Goal: Task Accomplishment & Management: Complete application form

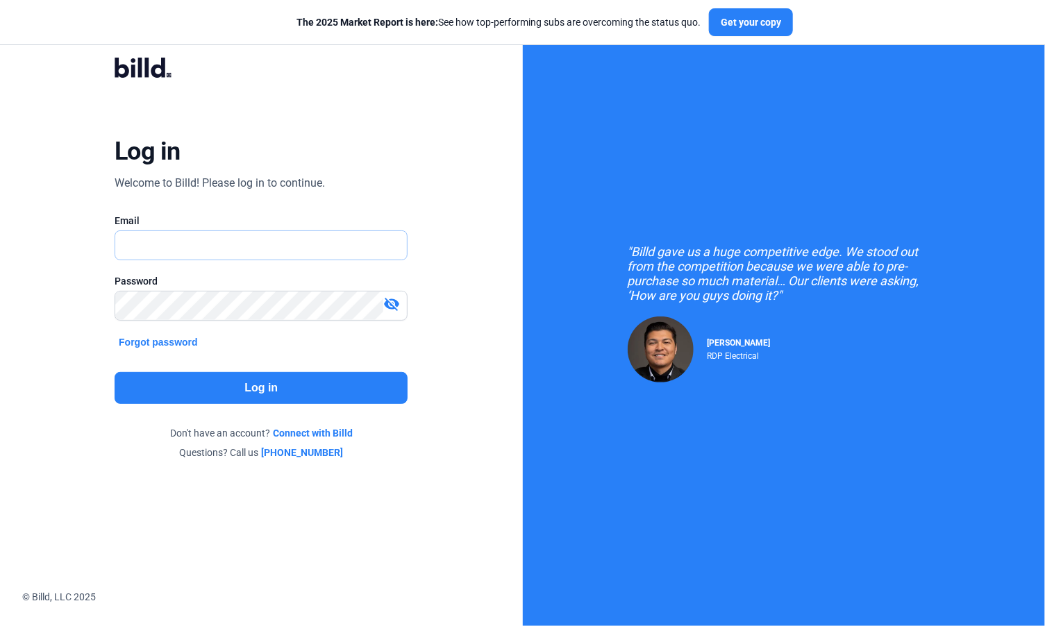
click at [272, 244] on input "text" at bounding box center [253, 245] width 277 height 28
drag, startPoint x: 269, startPoint y: 248, endPoint x: 187, endPoint y: 244, distance: 82.0
click at [187, 244] on input "text" at bounding box center [253, 245] width 277 height 28
type input "[PERSON_NAME][EMAIL_ADDRESS][DOMAIN_NAME]"
click at [267, 387] on button "Log in" at bounding box center [261, 388] width 293 height 32
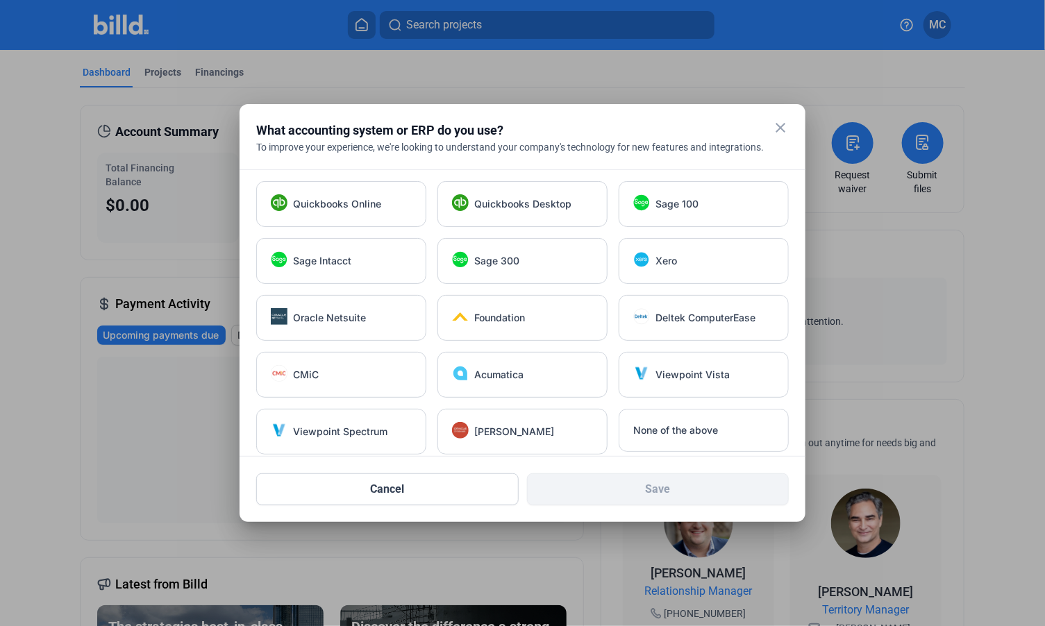
click at [783, 128] on mat-icon "close" at bounding box center [780, 127] width 17 height 17
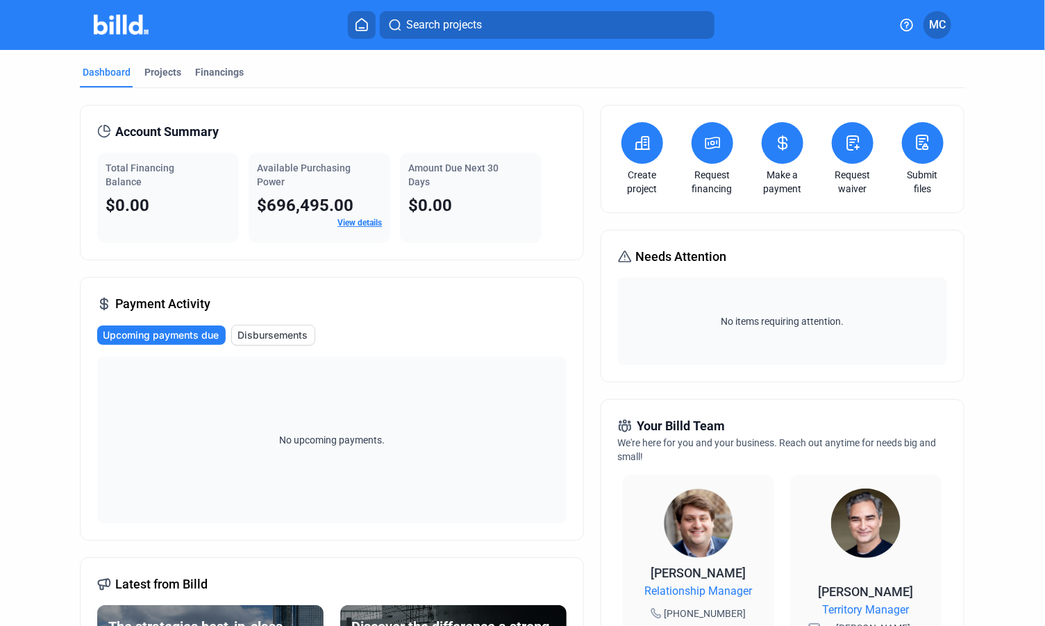
click at [362, 25] on icon at bounding box center [362, 24] width 14 height 13
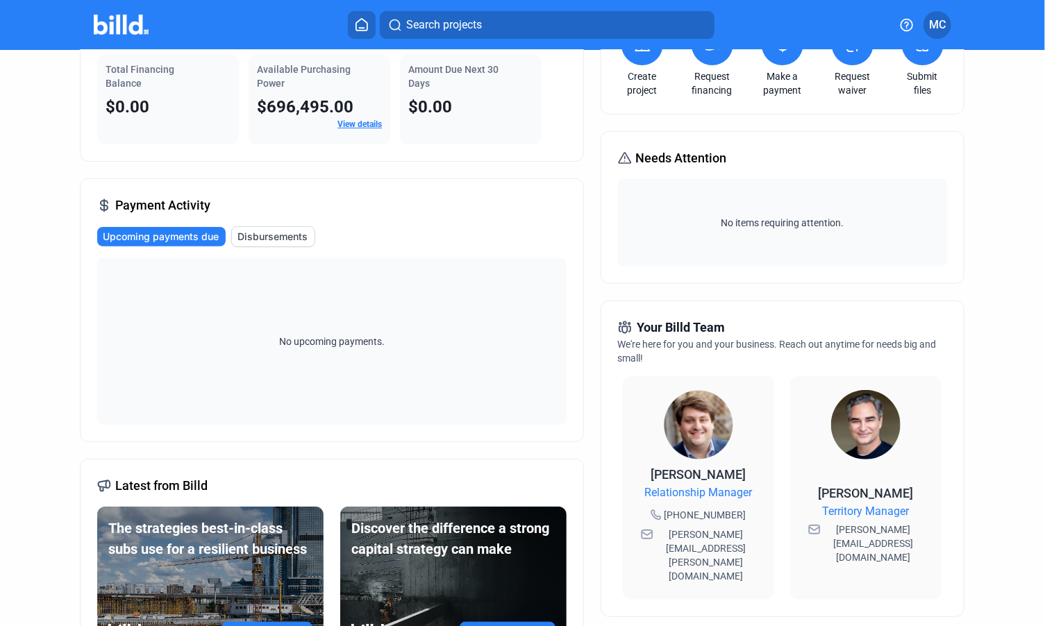
scroll to position [57, 0]
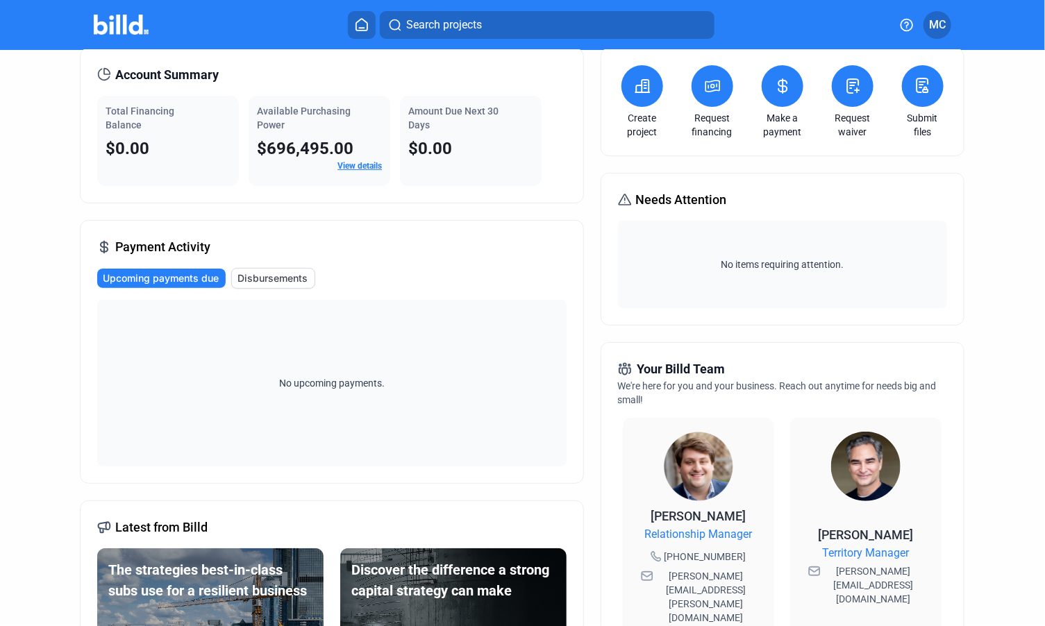
click at [281, 276] on span "Disbursements" at bounding box center [272, 279] width 70 height 14
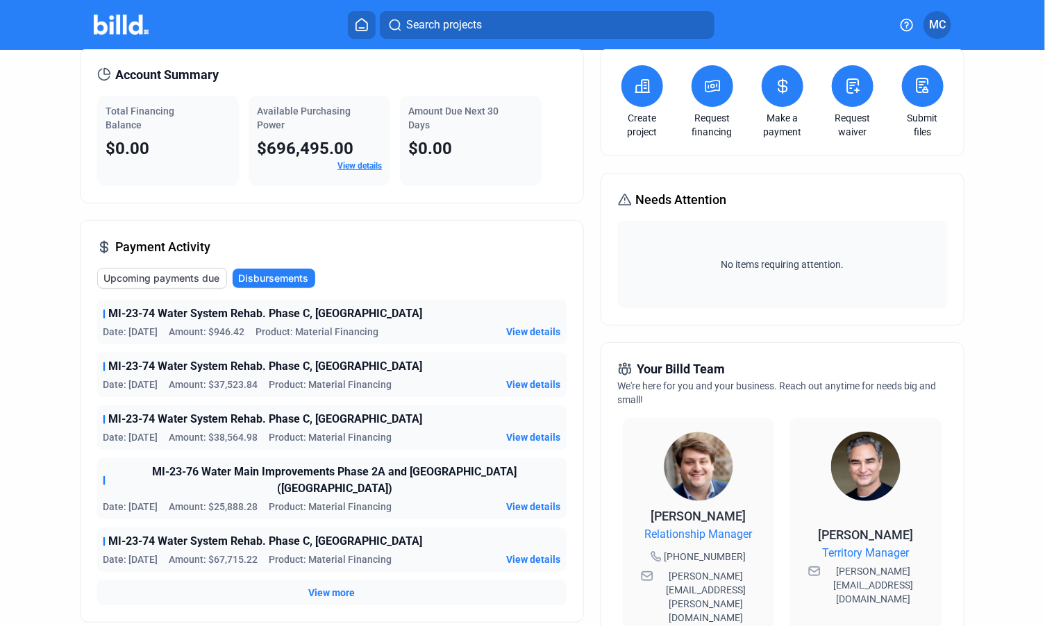
click at [328, 586] on span "View more" at bounding box center [331, 593] width 47 height 14
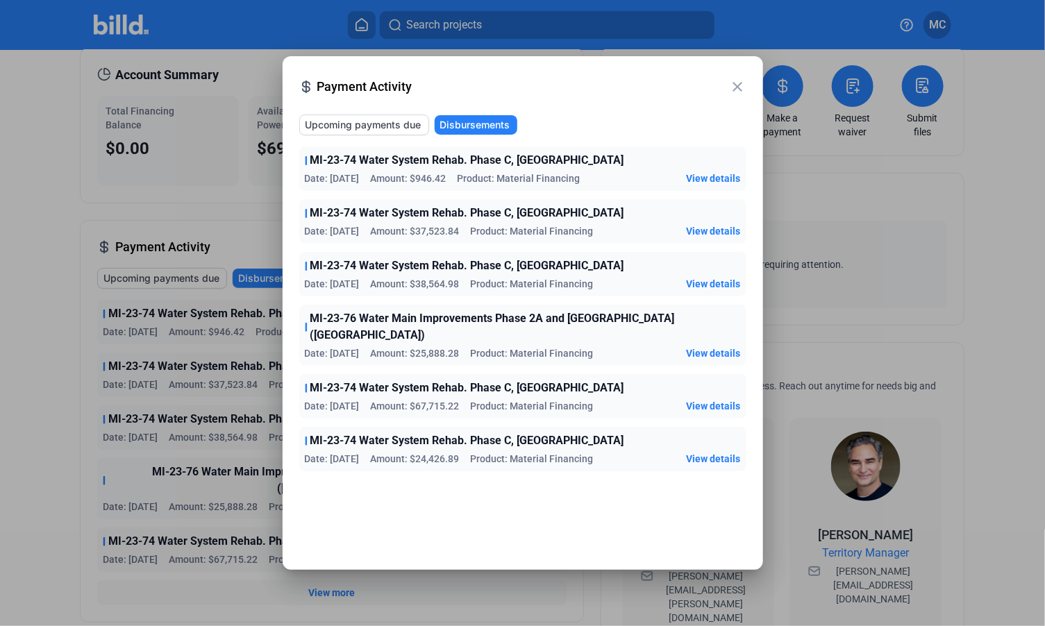
click at [736, 90] on mat-icon "close" at bounding box center [738, 86] width 17 height 17
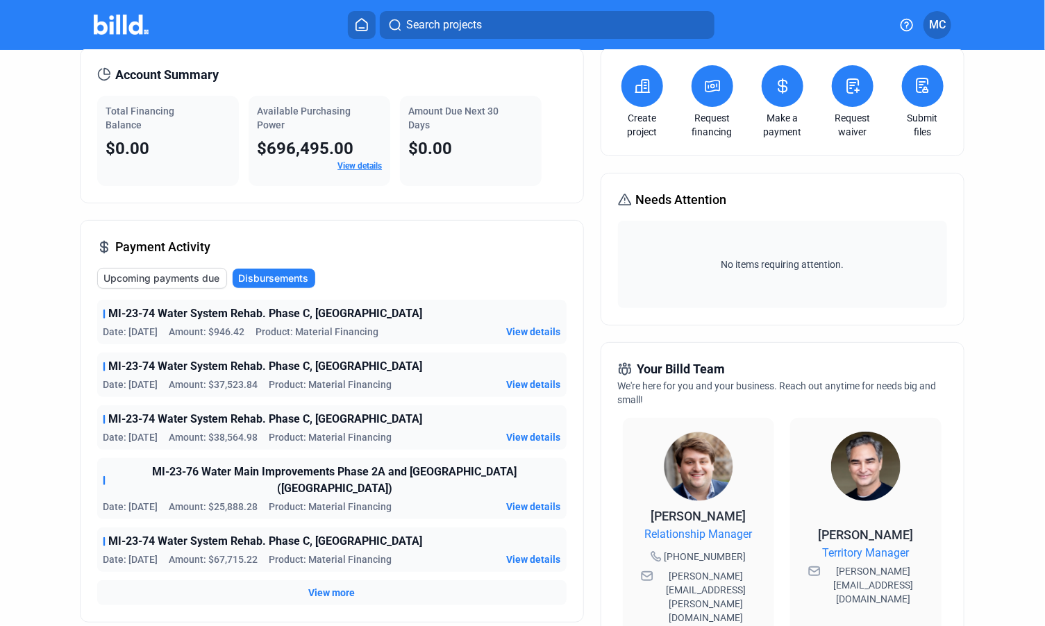
drag, startPoint x: 365, startPoint y: 168, endPoint x: 347, endPoint y: 162, distance: 18.5
click at [347, 162] on link "View details" at bounding box center [359, 166] width 44 height 10
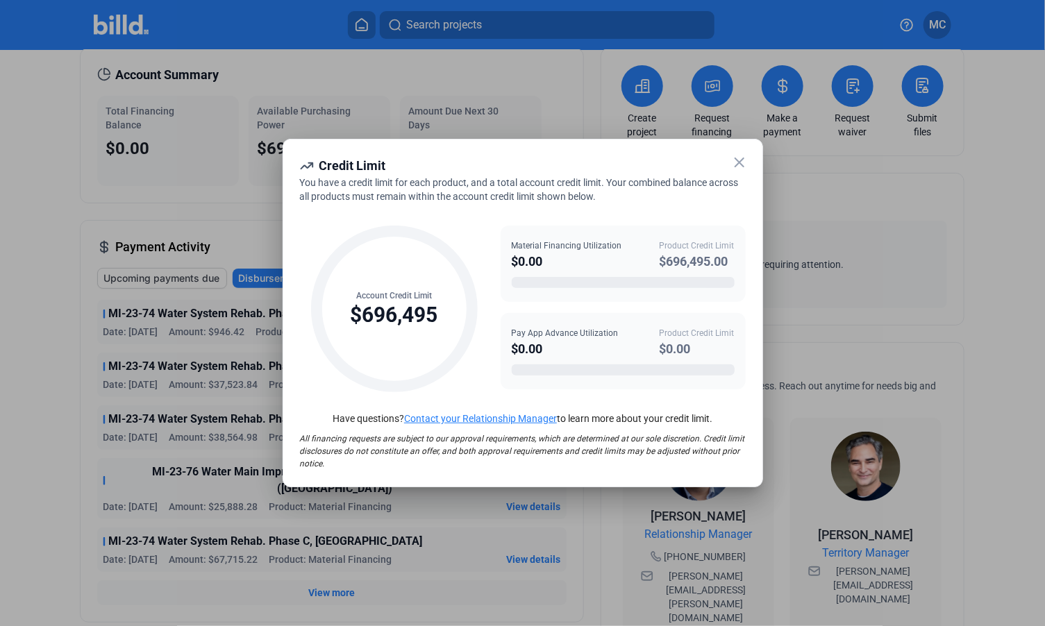
drag, startPoint x: 739, startPoint y: 166, endPoint x: 769, endPoint y: 156, distance: 31.6
click at [769, 156] on div at bounding box center [522, 313] width 1045 height 626
click at [735, 162] on icon at bounding box center [739, 162] width 17 height 17
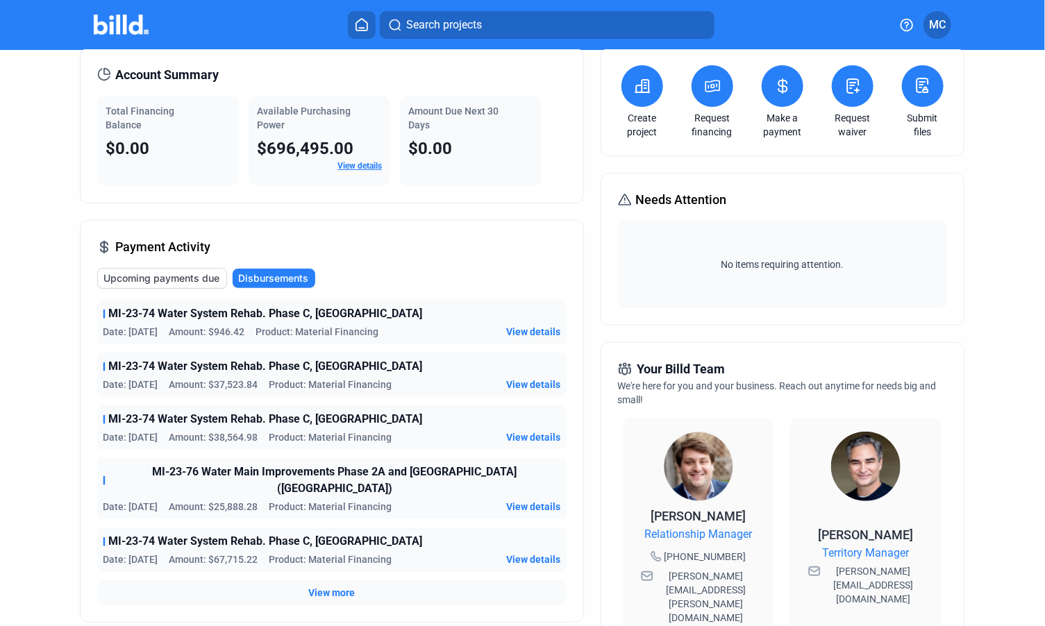
click at [937, 24] on span "MC" at bounding box center [937, 25] width 17 height 17
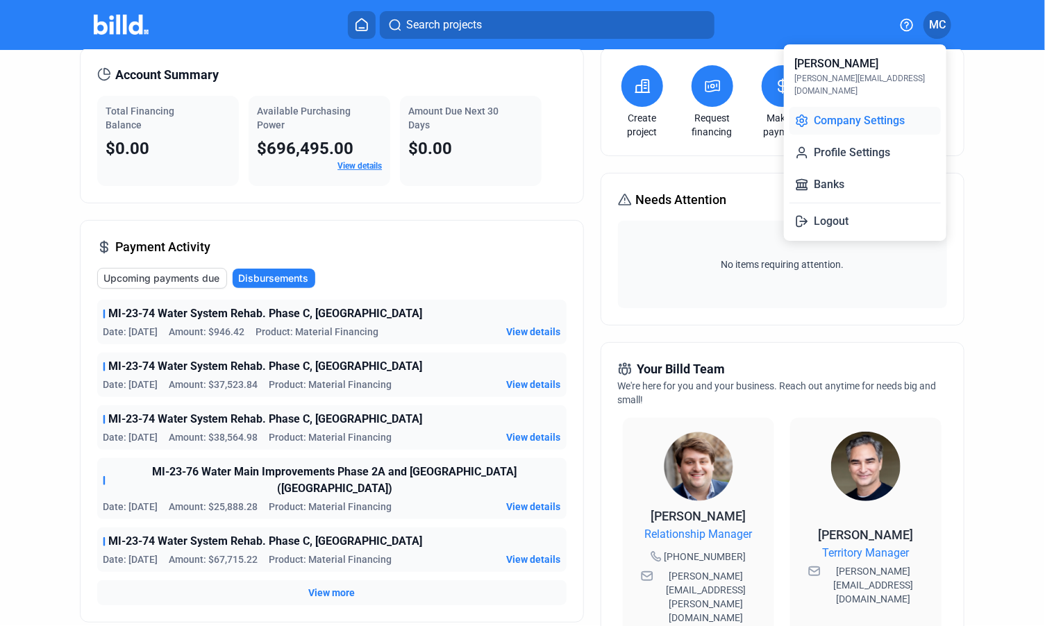
drag, startPoint x: 876, startPoint y: 108, endPoint x: 821, endPoint y: 109, distance: 55.6
click at [821, 109] on button "Company Settings" at bounding box center [865, 121] width 151 height 28
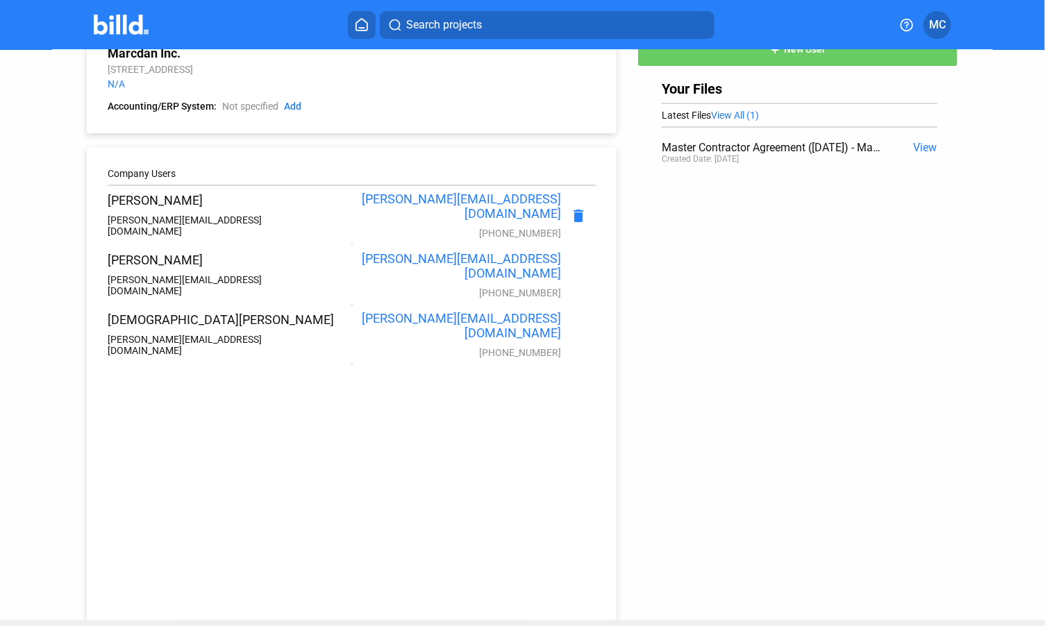
scroll to position [57, 0]
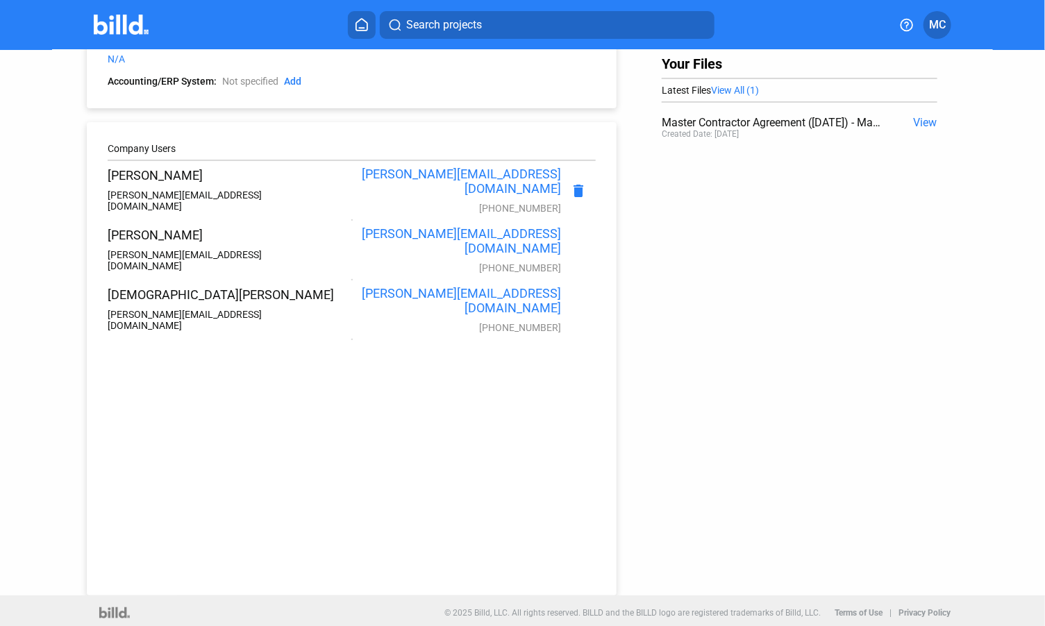
click at [921, 121] on span "View" at bounding box center [926, 122] width 24 height 13
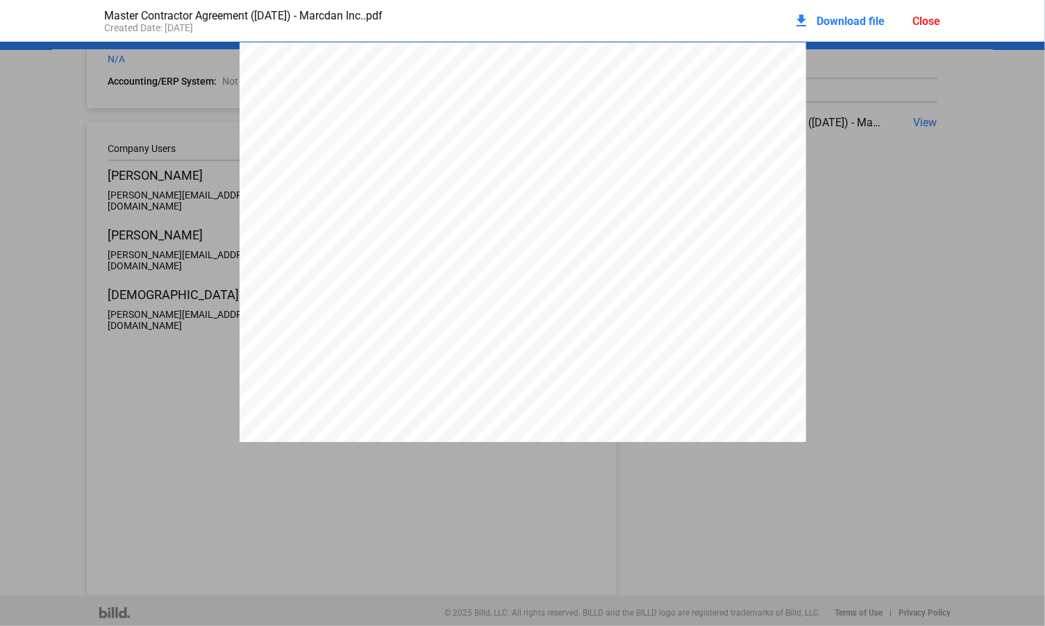
scroll to position [6, 0]
click at [834, 19] on span "Download file" at bounding box center [851, 21] width 68 height 13
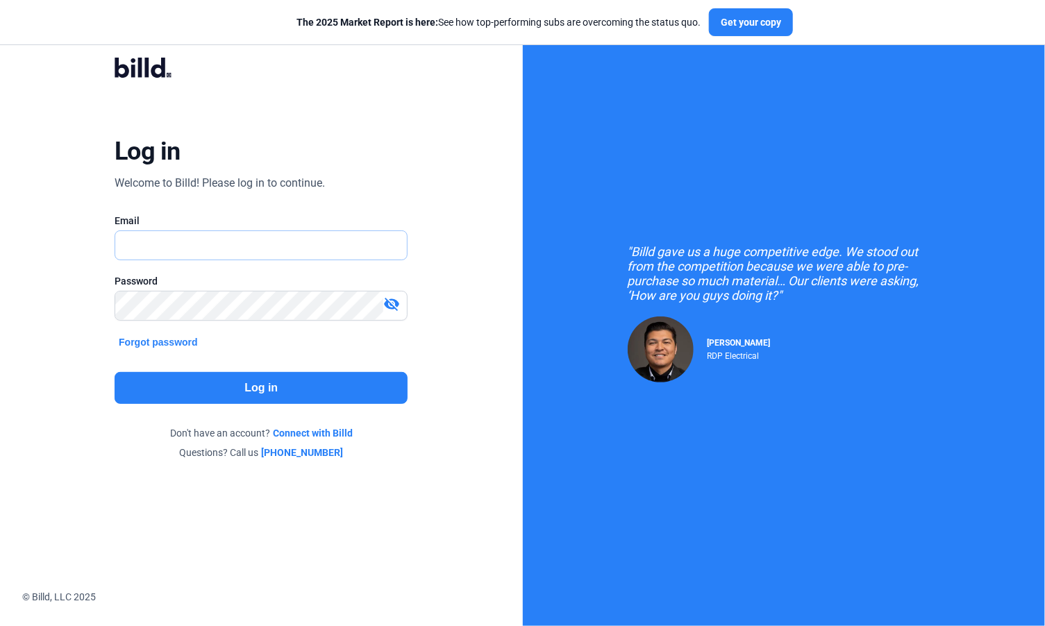
drag, startPoint x: 228, startPoint y: 250, endPoint x: 177, endPoint y: 247, distance: 51.5
click at [177, 247] on input "text" at bounding box center [261, 245] width 292 height 28
type input "[PERSON_NAME][EMAIL_ADDRESS][DOMAIN_NAME]"
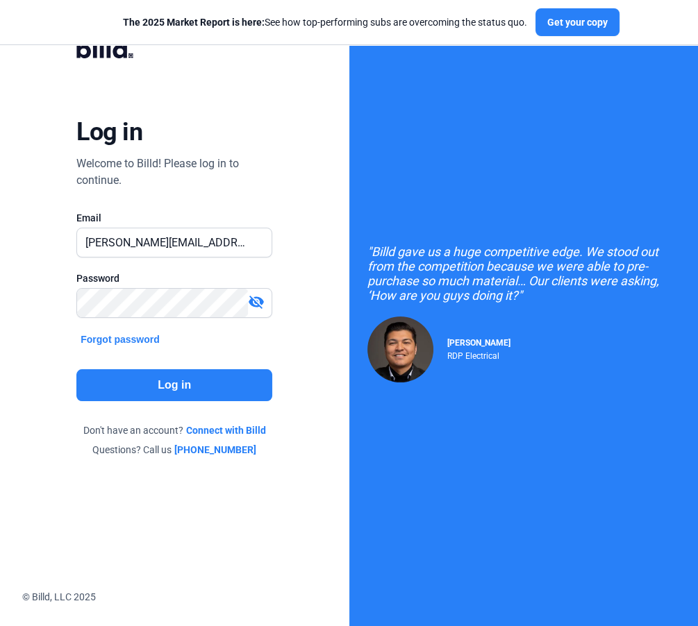
click at [180, 381] on button "Log in" at bounding box center [174, 385] width 196 height 32
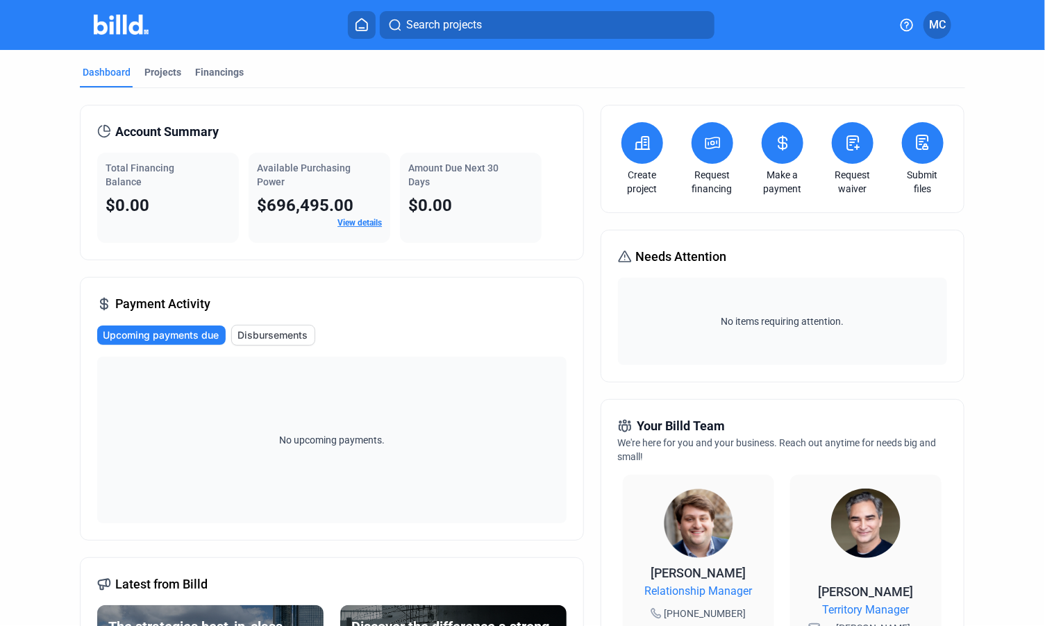
drag, startPoint x: 369, startPoint y: 219, endPoint x: 358, endPoint y: 222, distance: 12.1
click at [358, 222] on link "View details" at bounding box center [359, 223] width 44 height 10
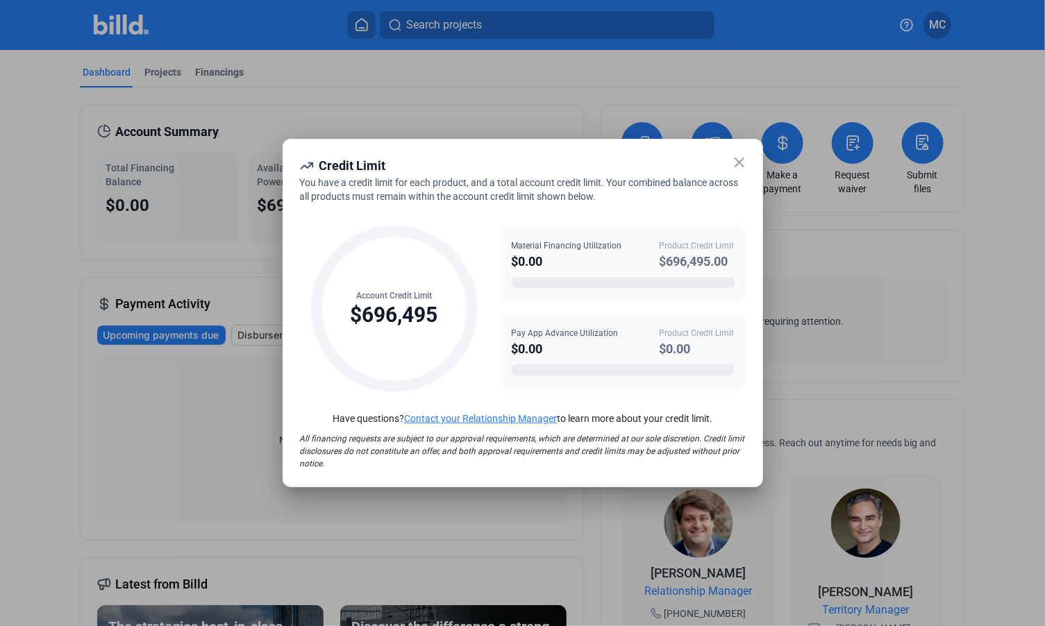
click at [734, 162] on icon at bounding box center [739, 162] width 17 height 17
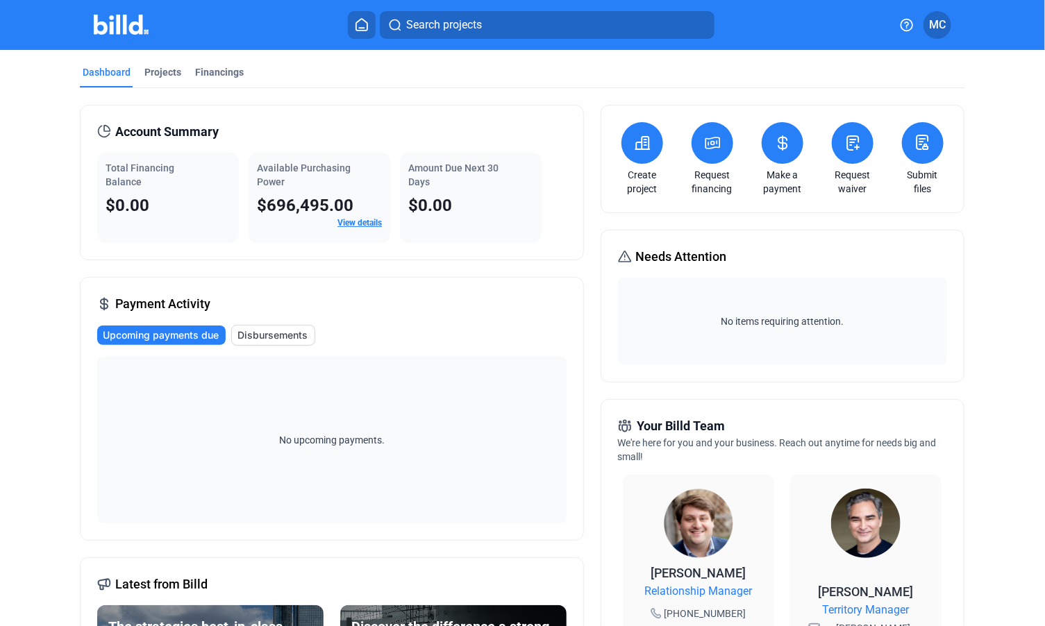
click at [781, 156] on button at bounding box center [783, 143] width 42 height 42
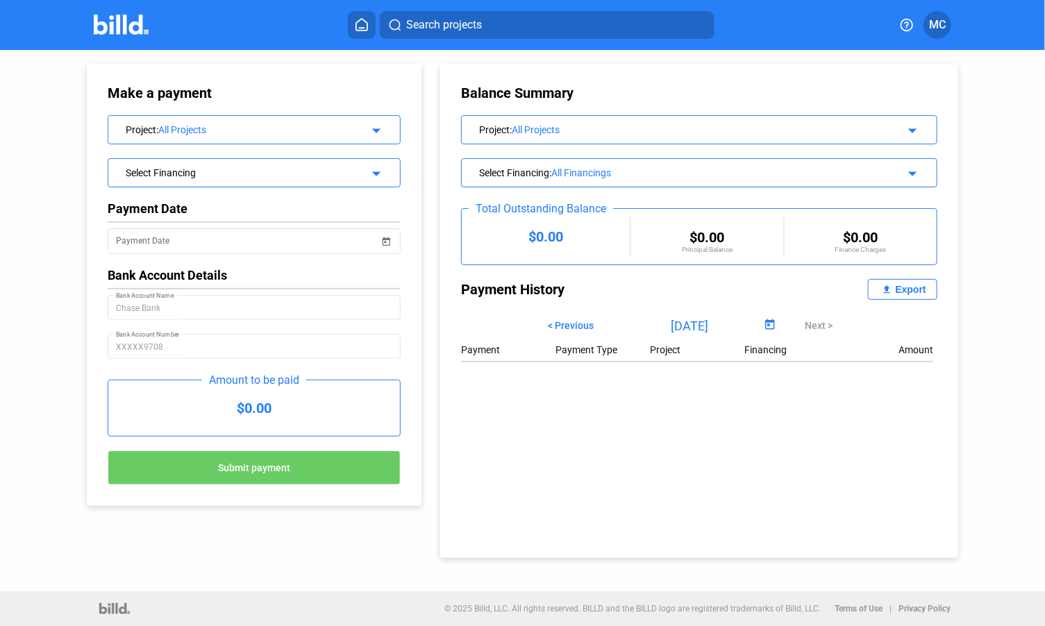
click at [372, 172] on mat-icon "arrow_drop_down" at bounding box center [374, 171] width 17 height 17
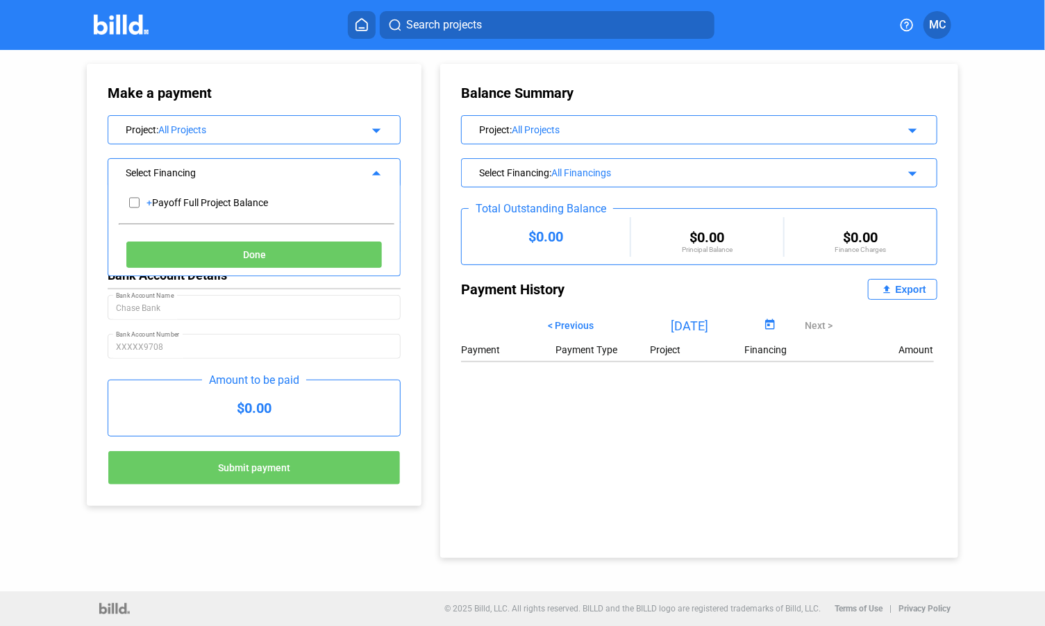
click at [334, 260] on button "Done" at bounding box center [254, 255] width 257 height 28
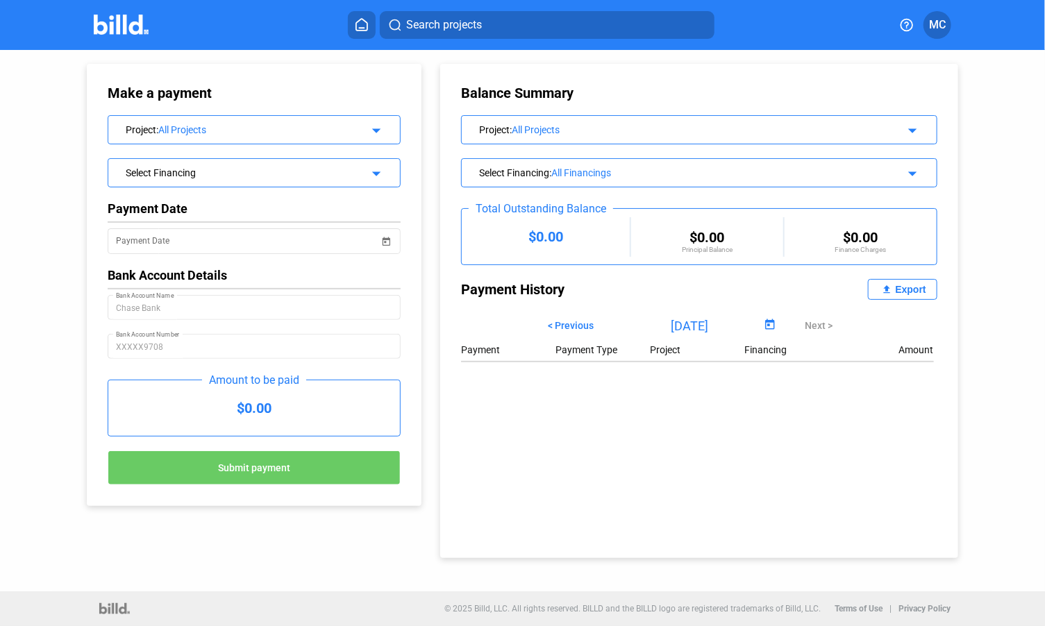
drag, startPoint x: 599, startPoint y: 171, endPoint x: 589, endPoint y: 169, distance: 9.9
click at [589, 169] on div "All Financings" at bounding box center [713, 172] width 324 height 11
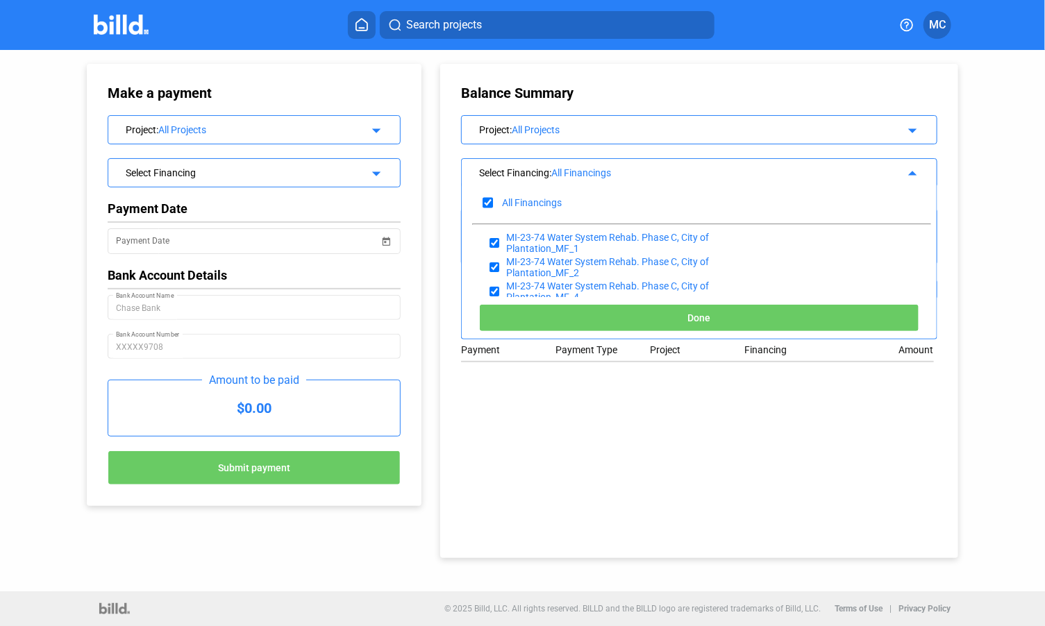
click at [501, 25] on button "Search projects" at bounding box center [547, 25] width 335 height 28
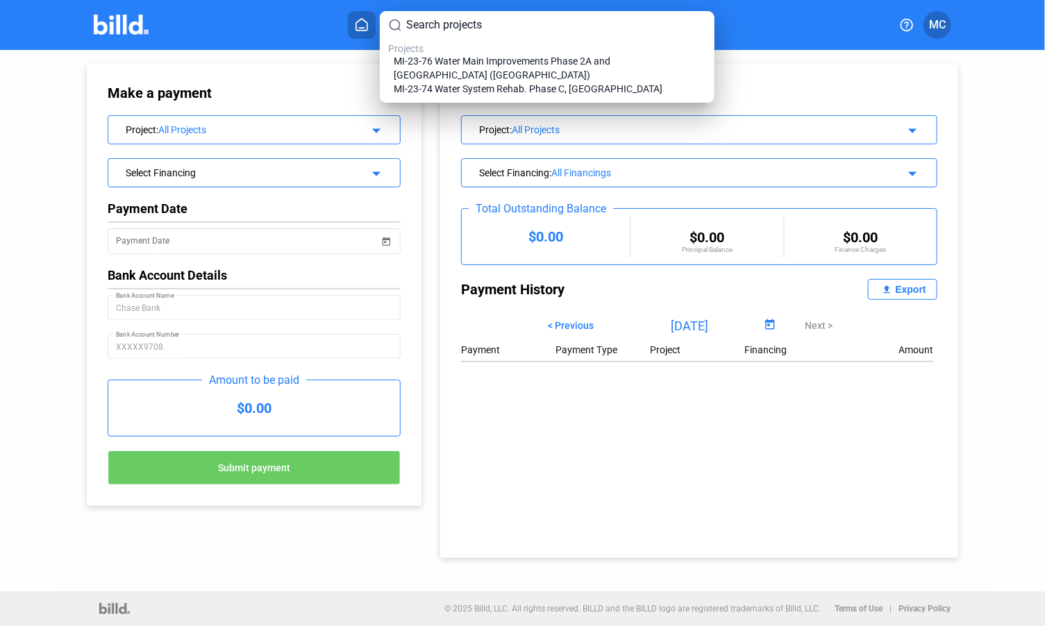
click at [360, 25] on div at bounding box center [522, 313] width 1045 height 626
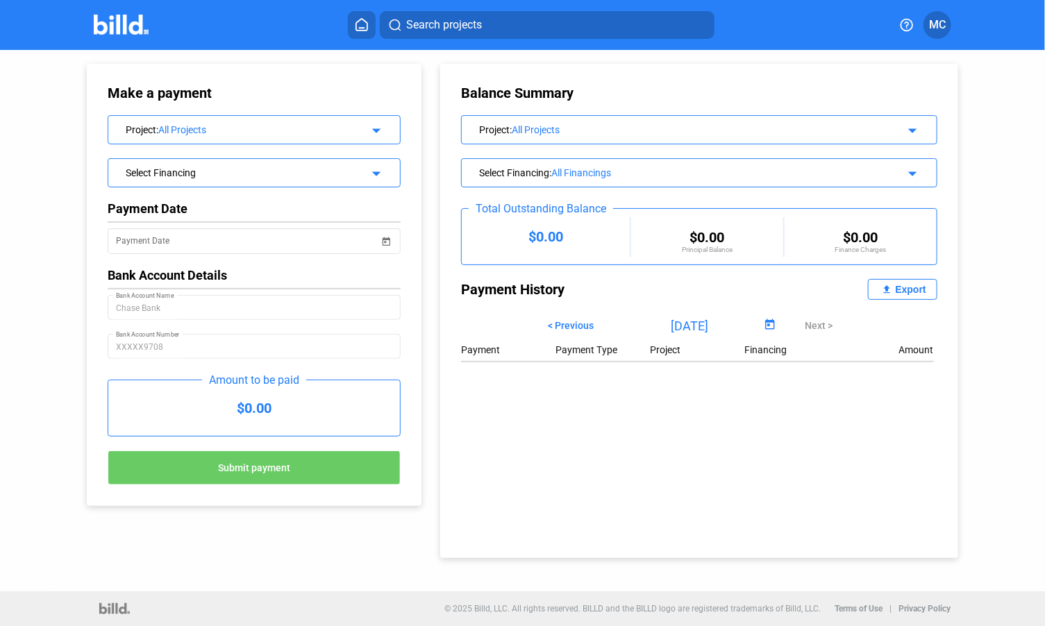
click at [360, 25] on icon at bounding box center [362, 24] width 14 height 13
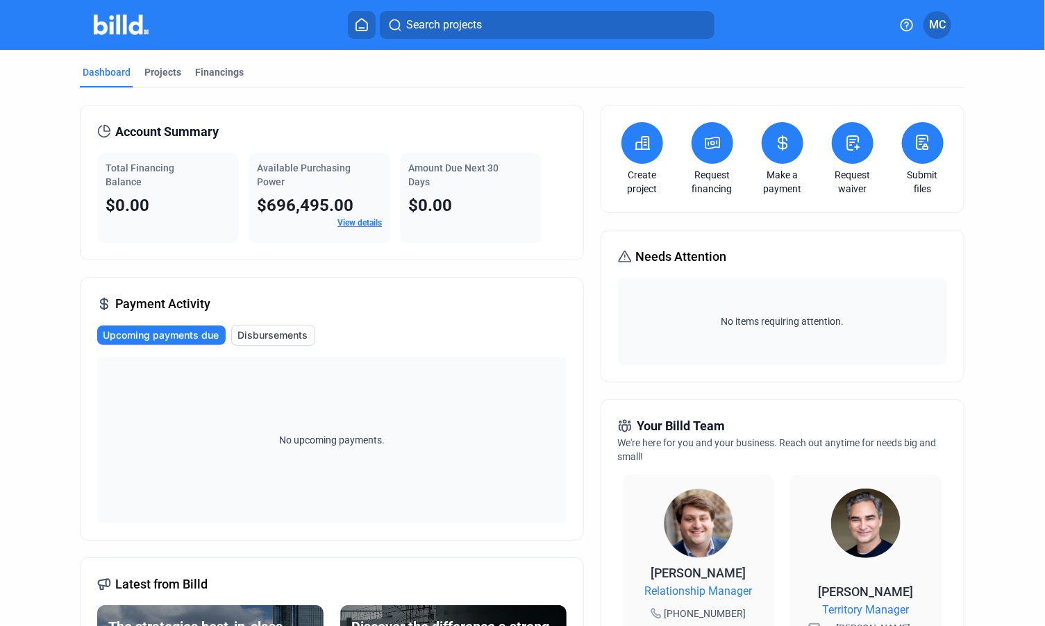
click at [289, 328] on span "Disbursements" at bounding box center [272, 335] width 70 height 14
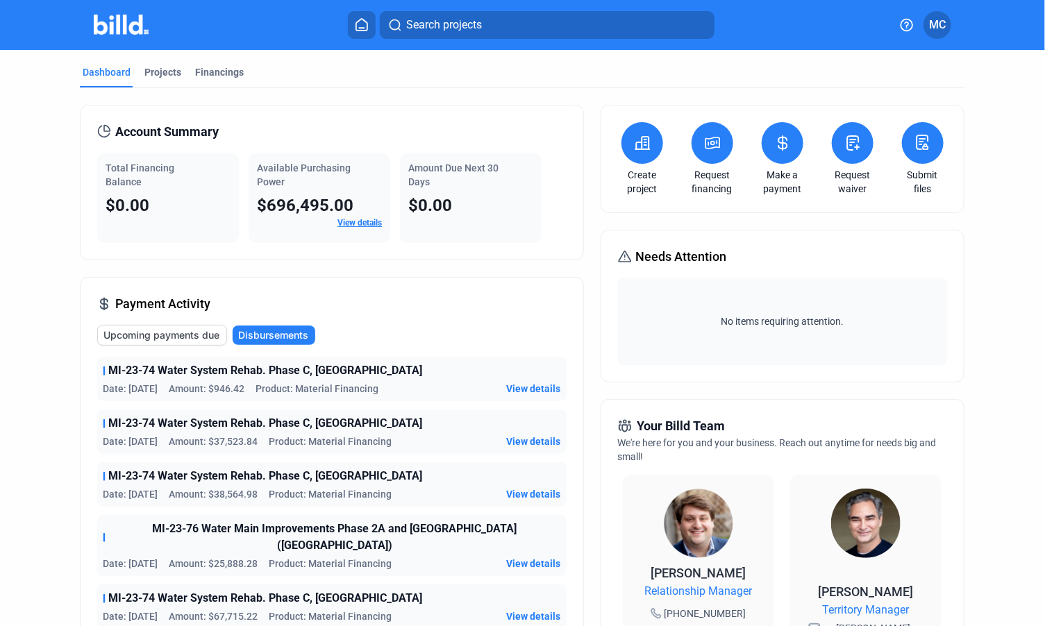
click at [520, 387] on span "View details" at bounding box center [534, 389] width 54 height 14
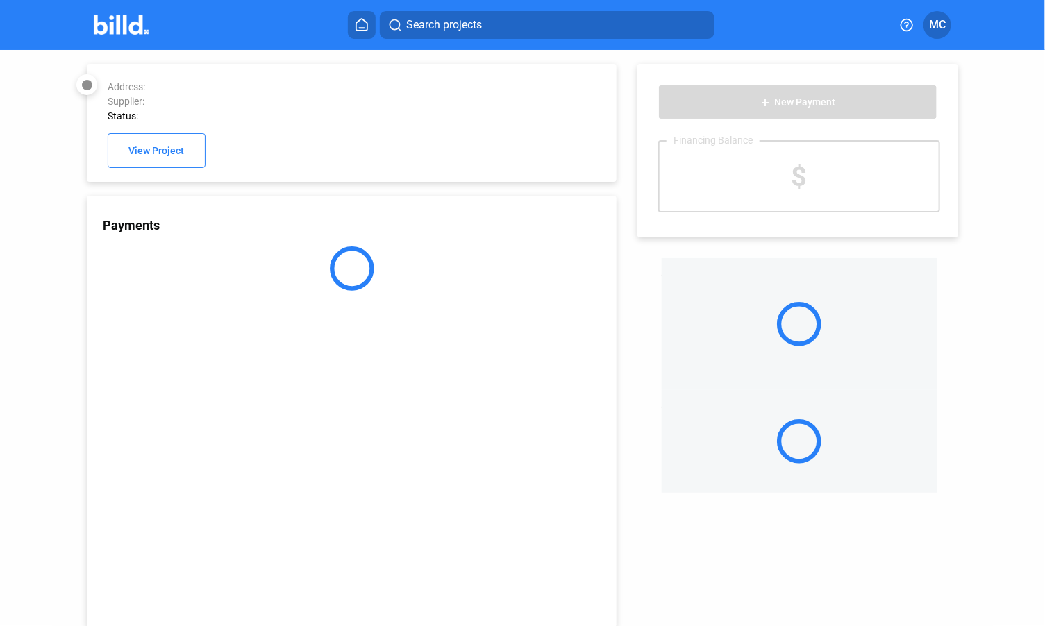
click at [520, 387] on div "Payments" at bounding box center [352, 412] width 530 height 432
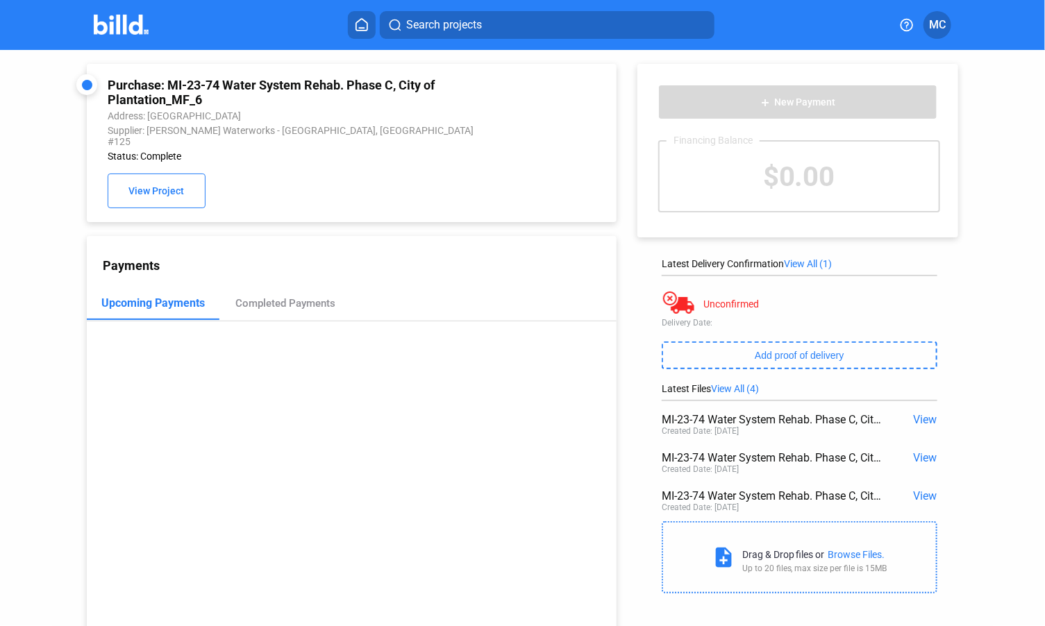
click at [360, 23] on icon at bounding box center [362, 24] width 14 height 13
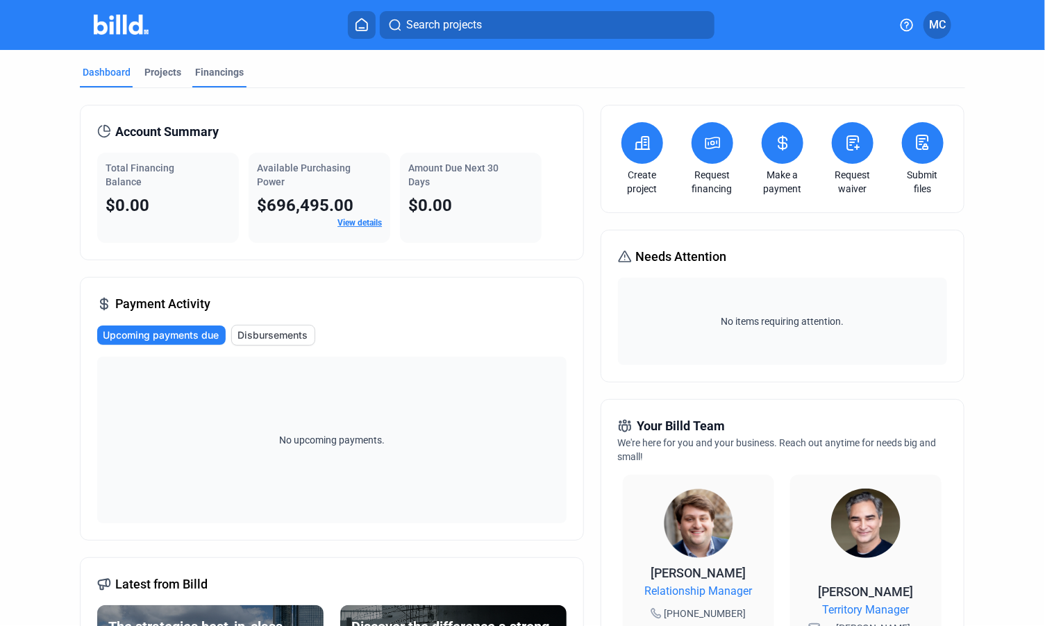
drag, startPoint x: 360, startPoint y: 23, endPoint x: 225, endPoint y: 72, distance: 143.2
click at [225, 72] on div "Financings" at bounding box center [219, 72] width 49 height 14
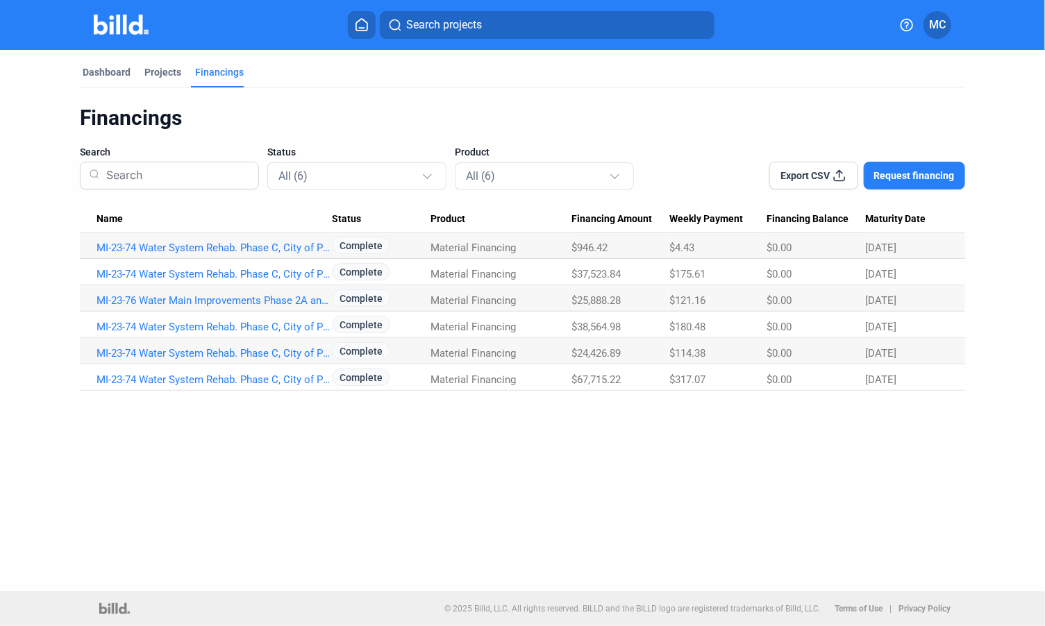
click at [361, 24] on icon at bounding box center [362, 24] width 14 height 13
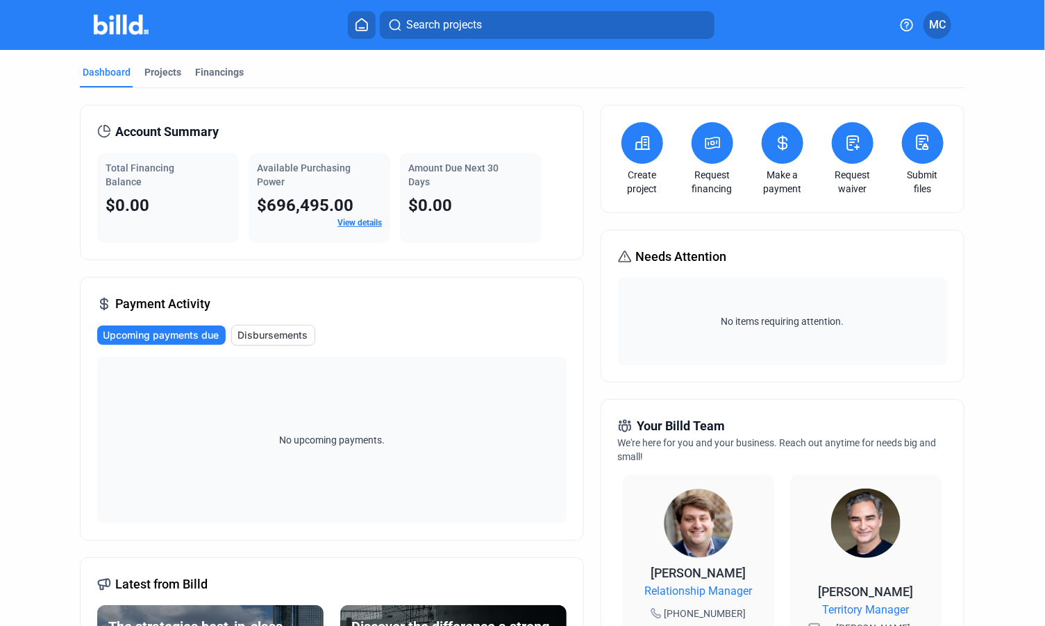
click at [353, 224] on link "View details" at bounding box center [359, 223] width 44 height 10
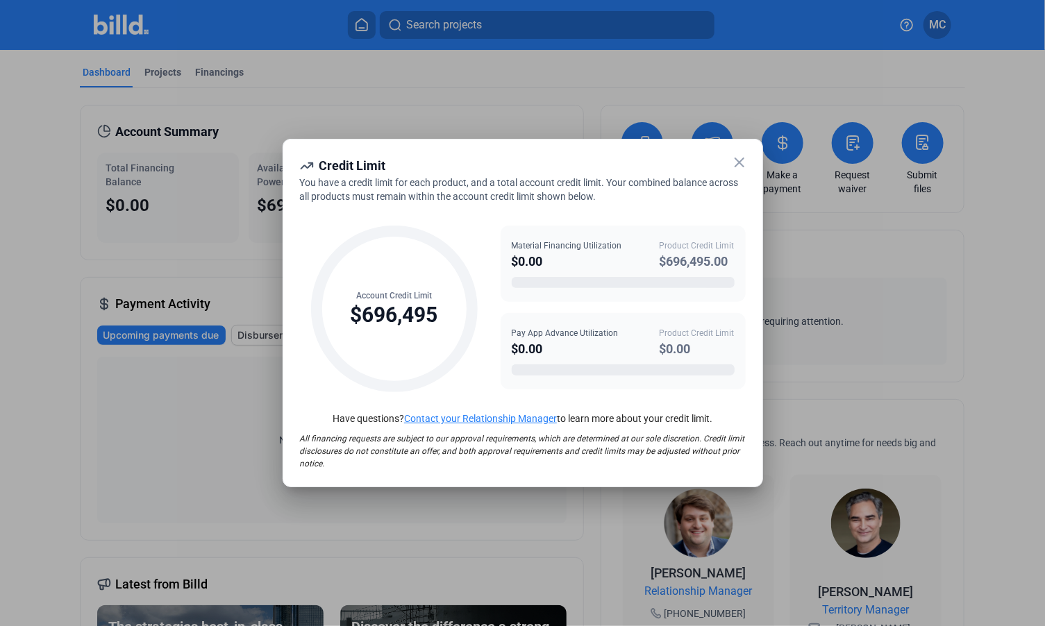
click at [740, 160] on icon at bounding box center [739, 162] width 17 height 17
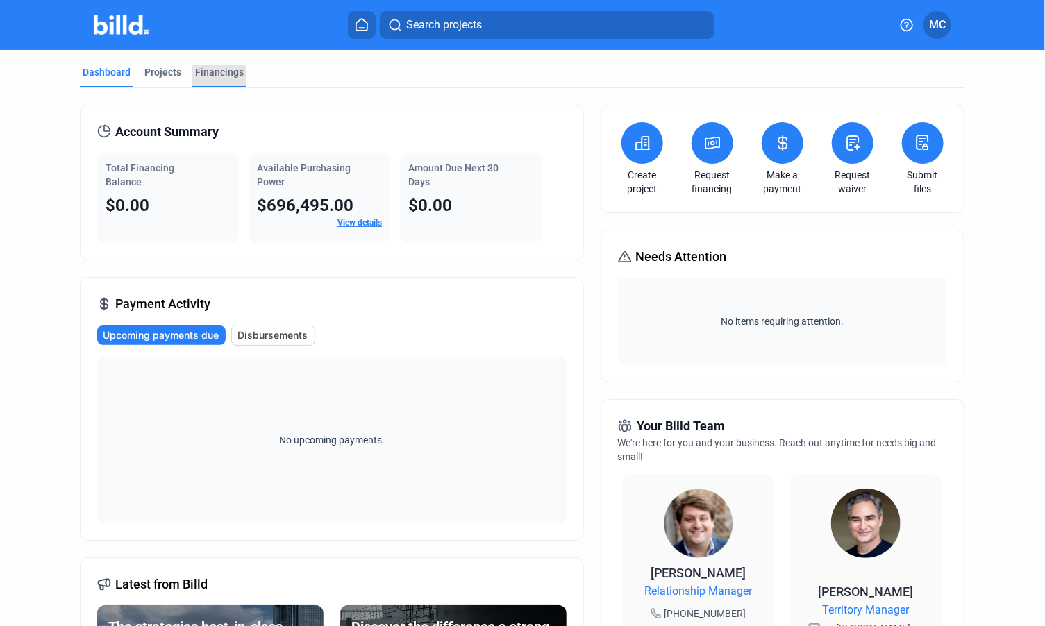
click at [215, 71] on div "Financings" at bounding box center [219, 72] width 49 height 14
click at [906, 28] on icon at bounding box center [907, 25] width 14 height 14
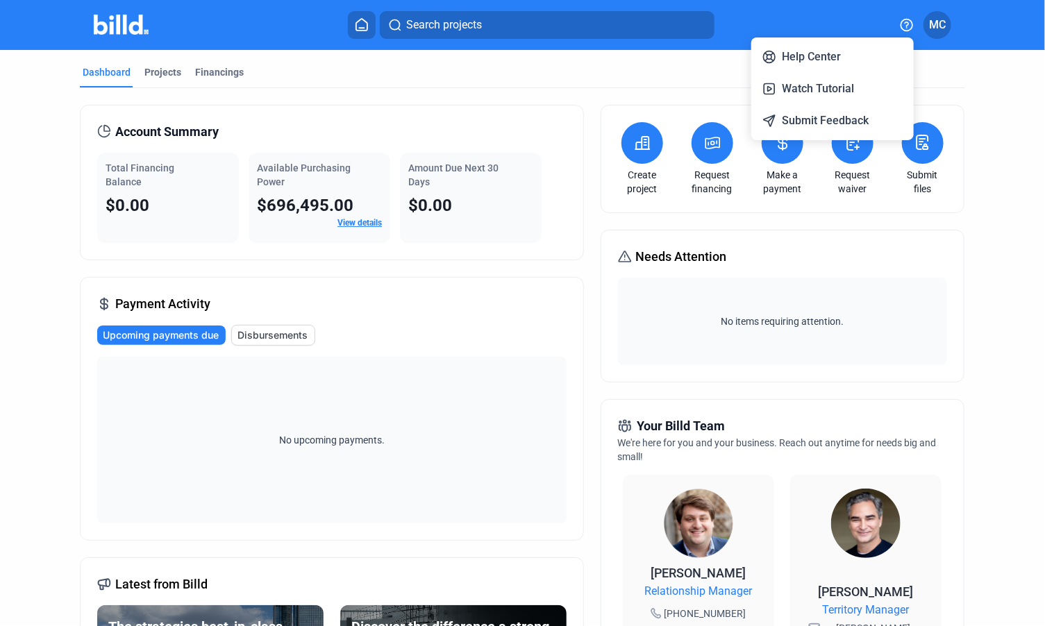
drag, startPoint x: 906, startPoint y: 28, endPoint x: 112, endPoint y: 78, distance: 794.5
drag, startPoint x: 112, startPoint y: 78, endPoint x: 106, endPoint y: 75, distance: 7.5
click at [106, 75] on div at bounding box center [522, 313] width 1045 height 626
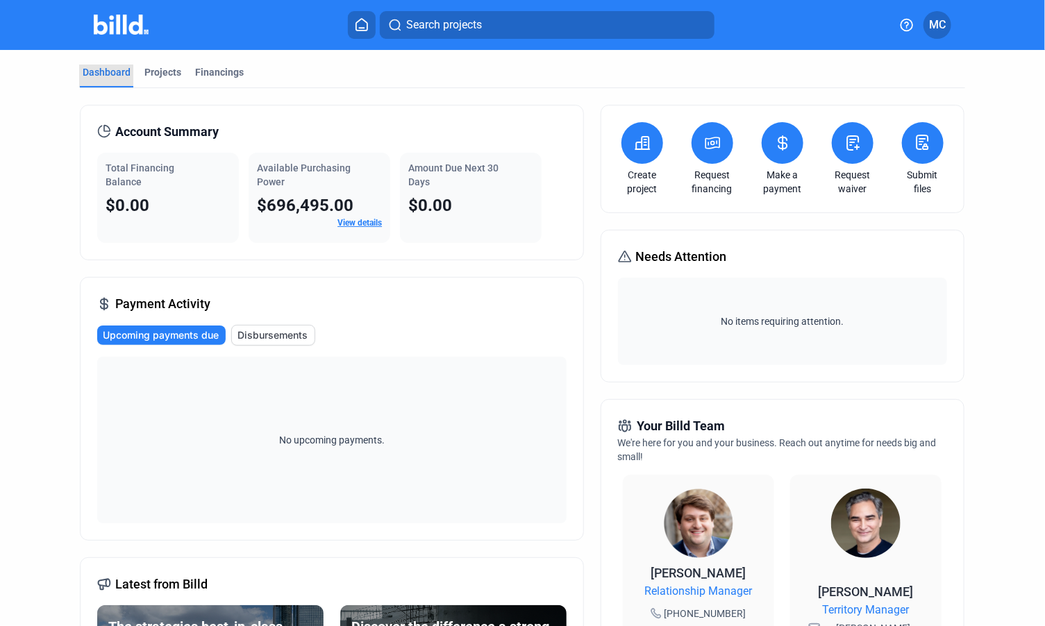
click at [106, 75] on div "Dashboard" at bounding box center [107, 72] width 48 height 14
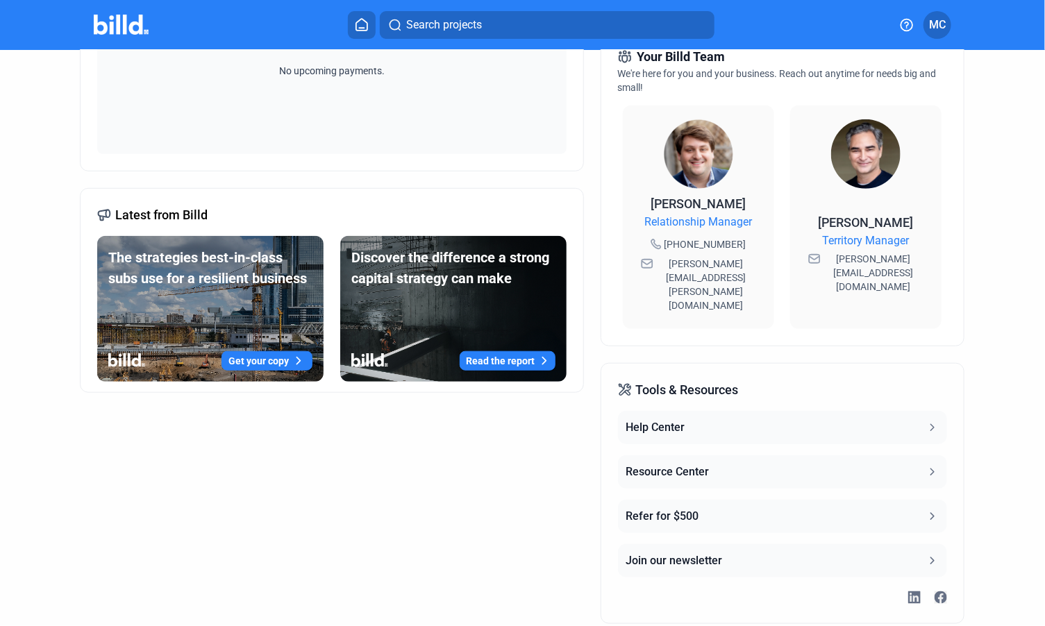
scroll to position [388, 0]
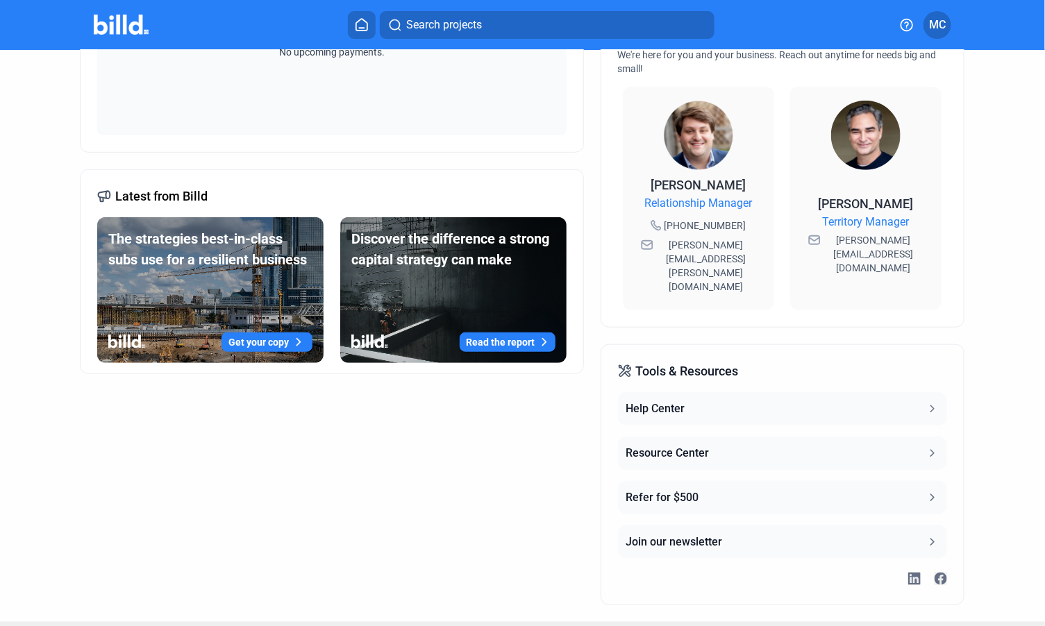
drag, startPoint x: 676, startPoint y: 424, endPoint x: 655, endPoint y: 422, distance: 20.9
click at [655, 445] on div "Resource Center" at bounding box center [667, 453] width 83 height 17
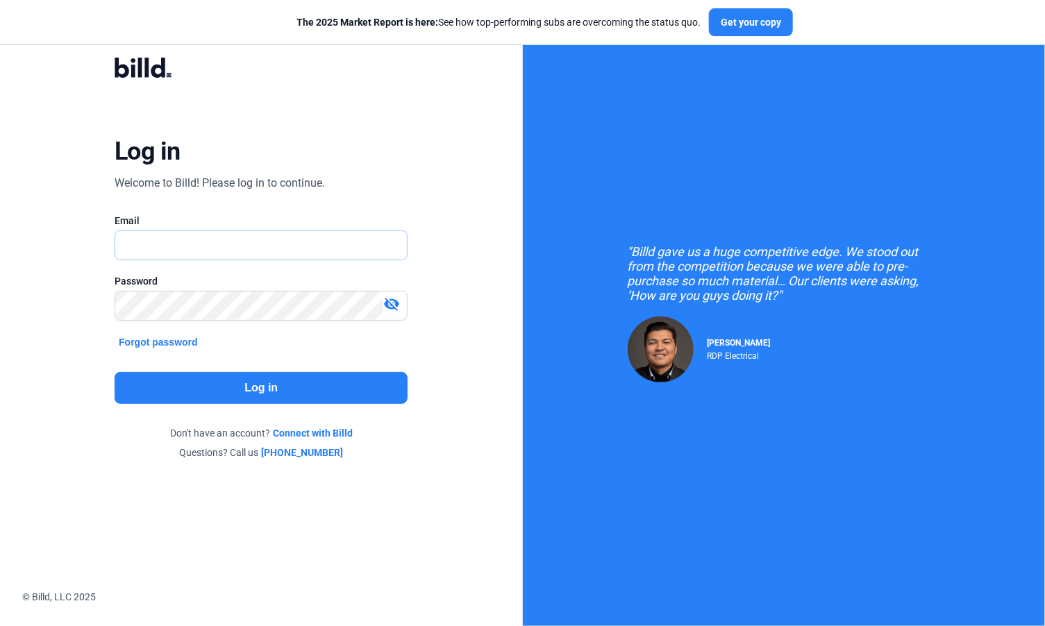
drag, startPoint x: 258, startPoint y: 247, endPoint x: 149, endPoint y: 242, distance: 109.1
click at [149, 242] on input "text" at bounding box center [261, 245] width 292 height 28
type input "[PERSON_NAME][EMAIL_ADDRESS][DOMAIN_NAME]"
click at [262, 383] on button "Log in" at bounding box center [261, 388] width 293 height 32
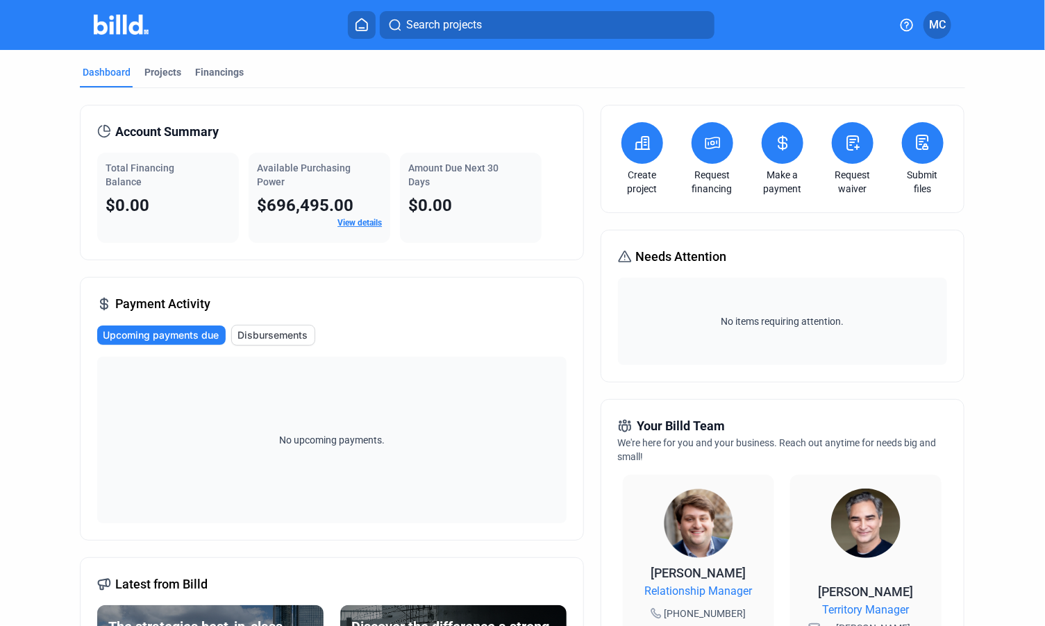
click at [275, 337] on span "Disbursements" at bounding box center [272, 335] width 70 height 14
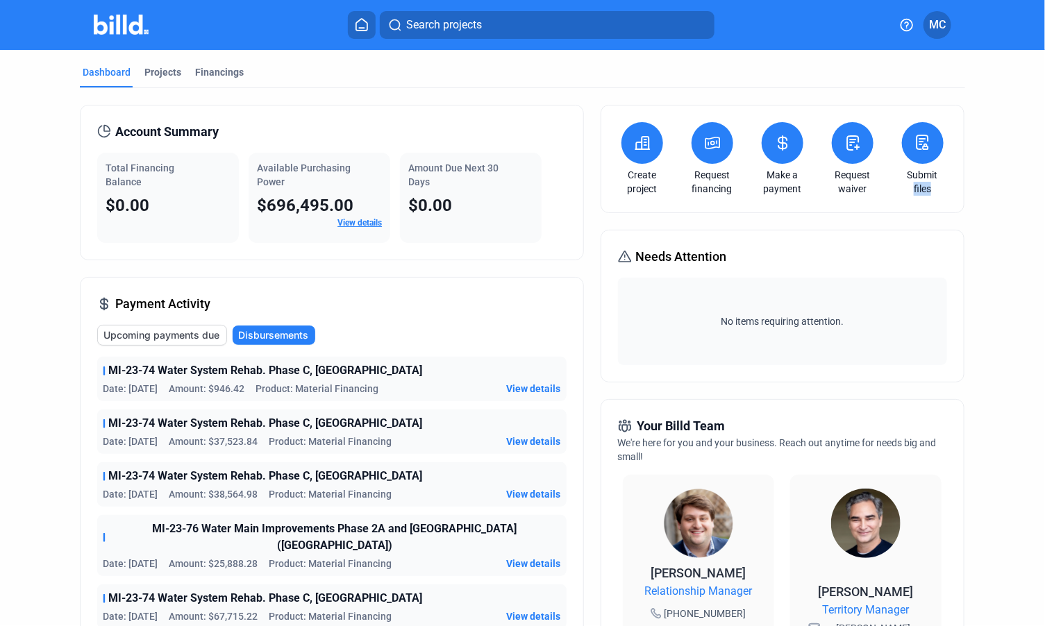
drag, startPoint x: 1042, startPoint y: 142, endPoint x: 1046, endPoint y: 201, distance: 59.2
click at [1044, 201] on html "We value your privacy We use cookies to enhance your browsing experience, serve…" at bounding box center [522, 313] width 1045 height 626
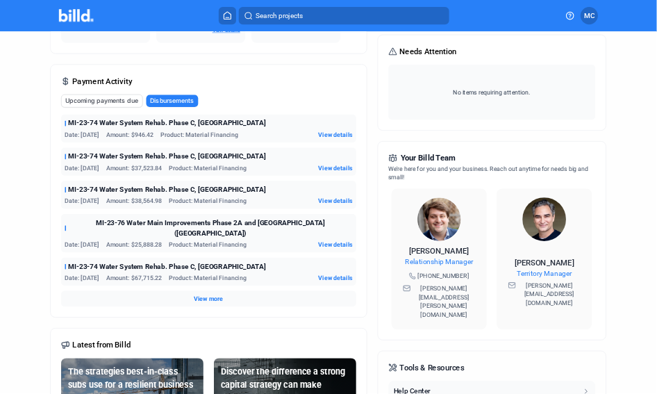
scroll to position [177, 0]
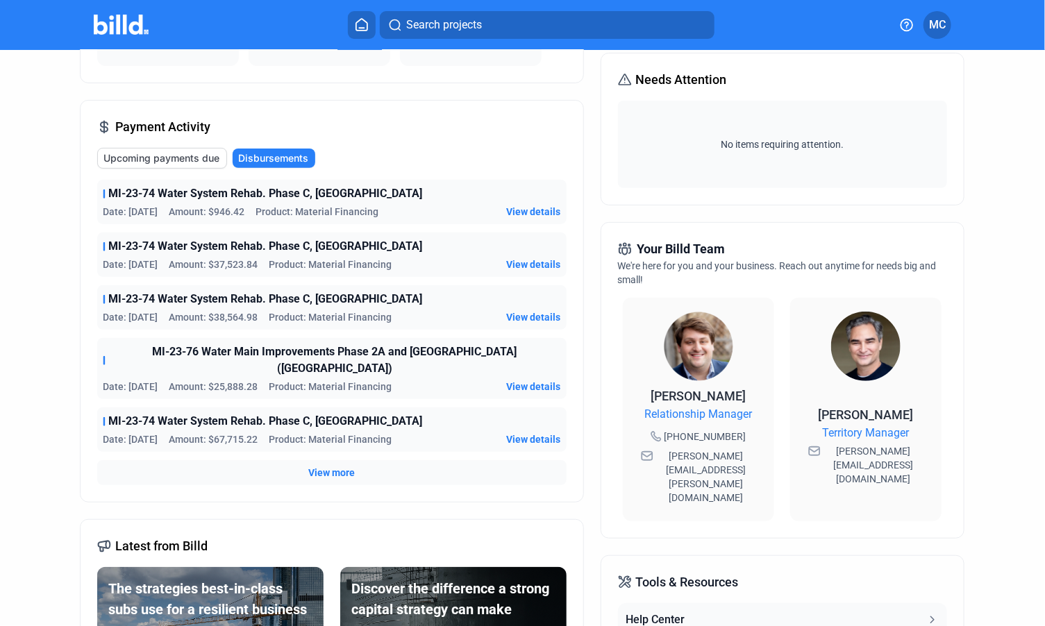
click at [337, 466] on span "View more" at bounding box center [331, 473] width 47 height 14
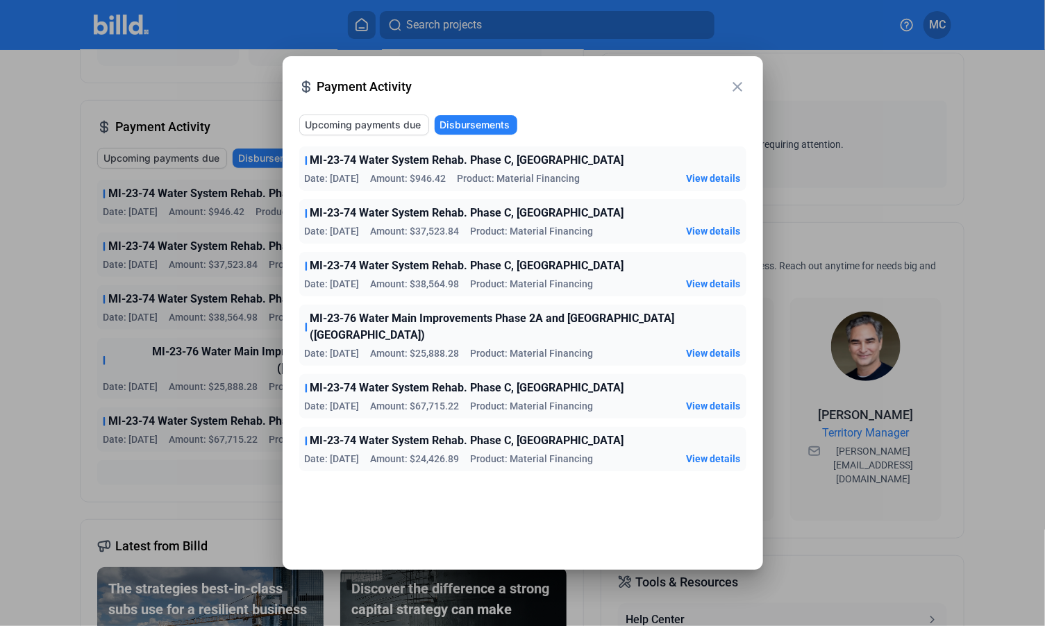
drag, startPoint x: 380, startPoint y: 124, endPoint x: 353, endPoint y: 128, distance: 27.3
click at [353, 128] on span "Upcoming payments due" at bounding box center [364, 125] width 116 height 14
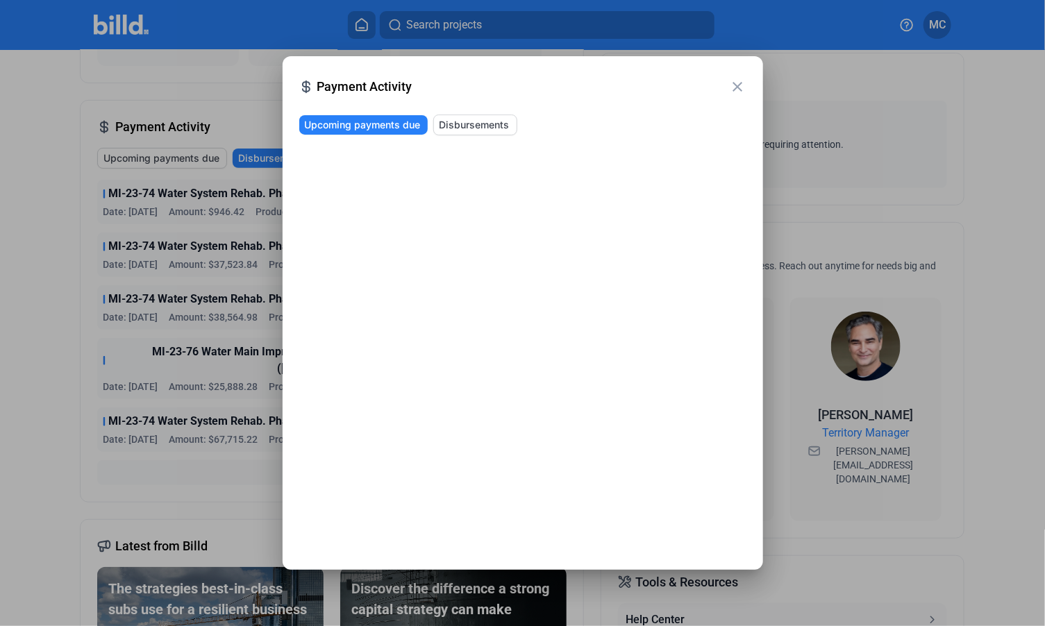
click at [735, 86] on mat-icon "close" at bounding box center [738, 86] width 17 height 17
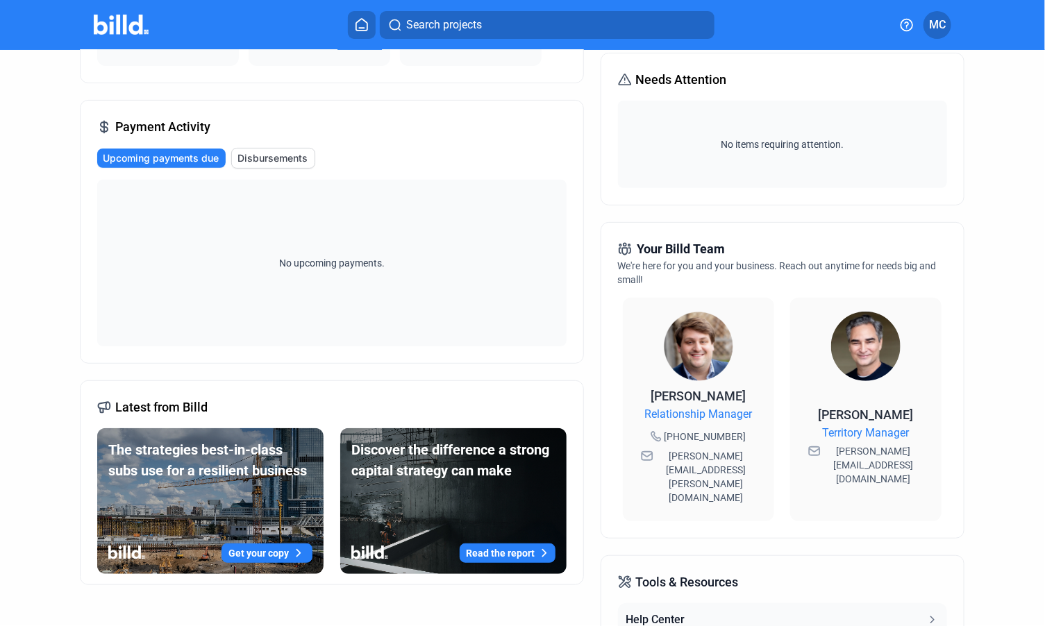
drag, startPoint x: 909, startPoint y: 25, endPoint x: 364, endPoint y: 26, distance: 545.1
click at [364, 26] on icon at bounding box center [362, 24] width 14 height 13
click at [376, 25] on div "Search projects" at bounding box center [531, 25] width 707 height 28
click at [362, 23] on icon at bounding box center [362, 24] width 14 height 13
click at [362, 28] on icon at bounding box center [362, 24] width 14 height 13
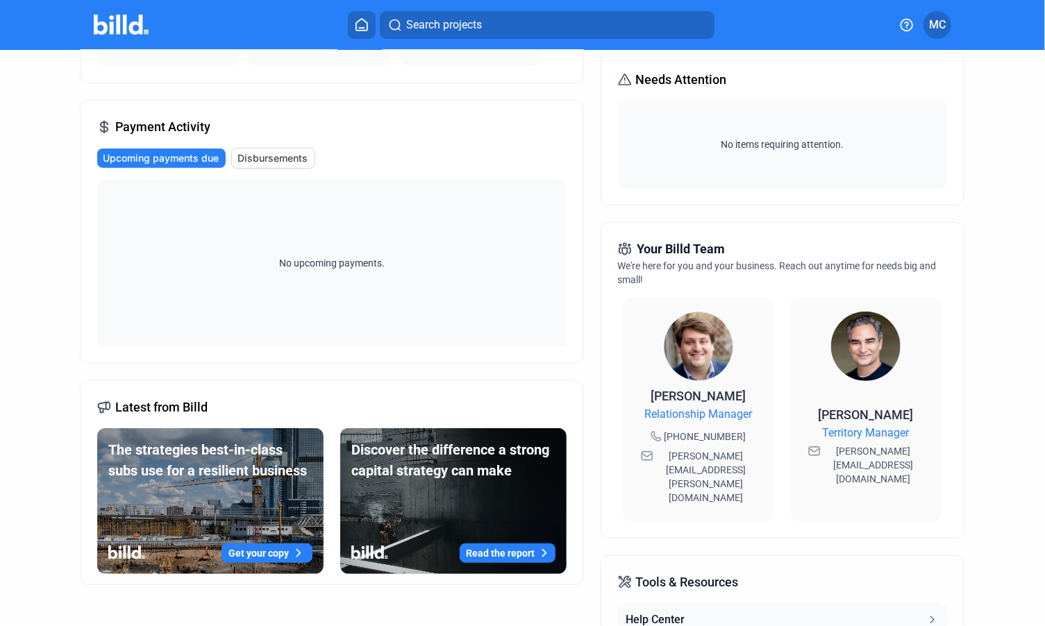
click at [360, 25] on icon at bounding box center [362, 24] width 14 height 13
click at [359, 23] on icon at bounding box center [362, 24] width 14 height 13
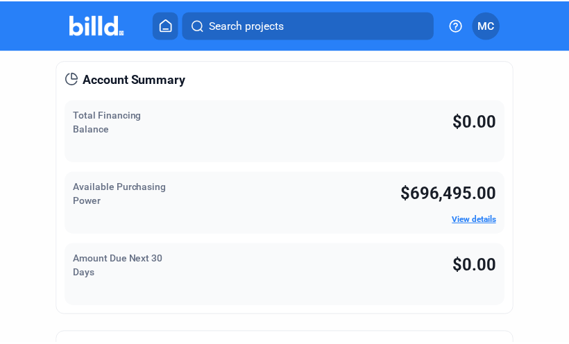
scroll to position [172, 0]
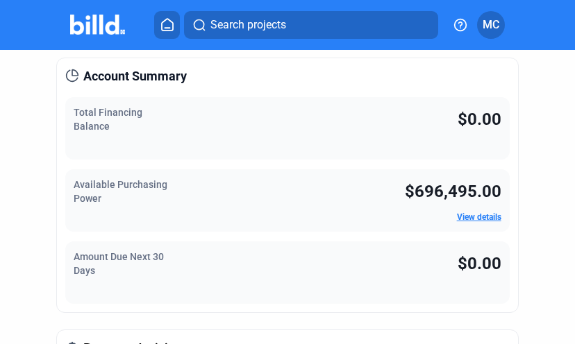
drag, startPoint x: 484, startPoint y: 218, endPoint x: 465, endPoint y: 215, distance: 19.6
click at [465, 215] on link "View details" at bounding box center [479, 217] width 44 height 10
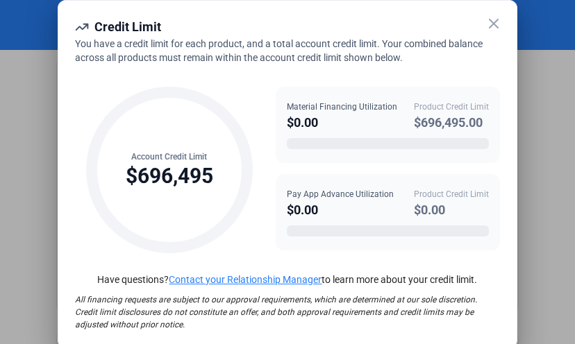
drag, startPoint x: 572, startPoint y: 116, endPoint x: 571, endPoint y: 149, distance: 33.4
click at [571, 149] on div at bounding box center [287, 172] width 575 height 344
click at [492, 24] on icon at bounding box center [494, 23] width 8 height 8
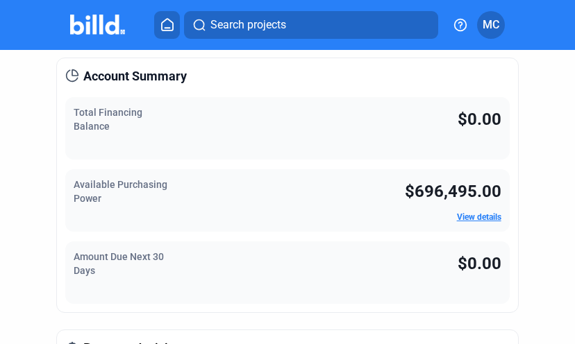
click at [163, 24] on icon at bounding box center [167, 24] width 14 height 13
click at [169, 24] on icon at bounding box center [167, 24] width 14 height 13
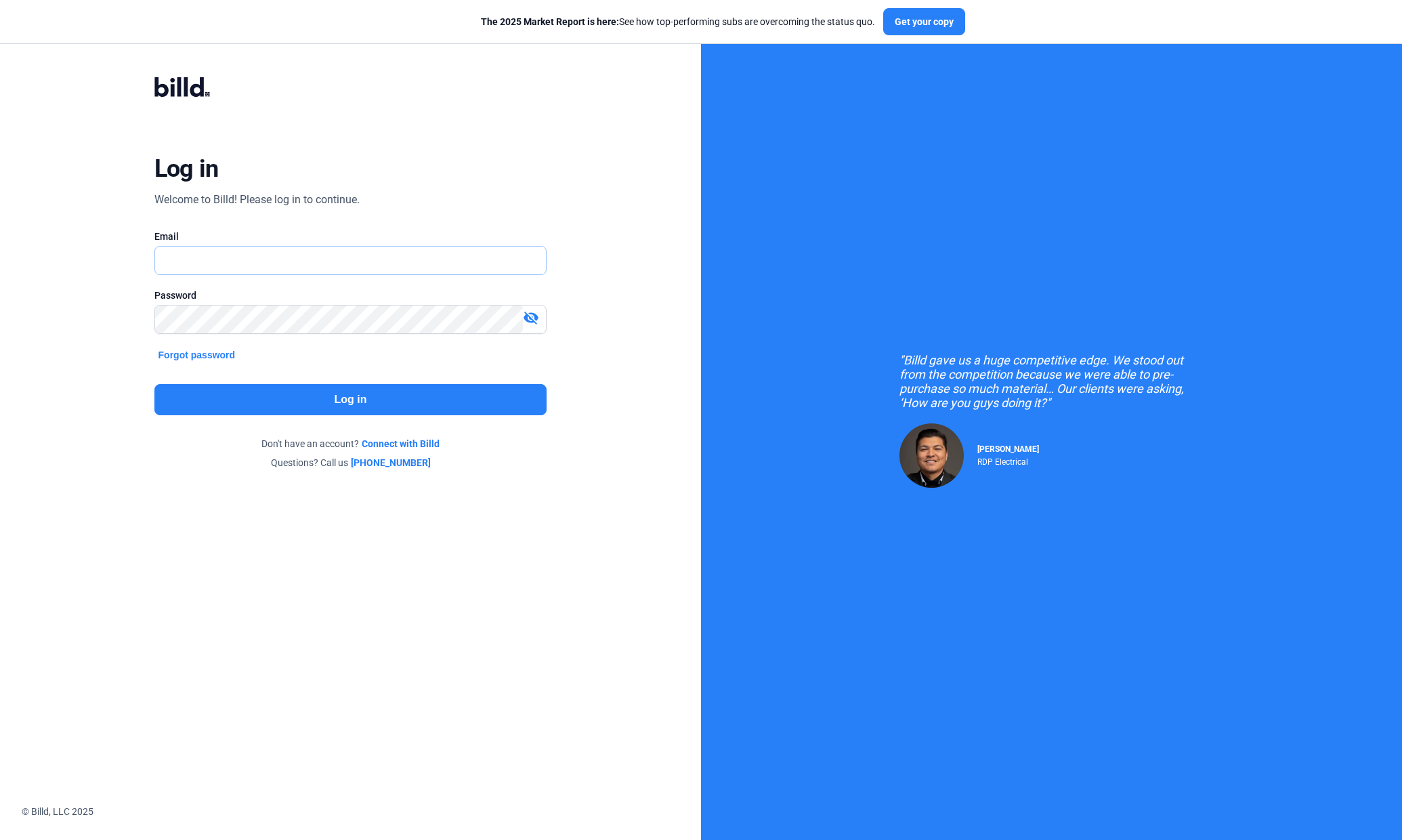
drag, startPoint x: 325, startPoint y: 269, endPoint x: 220, endPoint y: 258, distance: 105.6
click at [220, 258] on input "text" at bounding box center [350, 260] width 391 height 27
drag, startPoint x: 220, startPoint y: 258, endPoint x: 192, endPoint y: 255, distance: 28.2
click at [192, 255] on input "text" at bounding box center [350, 260] width 391 height 27
type input "[PERSON_NAME][EMAIL_ADDRESS][DOMAIN_NAME]"
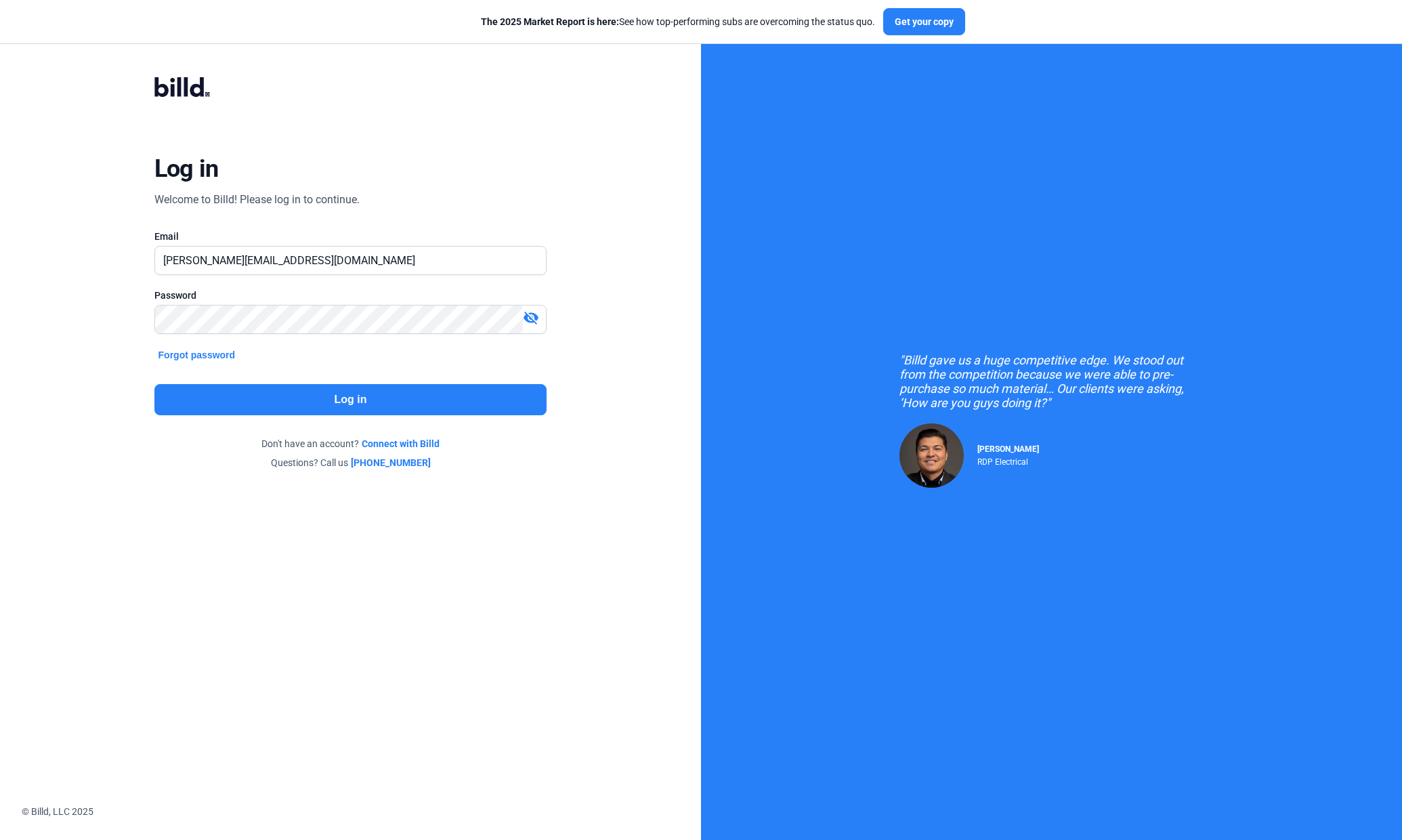
click at [352, 393] on button "Log in" at bounding box center [350, 400] width 393 height 31
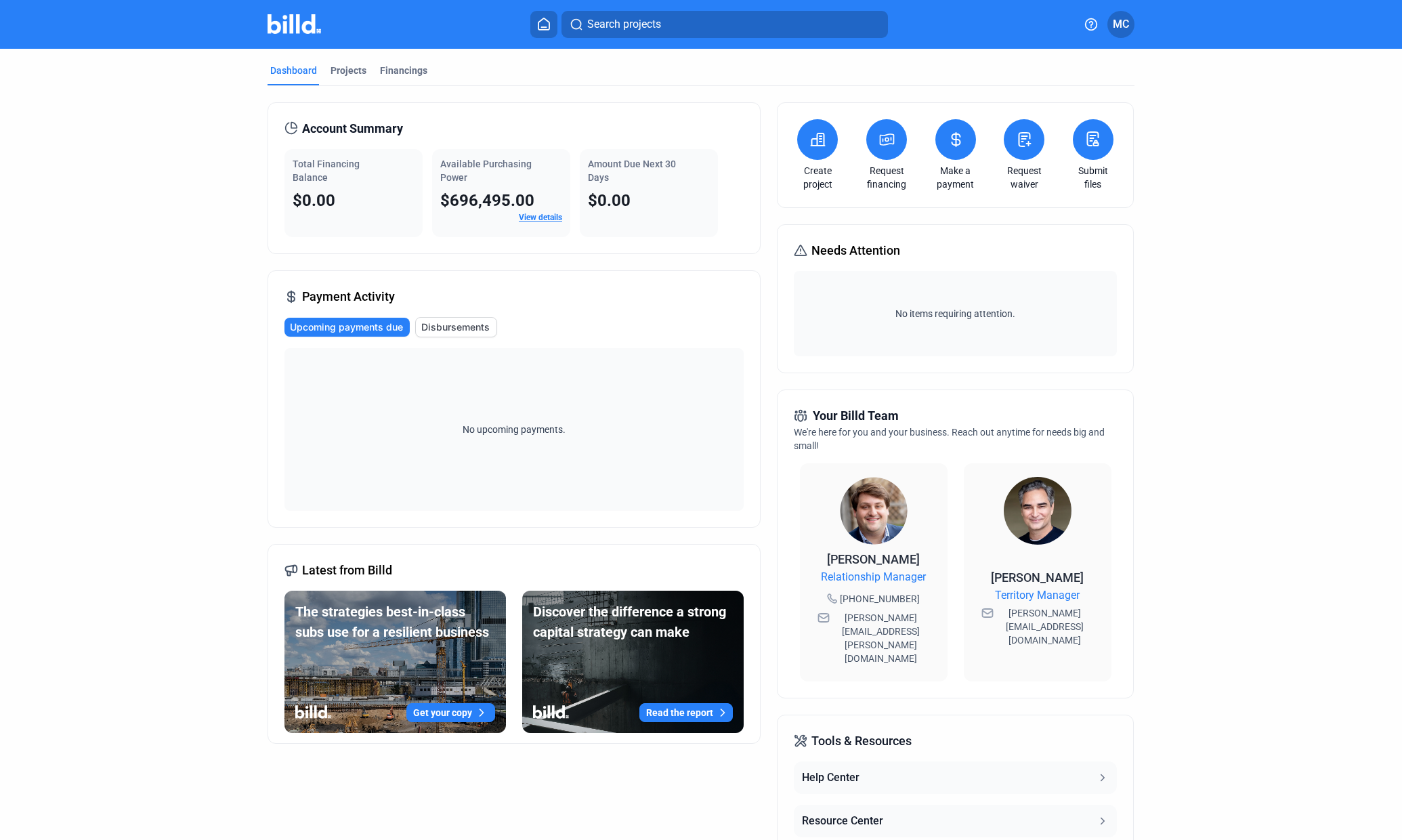
drag, startPoint x: 860, startPoint y: 714, endPoint x: 826, endPoint y: 705, distance: 35.2
drag, startPoint x: 826, startPoint y: 705, endPoint x: 820, endPoint y: 709, distance: 7.2
click at [820, 732] on span "Tools & Resources" at bounding box center [861, 740] width 100 height 19
click at [794, 735] on icon at bounding box center [801, 741] width 14 height 14
click at [402, 70] on div "Financings" at bounding box center [404, 70] width 48 height 14
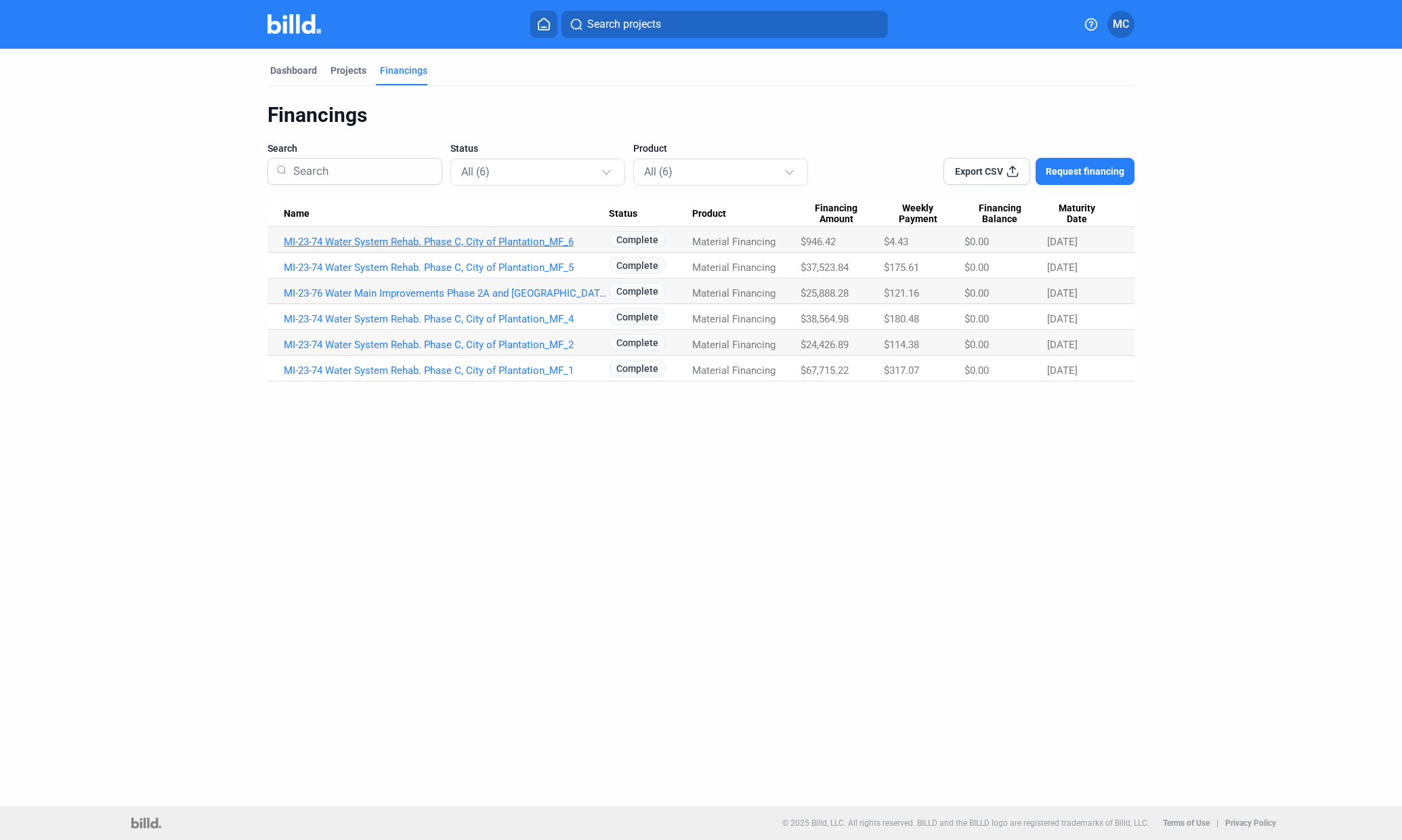
drag, startPoint x: 511, startPoint y: 240, endPoint x: 440, endPoint y: 243, distance: 71.1
click at [440, 243] on link "MI-23-74 Water System Rehab. Phase C, City of Plantation_MF_6" at bounding box center [446, 242] width 325 height 12
drag, startPoint x: 440, startPoint y: 243, endPoint x: 423, endPoint y: 244, distance: 17.0
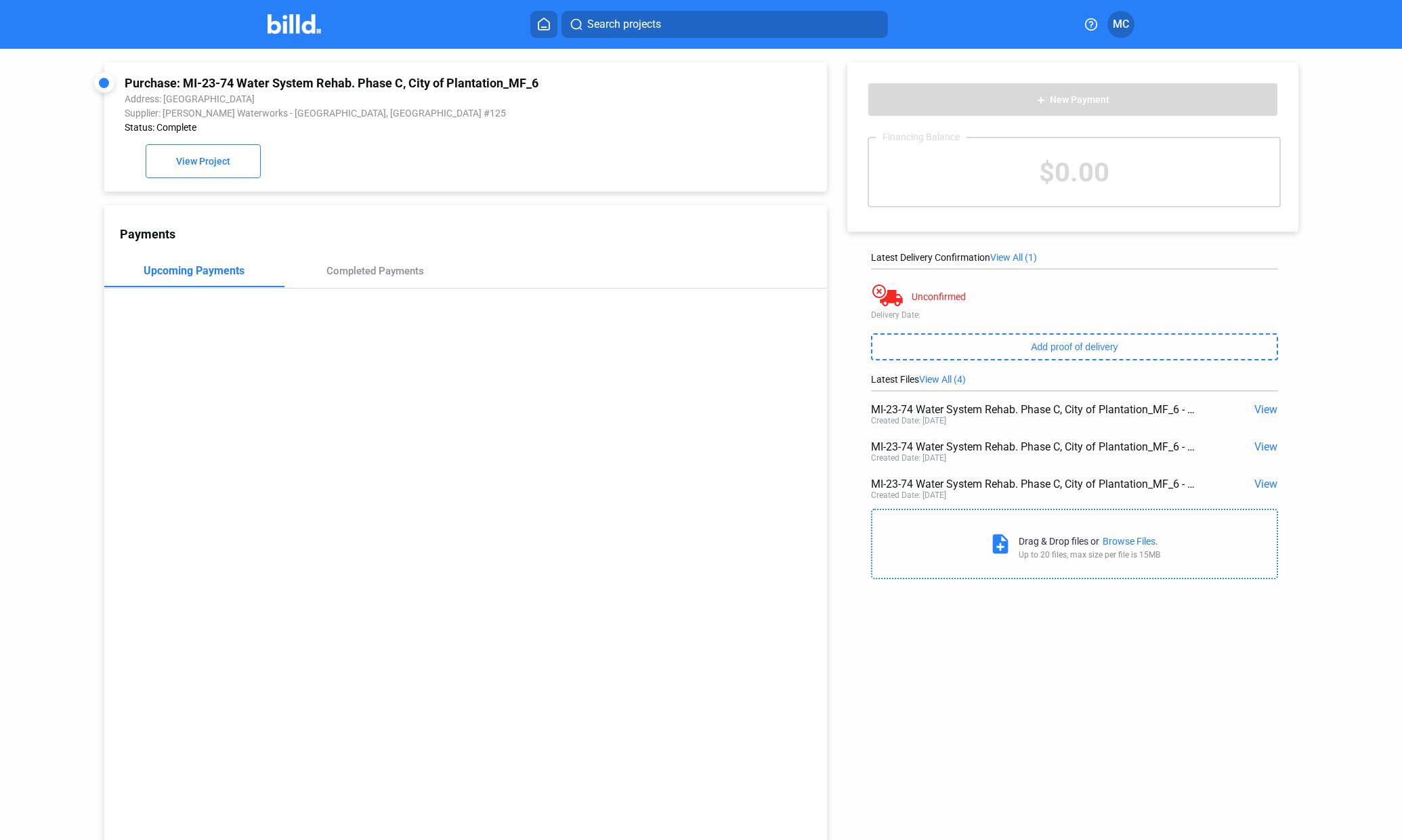
drag, startPoint x: 423, startPoint y: 244, endPoint x: 722, endPoint y: 371, distance: 324.9
click at [722, 371] on div "Payments Upcoming Payments Completed Payments" at bounding box center [466, 530] width 724 height 651
drag, startPoint x: 394, startPoint y: 273, endPoint x: 363, endPoint y: 274, distance: 31.0
click at [363, 274] on div "Completed Payments" at bounding box center [376, 271] width 98 height 12
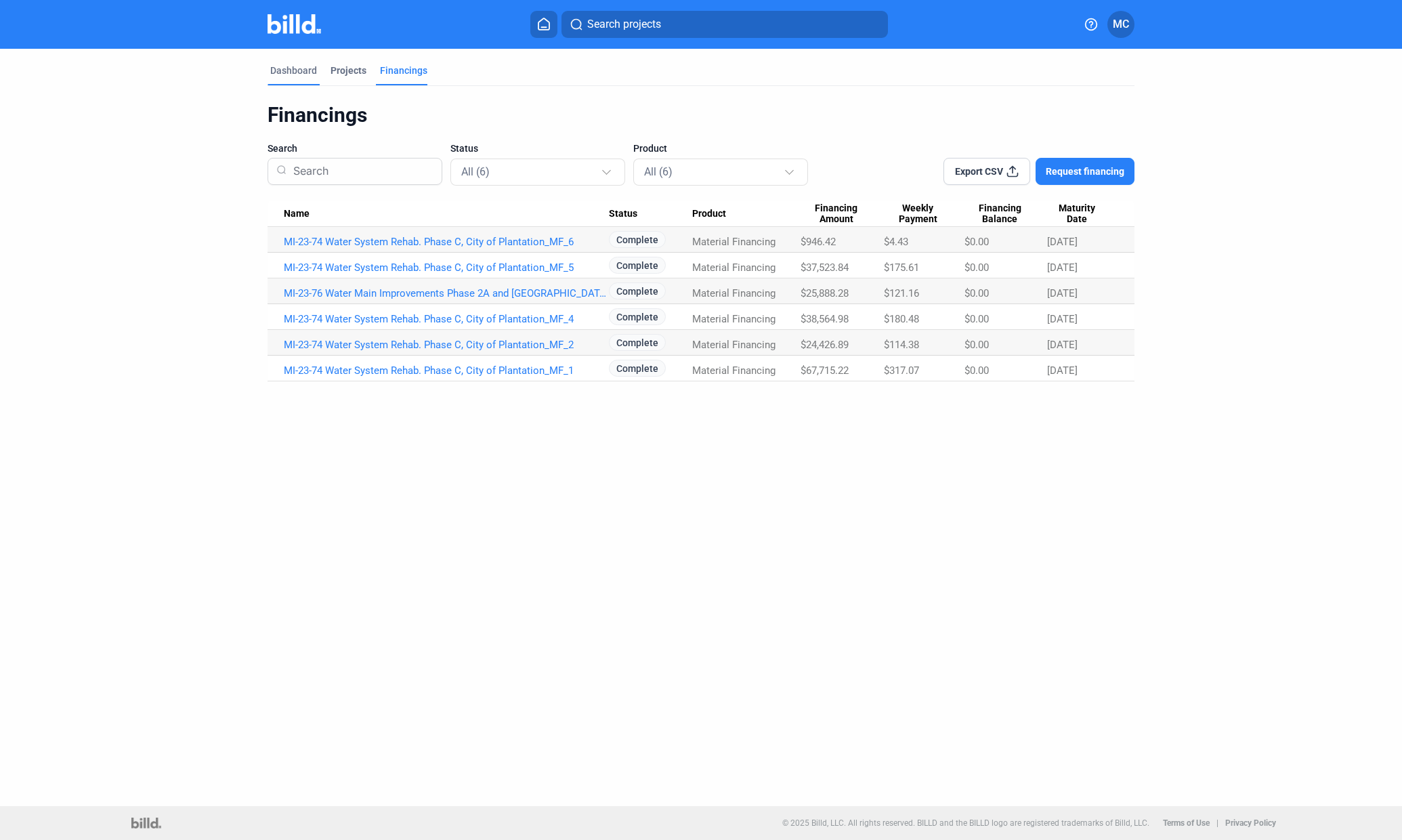
drag, startPoint x: 295, startPoint y: 74, endPoint x: 280, endPoint y: 67, distance: 16.6
drag, startPoint x: 280, startPoint y: 67, endPoint x: 277, endPoint y: 74, distance: 7.6
click at [277, 74] on div "Dashboard" at bounding box center [294, 70] width 47 height 14
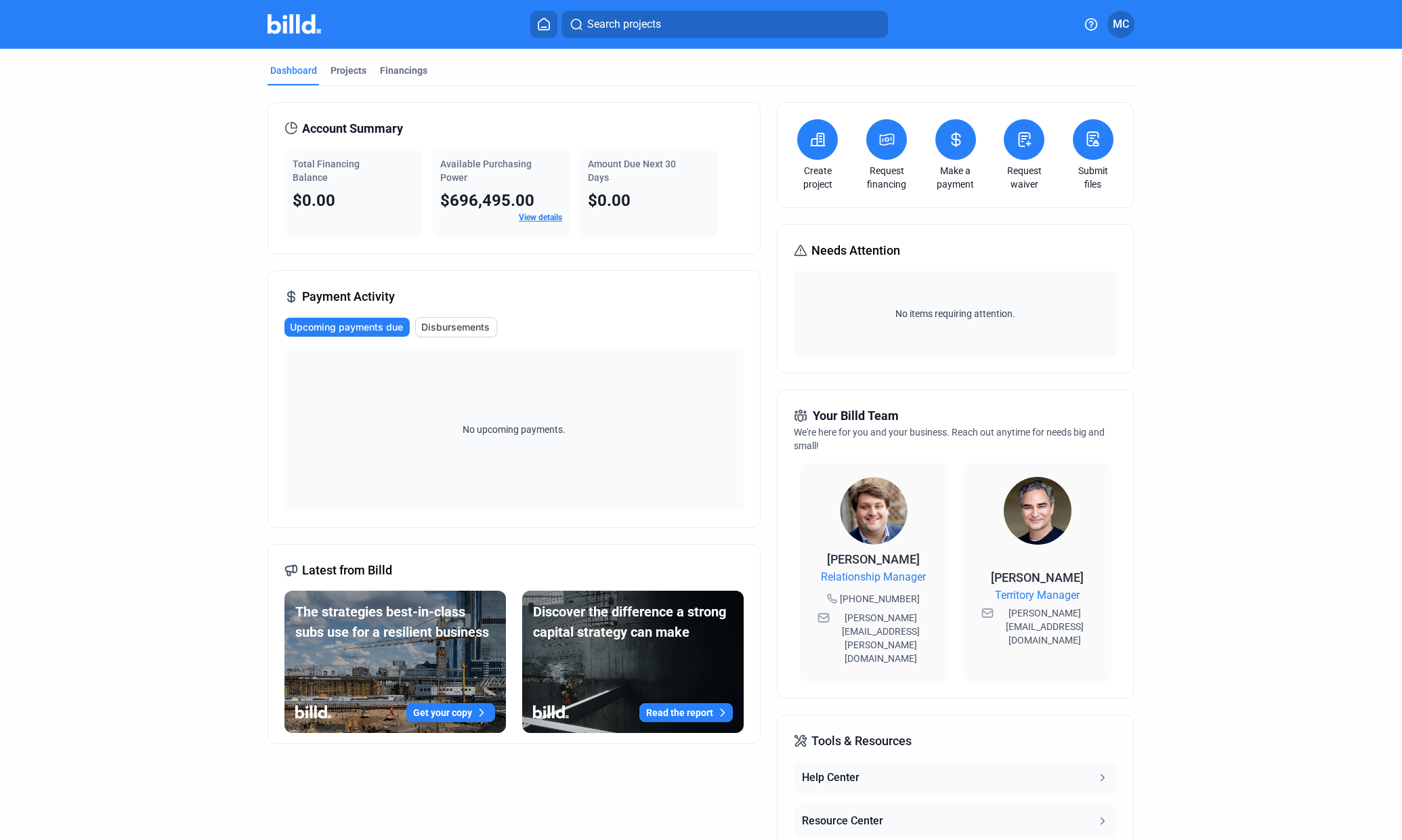
drag, startPoint x: 680, startPoint y: 21, endPoint x: 667, endPoint y: 21, distance: 13.0
drag, startPoint x: 667, startPoint y: 21, endPoint x: 1088, endPoint y: 25, distance: 421.0
click at [1090, 20] on icon at bounding box center [1092, 24] width 14 height 14
drag, startPoint x: 1012, startPoint y: 49, endPoint x: 983, endPoint y: 56, distance: 29.8
click at [983, 56] on button "Help Center" at bounding box center [1019, 56] width 147 height 27
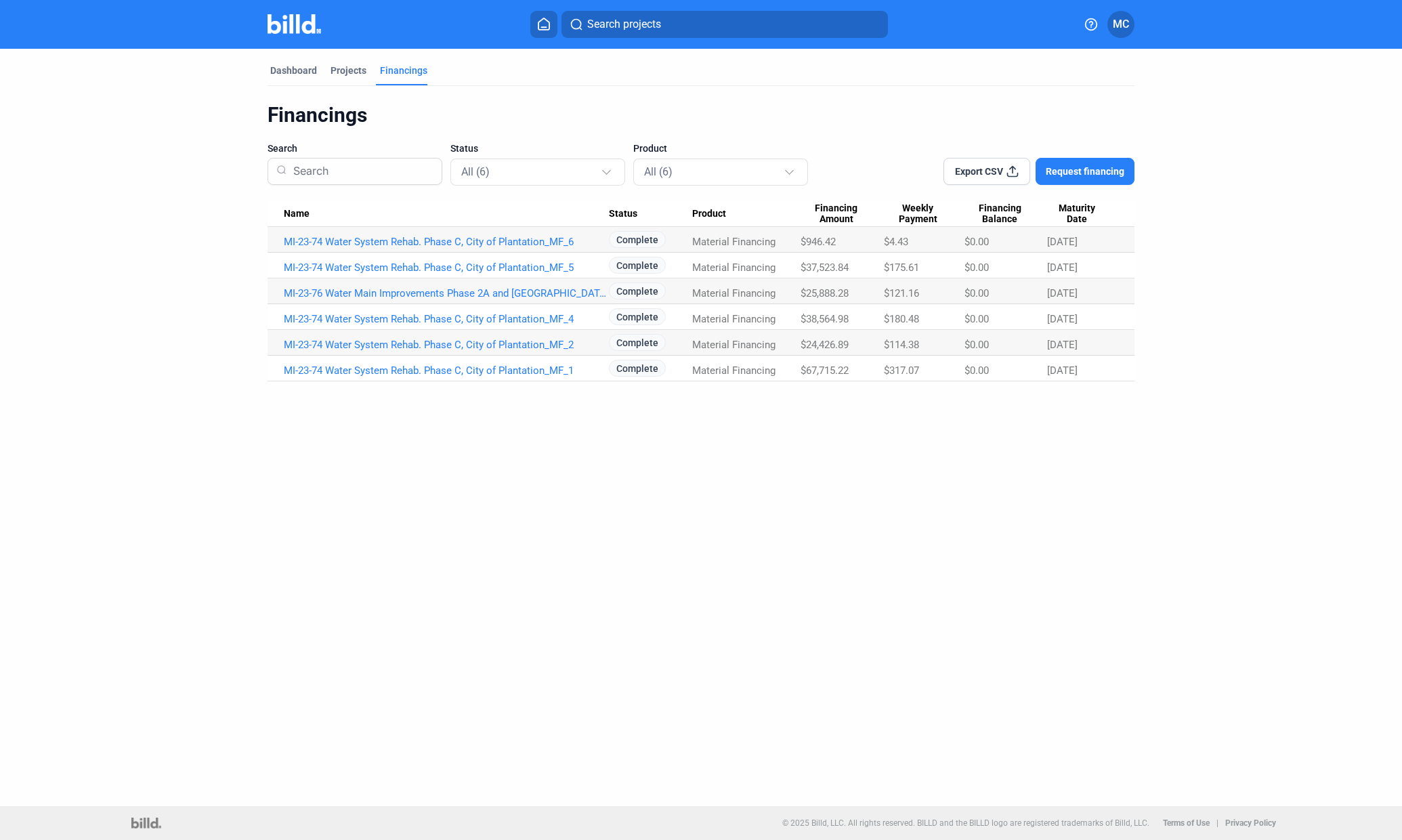
drag, startPoint x: 481, startPoint y: 320, endPoint x: 916, endPoint y: 498, distance: 470.0
click at [916, 498] on div "Dashboard Projects Financings Financings Search Status All (6) Product All (6) …" at bounding box center [701, 427] width 1402 height 757
drag, startPoint x: 1010, startPoint y: 171, endPoint x: 990, endPoint y: 170, distance: 20.0
click at [990, 170] on span "Export CSV" at bounding box center [979, 172] width 48 height 14
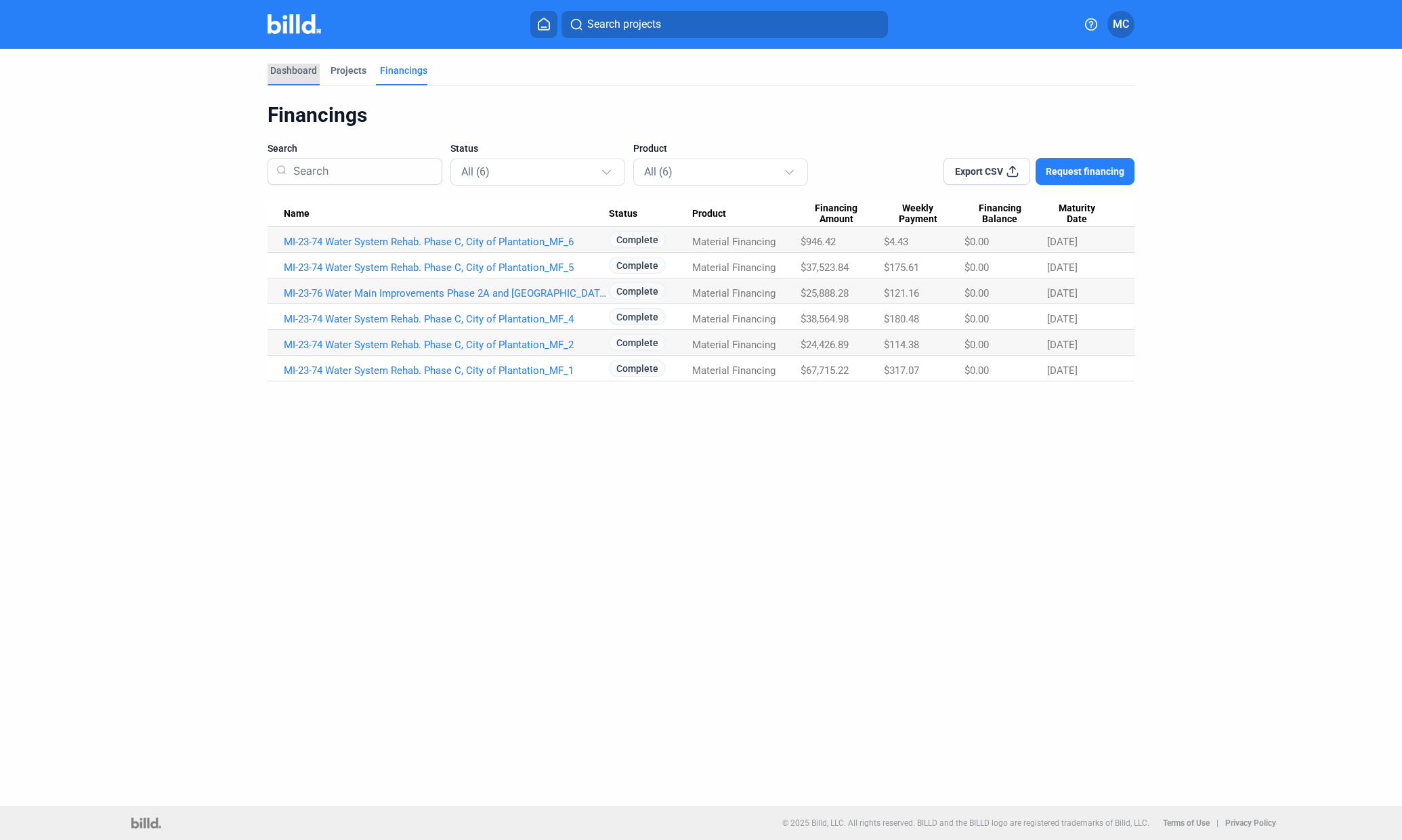
drag, startPoint x: 304, startPoint y: 70, endPoint x: 293, endPoint y: 70, distance: 11.0
click at [293, 70] on div "Dashboard" at bounding box center [294, 70] width 47 height 14
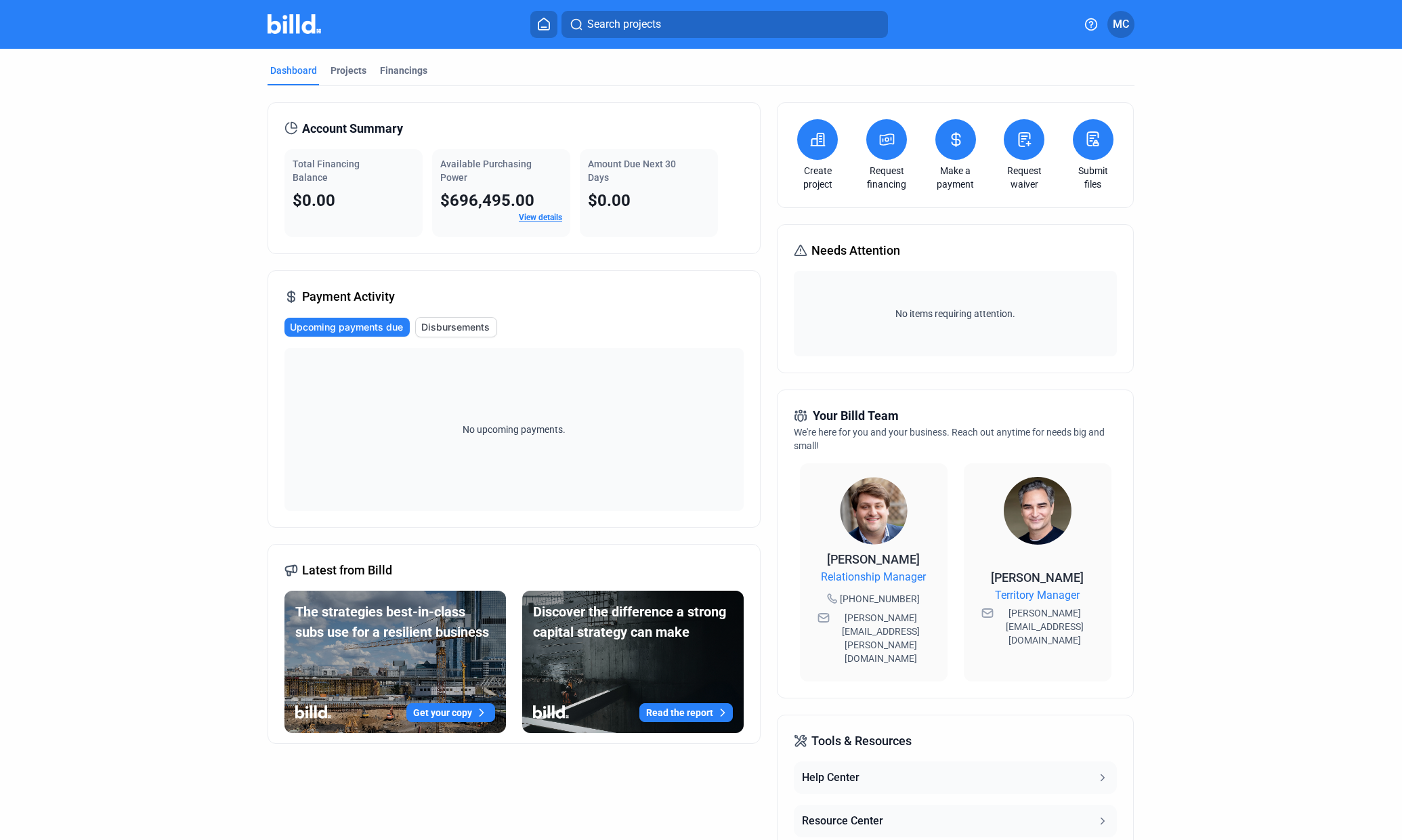
drag, startPoint x: 544, startPoint y: 220, endPoint x: 530, endPoint y: 220, distance: 14.0
click at [530, 220] on link "View details" at bounding box center [541, 218] width 43 height 10
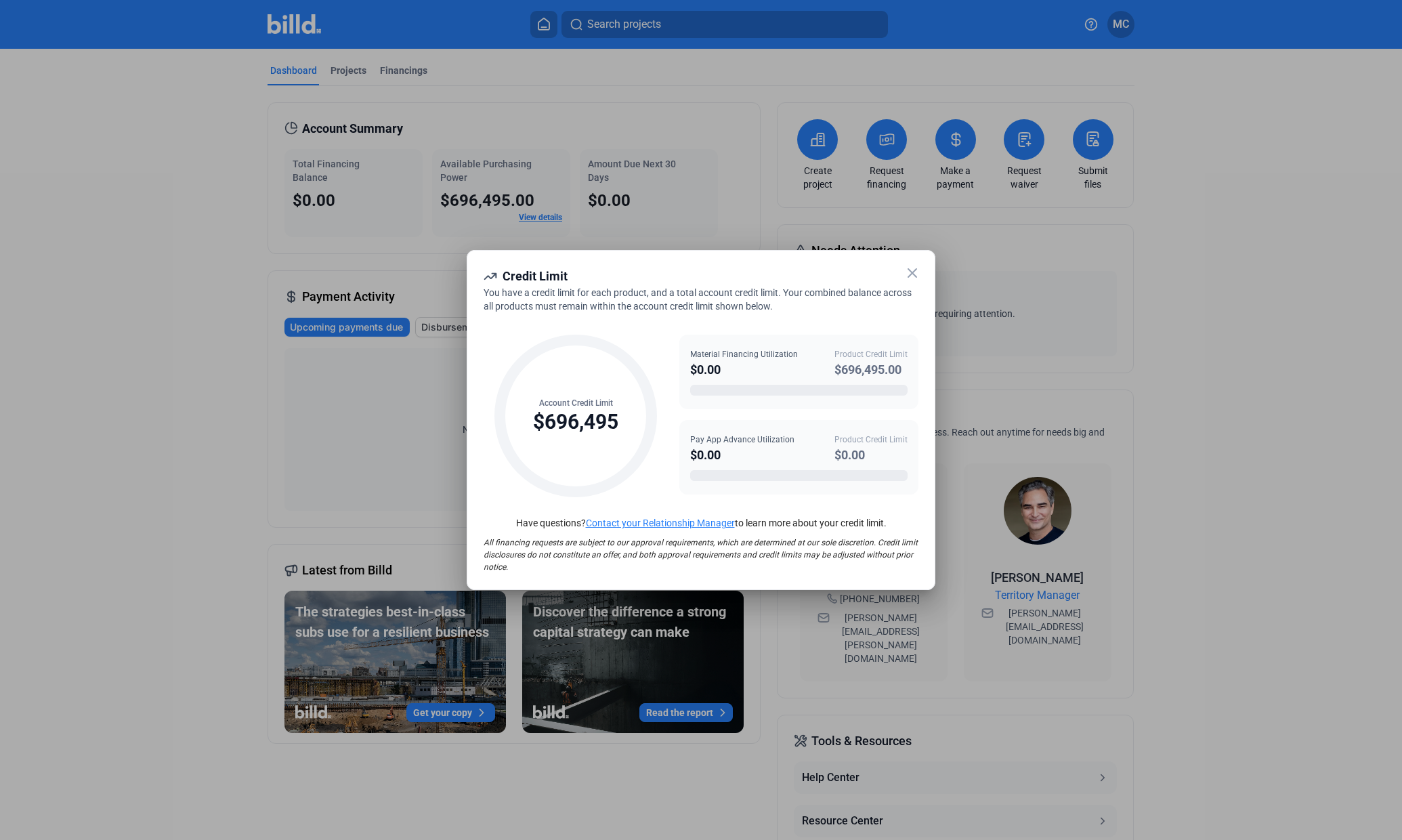
click at [1089, 24] on div at bounding box center [701, 420] width 1402 height 840
click at [910, 276] on icon at bounding box center [912, 273] width 8 height 8
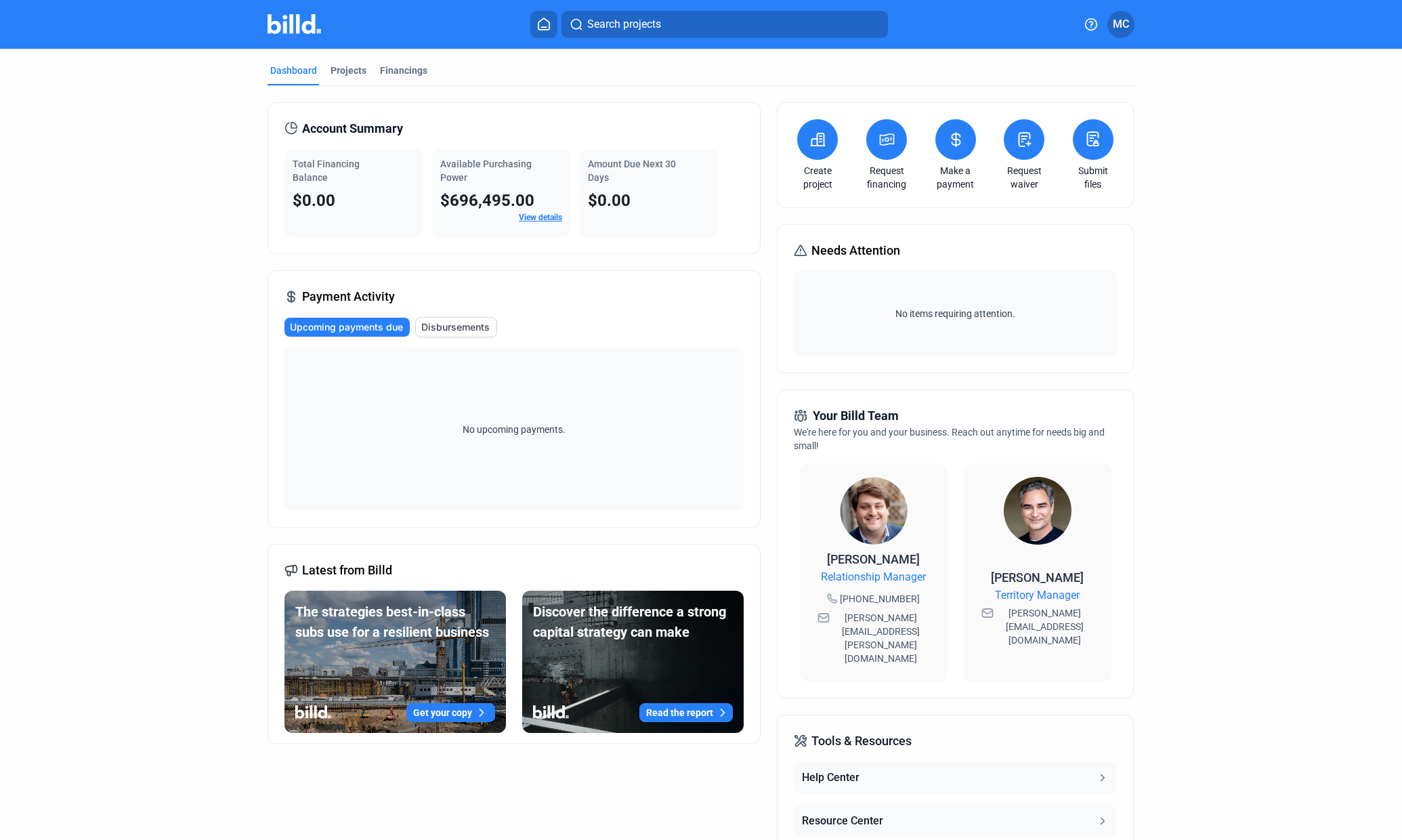
drag, startPoint x: 1020, startPoint y: 152, endPoint x: 1023, endPoint y: 141, distance: 11.4
click at [1023, 141] on icon at bounding box center [1024, 140] width 17 height 17
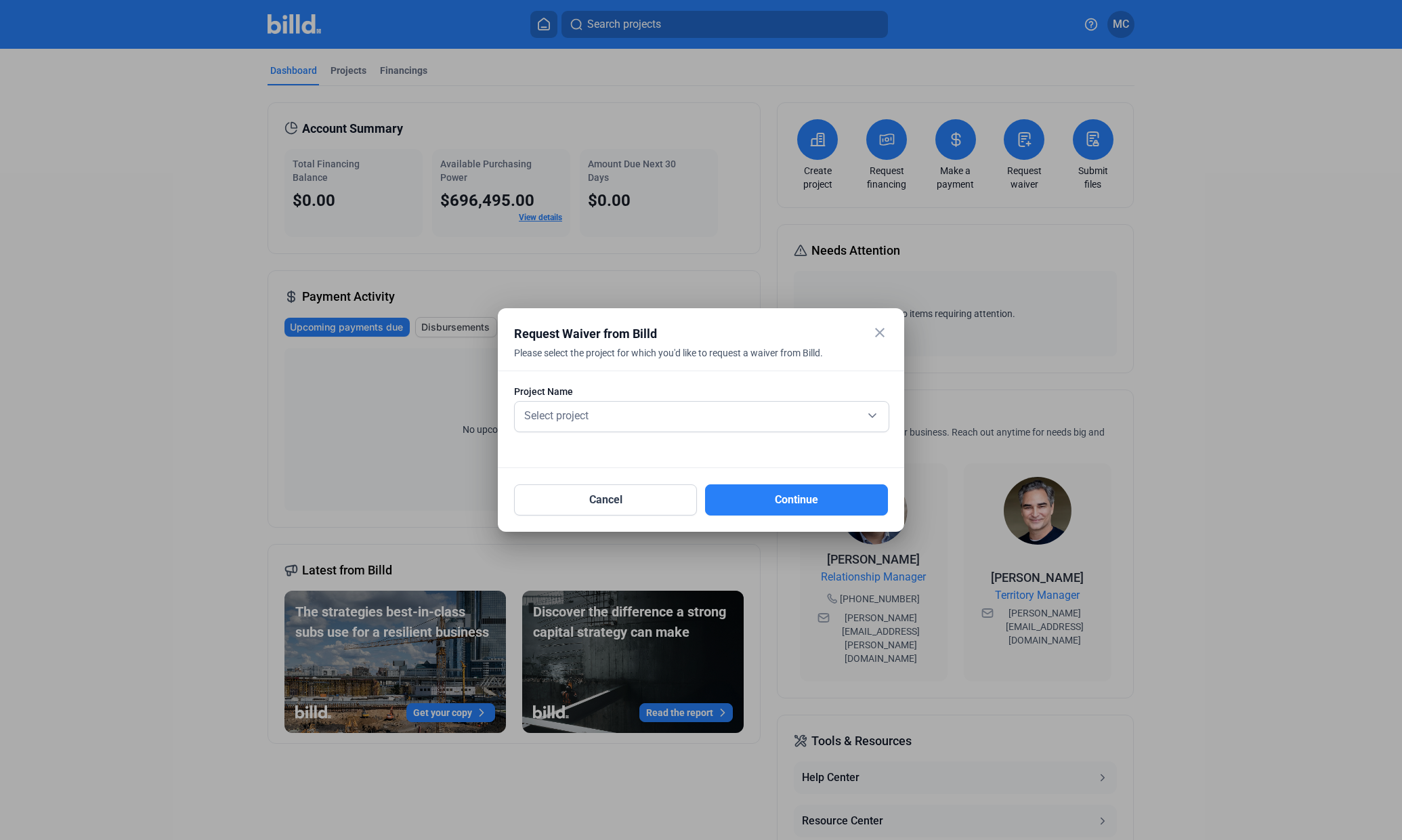
drag, startPoint x: 877, startPoint y: 332, endPoint x: 899, endPoint y: 321, distance: 24.6
click at [899, 321] on mat-dialog-container "close Request Waiver from Billd Please select the project for which you'd like …" at bounding box center [701, 420] width 407 height 223
click at [882, 333] on mat-icon "close" at bounding box center [880, 333] width 17 height 17
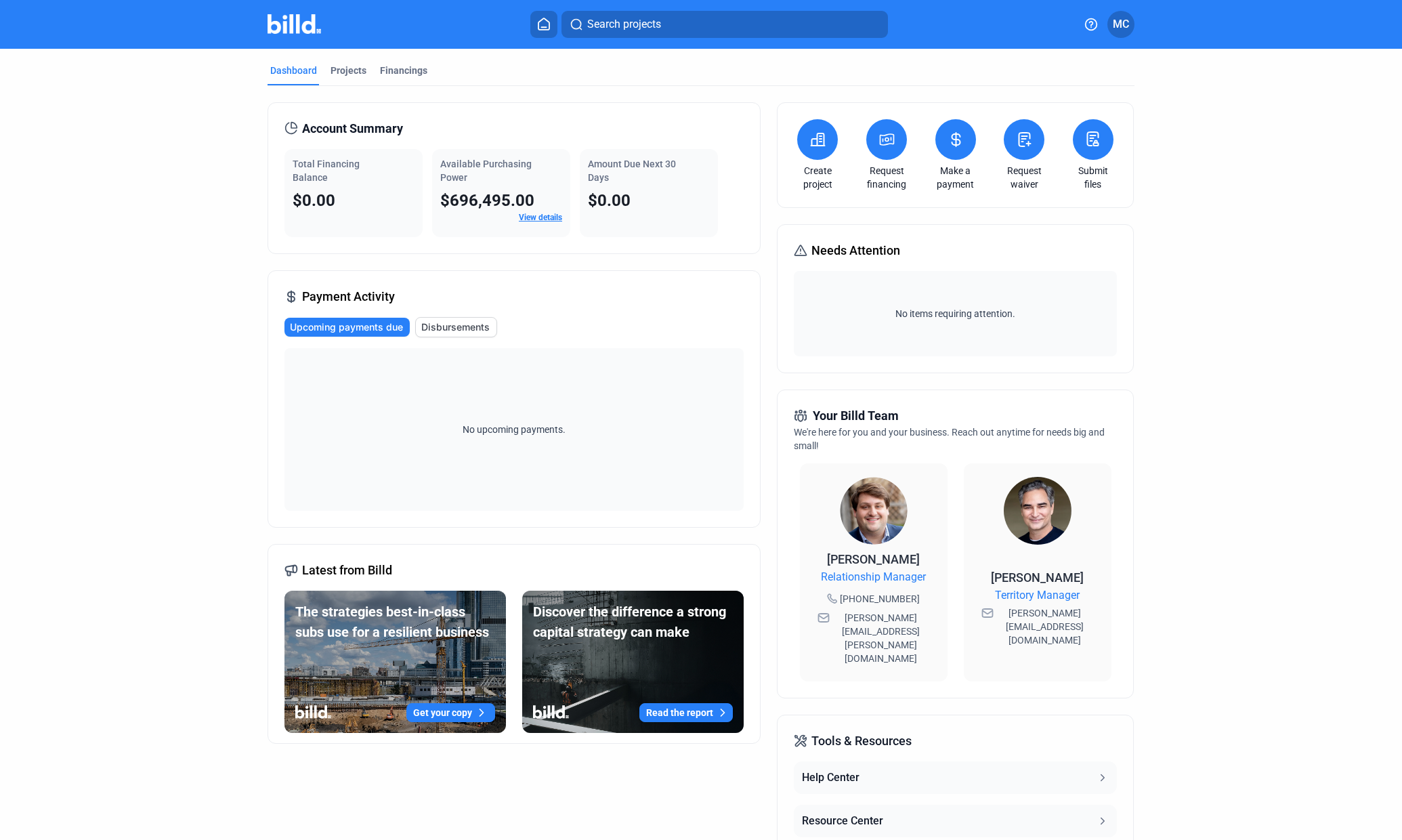
drag, startPoint x: 946, startPoint y: 154, endPoint x: 946, endPoint y: 139, distance: 15.0
click at [947, 139] on icon at bounding box center [955, 140] width 17 height 17
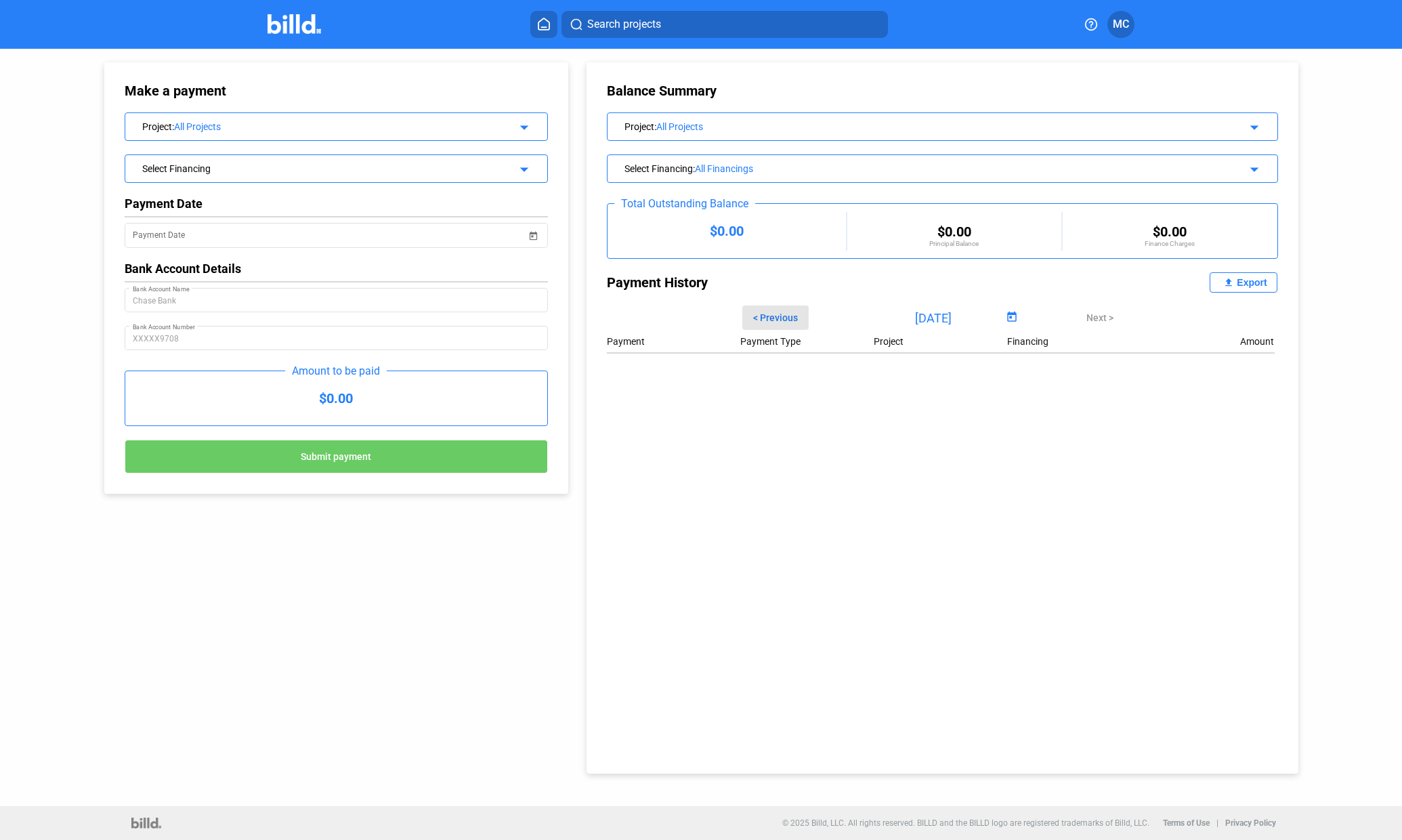
drag, startPoint x: 1009, startPoint y: 317, endPoint x: 784, endPoint y: 319, distance: 225.0
drag, startPoint x: 784, startPoint y: 319, endPoint x: 773, endPoint y: 318, distance: 11.0
click at [773, 318] on span "< Previous" at bounding box center [776, 317] width 45 height 11
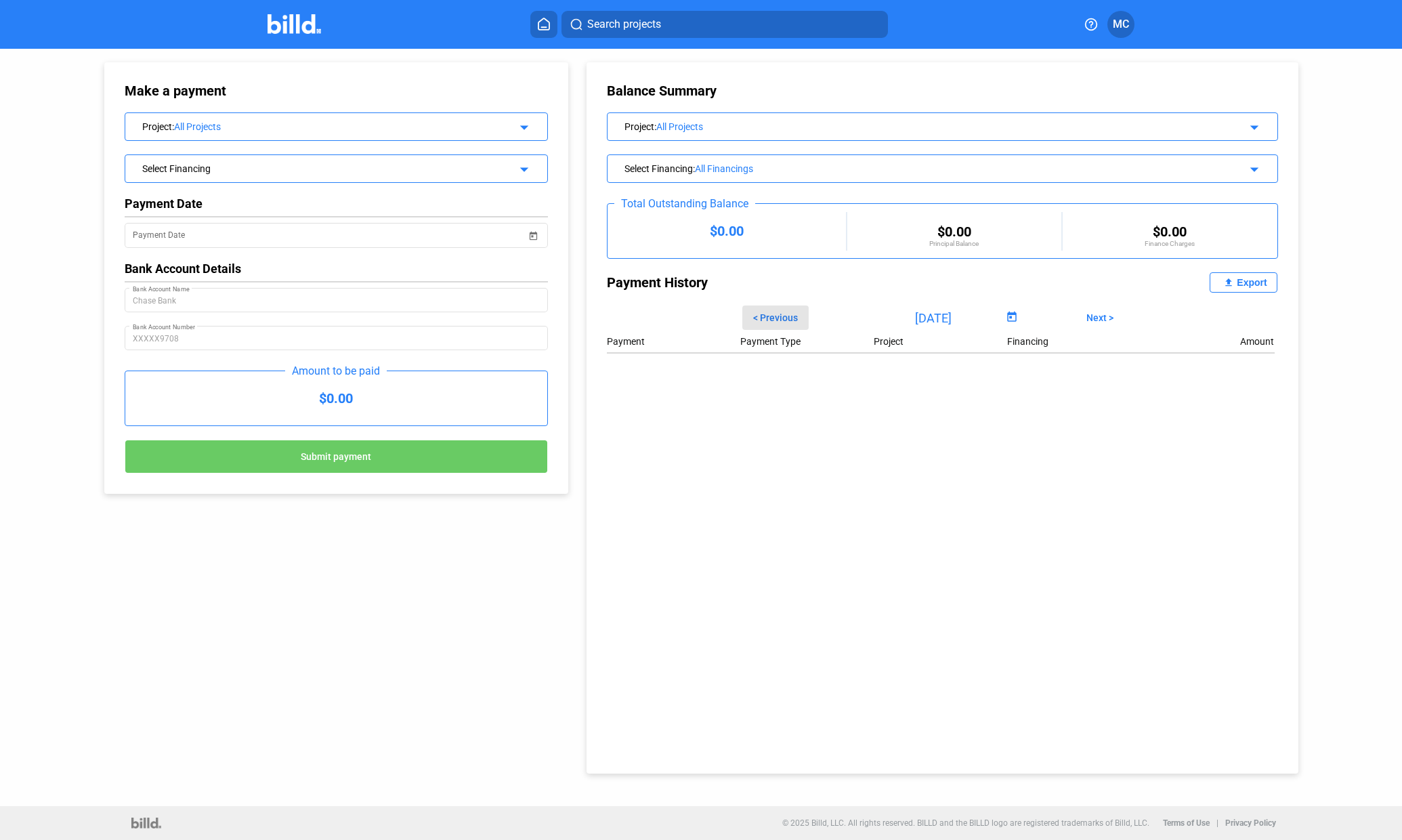
click at [773, 318] on span "< Previous" at bounding box center [776, 317] width 45 height 11
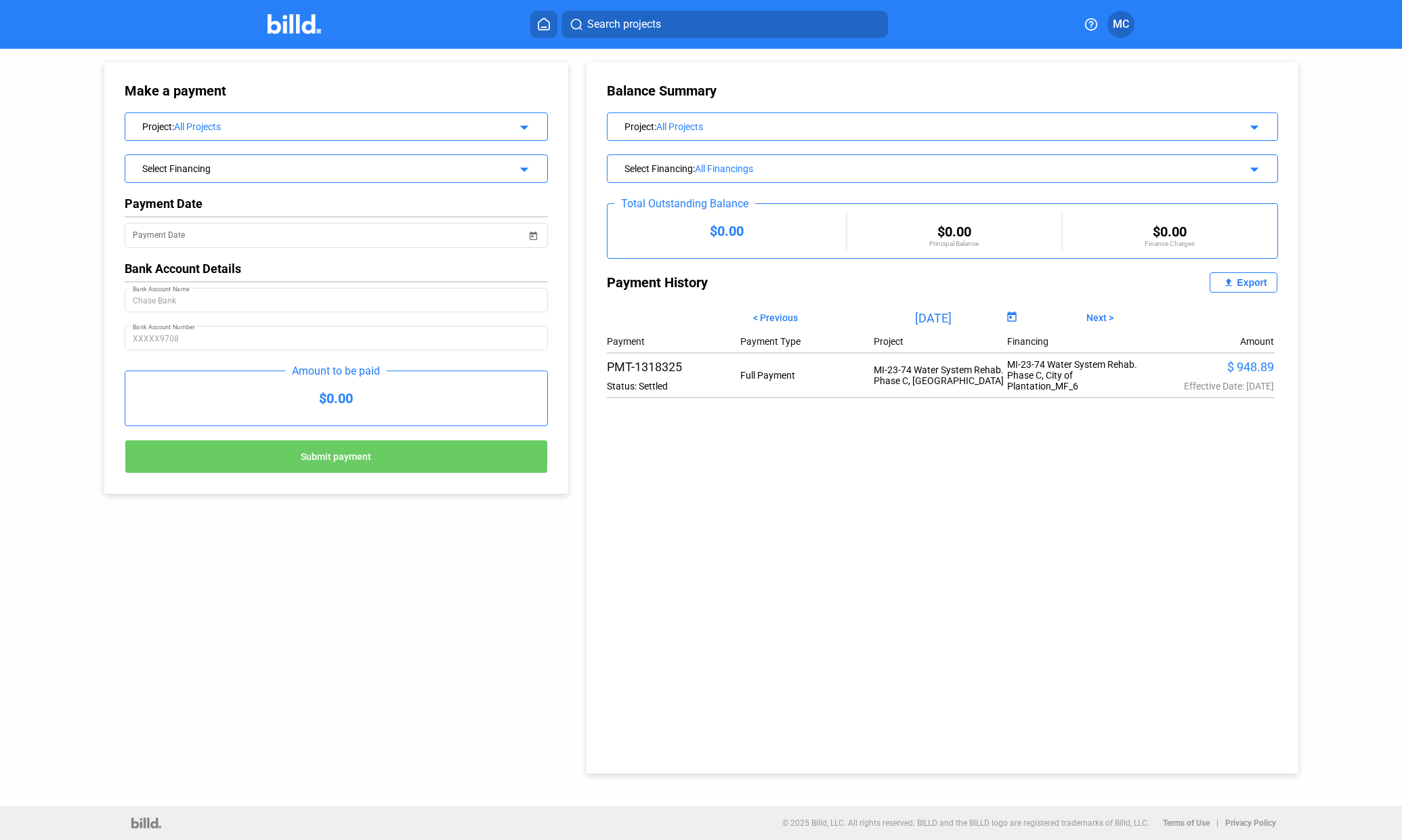
click at [773, 318] on span "< Previous" at bounding box center [776, 317] width 45 height 11
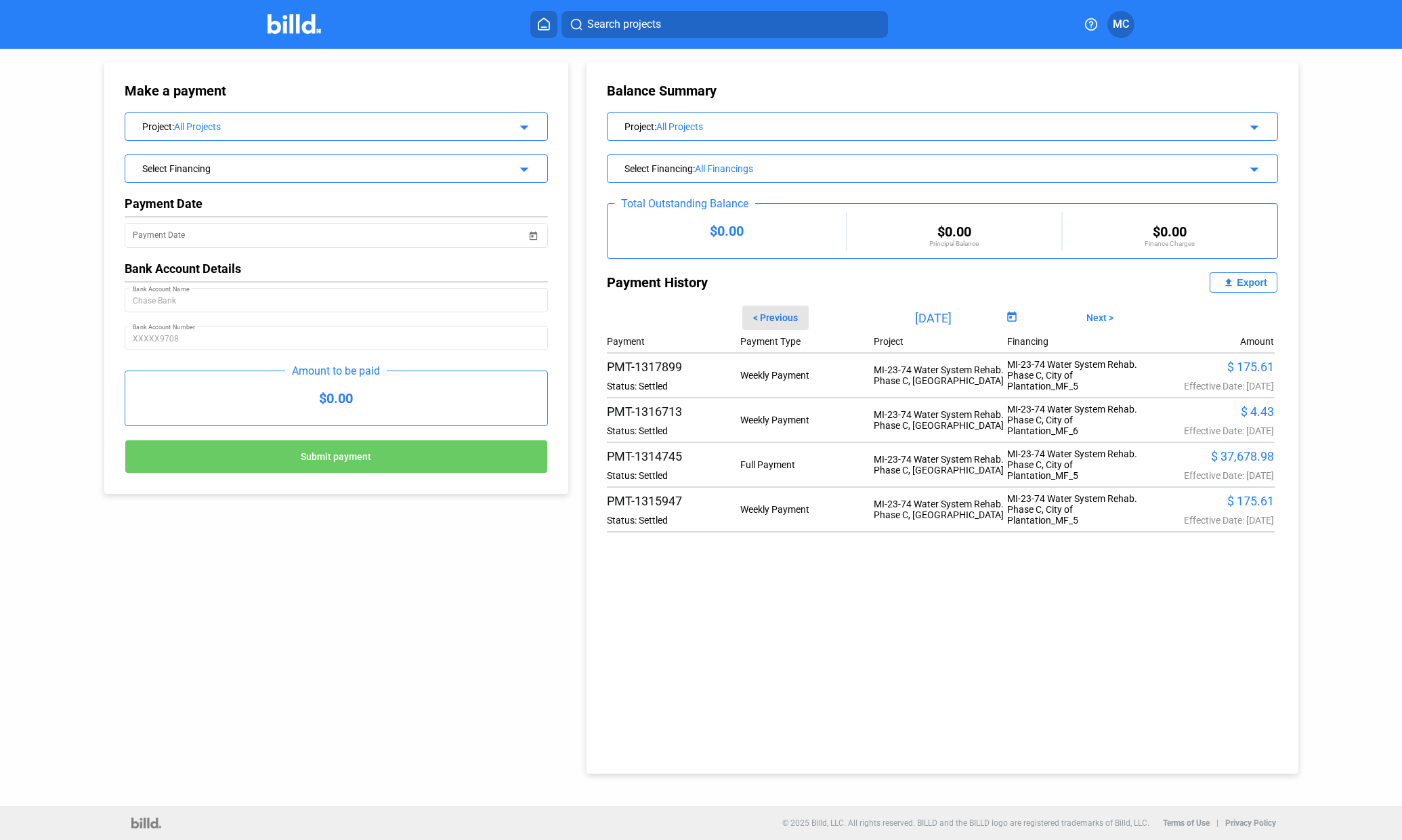
click at [773, 318] on span "< Previous" at bounding box center [776, 317] width 45 height 11
drag, startPoint x: 722, startPoint y: 165, endPoint x: 711, endPoint y: 165, distance: 11.0
click at [711, 165] on div "All Financings" at bounding box center [945, 168] width 502 height 11
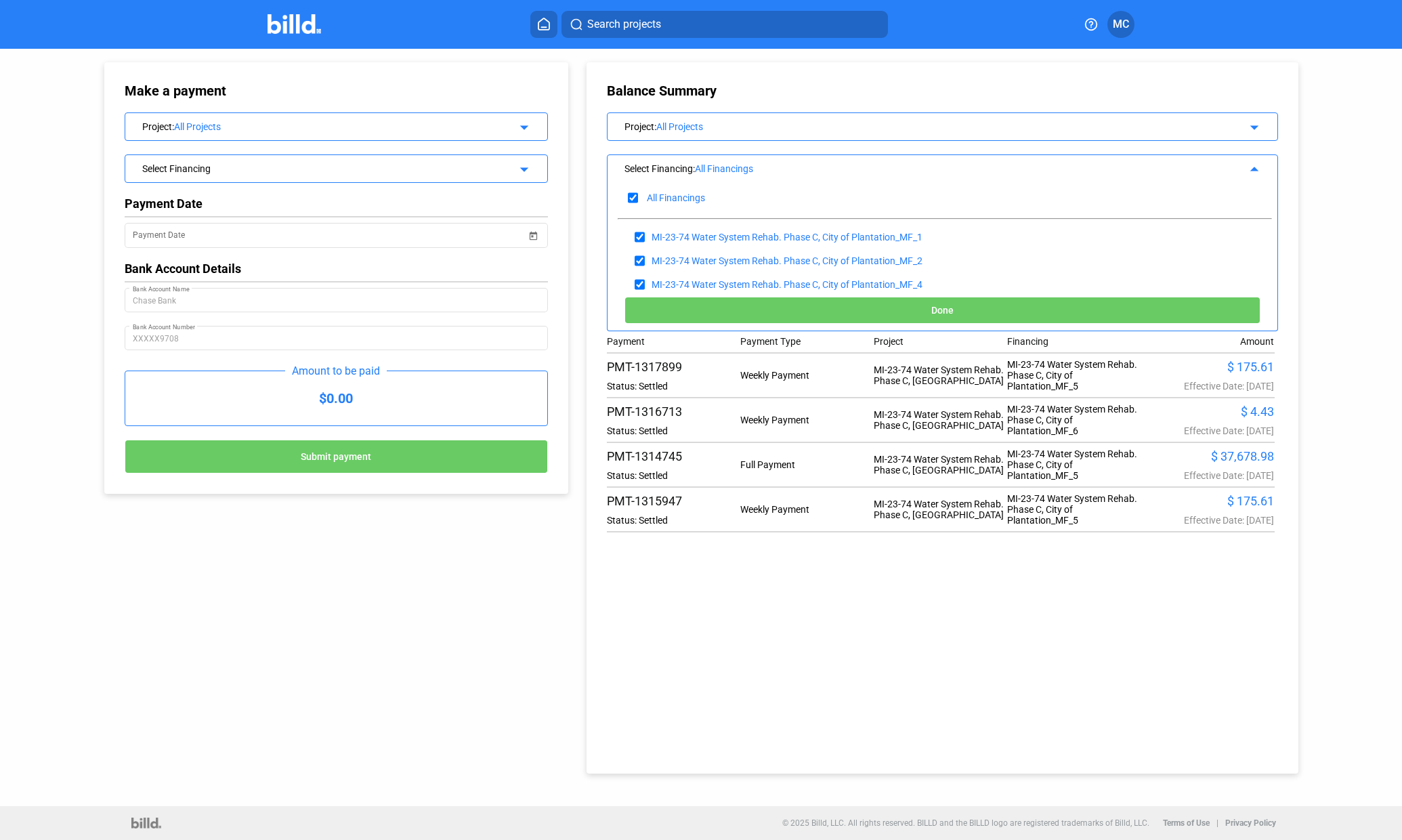
click at [544, 19] on icon at bounding box center [544, 23] width 14 height 13
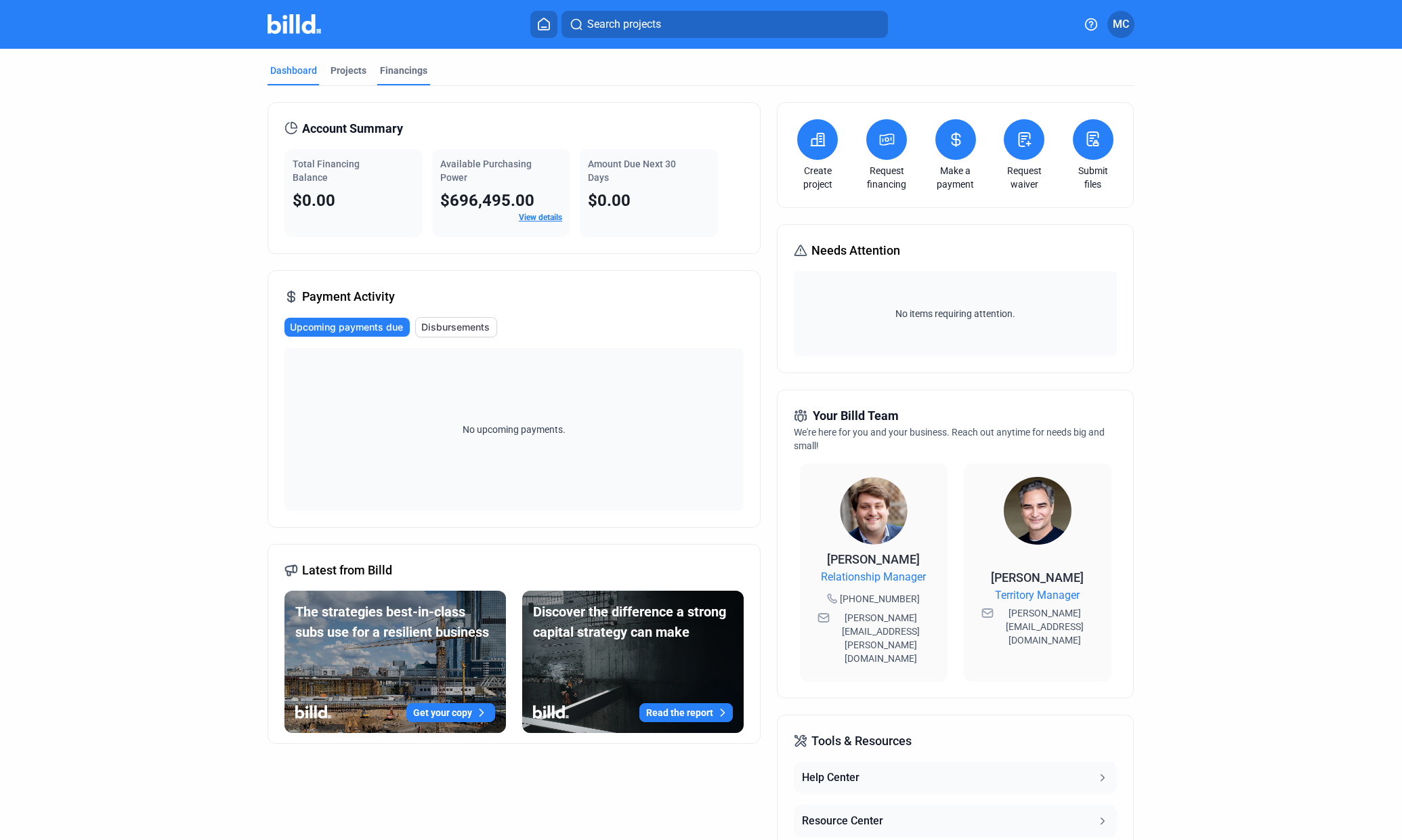
click at [404, 70] on div "Financings" at bounding box center [404, 70] width 48 height 14
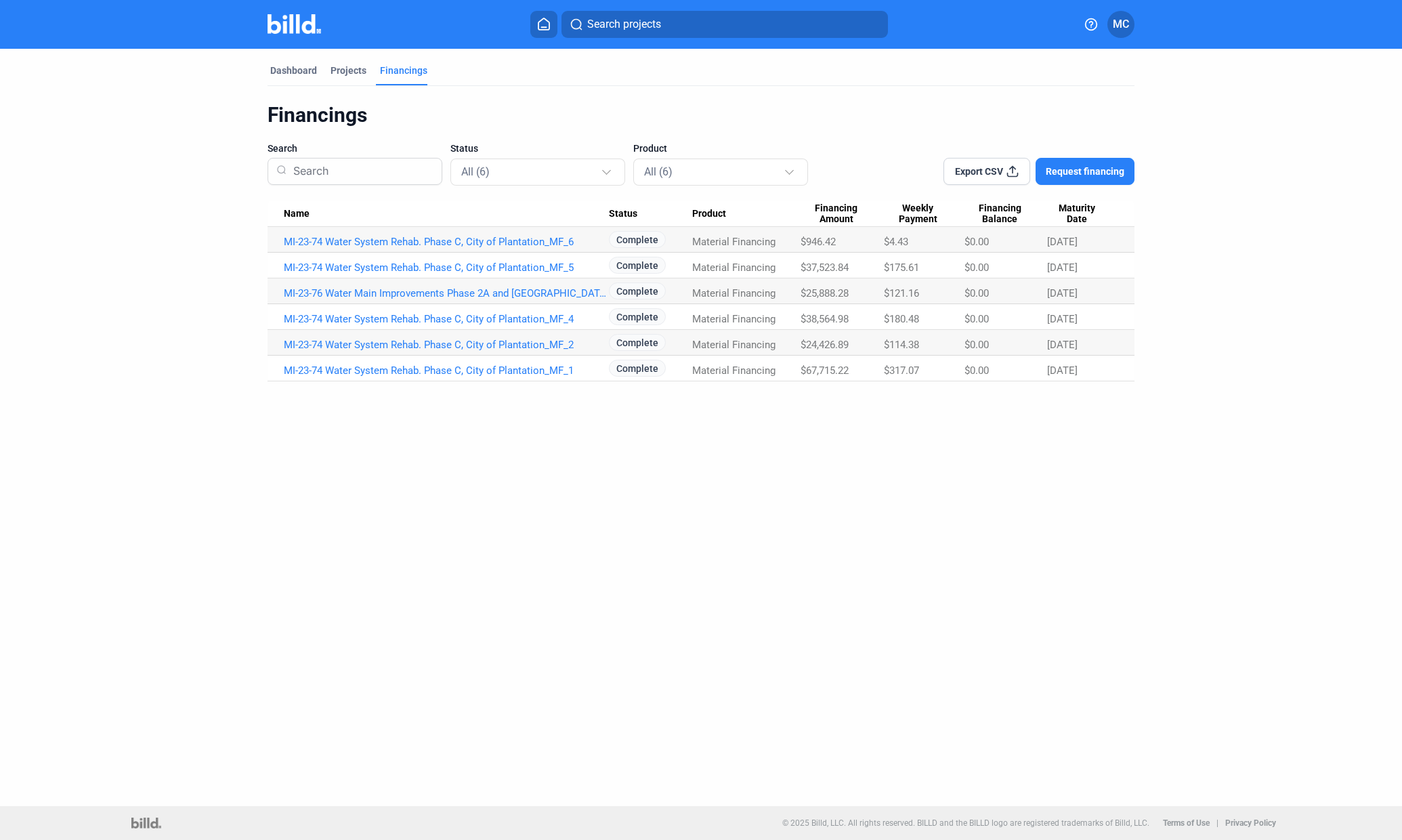
drag, startPoint x: 379, startPoint y: 177, endPoint x: 349, endPoint y: 173, distance: 30.3
drag, startPoint x: 349, startPoint y: 173, endPoint x: 323, endPoint y: 177, distance: 26.3
click at [323, 177] on input at bounding box center [360, 172] width 145 height 35
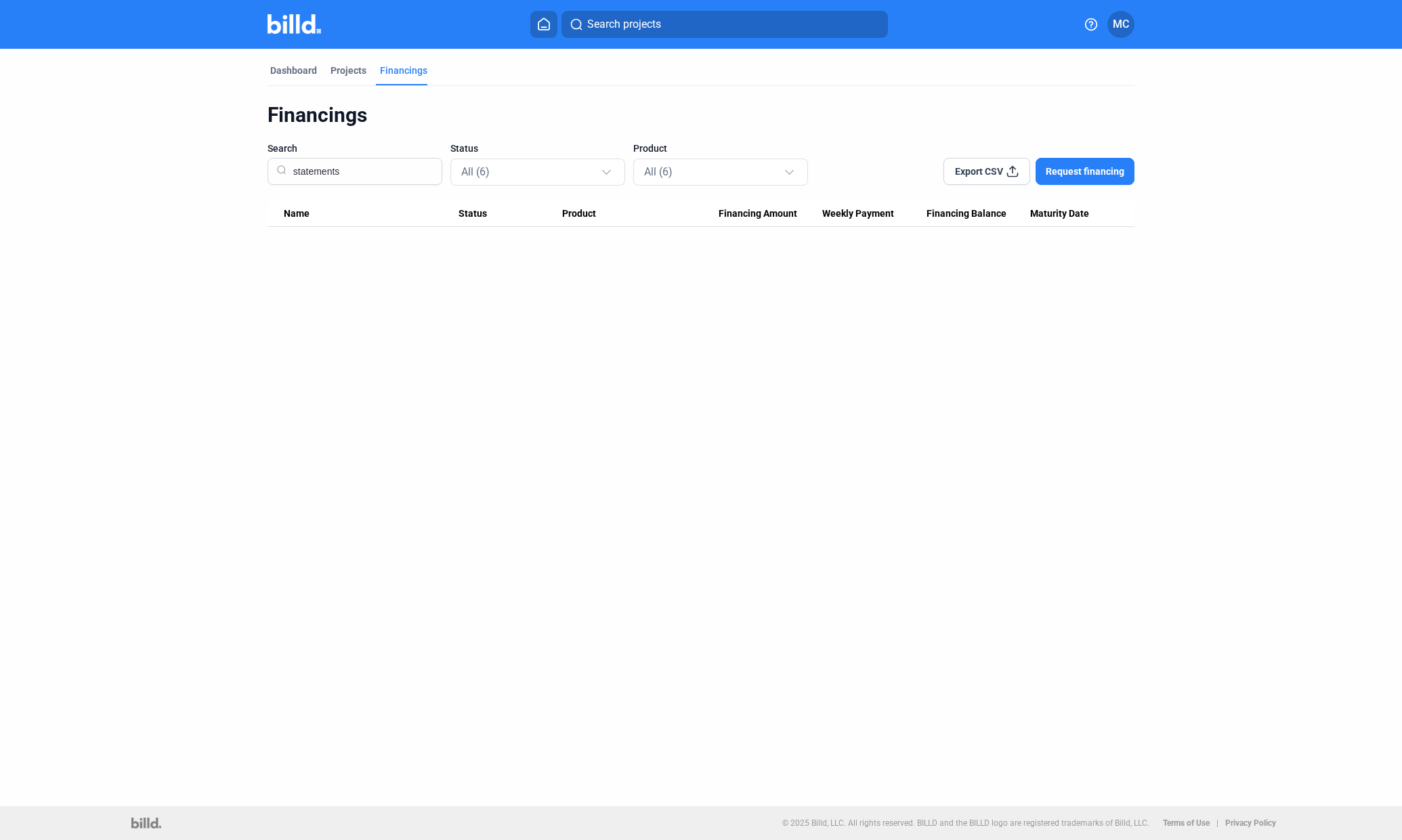
type input "statements"
drag, startPoint x: 413, startPoint y: 70, endPoint x: 402, endPoint y: 72, distance: 11.2
click at [402, 72] on div "Financings" at bounding box center [404, 70] width 48 height 14
drag, startPoint x: 307, startPoint y: 70, endPoint x: 294, endPoint y: 74, distance: 13.6
click at [294, 74] on div "Dashboard" at bounding box center [294, 70] width 47 height 14
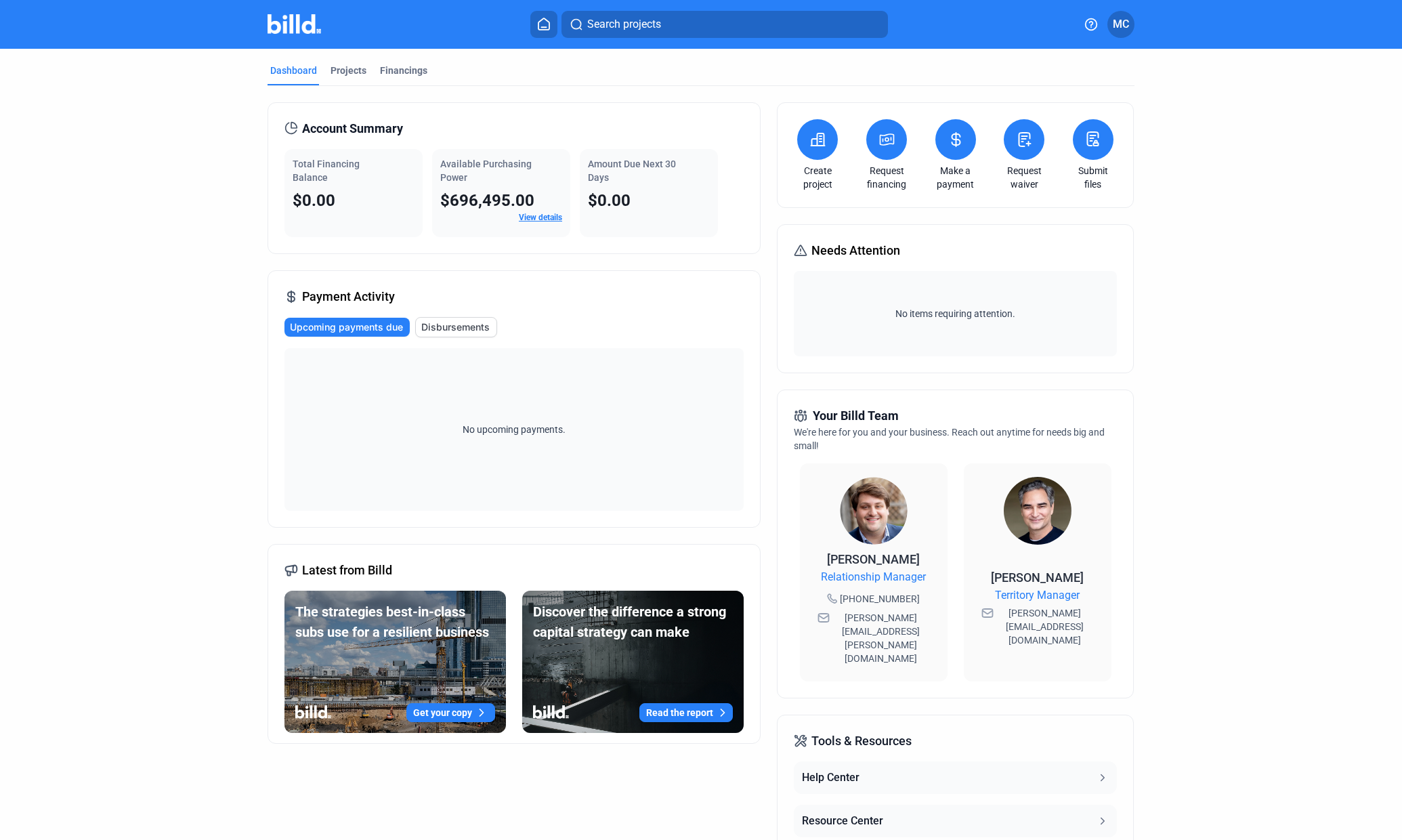
drag, startPoint x: 1128, startPoint y: 21, endPoint x: 1120, endPoint y: 23, distance: 8.2
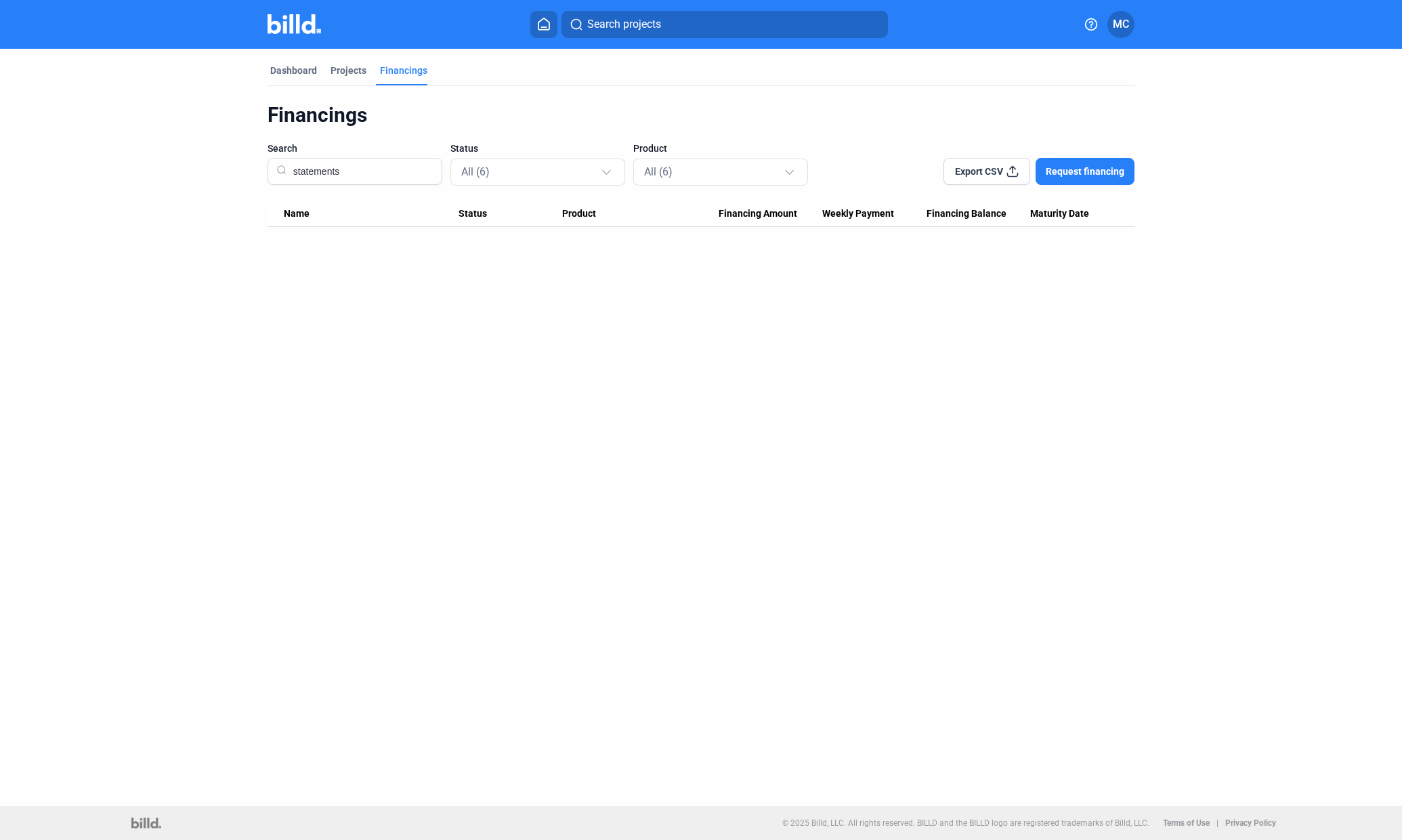
click at [1097, 27] on icon at bounding box center [1092, 24] width 14 height 14
drag, startPoint x: 1023, startPoint y: 54, endPoint x: 287, endPoint y: 74, distance: 736.3
drag, startPoint x: 287, startPoint y: 74, endPoint x: 283, endPoint y: 67, distance: 8.1
drag, startPoint x: 279, startPoint y: 67, endPoint x: 559, endPoint y: 100, distance: 281.9
click at [559, 100] on div at bounding box center [701, 420] width 1402 height 840
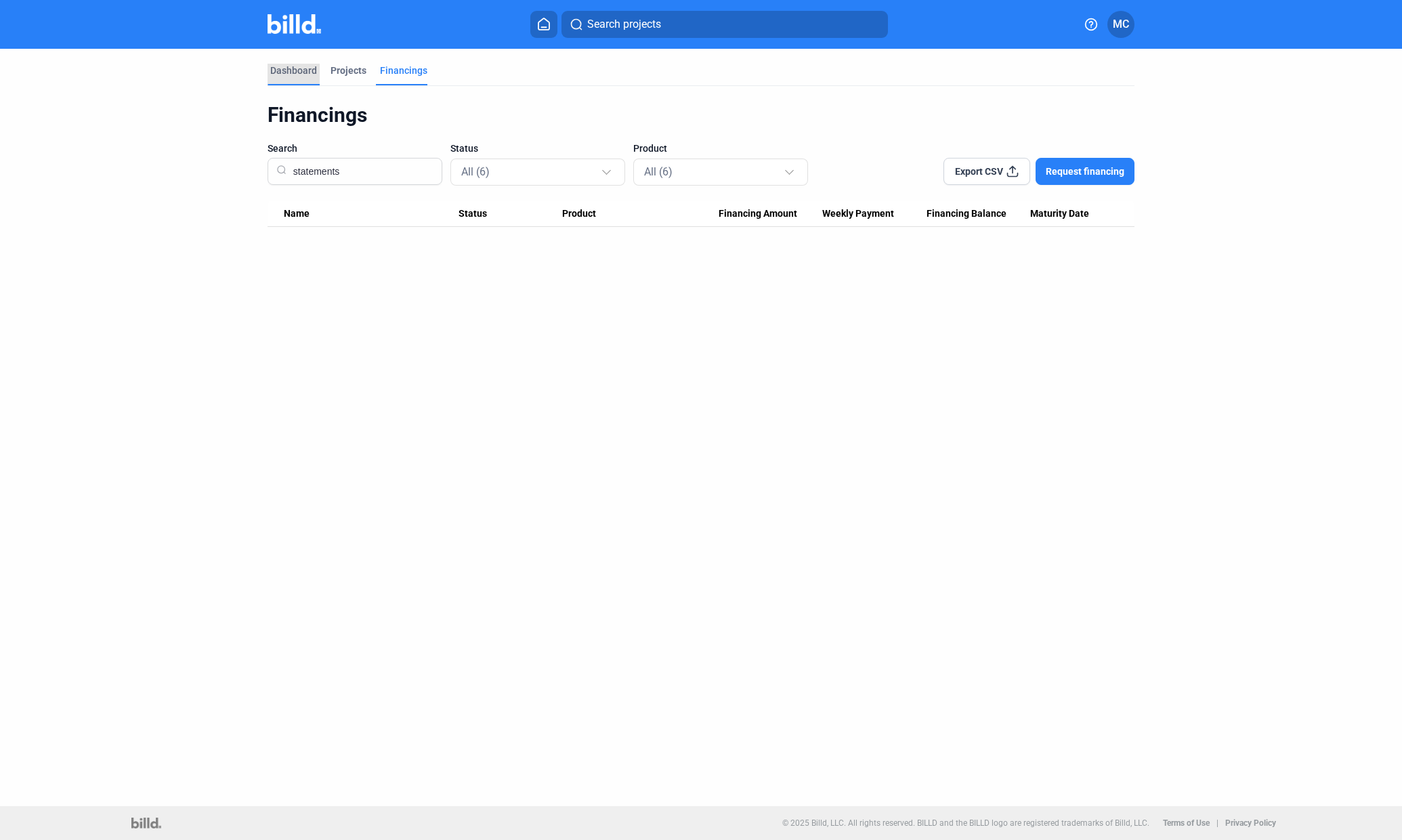
click at [298, 72] on div "Dashboard" at bounding box center [294, 70] width 47 height 14
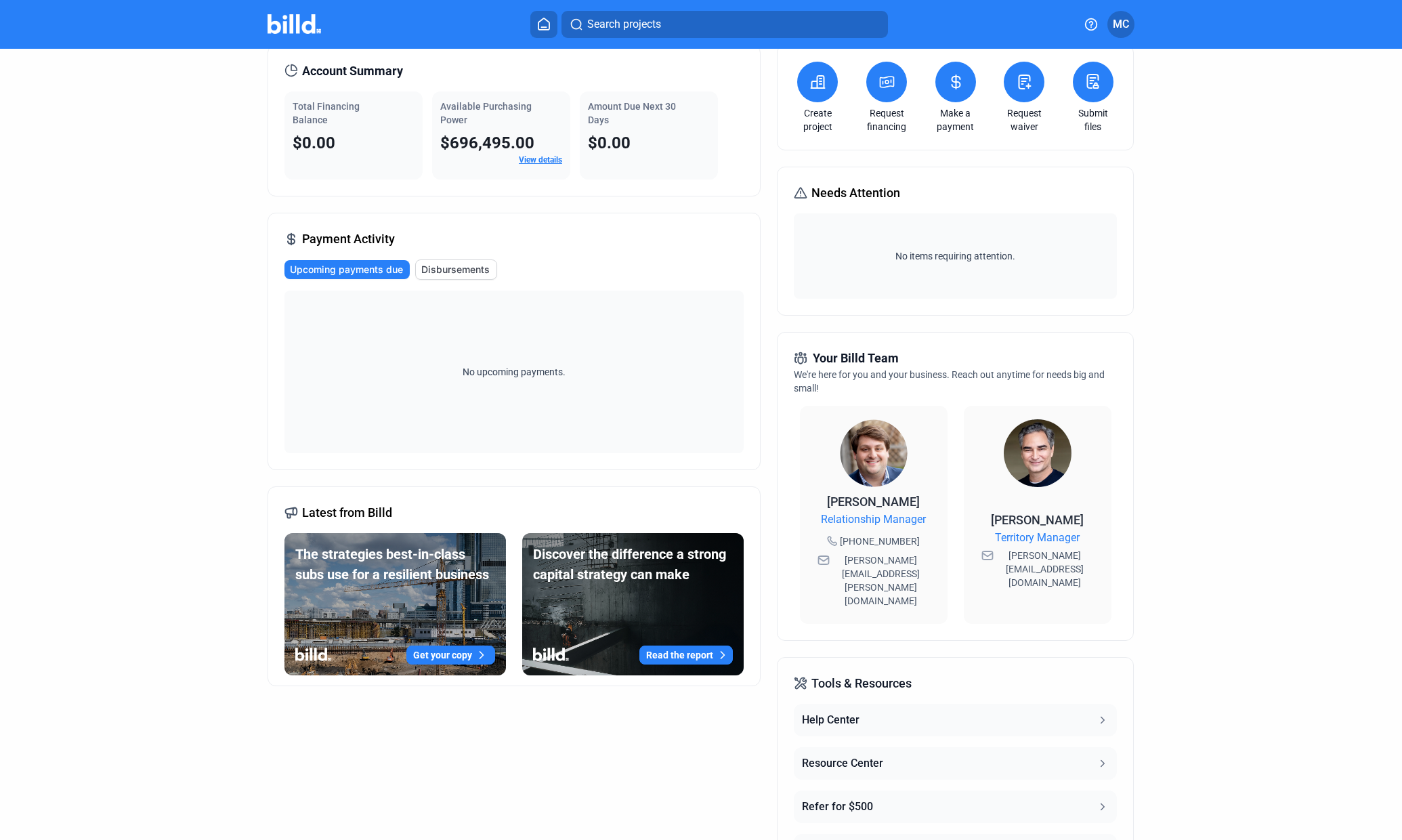
scroll to position [58, 0]
click at [542, 27] on icon at bounding box center [544, 23] width 14 height 13
click at [542, 27] on icon at bounding box center [543, 24] width 11 height 12
drag, startPoint x: 542, startPoint y: 158, endPoint x: 534, endPoint y: 157, distance: 8.1
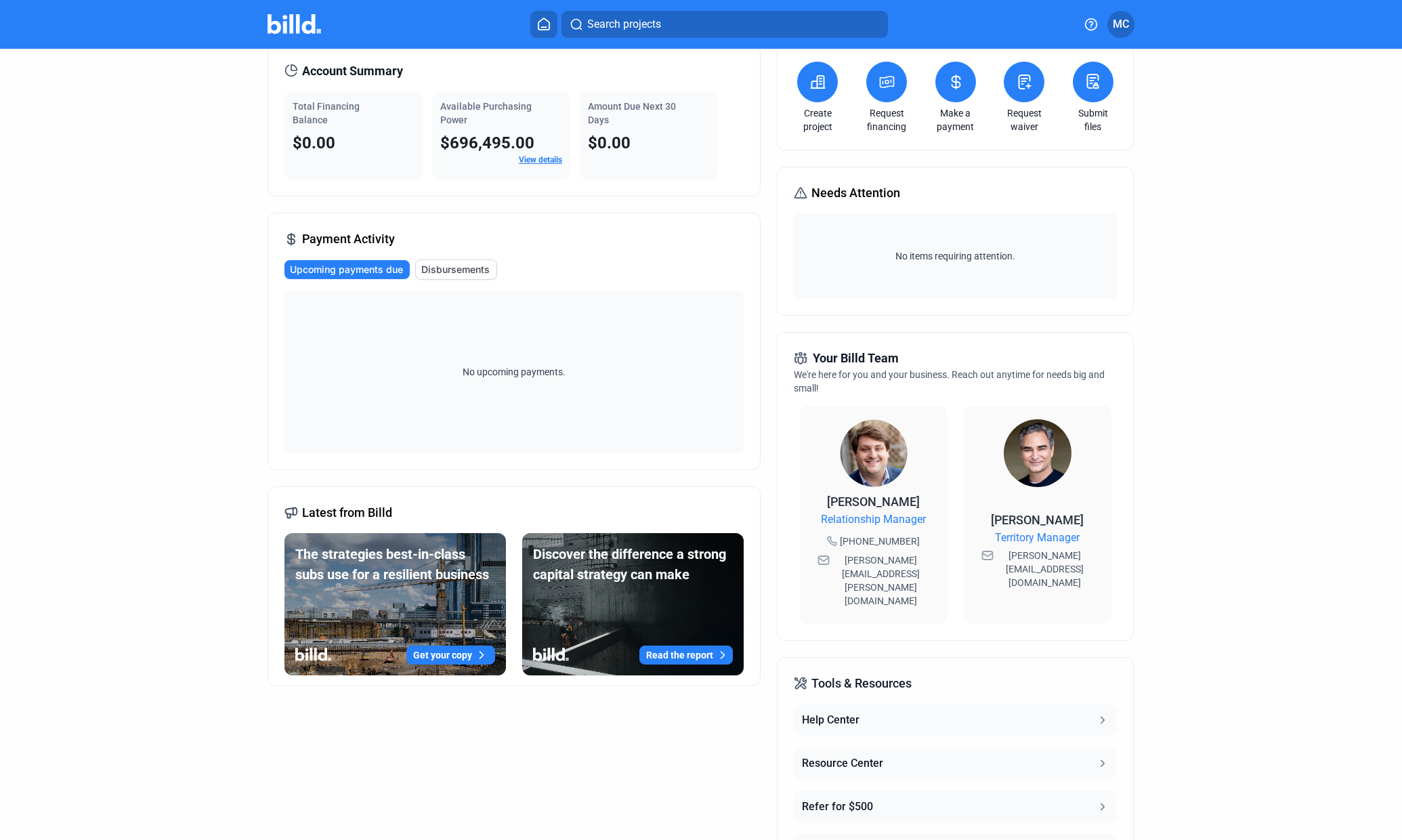
click at [534, 157] on link "View details" at bounding box center [541, 160] width 43 height 10
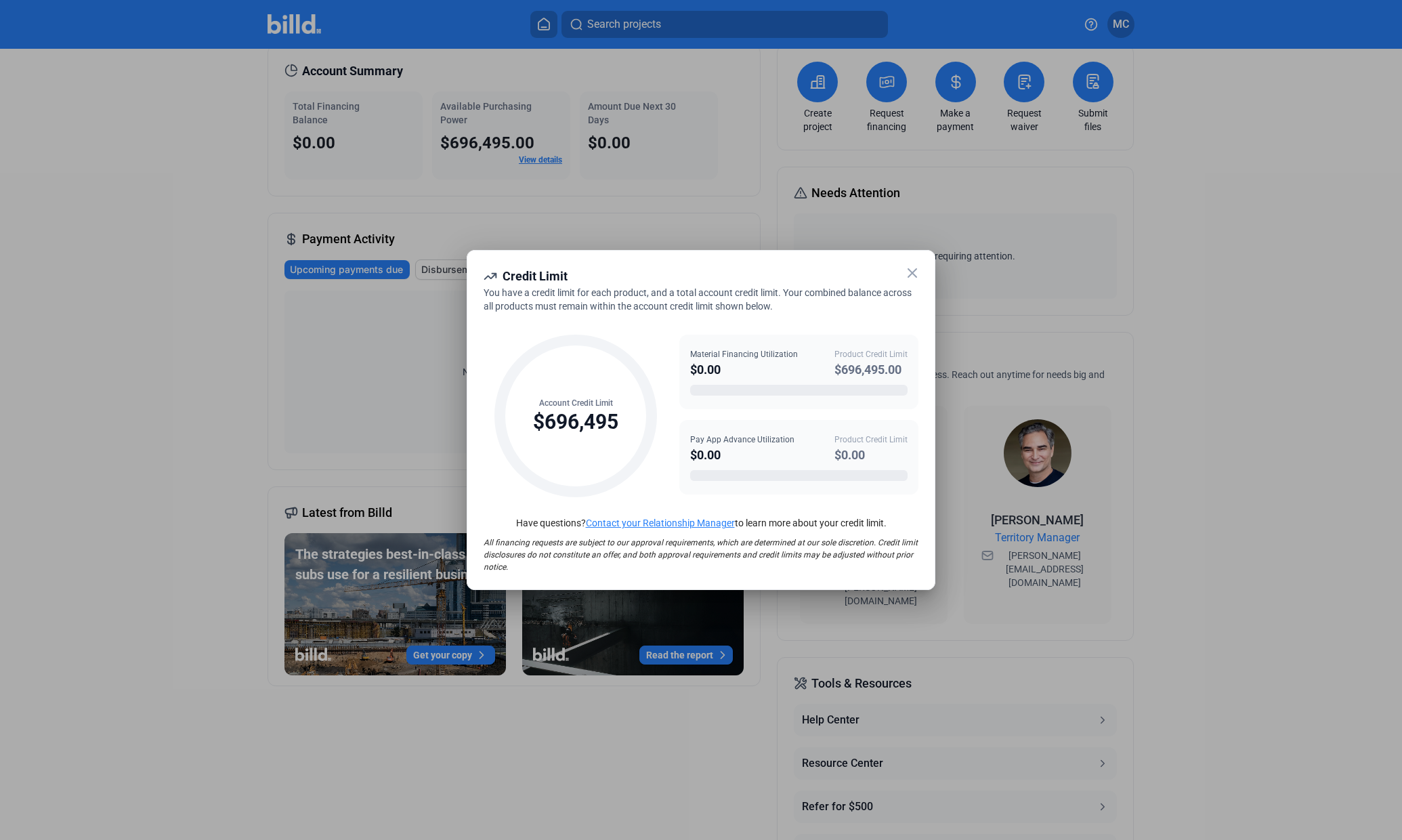
click at [914, 276] on icon at bounding box center [912, 273] width 17 height 17
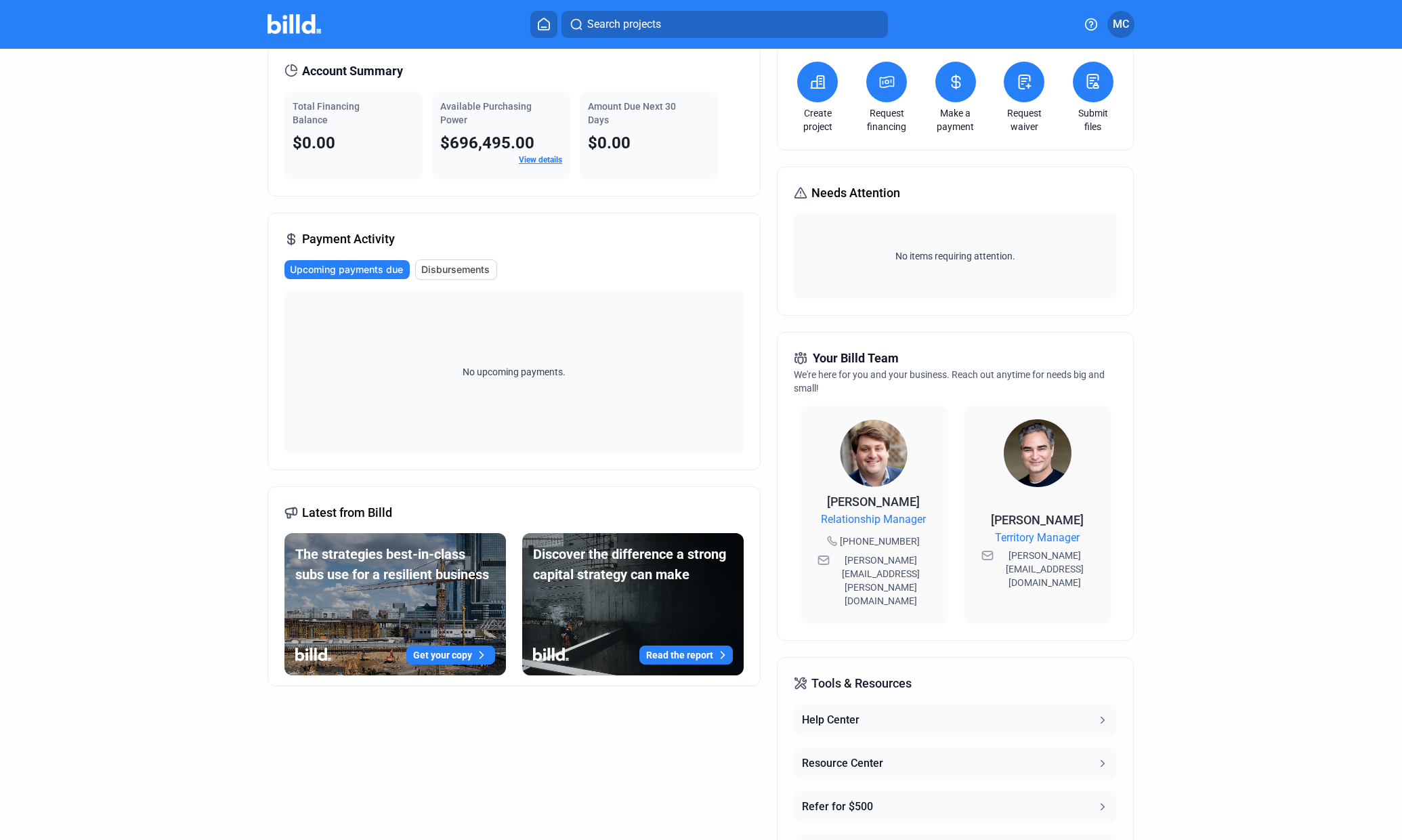
drag, startPoint x: 1089, startPoint y: 78, endPoint x: 1084, endPoint y: 88, distance: 11.2
click at [1085, 88] on icon at bounding box center [1093, 81] width 17 height 17
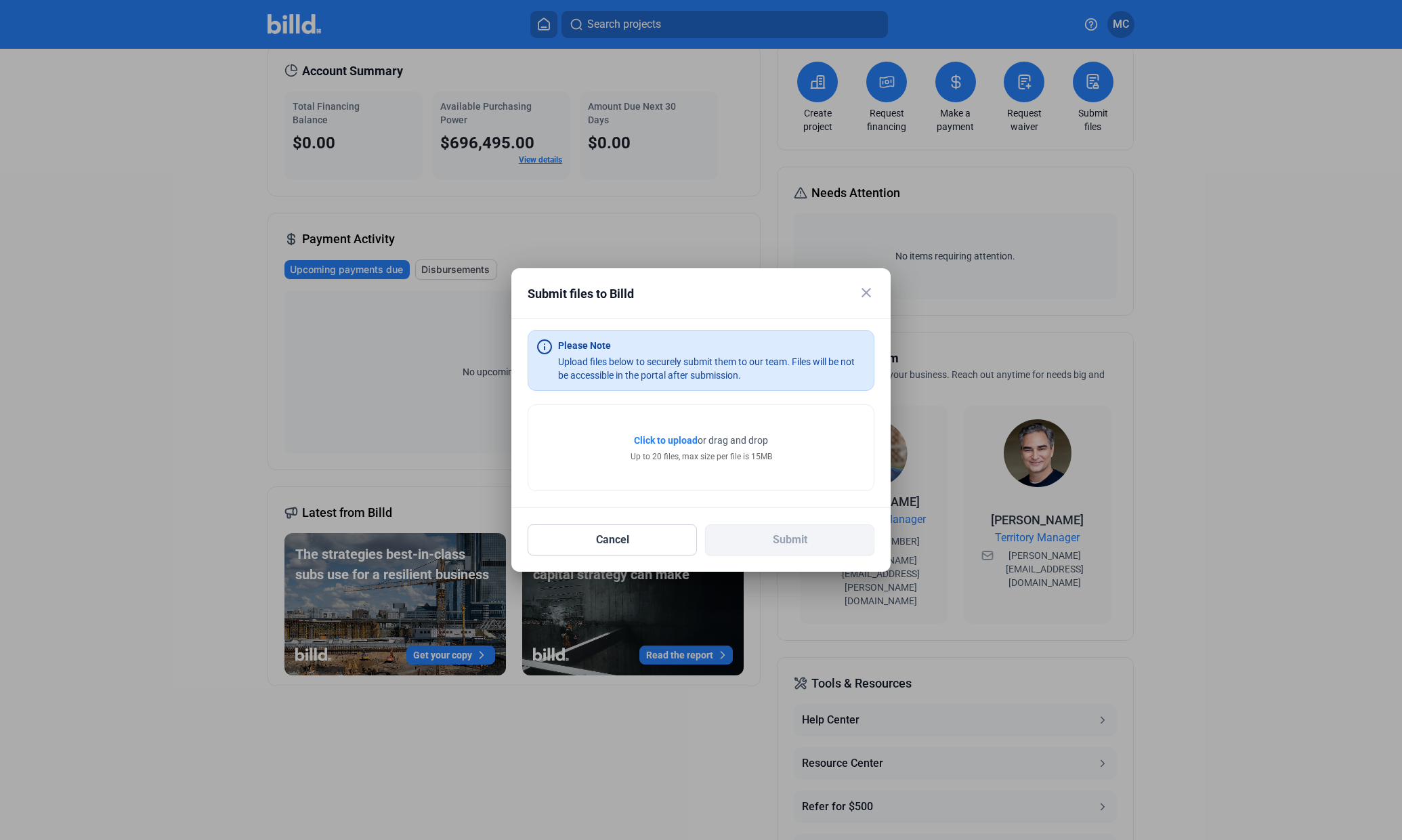
click at [865, 292] on mat-icon "close" at bounding box center [866, 293] width 17 height 17
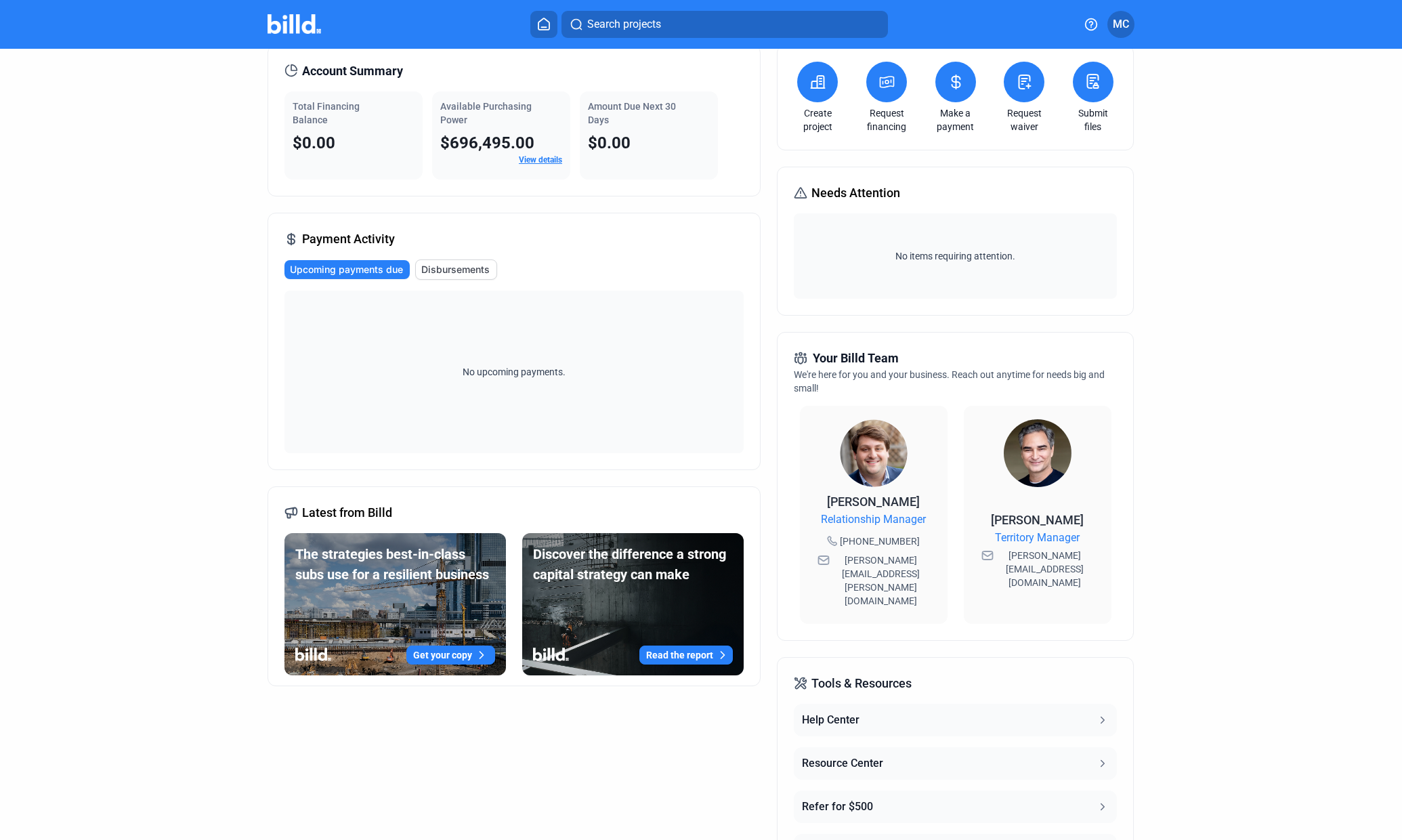
drag, startPoint x: 464, startPoint y: 269, endPoint x: 452, endPoint y: 267, distance: 12.2
click at [452, 267] on span "Disbursements" at bounding box center [456, 269] width 68 height 14
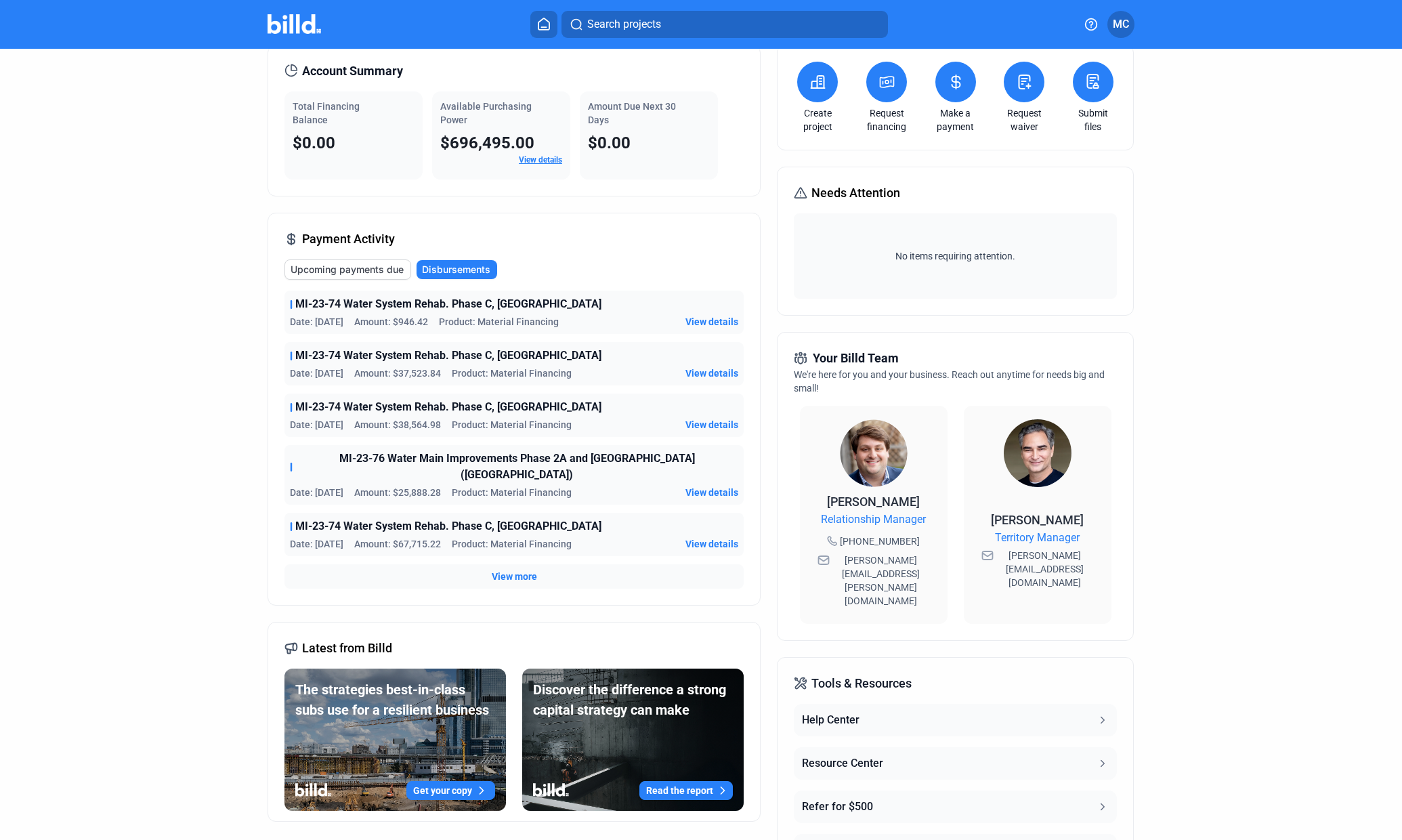
drag, startPoint x: 514, startPoint y: 554, endPoint x: 510, endPoint y: 565, distance: 11.7
click at [510, 570] on span "View more" at bounding box center [514, 577] width 46 height 14
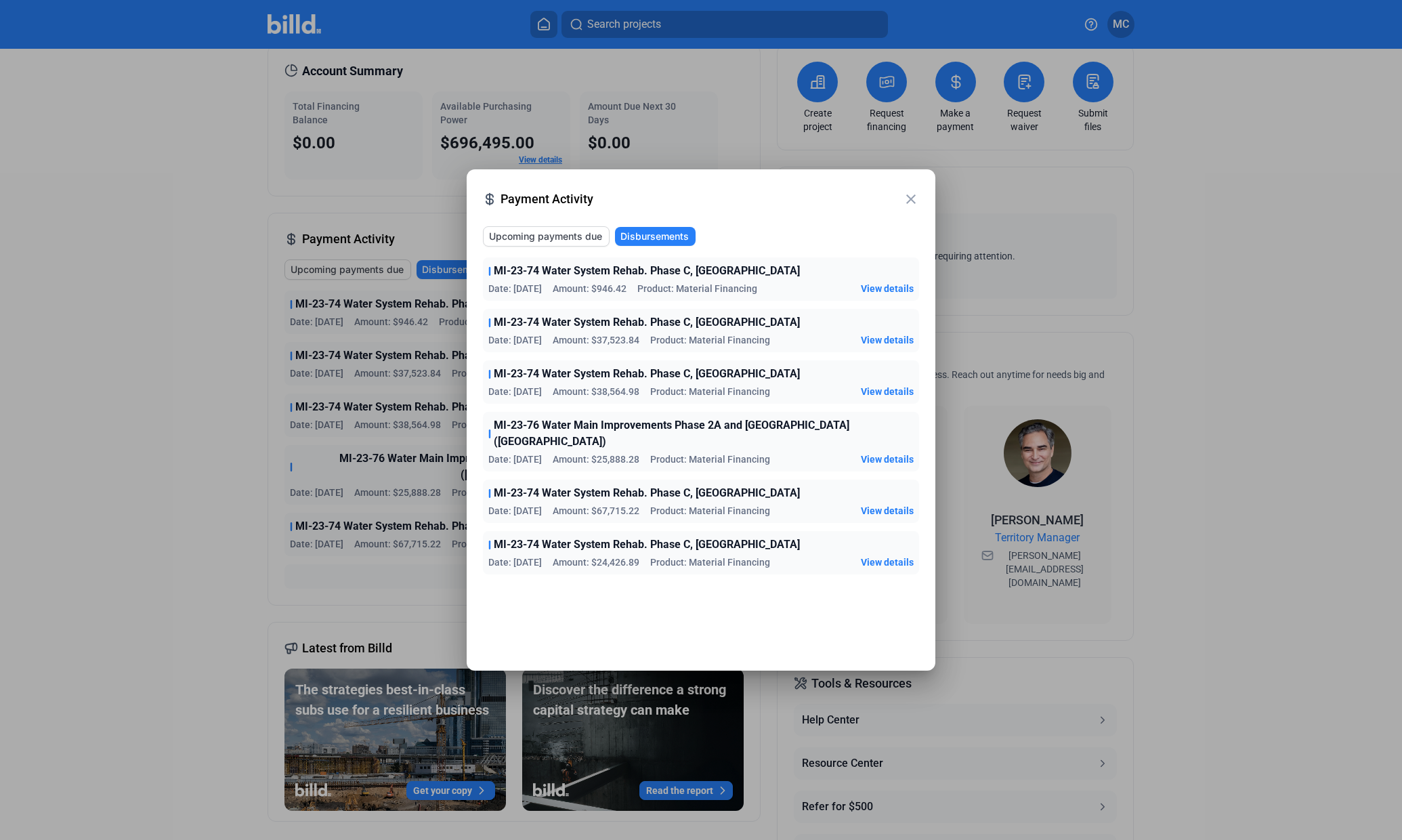
drag, startPoint x: 581, startPoint y: 232, endPoint x: 552, endPoint y: 233, distance: 29.0
click at [552, 233] on span "Upcoming payments due" at bounding box center [545, 236] width 113 height 14
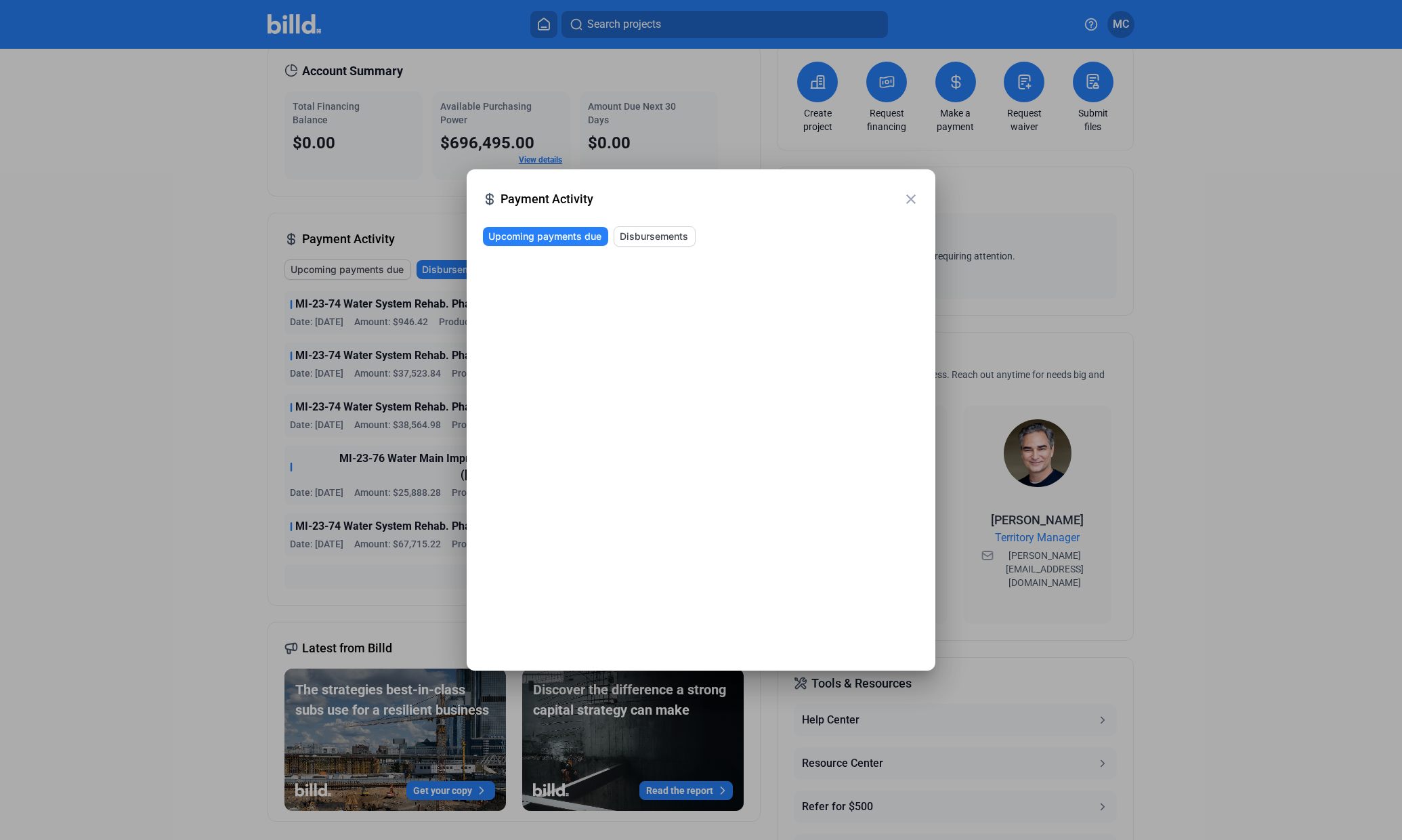
drag, startPoint x: 911, startPoint y: 196, endPoint x: 893, endPoint y: 189, distance: 19.3
drag, startPoint x: 893, startPoint y: 189, endPoint x: 876, endPoint y: 207, distance: 24.8
click at [876, 207] on span "Payment Activity" at bounding box center [701, 198] width 402 height 19
click at [918, 193] on mat-icon "close" at bounding box center [911, 199] width 17 height 17
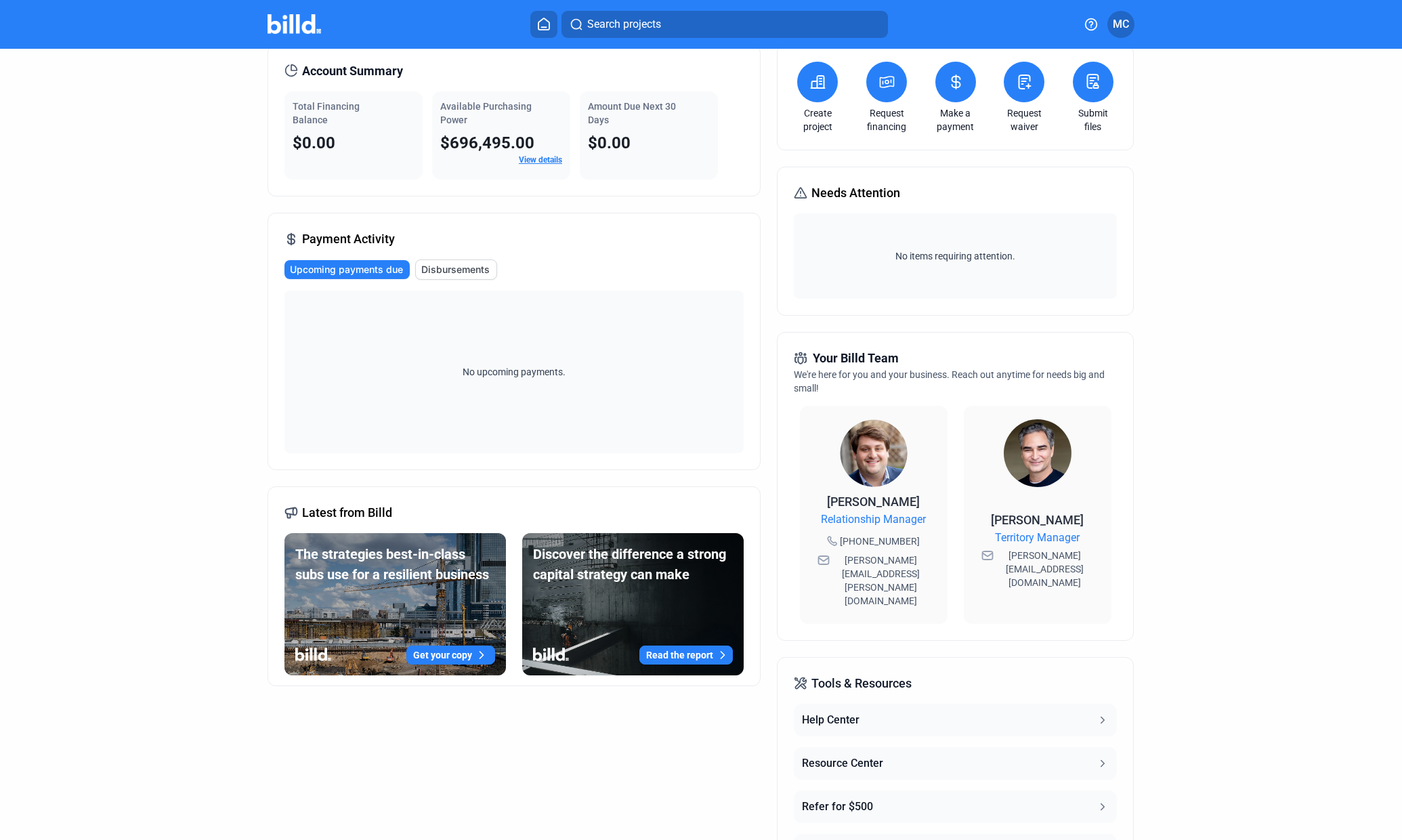
click at [288, 67] on icon at bounding box center [292, 70] width 14 height 14
click at [288, 67] on icon at bounding box center [292, 71] width 12 height 12
click at [290, 71] on icon at bounding box center [292, 70] width 14 height 14
click at [544, 27] on icon at bounding box center [543, 24] width 11 height 12
click at [545, 23] on icon at bounding box center [544, 23] width 14 height 13
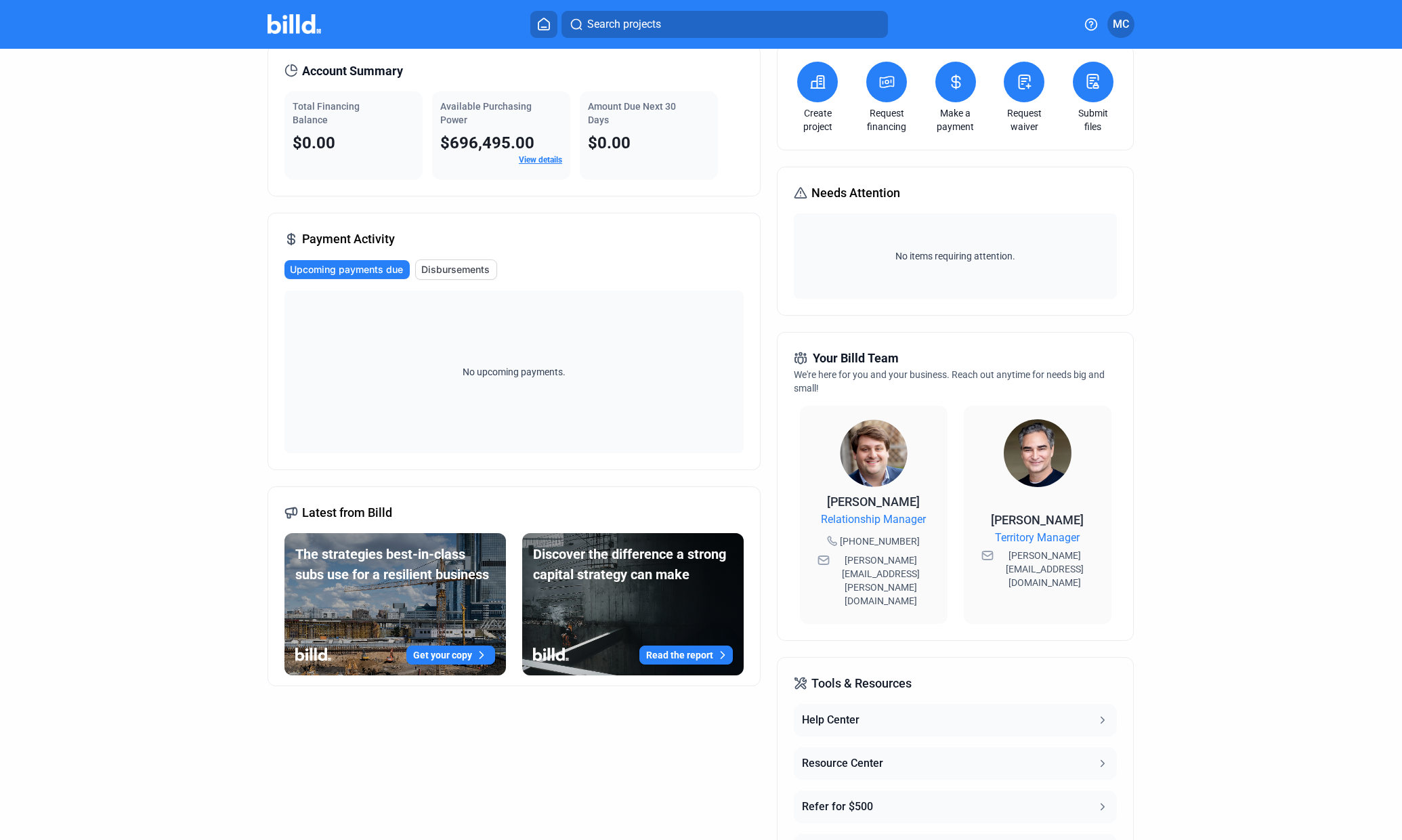
drag, startPoint x: 541, startPoint y: 23, endPoint x: 528, endPoint y: 54, distance: 33.6
click at [528, 54] on div "Account Summary Total Financing Balance $0.00 Available Purchasing Power $696,4…" at bounding box center [514, 121] width 494 height 152
click at [546, 23] on icon at bounding box center [544, 23] width 14 height 13
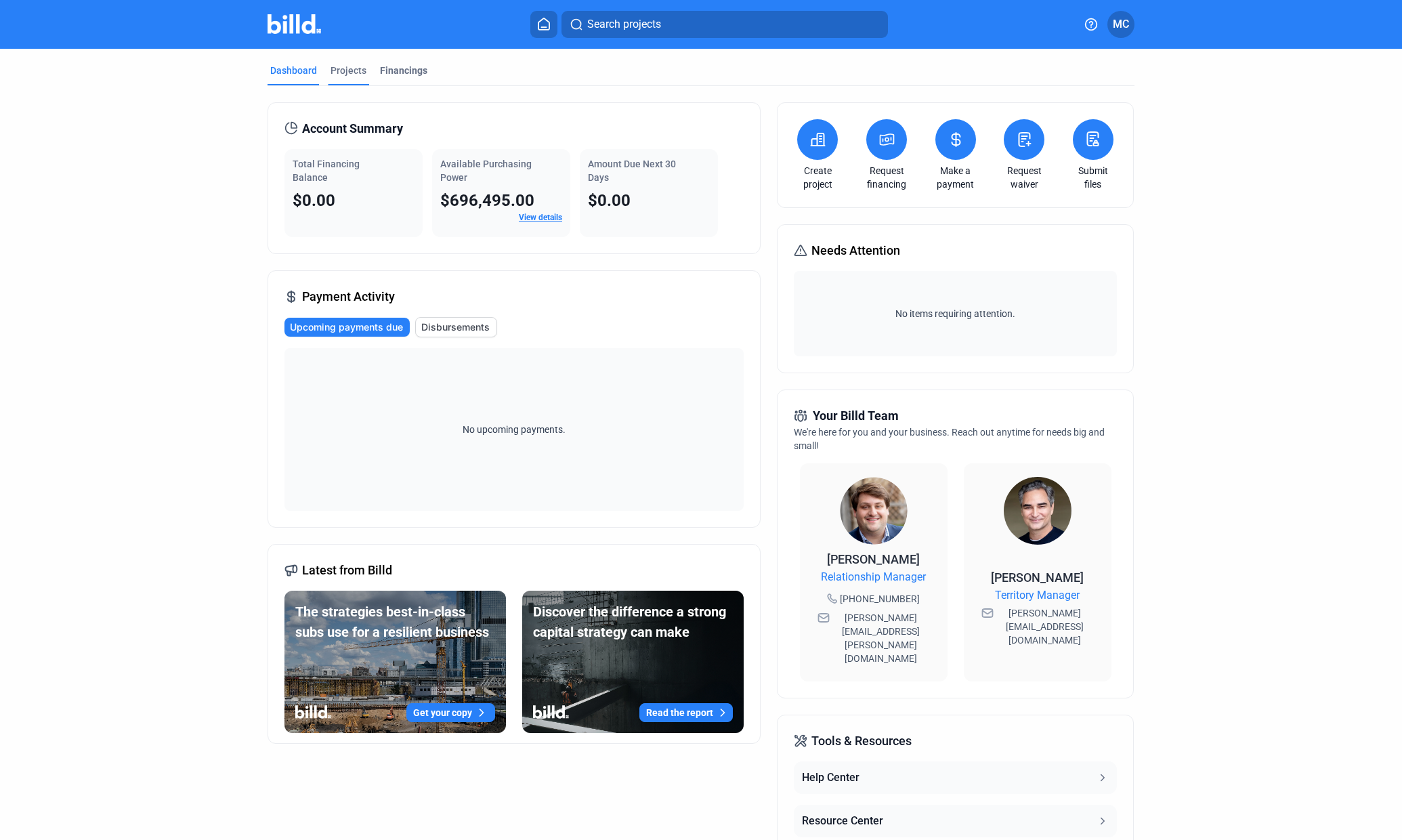
click at [353, 67] on div "Projects" at bounding box center [348, 70] width 36 height 14
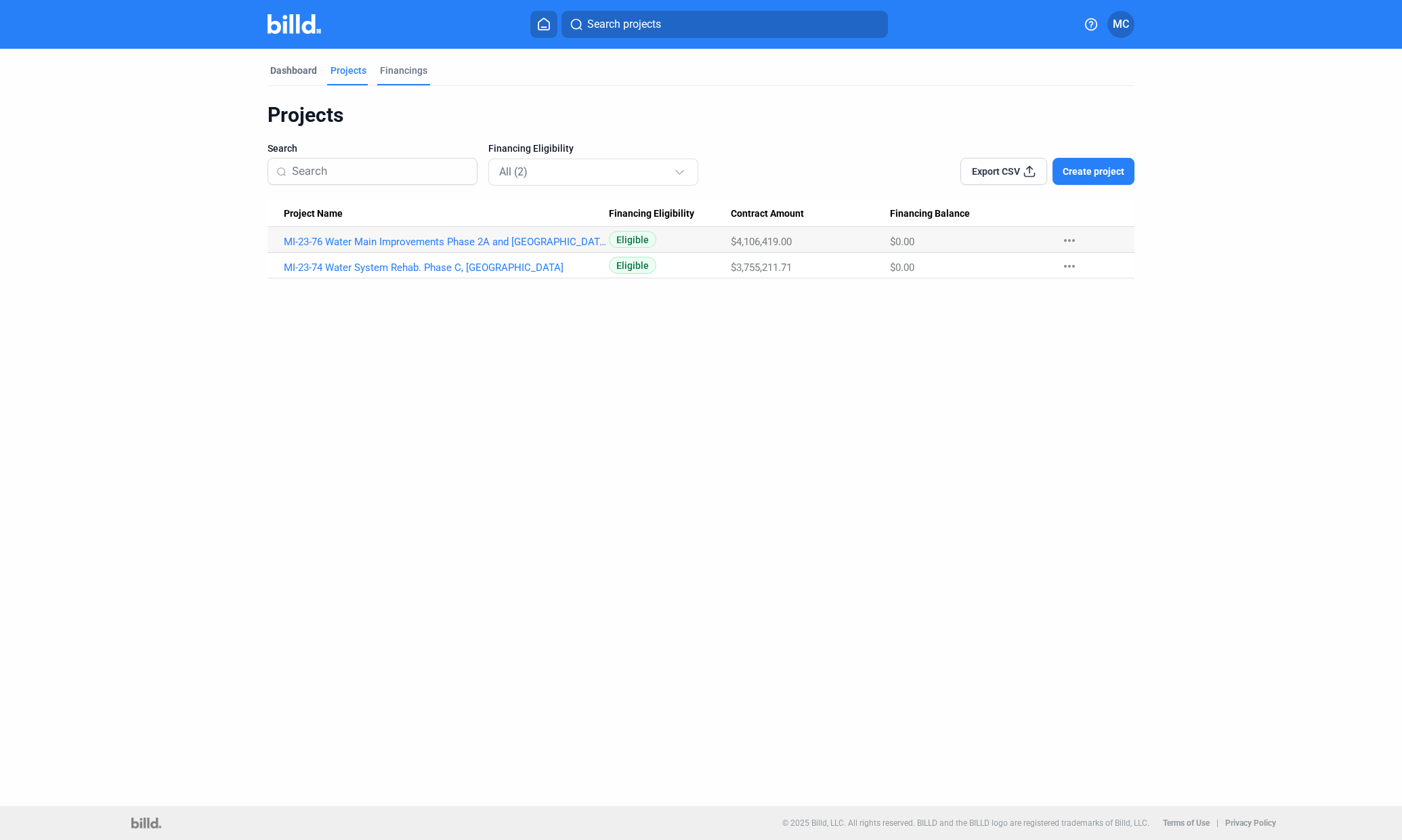
drag, startPoint x: 405, startPoint y: 70, endPoint x: 396, endPoint y: 69, distance: 9.1
click at [396, 69] on div "Financings" at bounding box center [404, 70] width 48 height 14
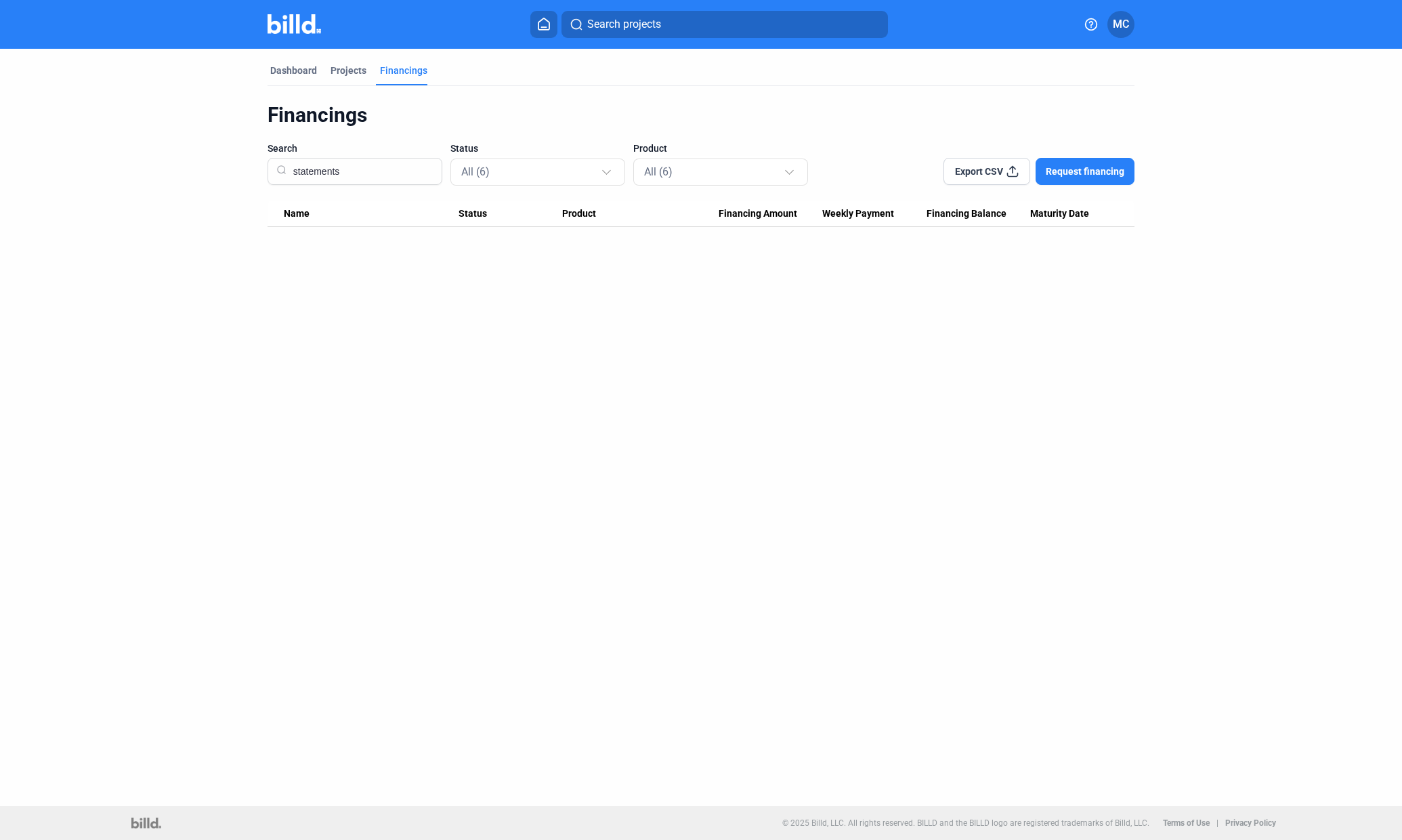
drag, startPoint x: 369, startPoint y: 170, endPoint x: 1059, endPoint y: 214, distance: 691.4
click at [1059, 214] on span "Maturity Date" at bounding box center [1060, 214] width 59 height 12
click at [1060, 218] on span "Maturity Date" at bounding box center [1060, 214] width 59 height 12
click at [1102, 217] on div at bounding box center [1098, 217] width 8 height 1
drag, startPoint x: 382, startPoint y: 163, endPoint x: 354, endPoint y: 74, distance: 93.3
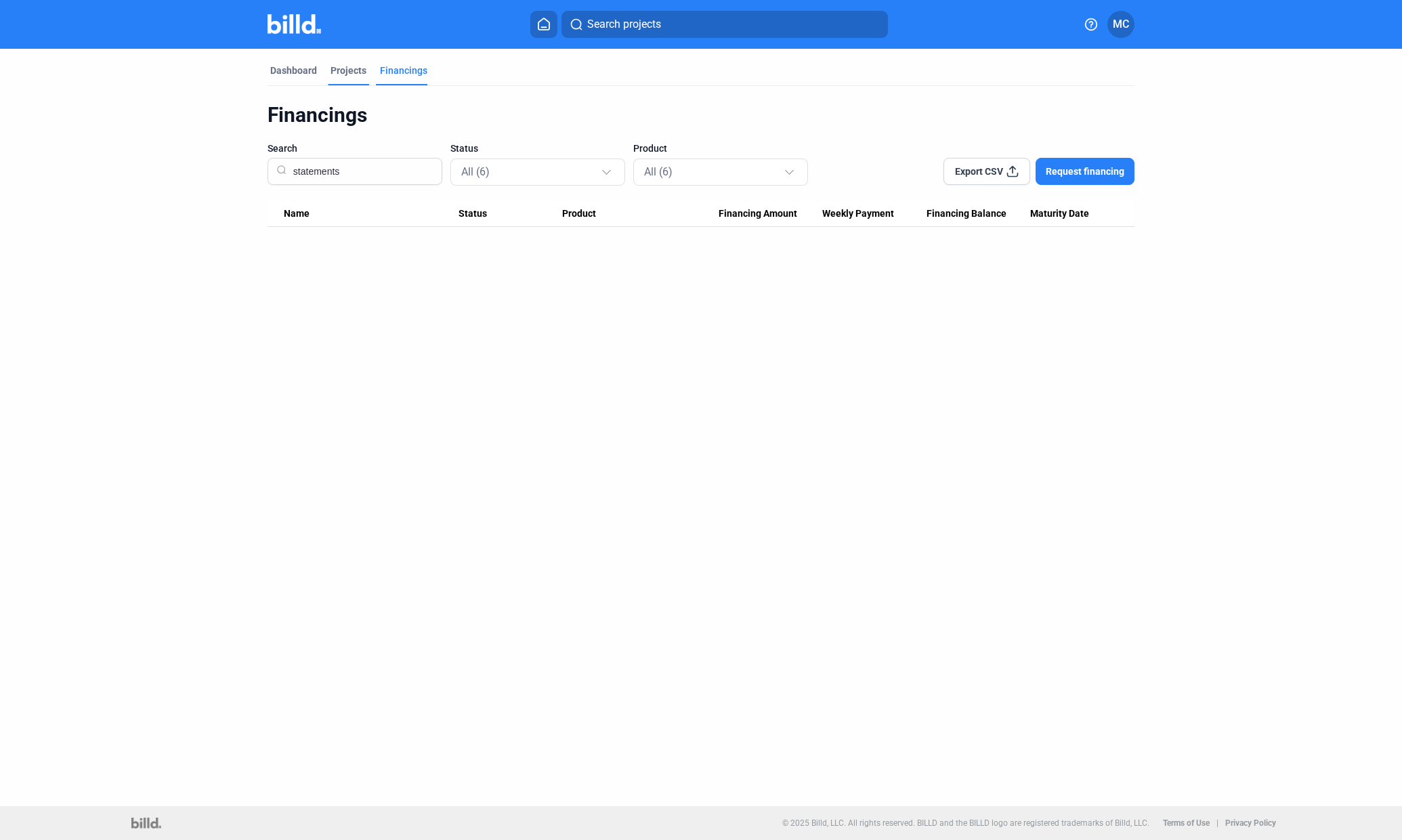
click at [354, 74] on div "Projects" at bounding box center [348, 70] width 36 height 14
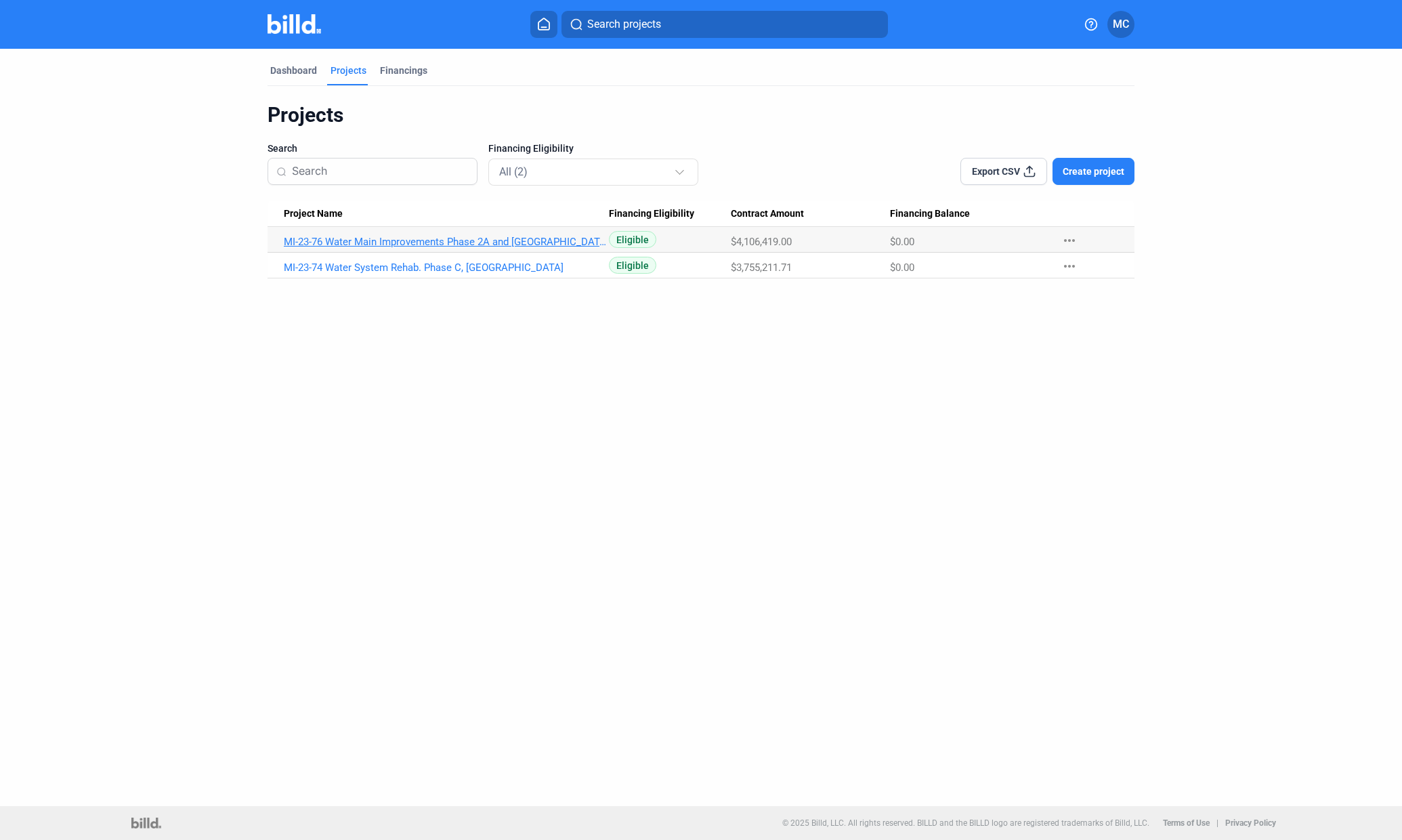
drag, startPoint x: 580, startPoint y: 244, endPoint x: 503, endPoint y: 235, distance: 77.5
click at [503, 235] on Name "MI-23-76 Water Main Improvements Phase 2A and [GEOGRAPHIC_DATA] ([GEOGRAPHIC_DA…" at bounding box center [438, 240] width 341 height 25
click at [503, 236] on link "MI-23-76 Water Main Improvements Phase 2A and [GEOGRAPHIC_DATA] ([GEOGRAPHIC_DA…" at bounding box center [446, 242] width 325 height 12
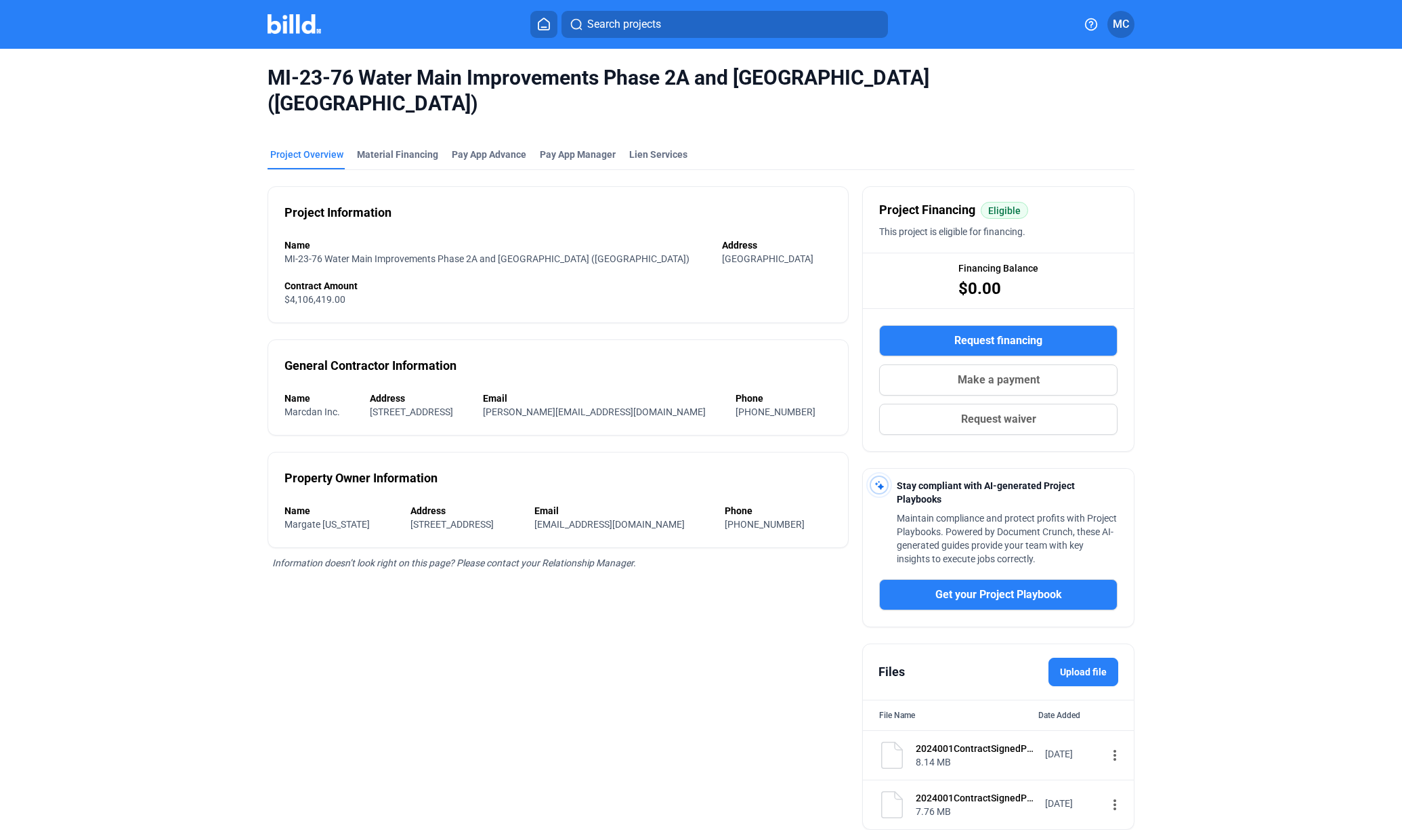
scroll to position [11, 0]
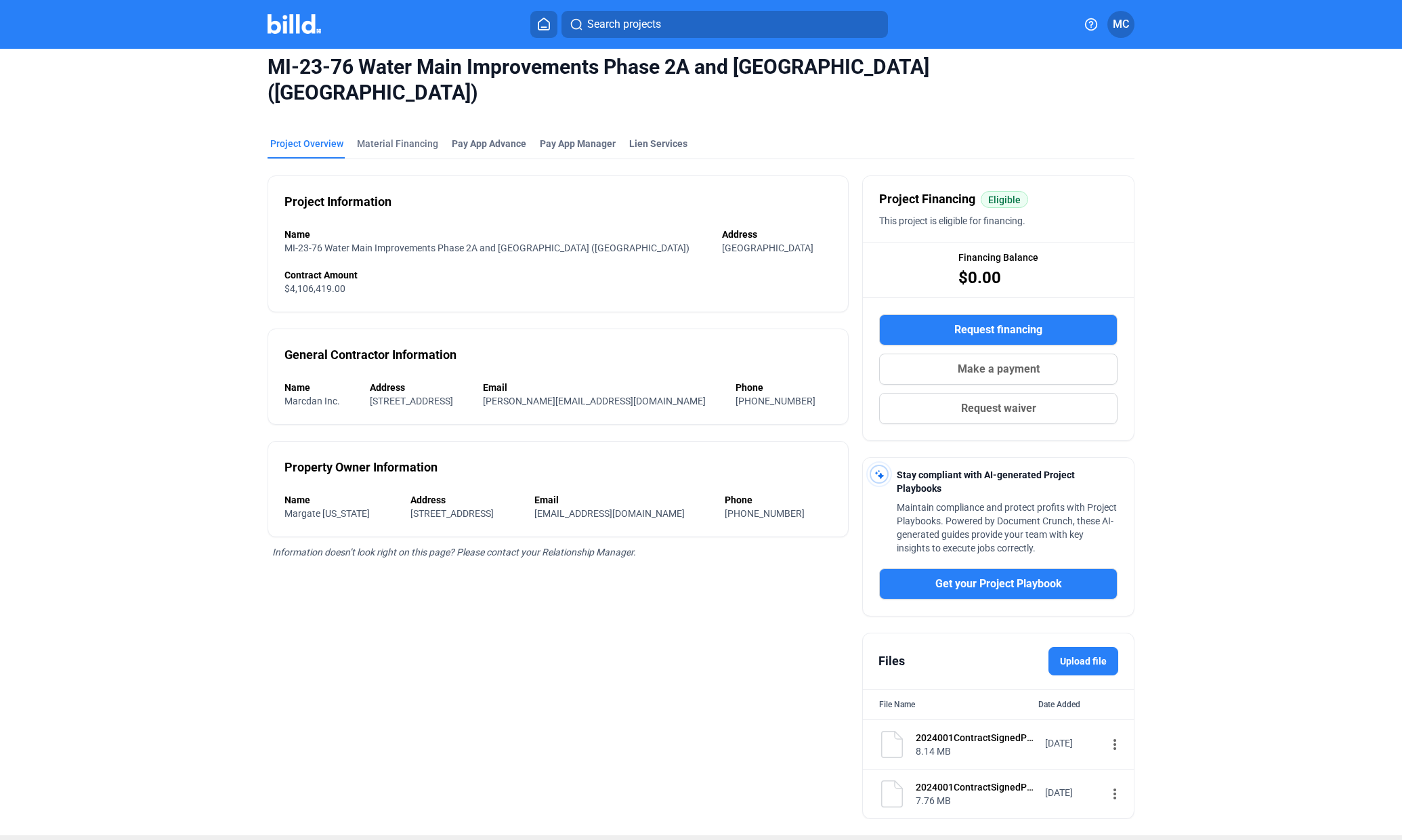
drag, startPoint x: 415, startPoint y: 121, endPoint x: 404, endPoint y: 114, distance: 13.0
click at [404, 137] on div "Material Financing" at bounding box center [397, 143] width 81 height 14
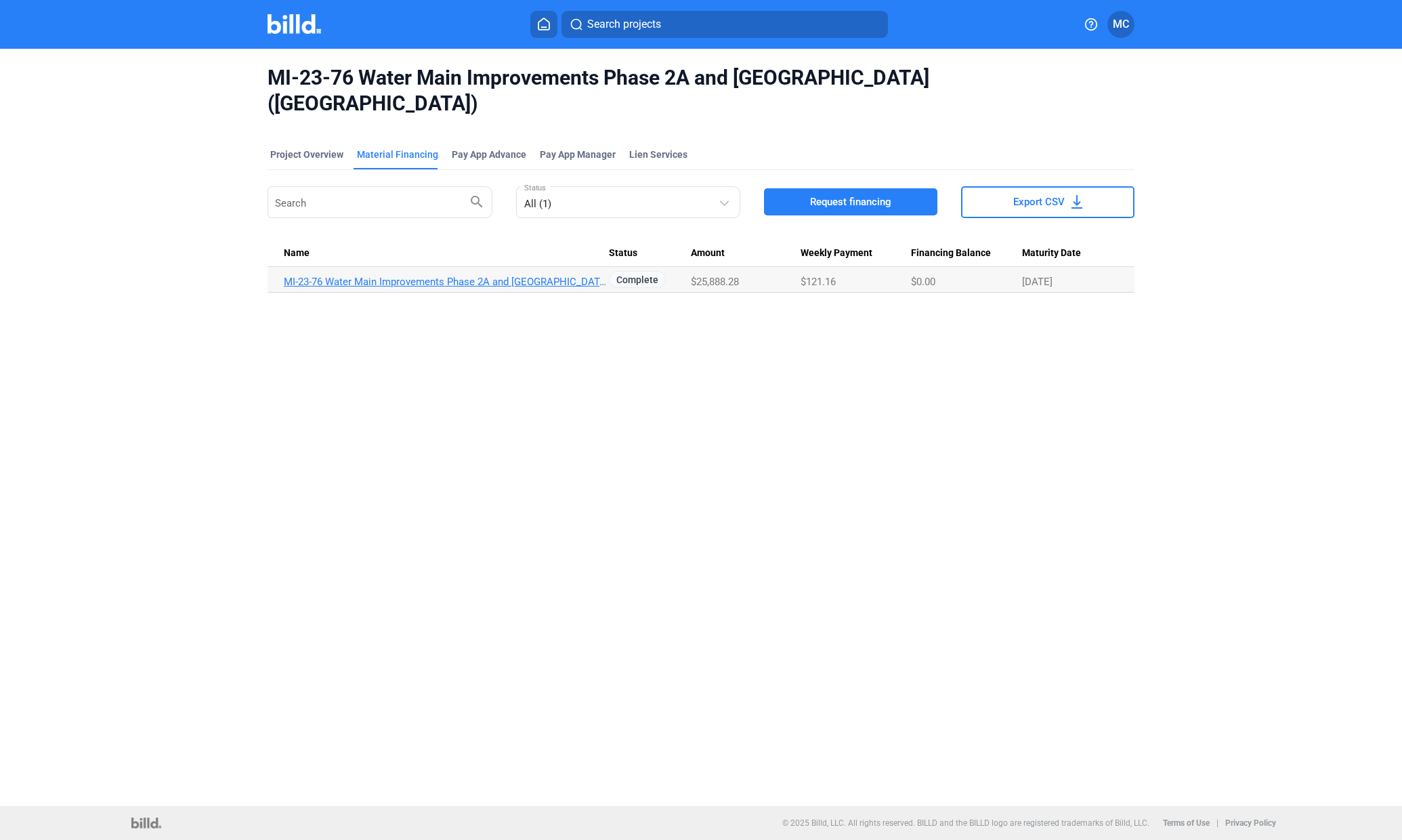
drag, startPoint x: 477, startPoint y: 254, endPoint x: 424, endPoint y: 250, distance: 53.2
click at [424, 276] on link "MI-23-76 Water Main Improvements Phase 2A and [GEOGRAPHIC_DATA] ([GEOGRAPHIC_DA…" at bounding box center [446, 282] width 325 height 12
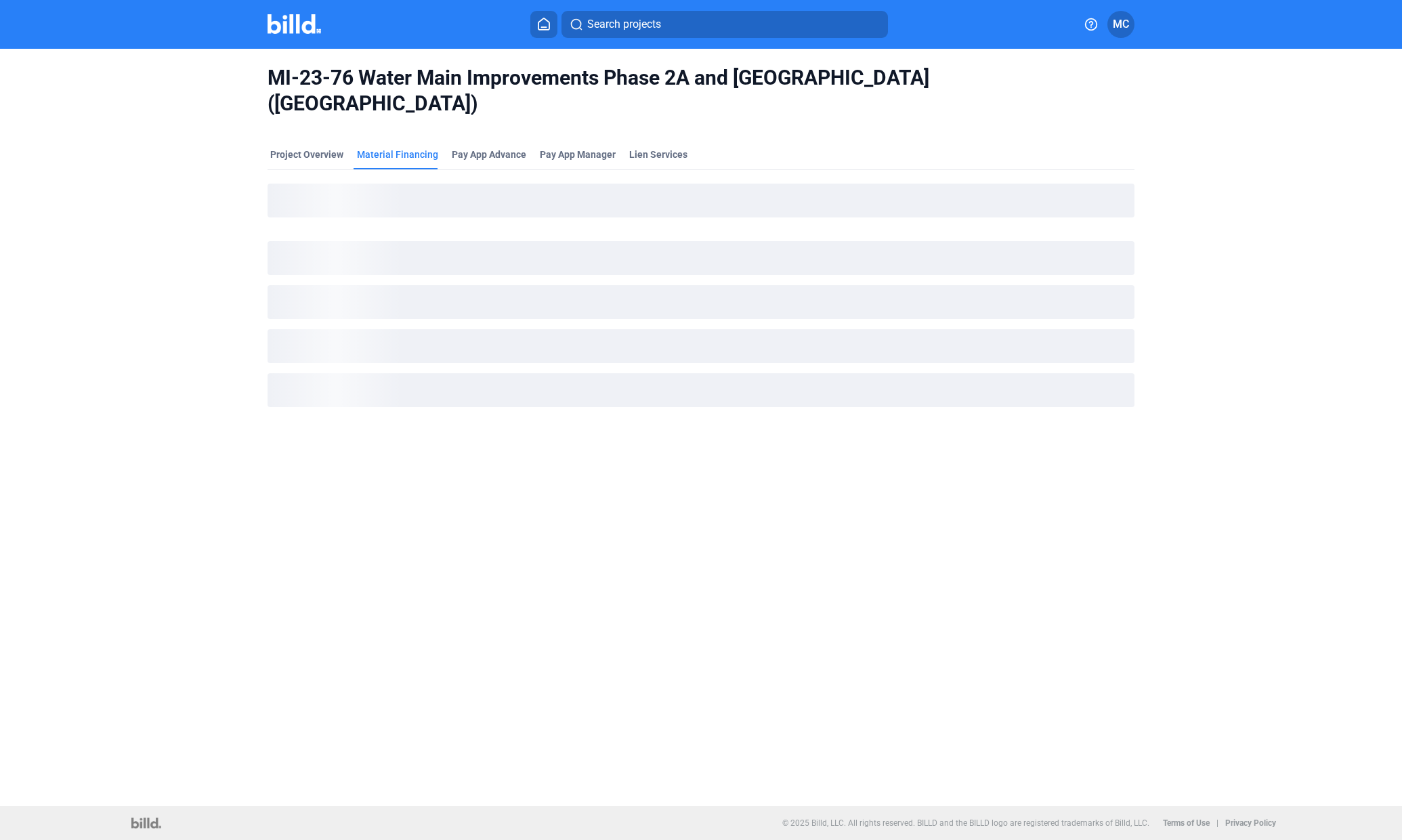
click at [424, 273] on ngx-skeleton-loader at bounding box center [701, 344] width 867 height 143
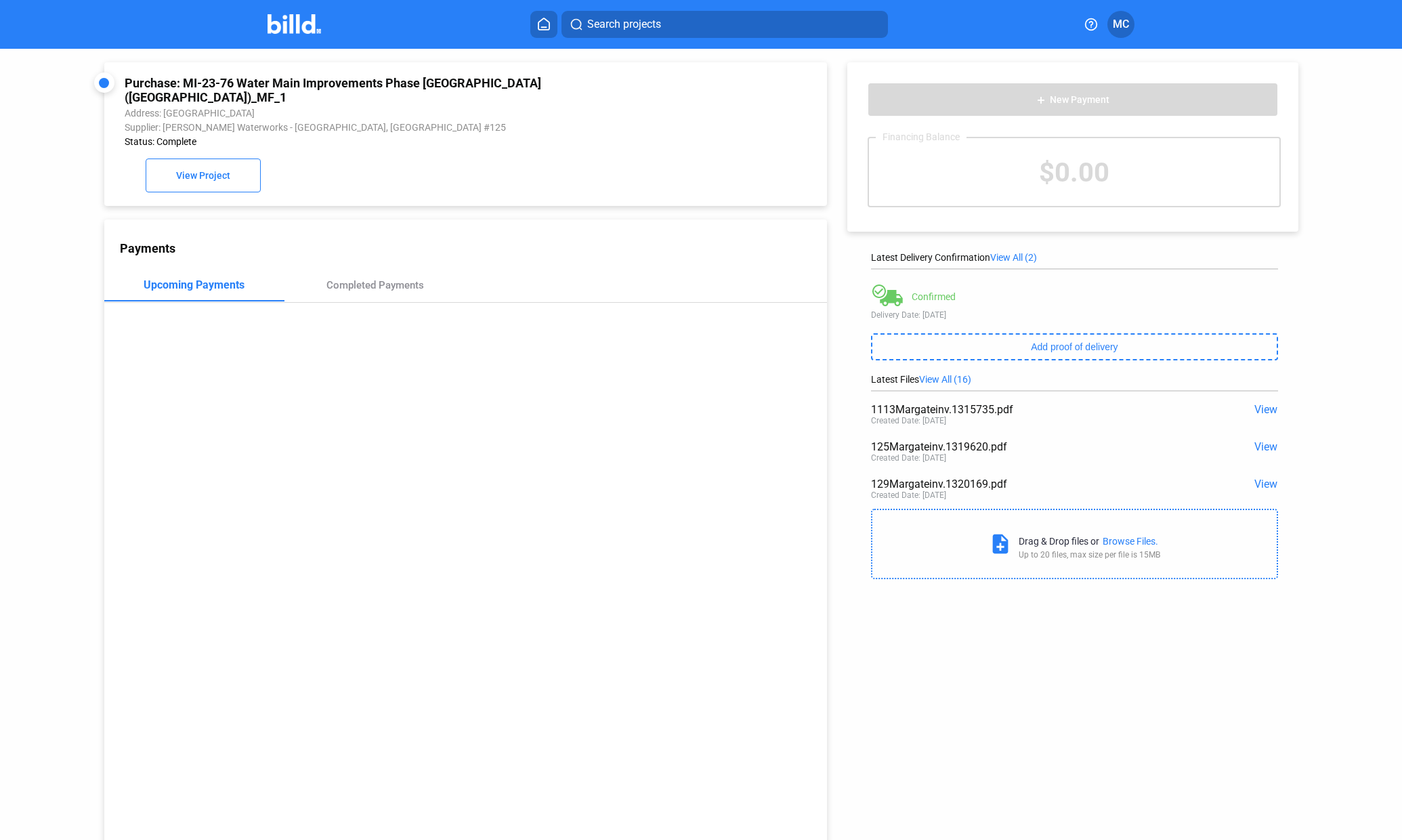
click at [1261, 403] on span "View" at bounding box center [1266, 409] width 23 height 13
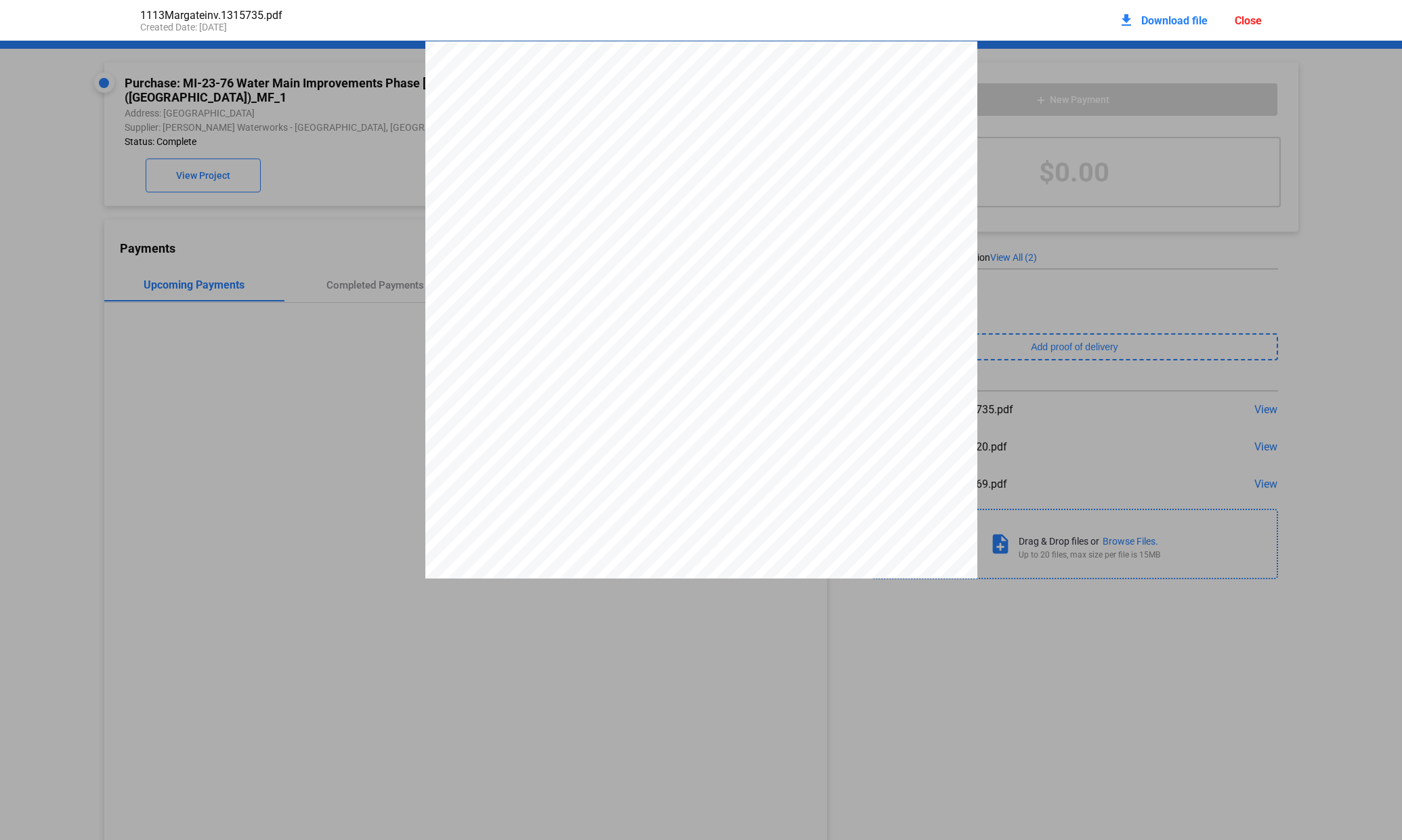
scroll to position [6, 0]
drag, startPoint x: 207, startPoint y: 167, endPoint x: 1247, endPoint y: 16, distance: 1050.9
drag, startPoint x: 1247, startPoint y: 16, endPoint x: 949, endPoint y: 81, distance: 305.0
click at [949, 81] on div "1950 NW 18TH STREET POMPANO BEACH, FL 33069-1394 Please contact with Questions:…" at bounding box center [701, 392] width 552 height 715
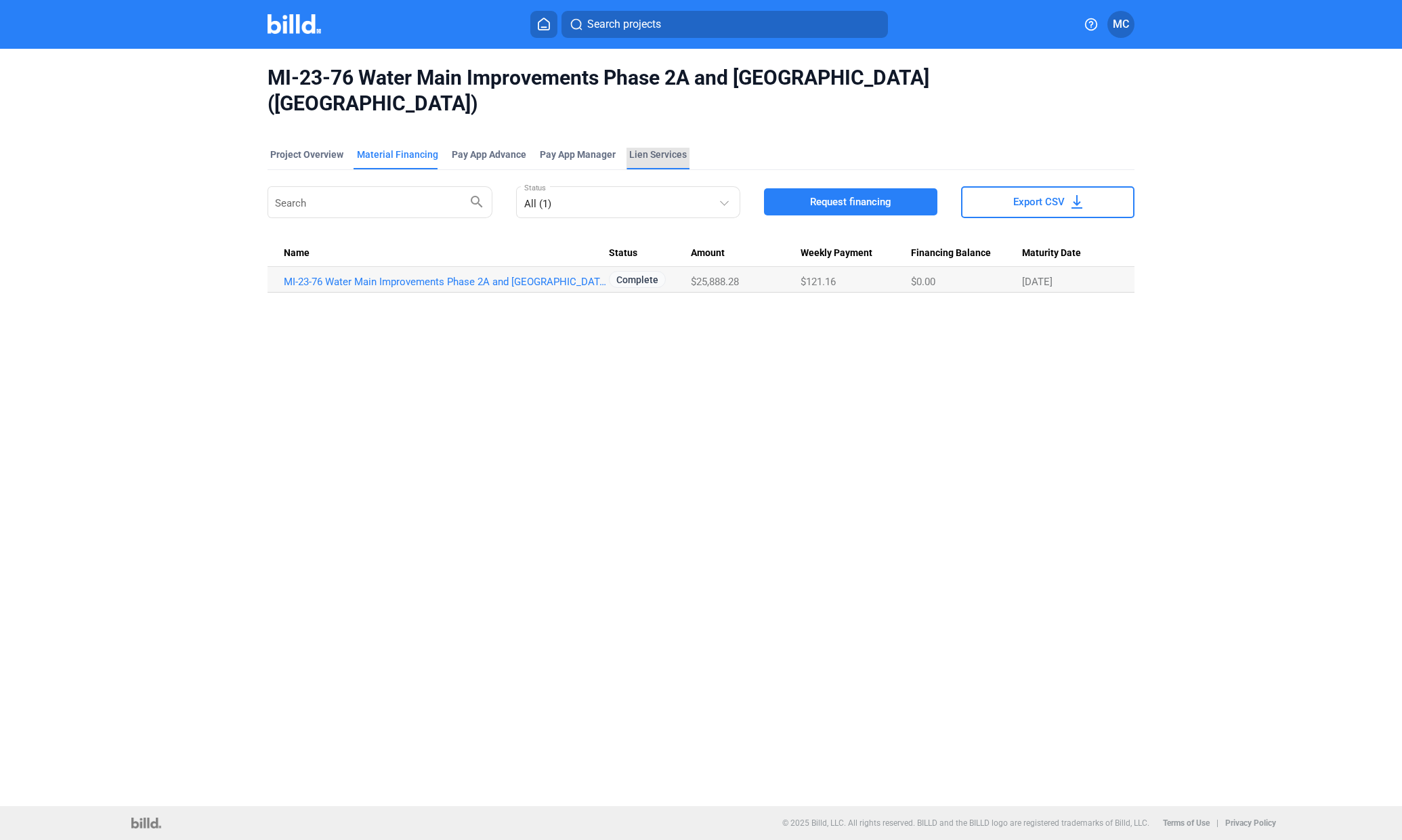
click at [653, 147] on div "Lien Services" at bounding box center [658, 154] width 58 height 14
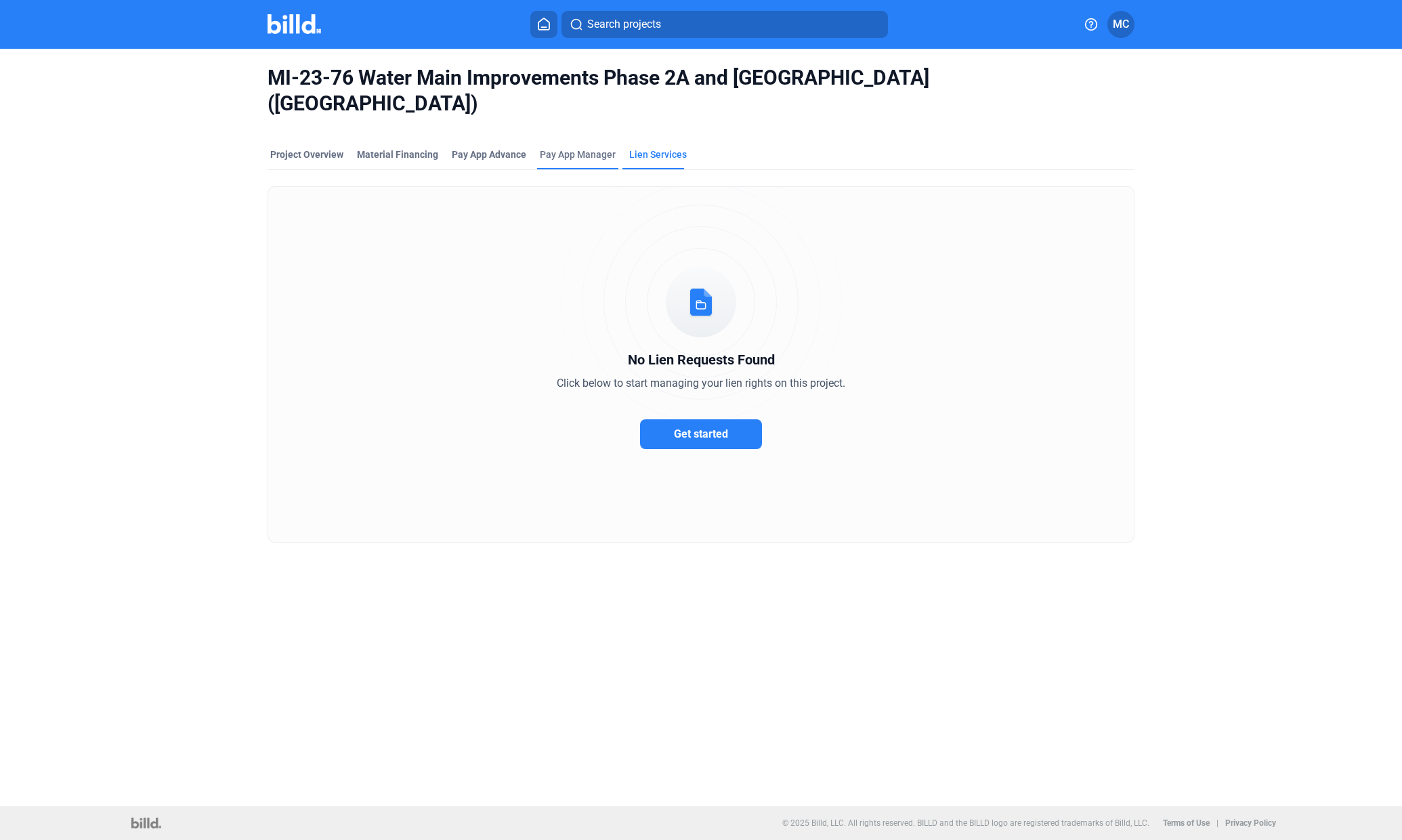
drag, startPoint x: 592, startPoint y: 128, endPoint x: 563, endPoint y: 134, distance: 29.6
click at [563, 147] on span "Pay App Manager" at bounding box center [578, 154] width 76 height 14
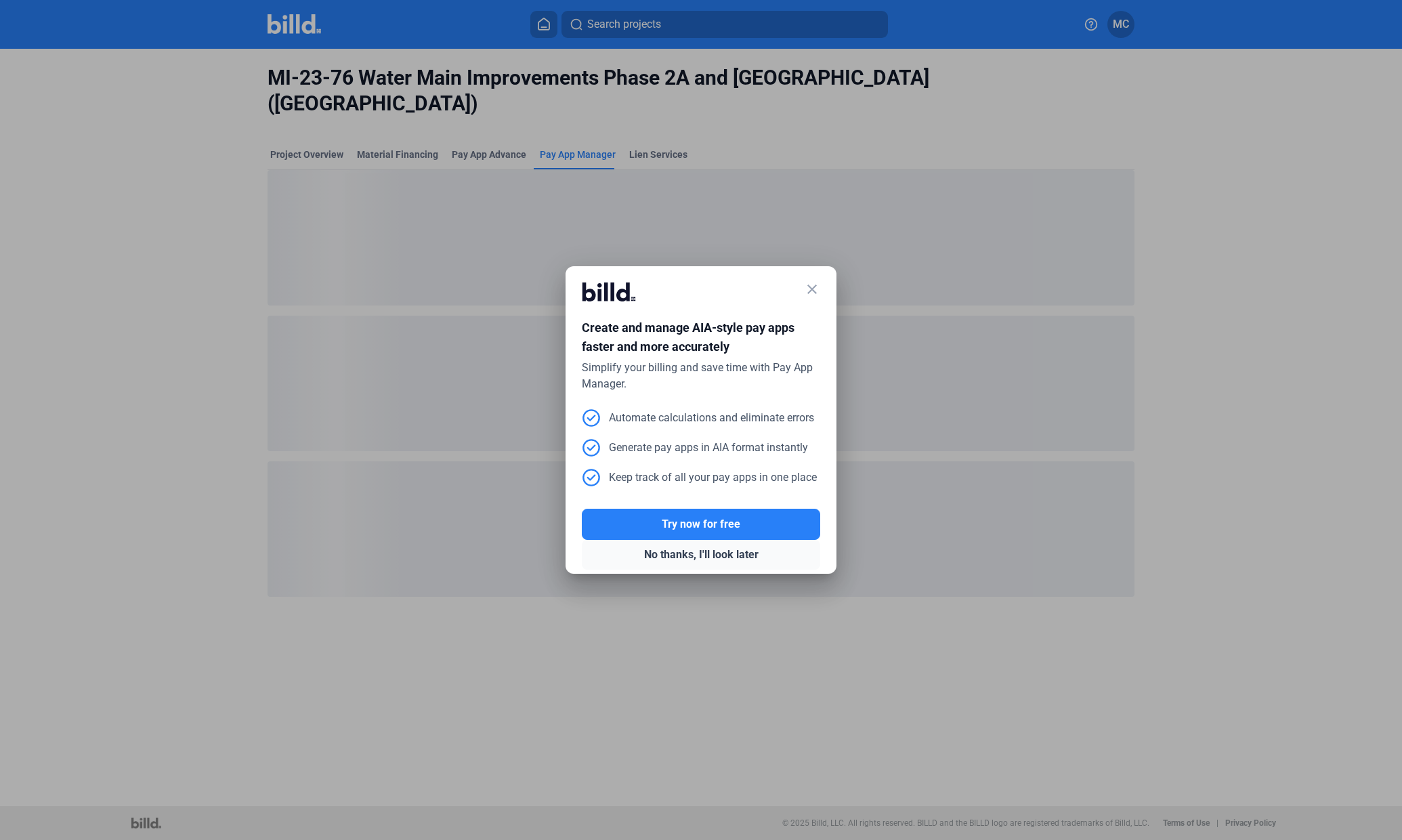
drag, startPoint x: 731, startPoint y: 559, endPoint x: 671, endPoint y: 560, distance: 60.0
click at [671, 560] on button "No thanks, I'll look later" at bounding box center [701, 554] width 238 height 30
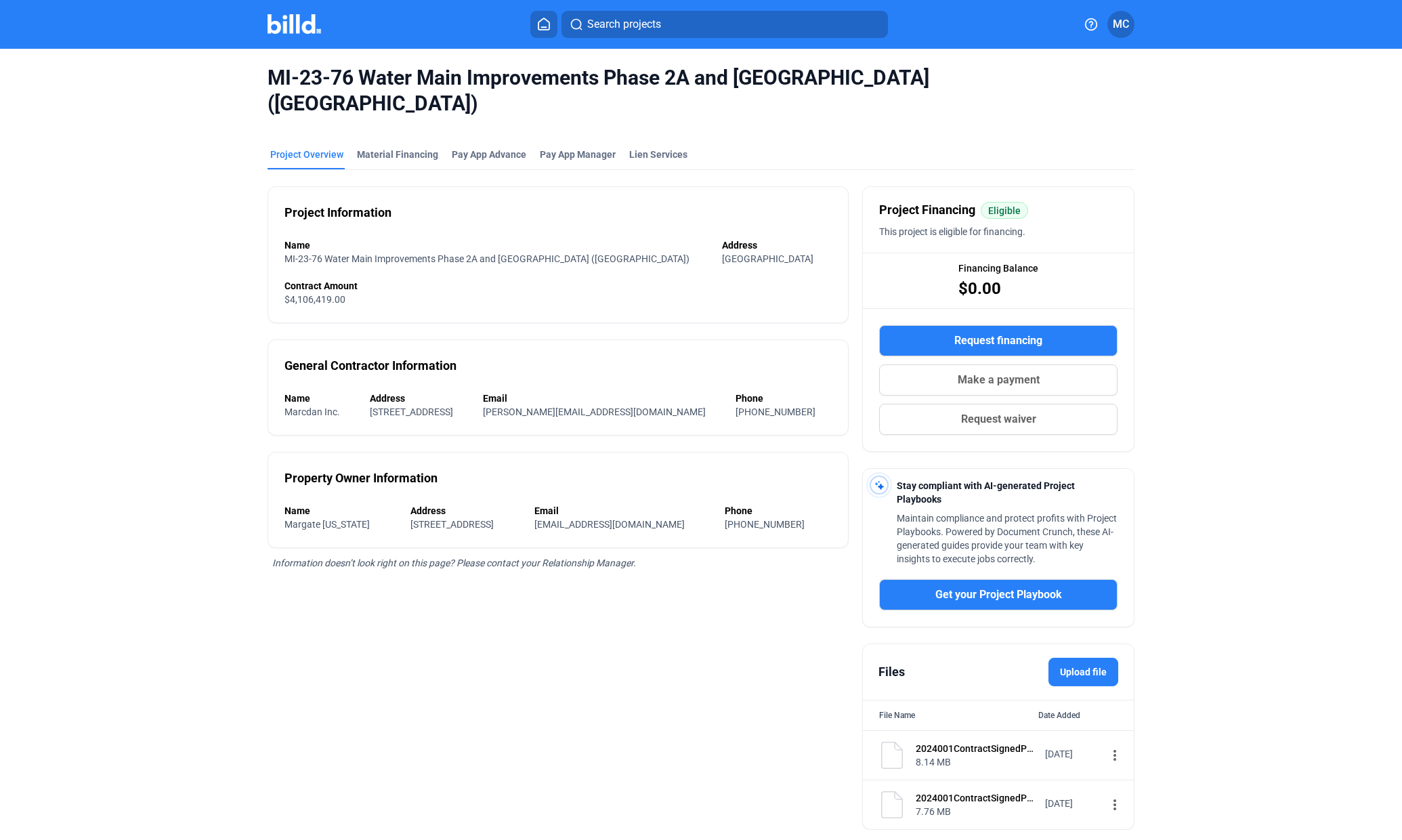
click at [537, 23] on home-icon at bounding box center [543, 23] width 17 height 13
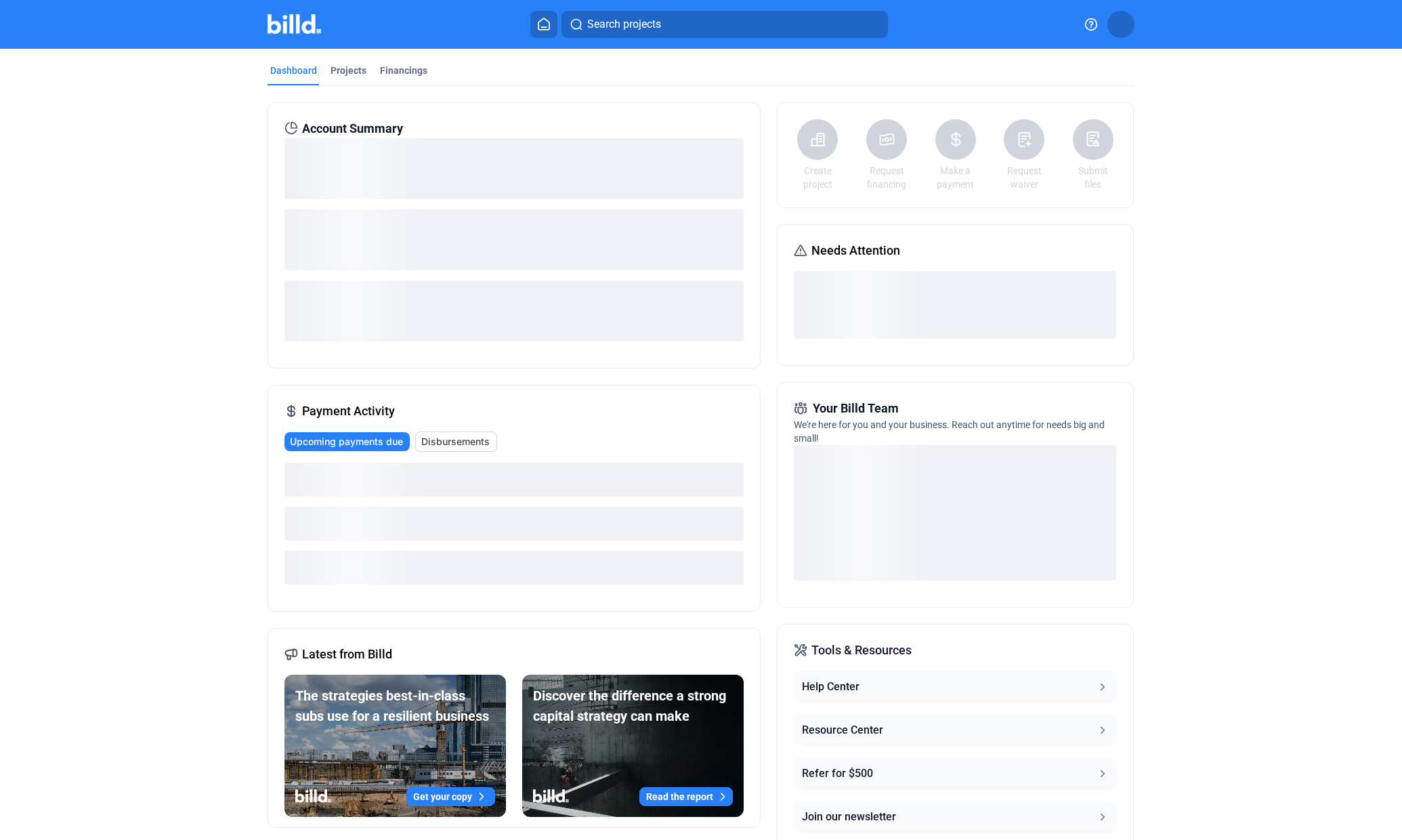
click at [537, 23] on home-icon at bounding box center [543, 23] width 17 height 13
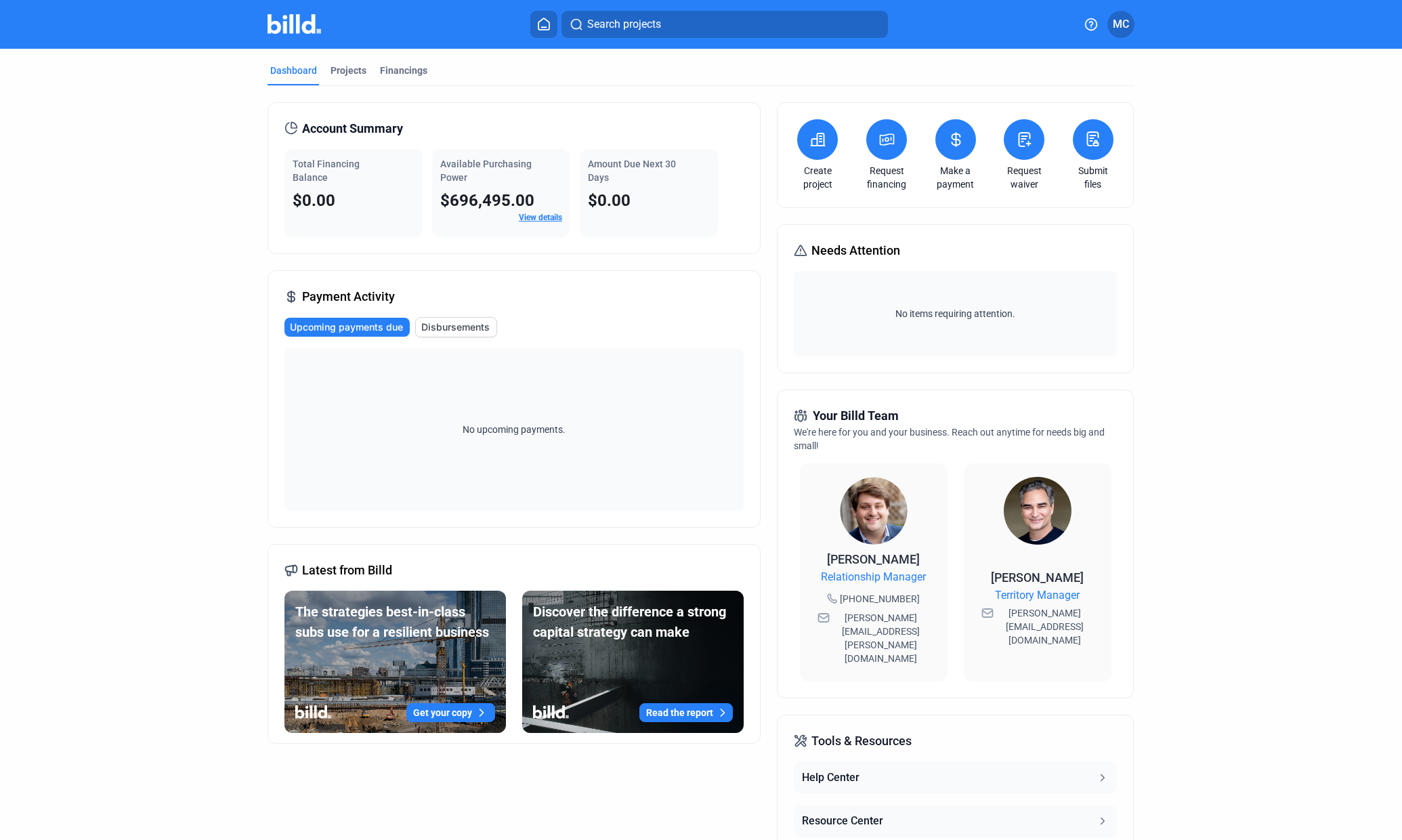
click at [458, 326] on span "Disbursements" at bounding box center [456, 327] width 68 height 14
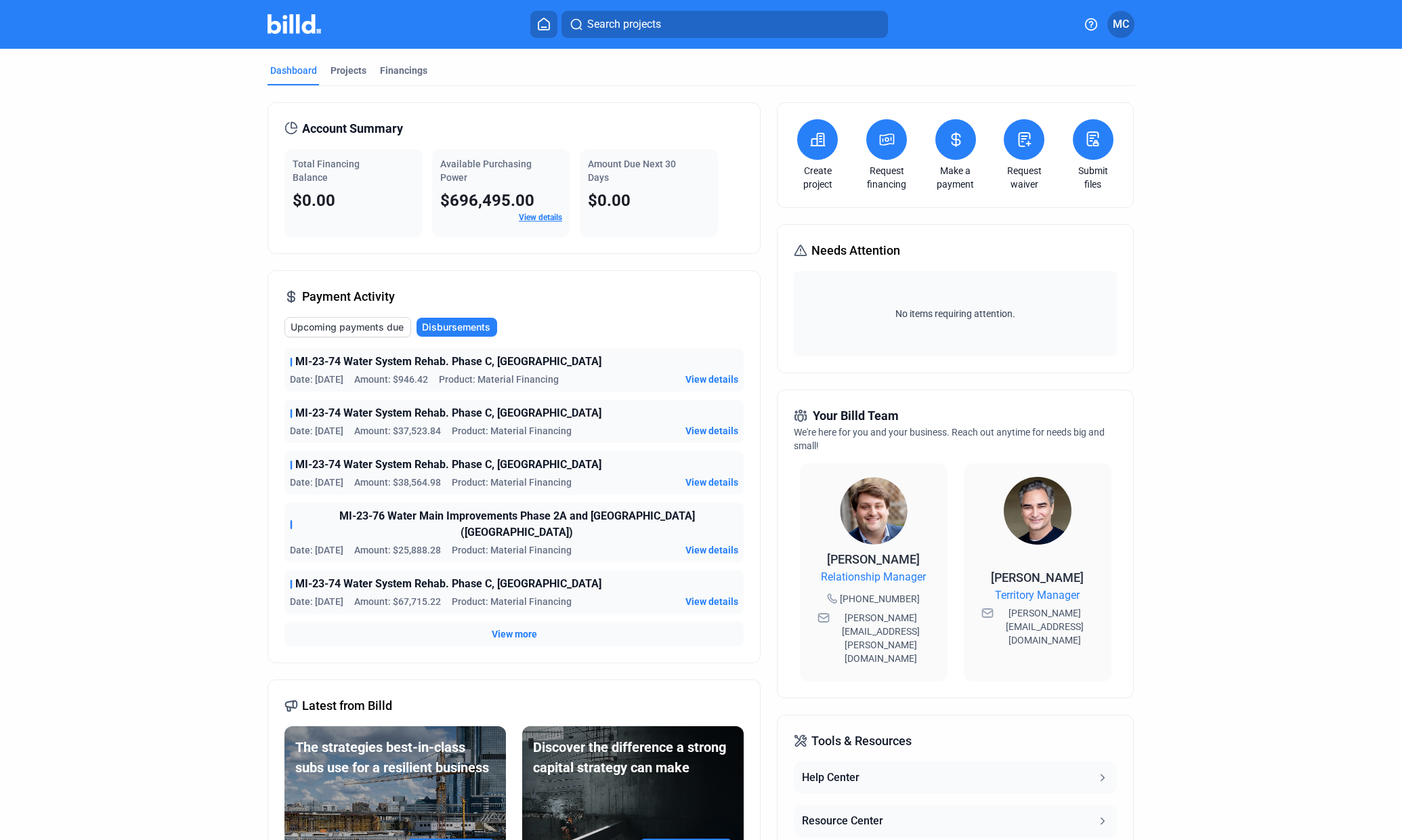
click at [713, 380] on span "View details" at bounding box center [712, 380] width 53 height 14
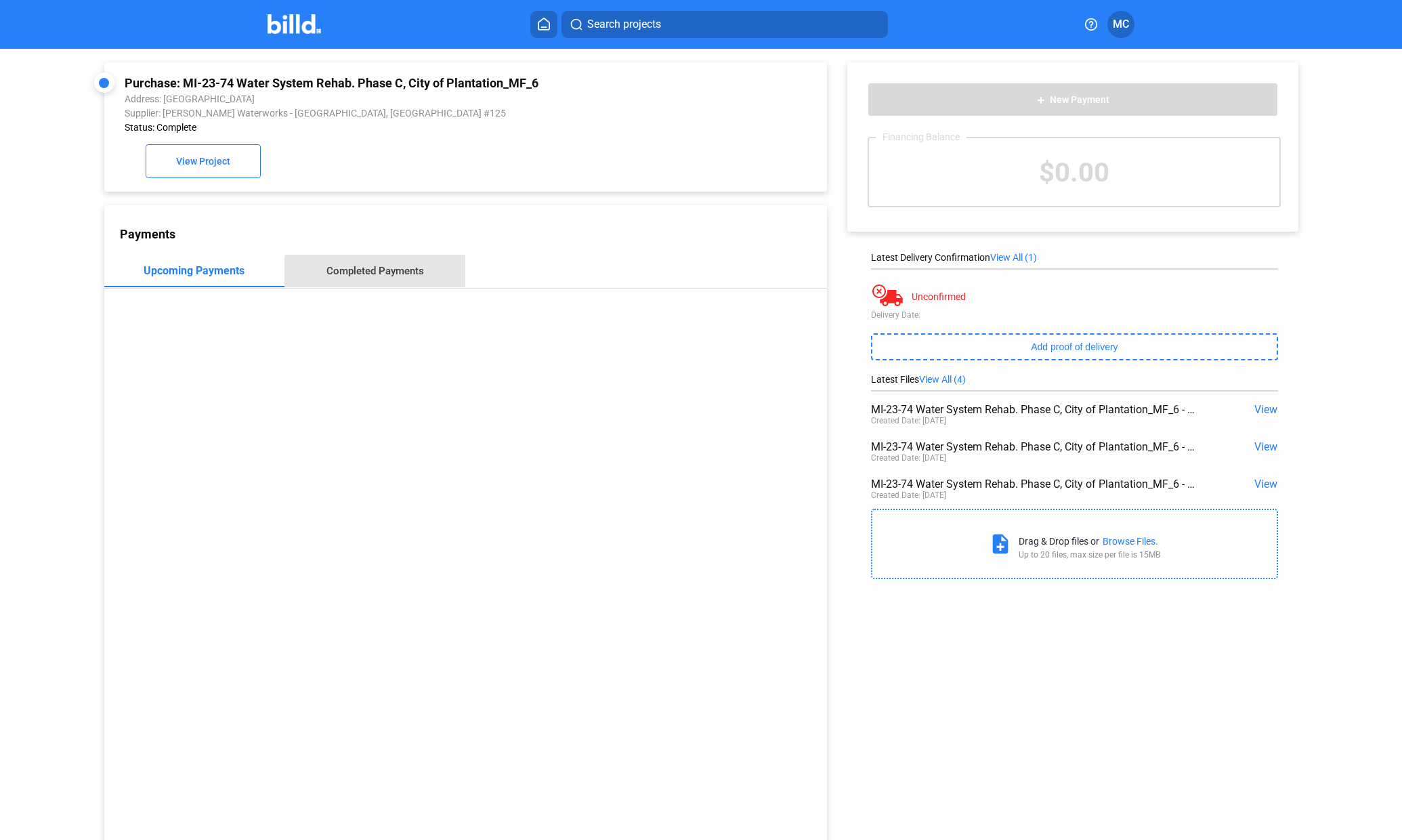
click at [406, 277] on div "Completed Payments" at bounding box center [376, 271] width 98 height 12
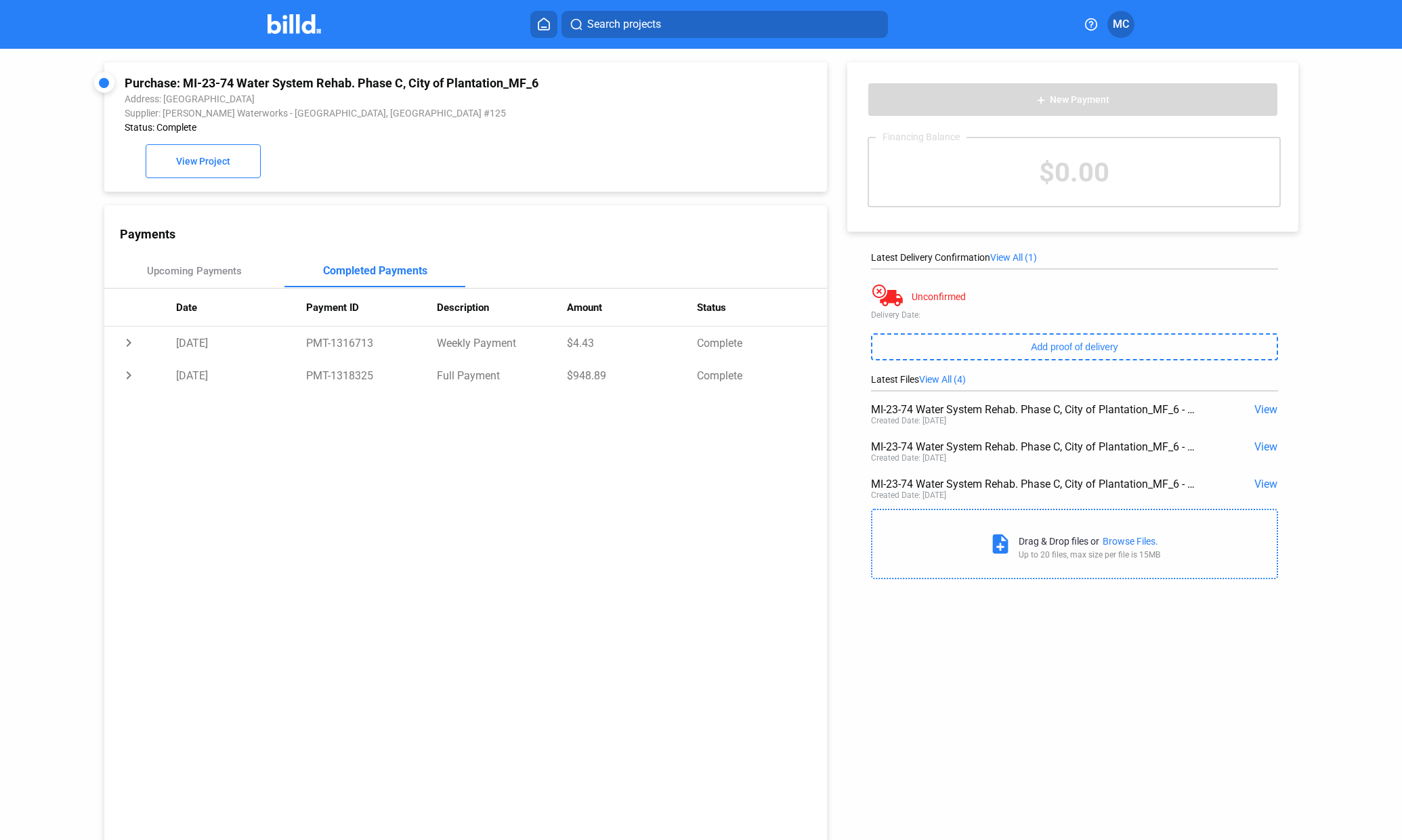
click at [1260, 410] on span "View" at bounding box center [1266, 409] width 23 height 13
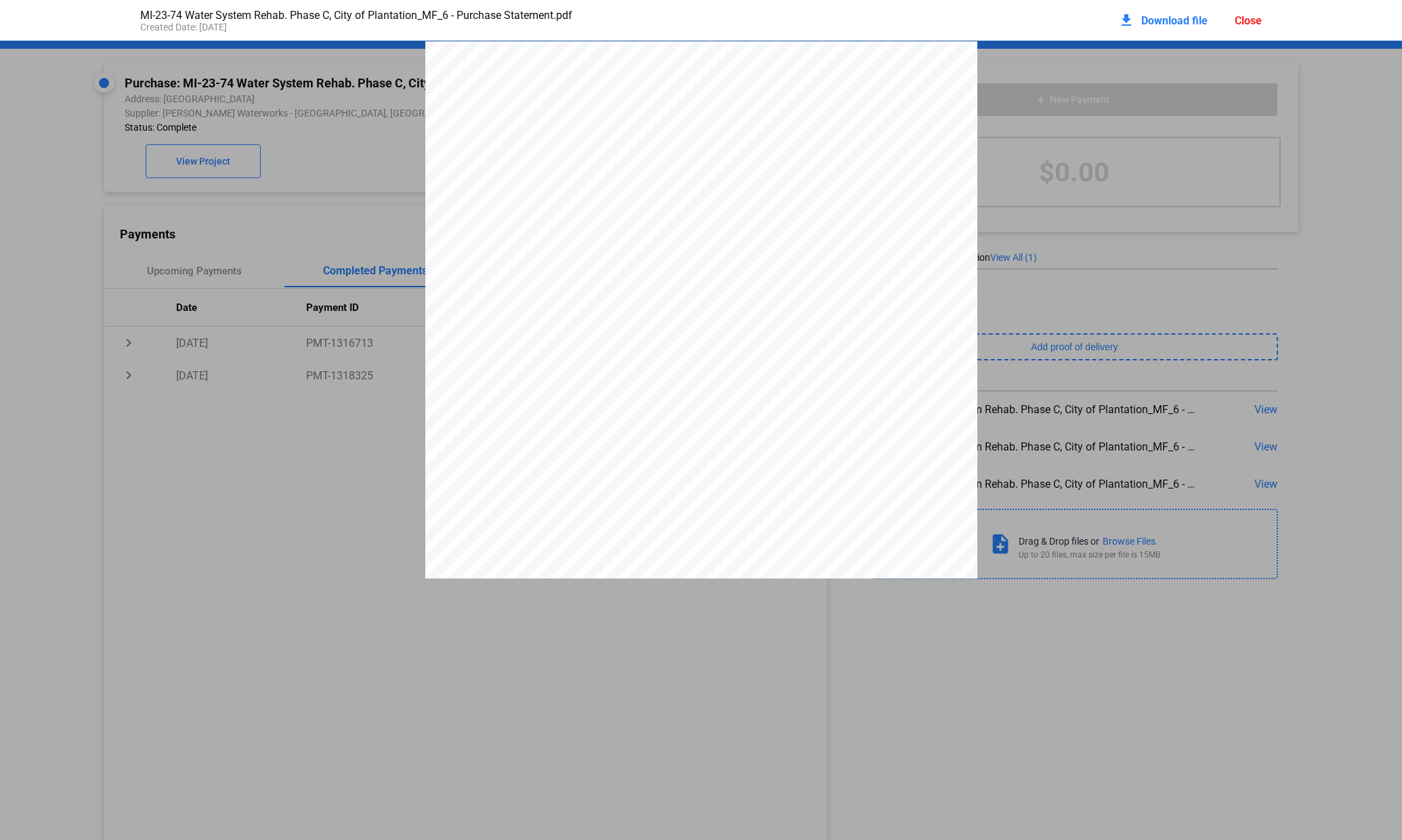
scroll to position [6, 0]
click at [1248, 19] on div "Close" at bounding box center [1249, 20] width 27 height 13
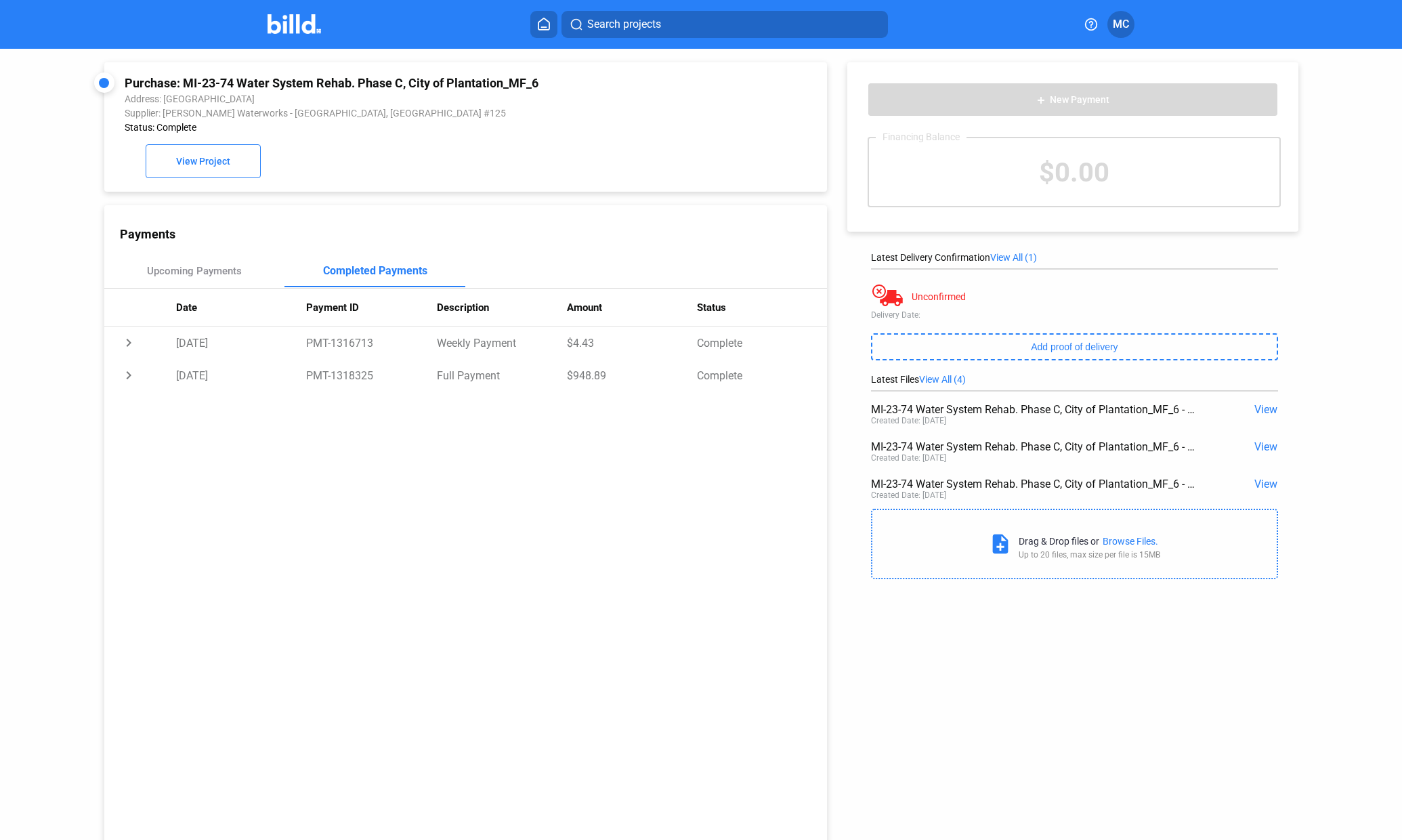
click at [1248, 19] on mat-toolbar "Search projects MC" at bounding box center [701, 24] width 1402 height 49
click at [948, 381] on span "View All (4)" at bounding box center [942, 379] width 47 height 11
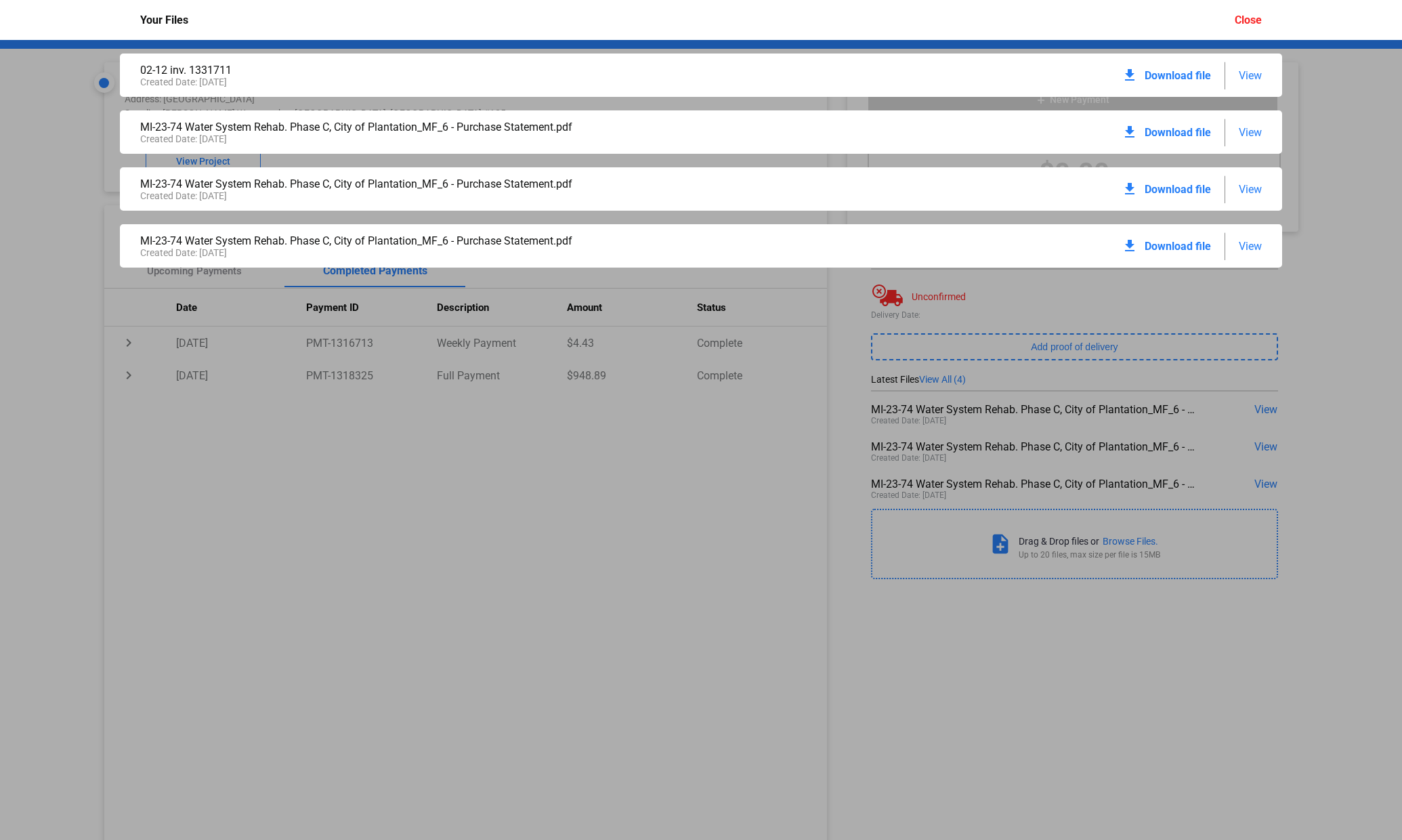
drag, startPoint x: 948, startPoint y: 381, endPoint x: 1244, endPoint y: 242, distance: 327.0
drag, startPoint x: 1244, startPoint y: 242, endPoint x: 1043, endPoint y: 252, distance: 201.2
click at [1043, 252] on div "MI-23-74 Water System Rehab. Phase C, City of Plantation_MF_6 - Purchase Statem…" at bounding box center [701, 246] width 1163 height 43
click at [1250, 250] on span "View" at bounding box center [1251, 246] width 23 height 13
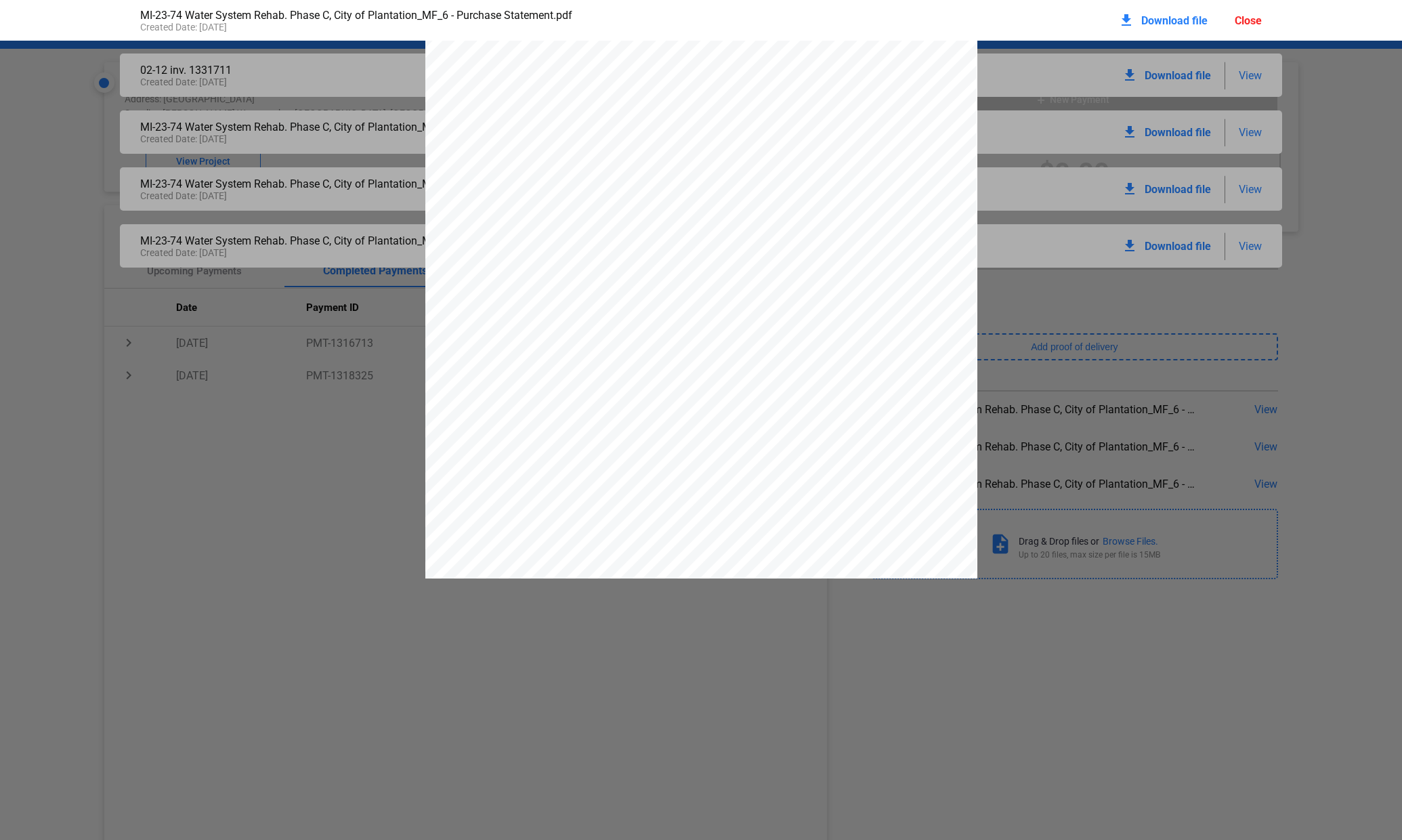
drag, startPoint x: 1242, startPoint y: 22, endPoint x: 1249, endPoint y: 16, distance: 9.2
click at [1249, 16] on div "Close" at bounding box center [1249, 20] width 27 height 13
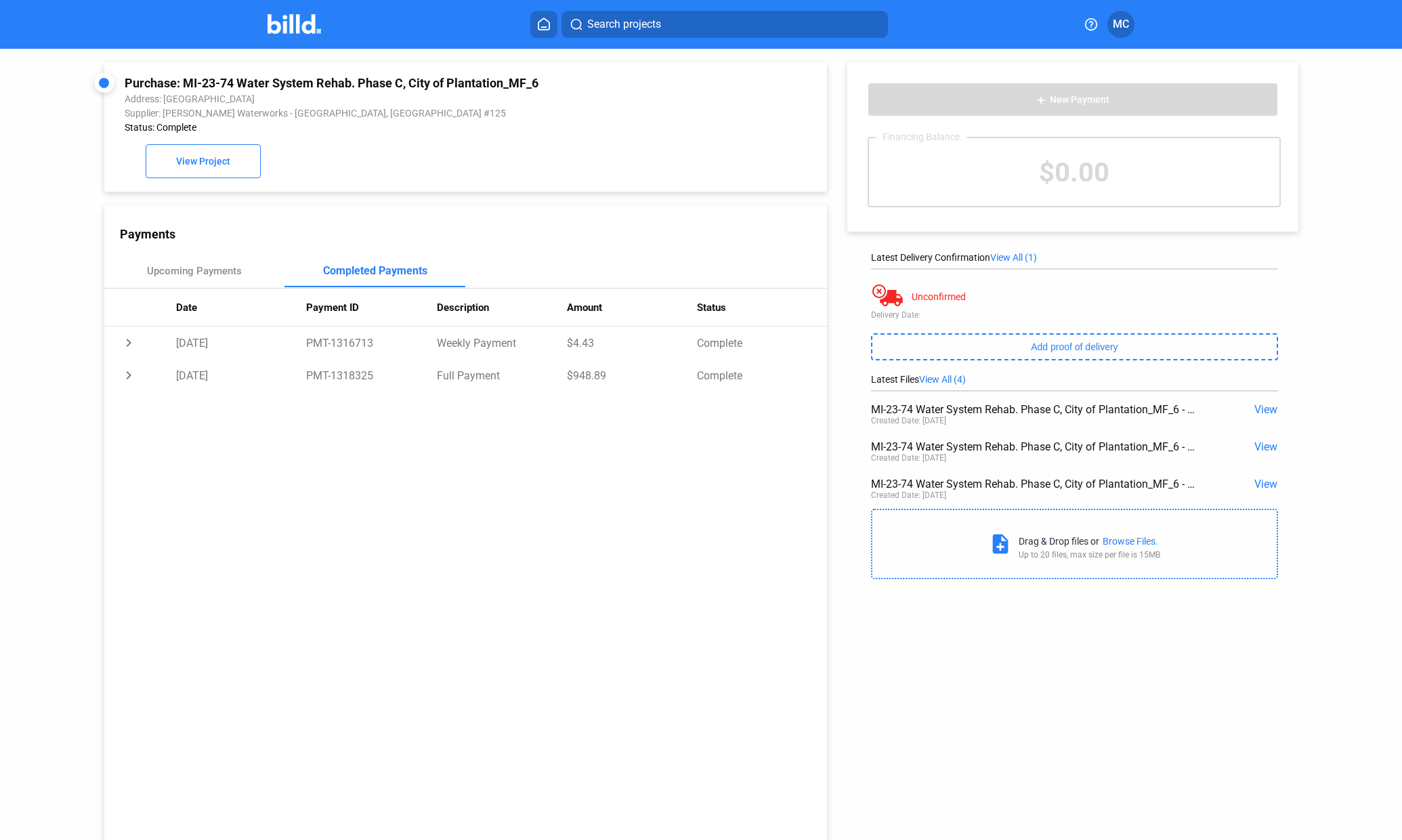
click at [543, 27] on icon at bounding box center [543, 24] width 11 height 12
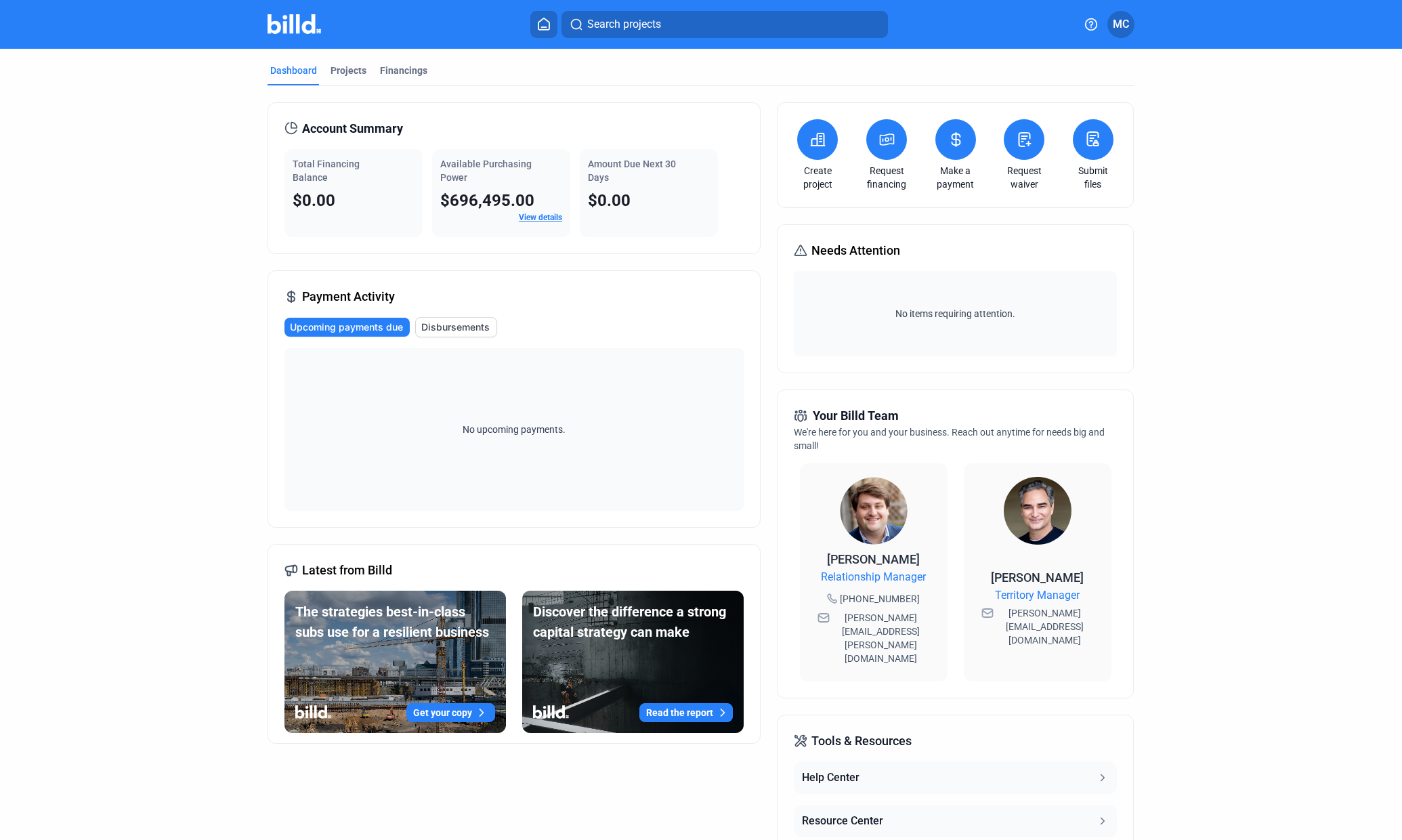
click at [542, 217] on link "View details" at bounding box center [541, 218] width 43 height 10
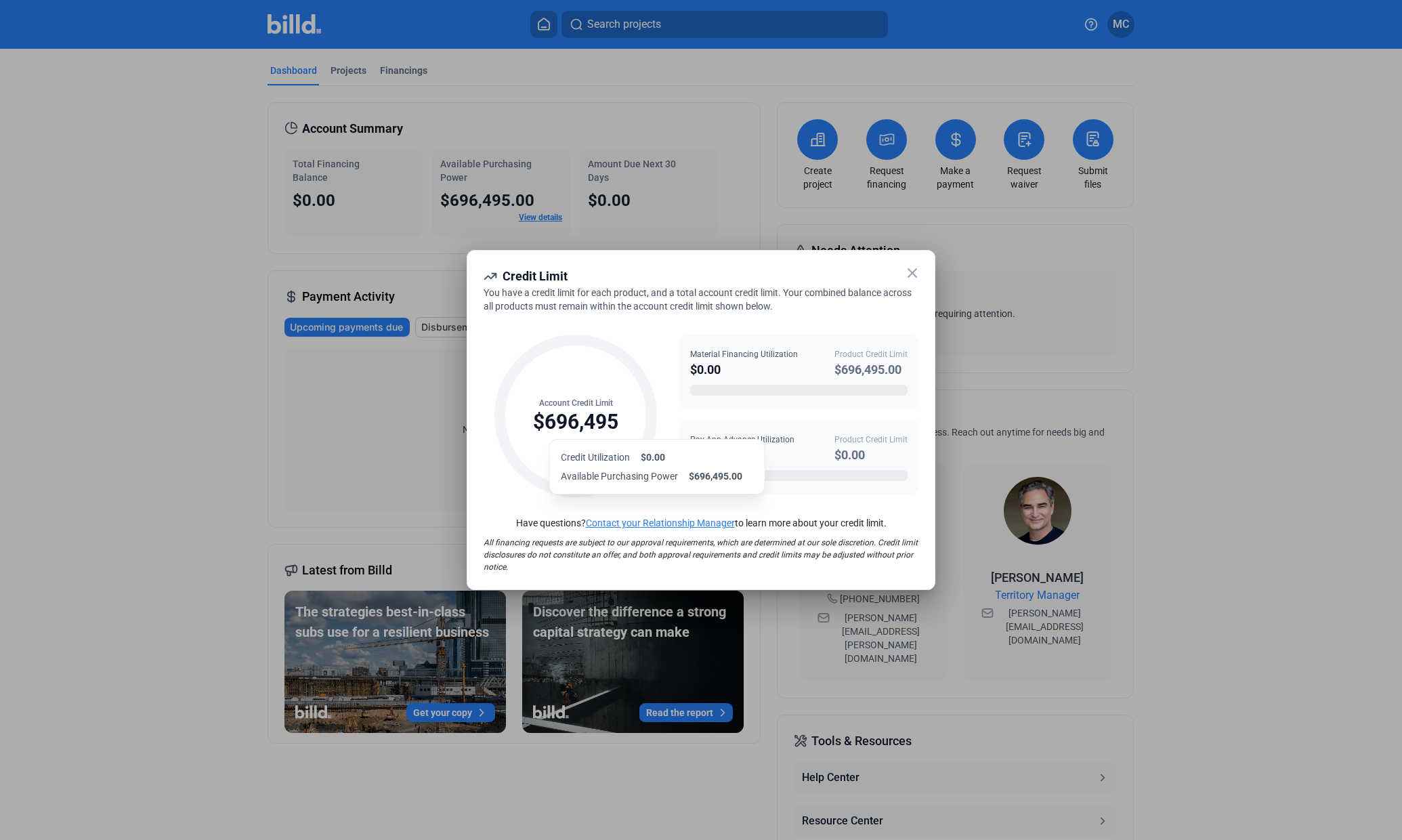
drag, startPoint x: 600, startPoint y: 428, endPoint x: 564, endPoint y: 420, distance: 36.9
drag, startPoint x: 564, startPoint y: 420, endPoint x: 600, endPoint y: 294, distance: 131.0
drag, startPoint x: 600, startPoint y: 294, endPoint x: 481, endPoint y: 272, distance: 121.0
drag, startPoint x: 481, startPoint y: 272, endPoint x: 912, endPoint y: 274, distance: 431.0
click at [912, 274] on icon at bounding box center [912, 273] width 17 height 17
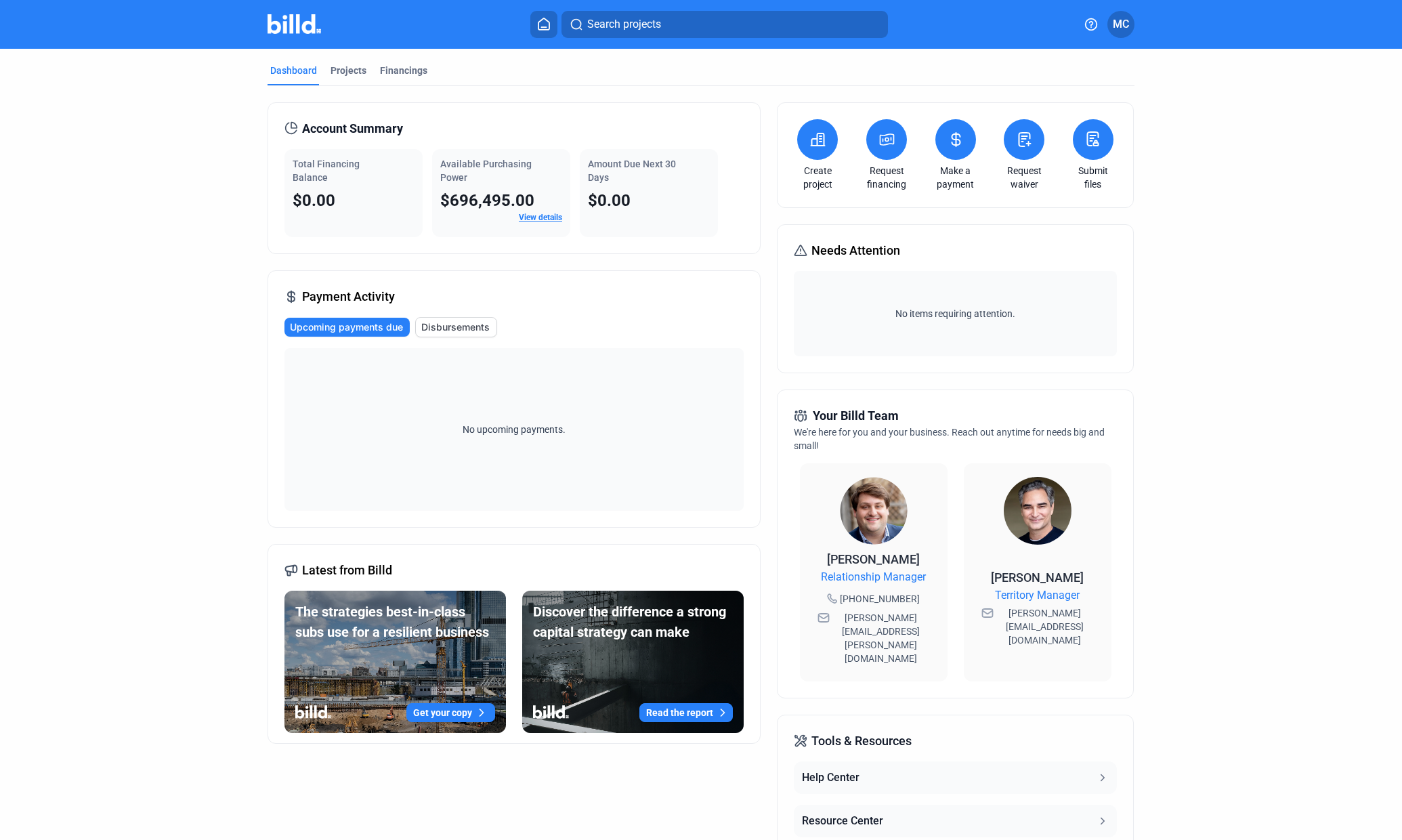
click at [292, 125] on icon at bounding box center [292, 128] width 14 height 14
drag, startPoint x: 344, startPoint y: 72, endPoint x: 334, endPoint y: 70, distance: 10.2
click at [334, 70] on div "Projects" at bounding box center [348, 70] width 36 height 14
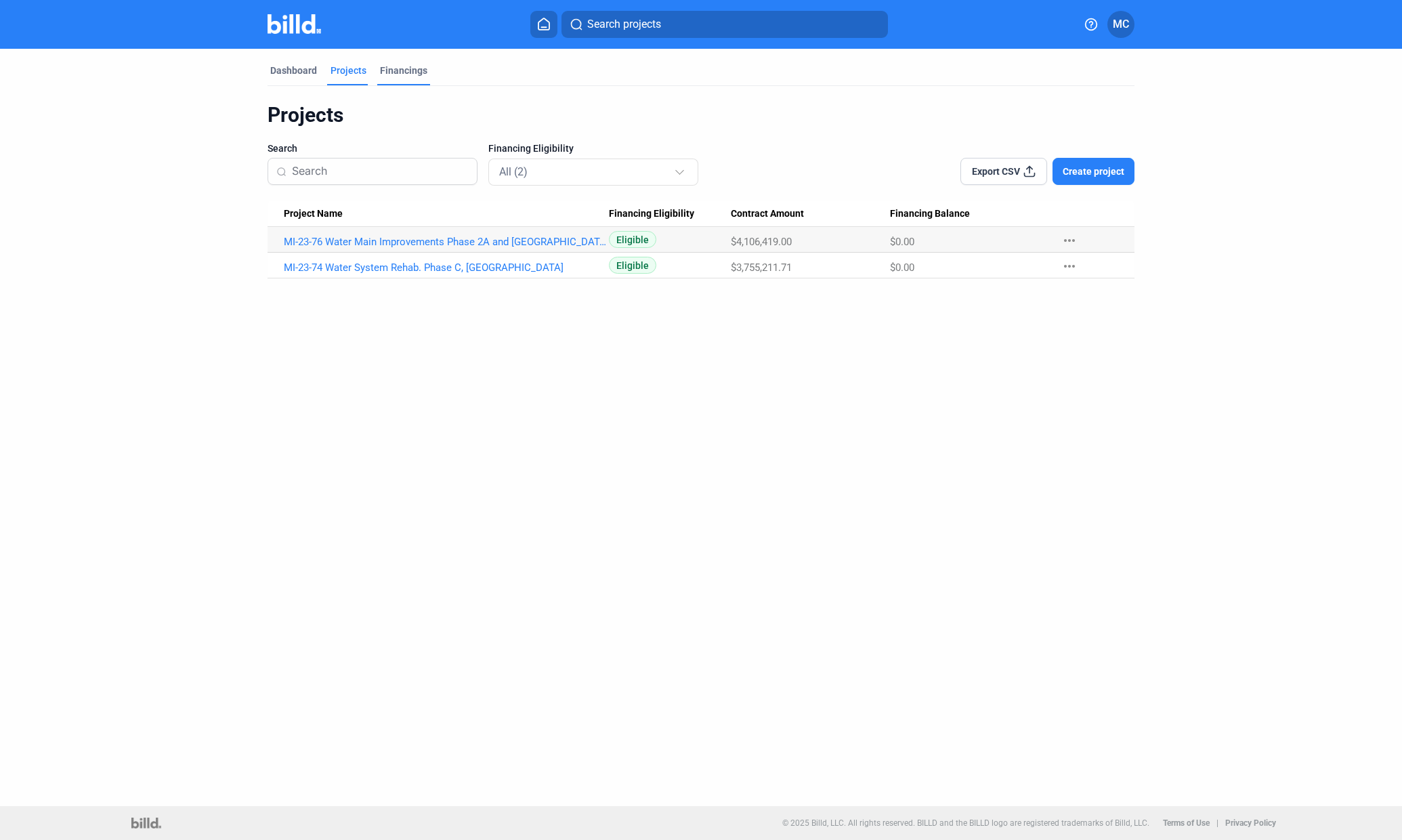
click at [393, 68] on div "Financings" at bounding box center [404, 70] width 48 height 14
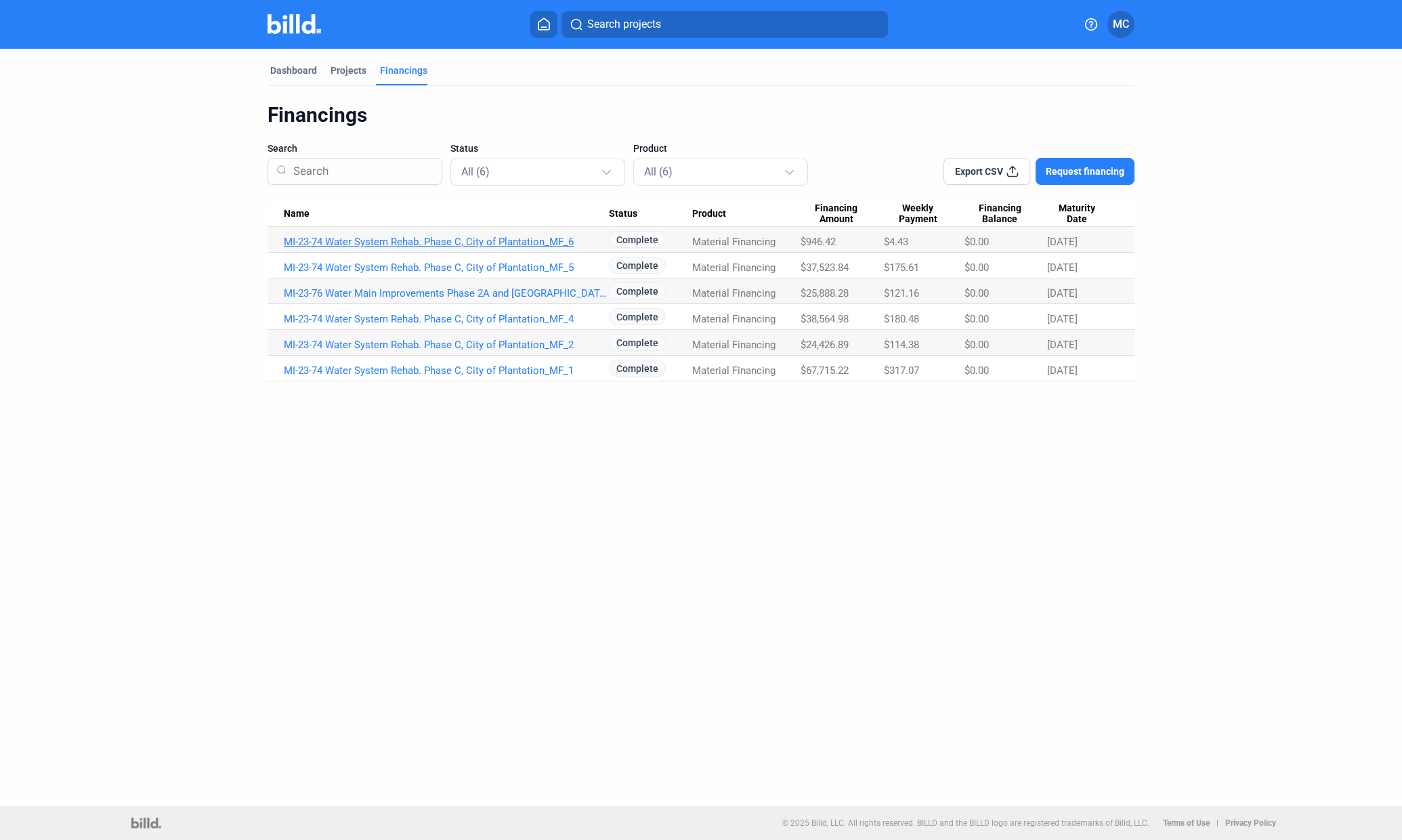
click at [501, 237] on link "MI-23-74 Water System Rehab. Phase C, City of Plantation_MF_6" at bounding box center [446, 242] width 325 height 12
drag, startPoint x: 501, startPoint y: 237, endPoint x: 472, endPoint y: 241, distance: 29.3
click at [472, 241] on link "MI-23-74 Water System Rehab. Phase C, City of Plantation_MF_6" at bounding box center [446, 242] width 325 height 12
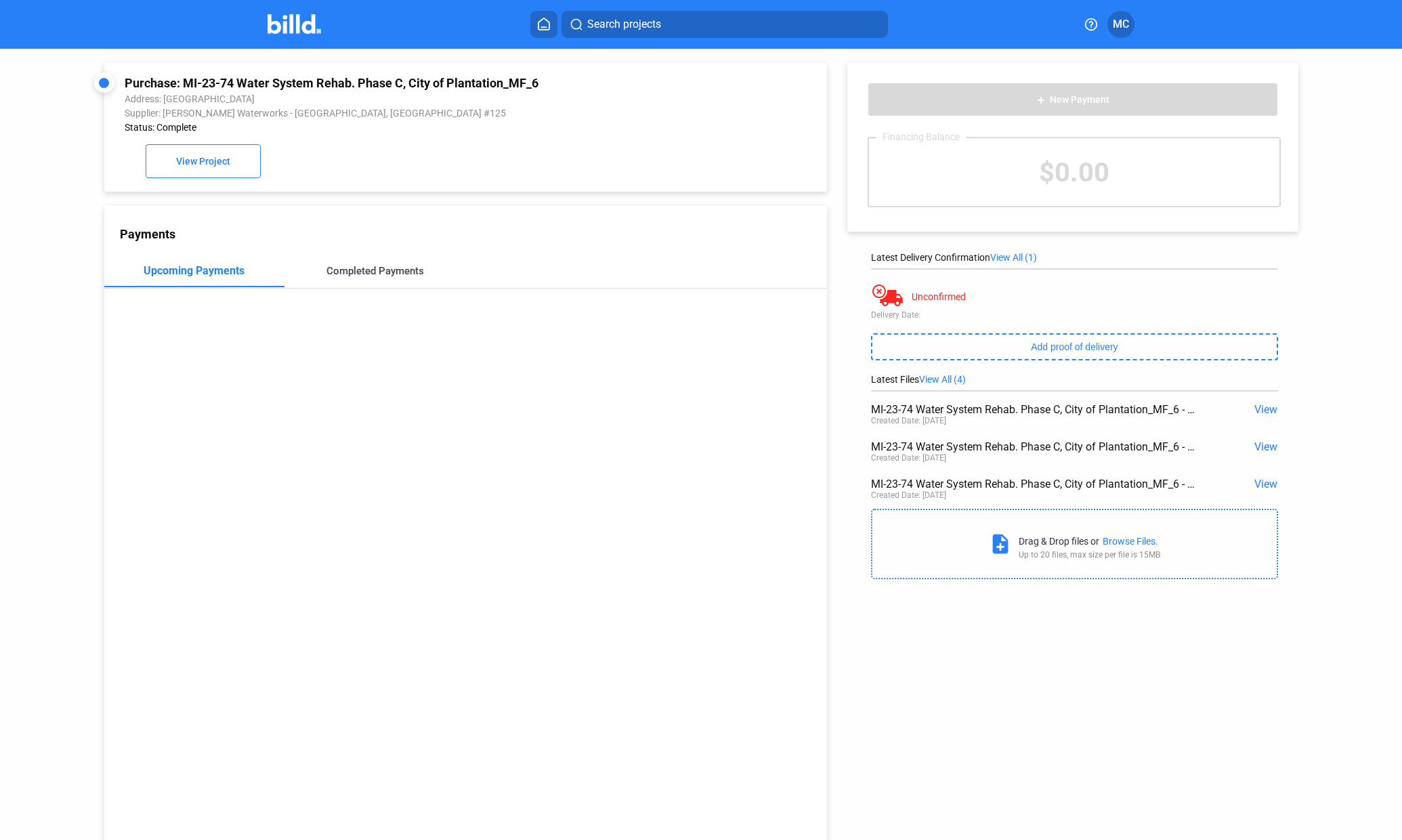
drag, startPoint x: 472, startPoint y: 241, endPoint x: 402, endPoint y: 274, distance: 77.4
drag, startPoint x: 402, startPoint y: 274, endPoint x: 367, endPoint y: 271, distance: 35.1
click at [367, 271] on div "Completed Payments" at bounding box center [376, 271] width 98 height 12
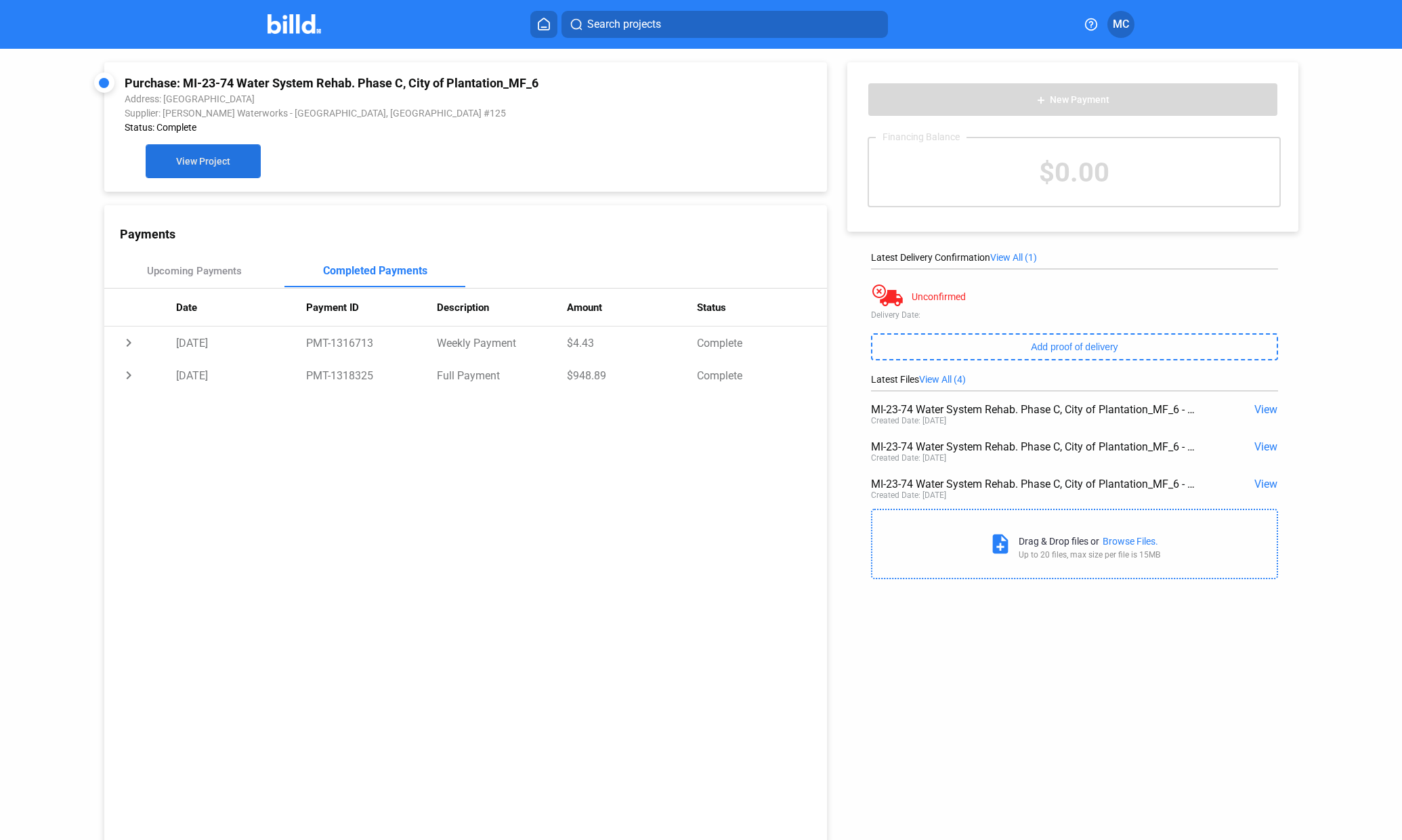
click at [214, 162] on span "View Project" at bounding box center [204, 161] width 55 height 11
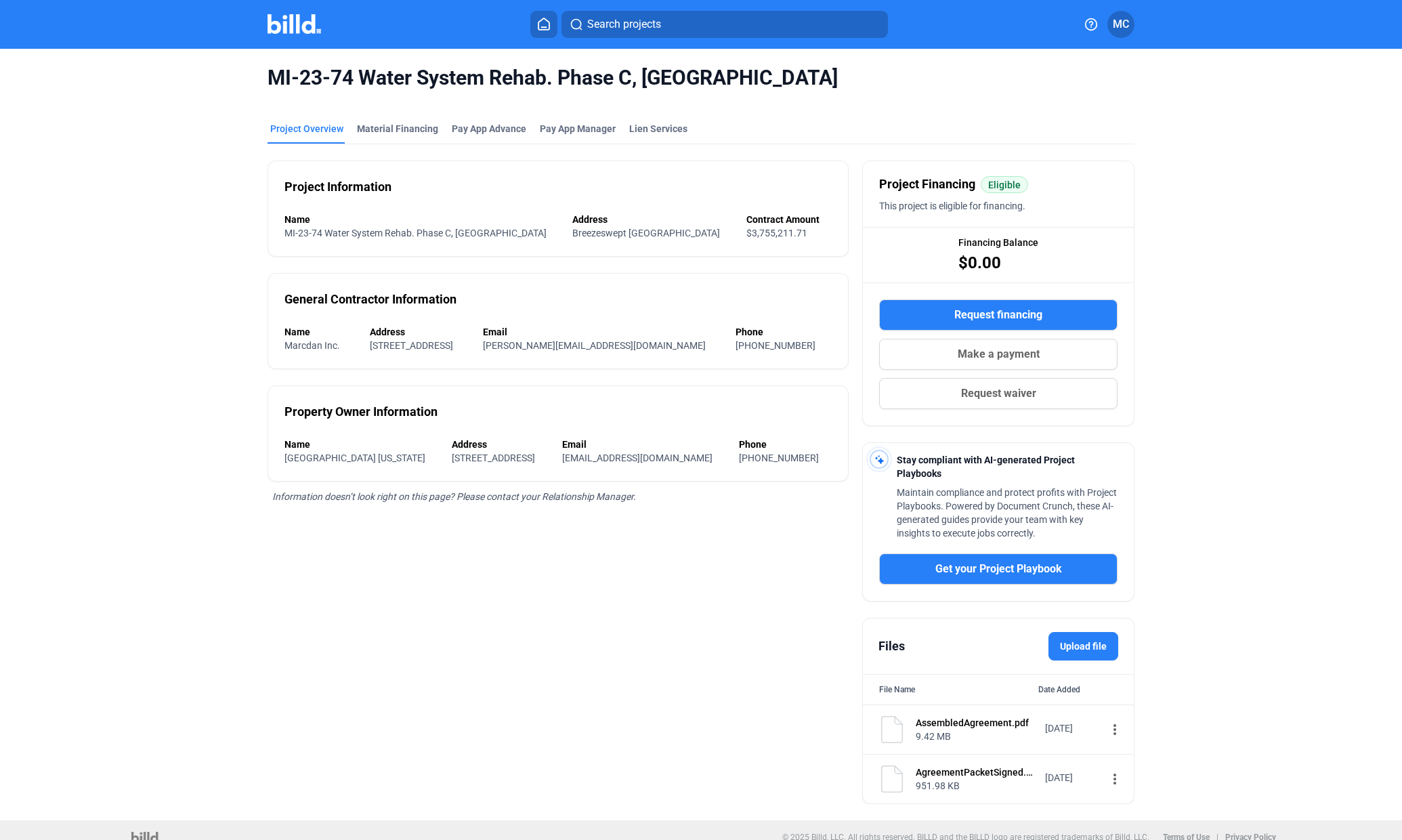
click at [1108, 724] on mat-icon "more_vert" at bounding box center [1115, 730] width 17 height 17
click at [1118, 752] on span "View" at bounding box center [1118, 752] width 20 height 10
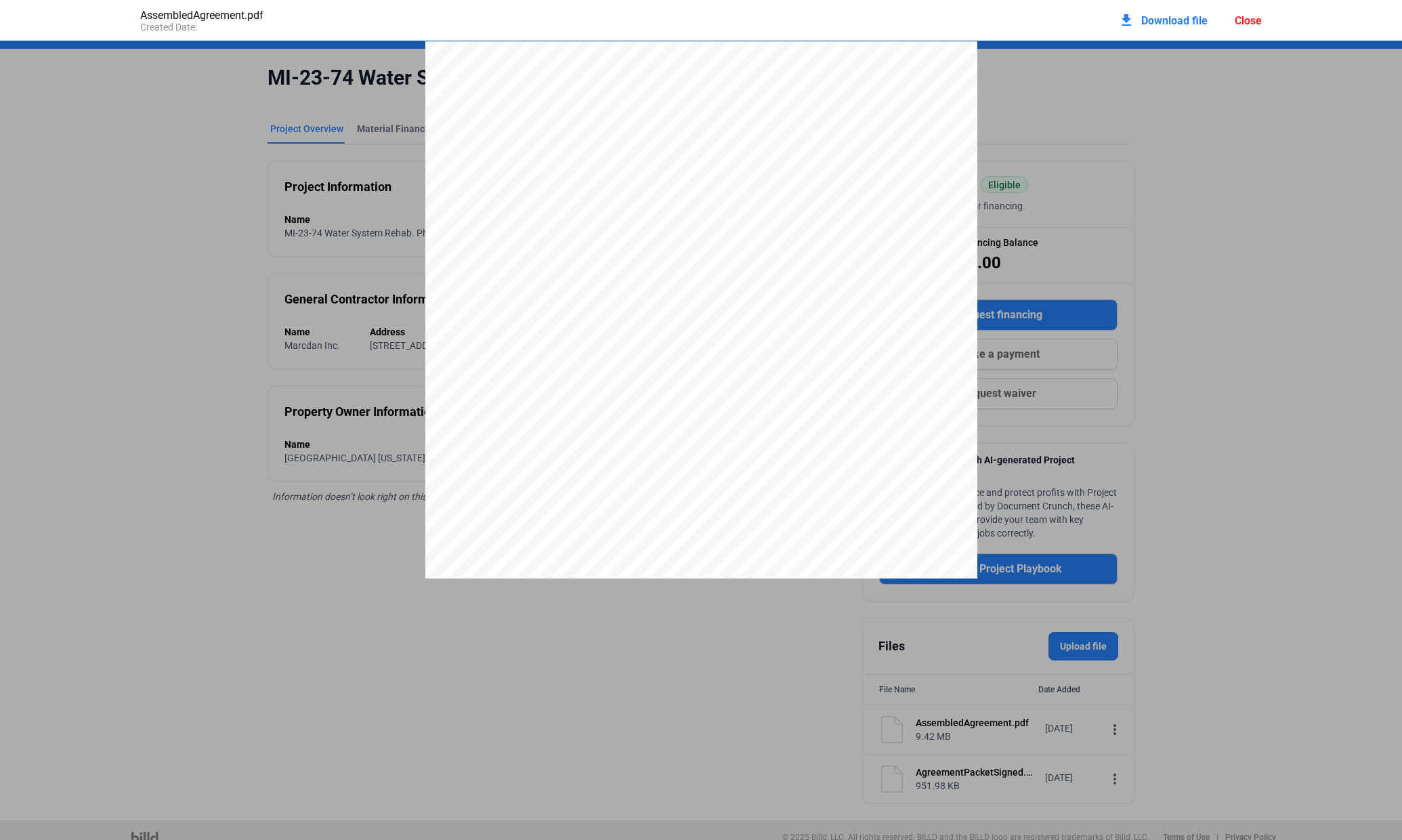
scroll to position [6, 0]
click at [1247, 18] on div "Close" at bounding box center [1249, 20] width 27 height 13
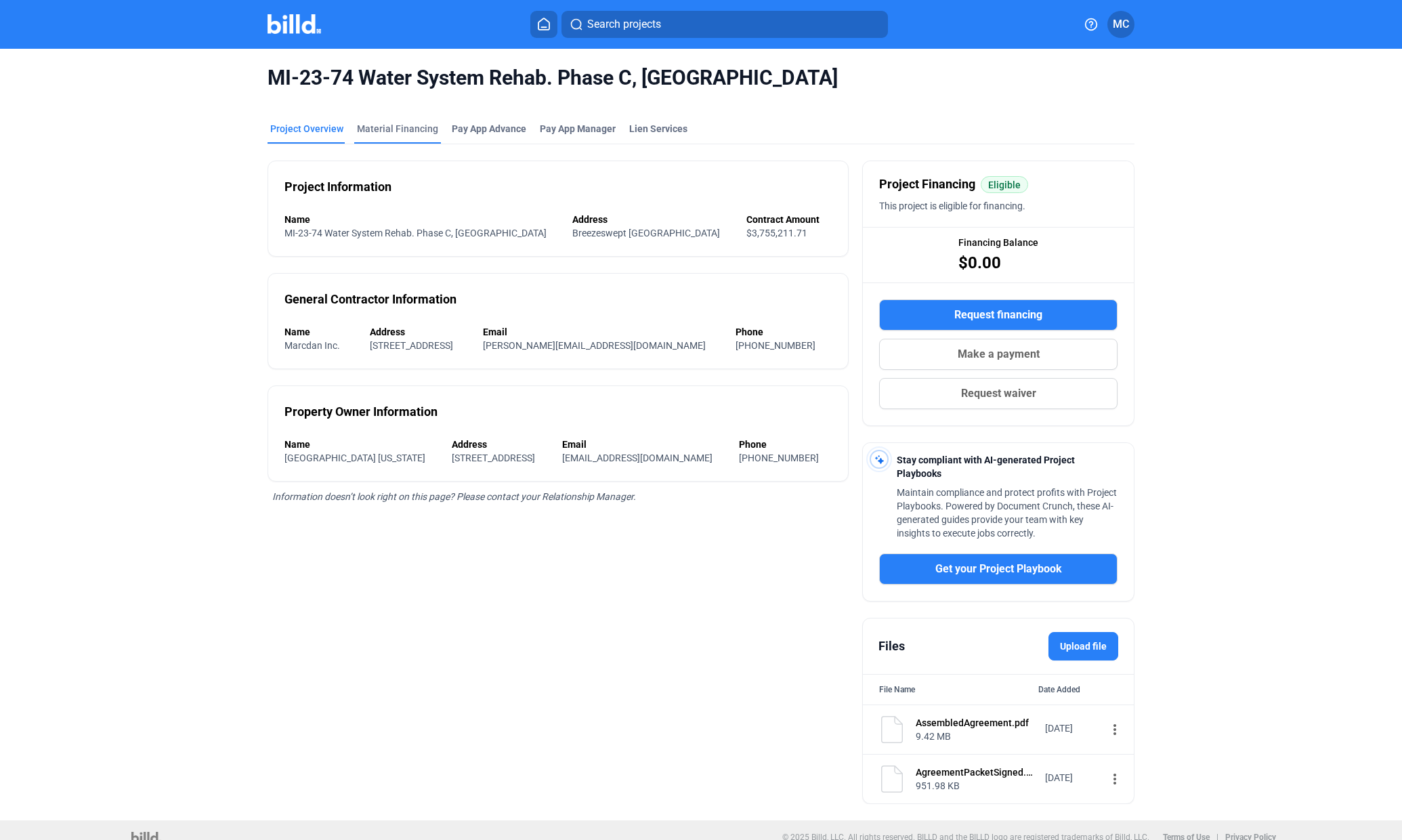
drag, startPoint x: 405, startPoint y: 130, endPoint x: 389, endPoint y: 128, distance: 16.1
click at [389, 128] on div "Material Financing" at bounding box center [397, 129] width 81 height 14
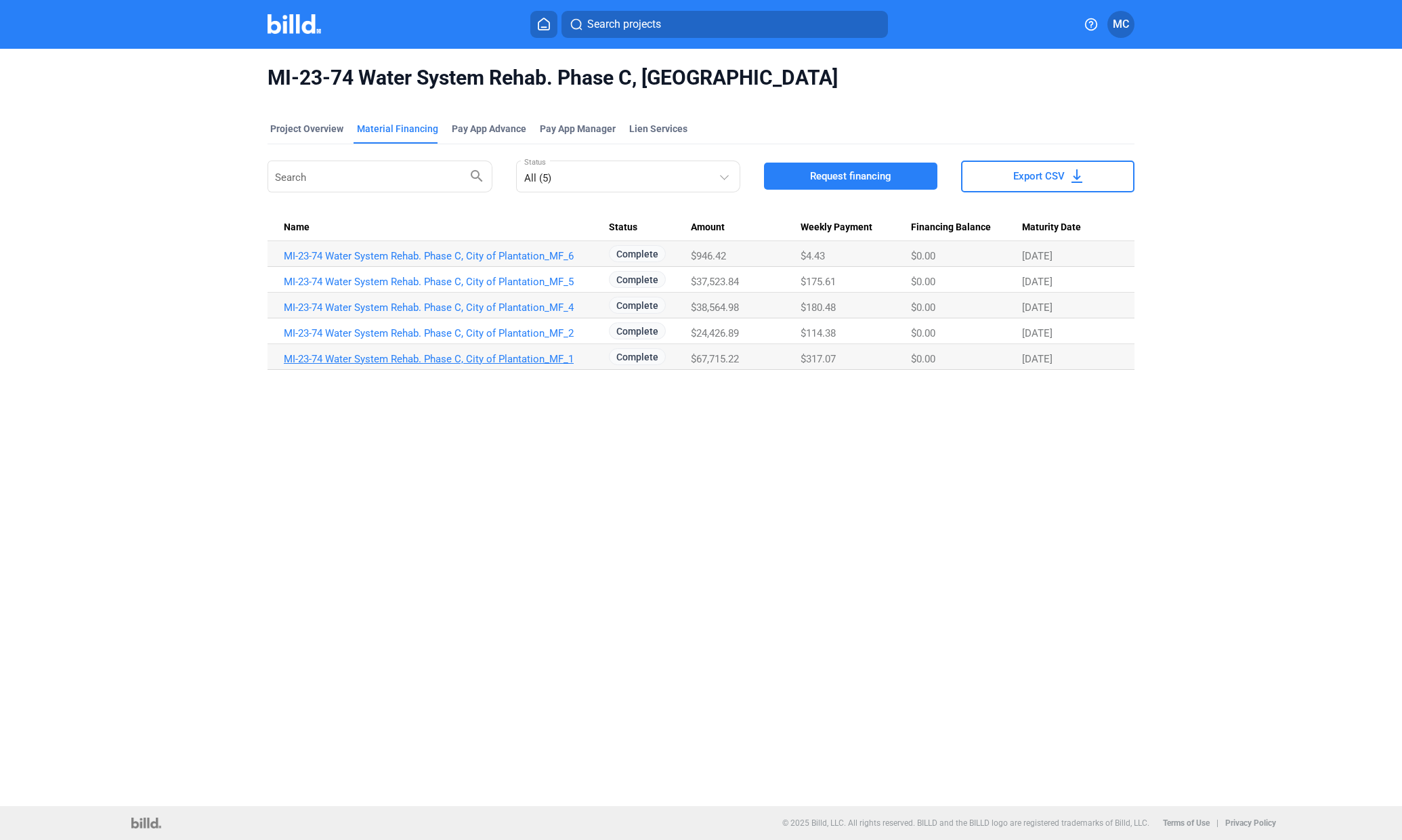
click at [518, 357] on link "MI-23-74 Water System Rehab. Phase C, City of Plantation_MF_1" at bounding box center [446, 359] width 325 height 12
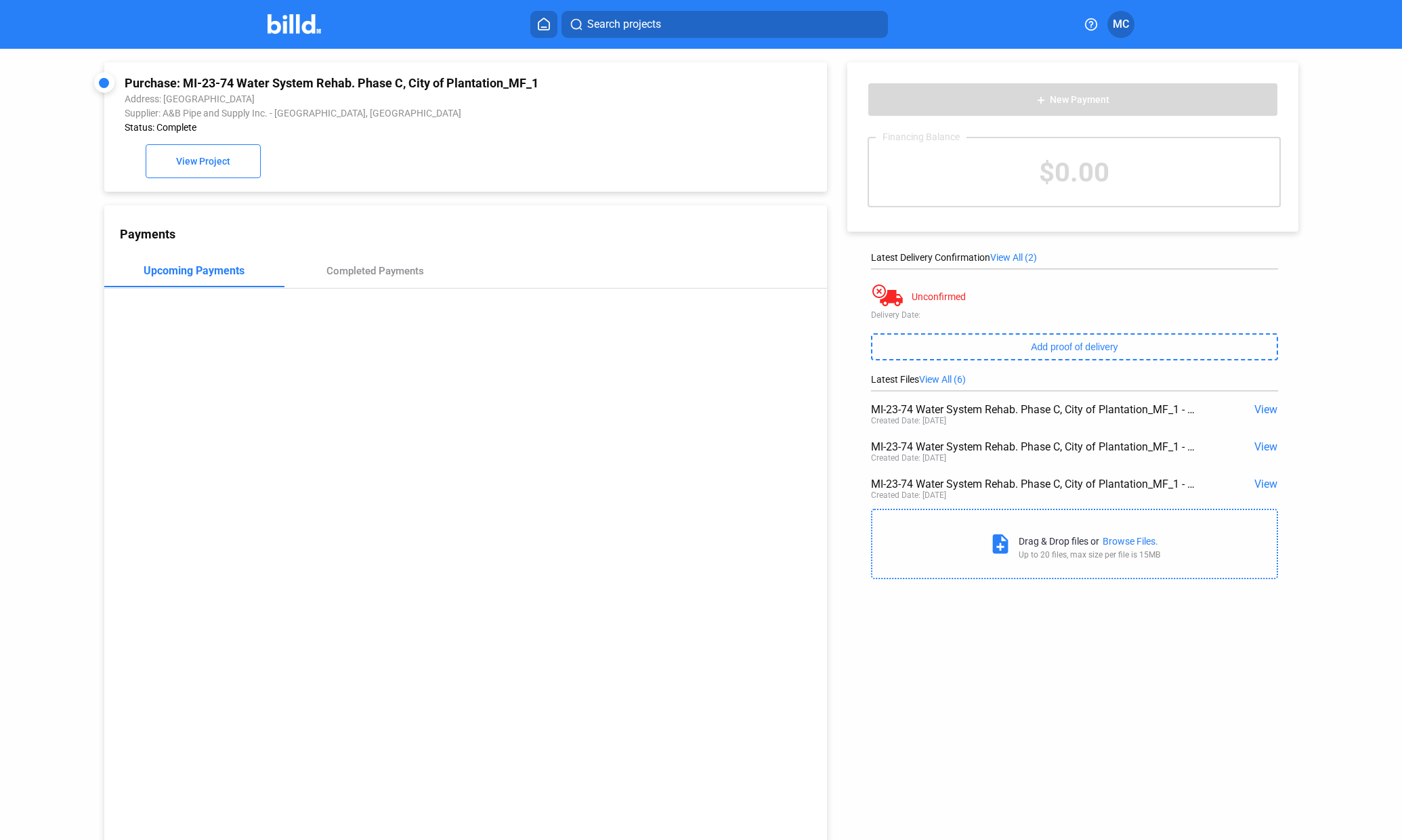
drag, startPoint x: 1259, startPoint y: 410, endPoint x: 1284, endPoint y: 396, distance: 28.7
click at [1284, 396] on div "add New Payment Financing Balance $0.00 Latest Delivery Confirmation View All (…" at bounding box center [1079, 317] width 504 height 538
click at [1256, 414] on span "View" at bounding box center [1266, 409] width 23 height 13
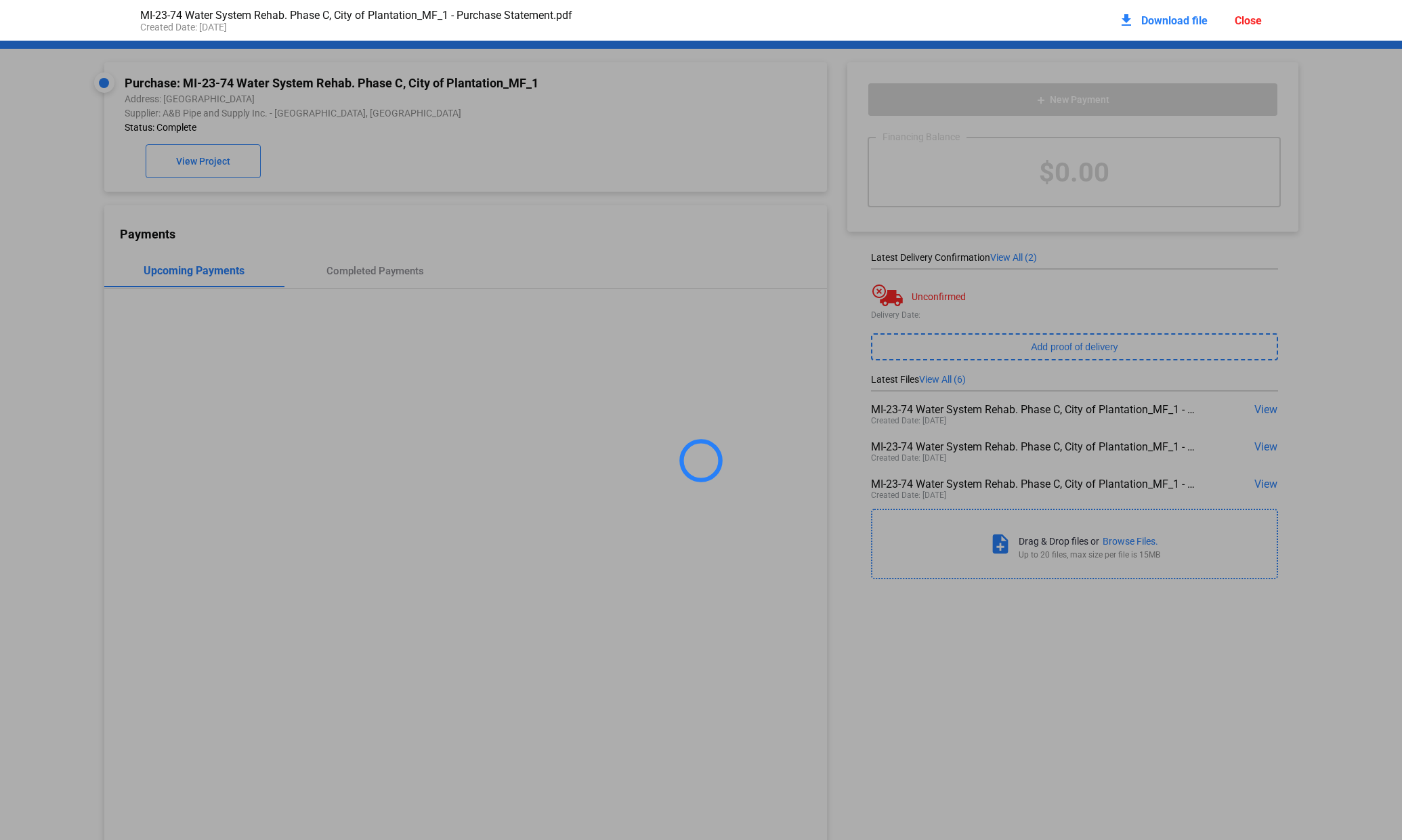
click at [1256, 414] on div at bounding box center [701, 460] width 1402 height 840
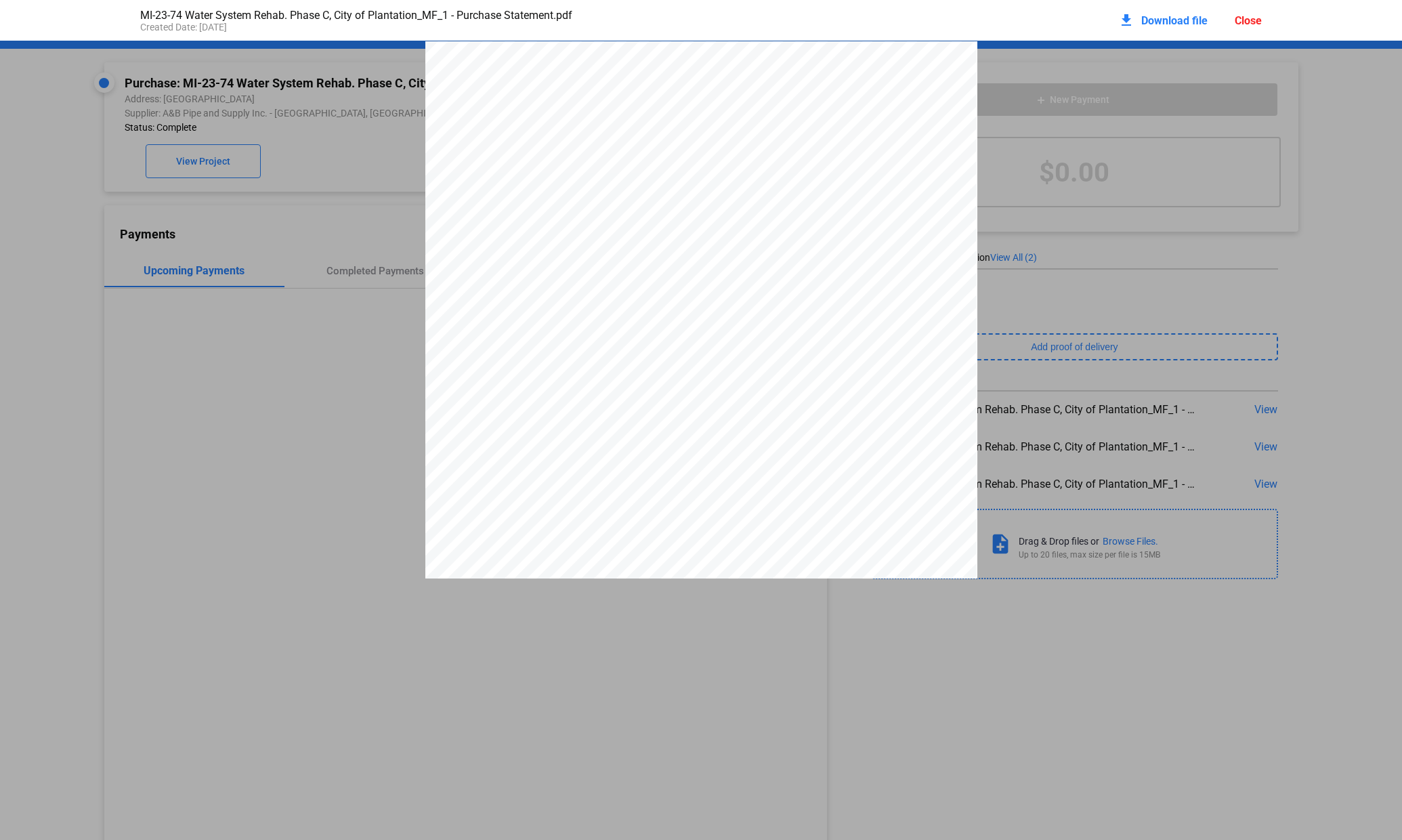
scroll to position [6, 0]
drag, startPoint x: 1161, startPoint y: 21, endPoint x: 1154, endPoint y: 18, distance: 7.6
drag, startPoint x: 1154, startPoint y: 18, endPoint x: 1135, endPoint y: 20, distance: 19.1
drag, startPoint x: 1135, startPoint y: 20, endPoint x: 1125, endPoint y: 21, distance: 10.0
click at [1125, 21] on mat-icon "download" at bounding box center [1126, 20] width 17 height 17
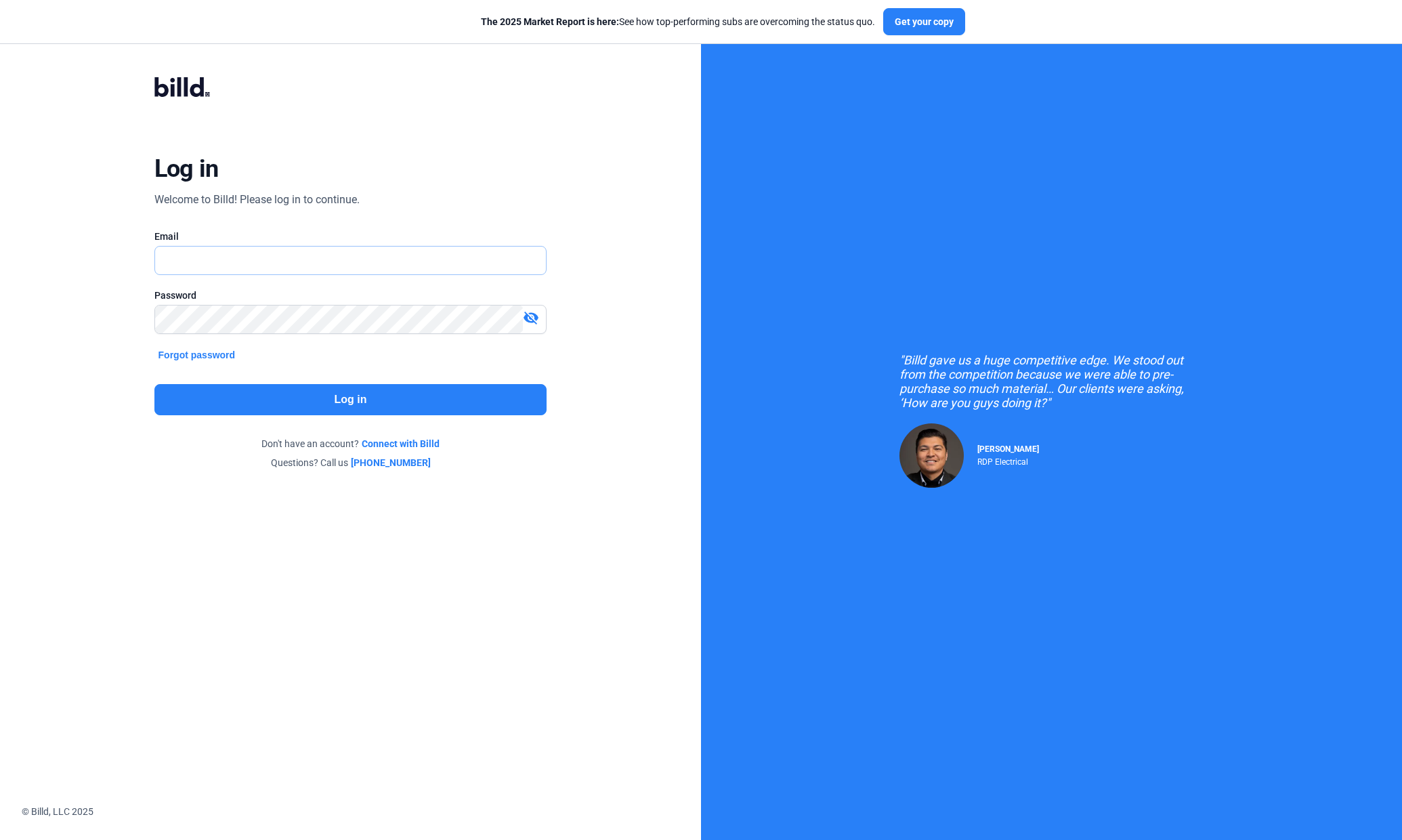
drag, startPoint x: 0, startPoint y: 0, endPoint x: 322, endPoint y: 260, distance: 413.9
drag, startPoint x: 322, startPoint y: 260, endPoint x: 242, endPoint y: 263, distance: 80.1
drag, startPoint x: 242, startPoint y: 263, endPoint x: 205, endPoint y: 266, distance: 37.1
click at [205, 266] on input "text" at bounding box center [350, 260] width 391 height 27
type input "[PERSON_NAME][EMAIL_ADDRESS][DOMAIN_NAME]"
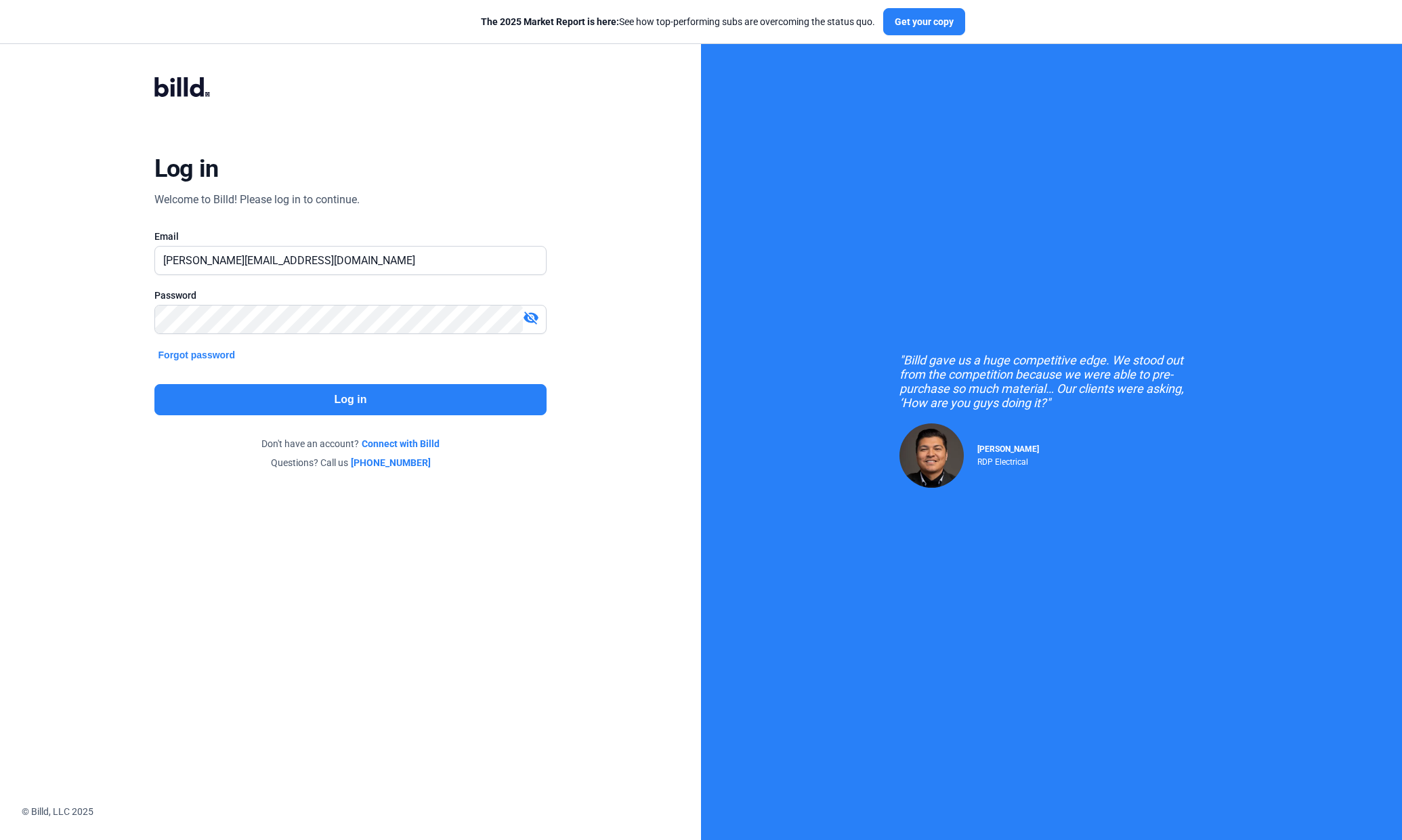
click at [345, 403] on button "Log in" at bounding box center [350, 400] width 393 height 31
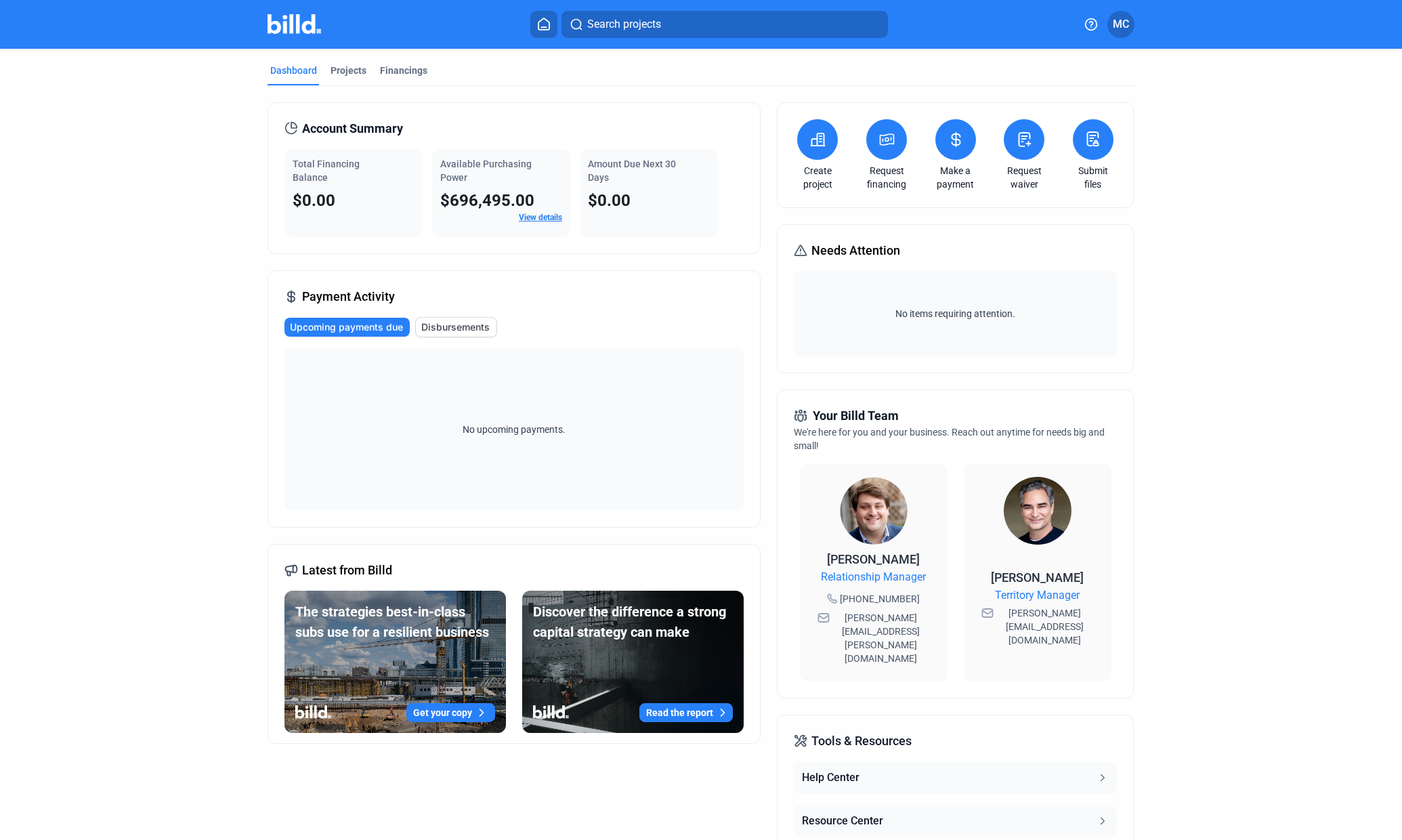
click at [540, 25] on icon at bounding box center [544, 23] width 14 height 13
click at [547, 22] on icon at bounding box center [544, 23] width 14 height 13
click at [544, 24] on icon at bounding box center [544, 23] width 14 height 13
drag, startPoint x: 544, startPoint y: 24, endPoint x: 571, endPoint y: 21, distance: 27.2
drag, startPoint x: 571, startPoint y: 21, endPoint x: 542, endPoint y: 30, distance: 30.4
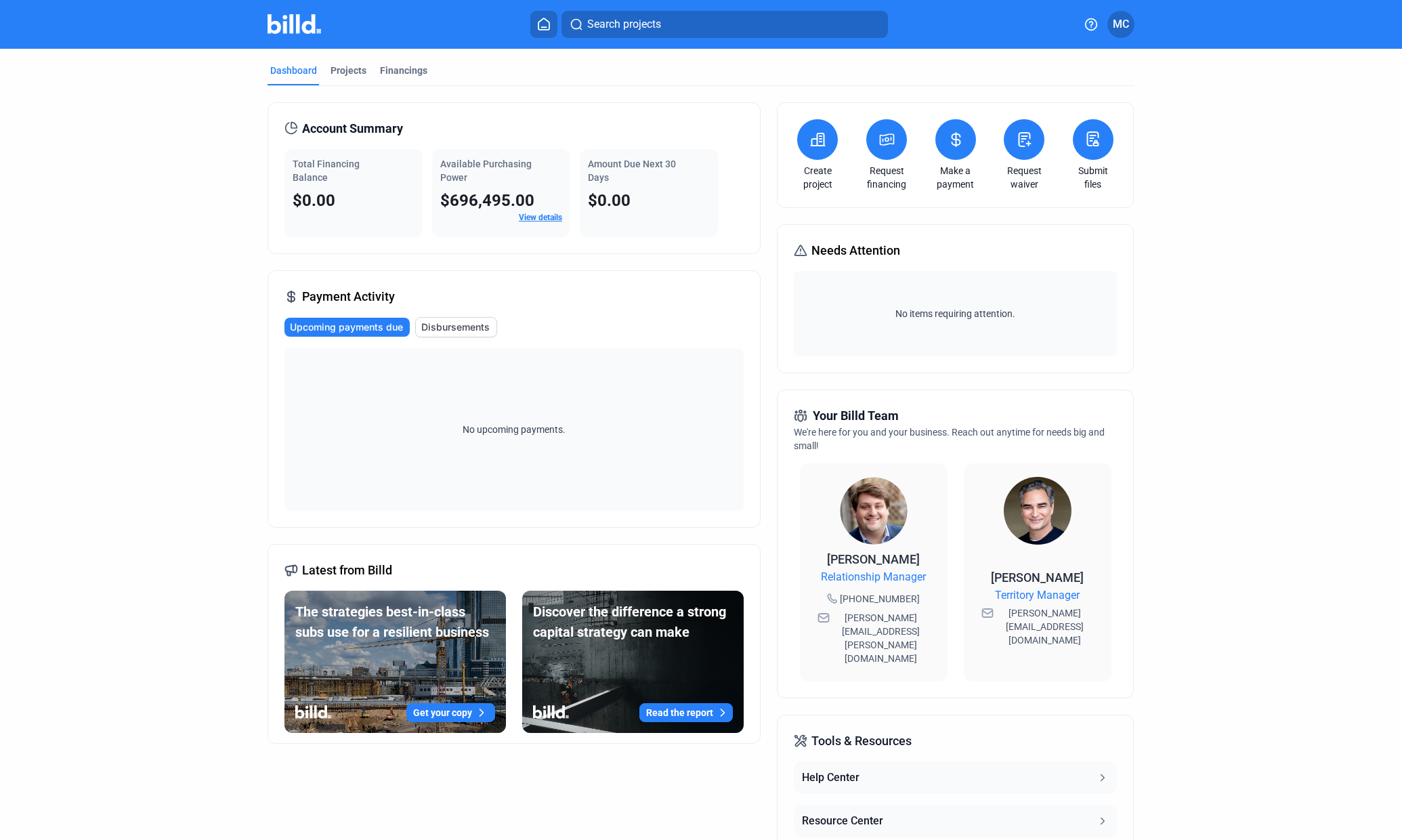
click at [542, 30] on button at bounding box center [544, 24] width 27 height 27
drag, startPoint x: 542, startPoint y: 20, endPoint x: 945, endPoint y: 145, distance: 421.9
click at [947, 145] on icon at bounding box center [955, 140] width 17 height 17
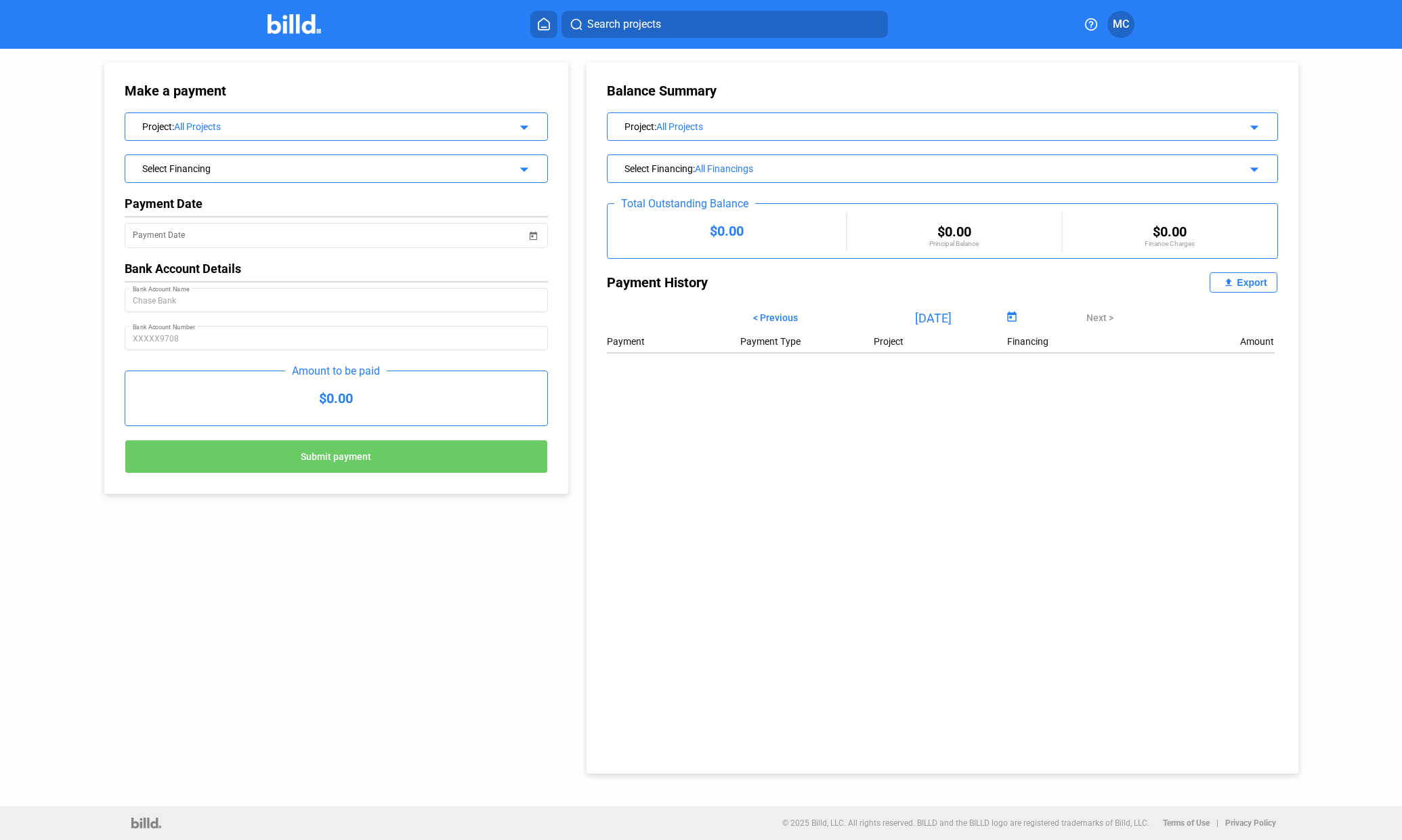
drag, startPoint x: 945, startPoint y: 145, endPoint x: 522, endPoint y: 134, distance: 423.1
click at [522, 134] on div "Project : All Projects arrow_drop_down" at bounding box center [336, 125] width 422 height 23
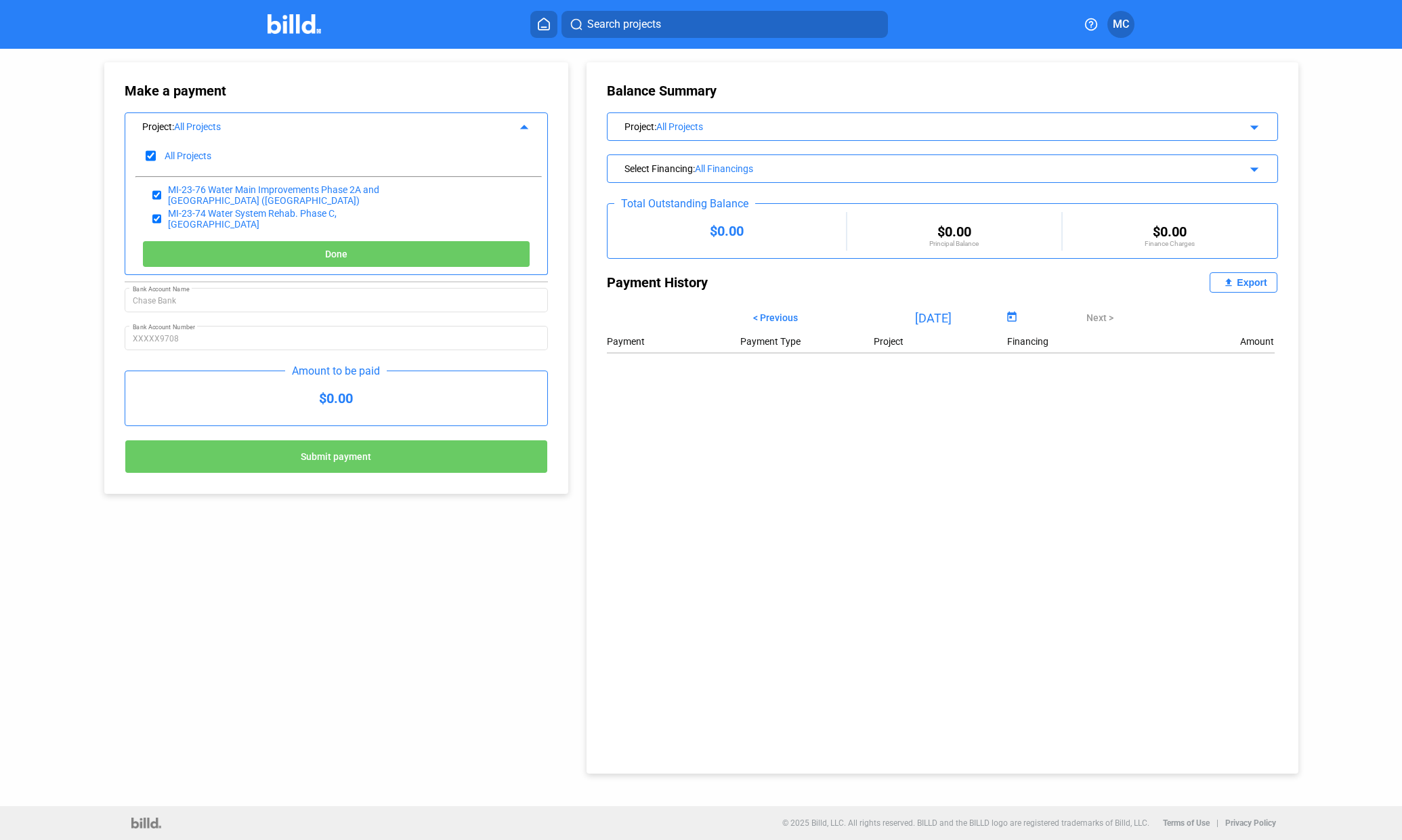
drag, startPoint x: 398, startPoint y: 251, endPoint x: 335, endPoint y: 258, distance: 63.4
click at [335, 258] on span "Done" at bounding box center [336, 255] width 22 height 11
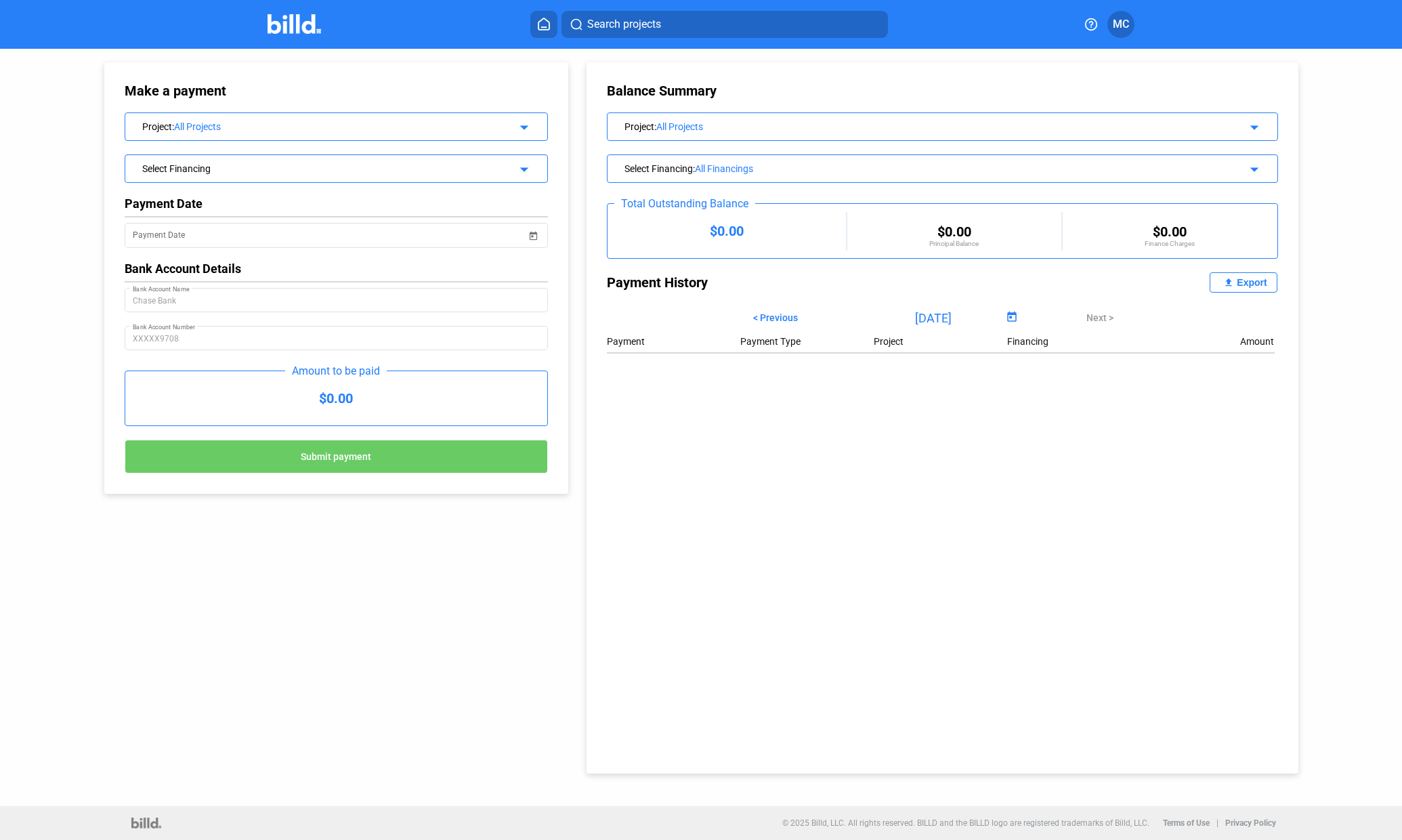
click at [529, 168] on mat-icon "arrow_drop_down" at bounding box center [522, 167] width 17 height 17
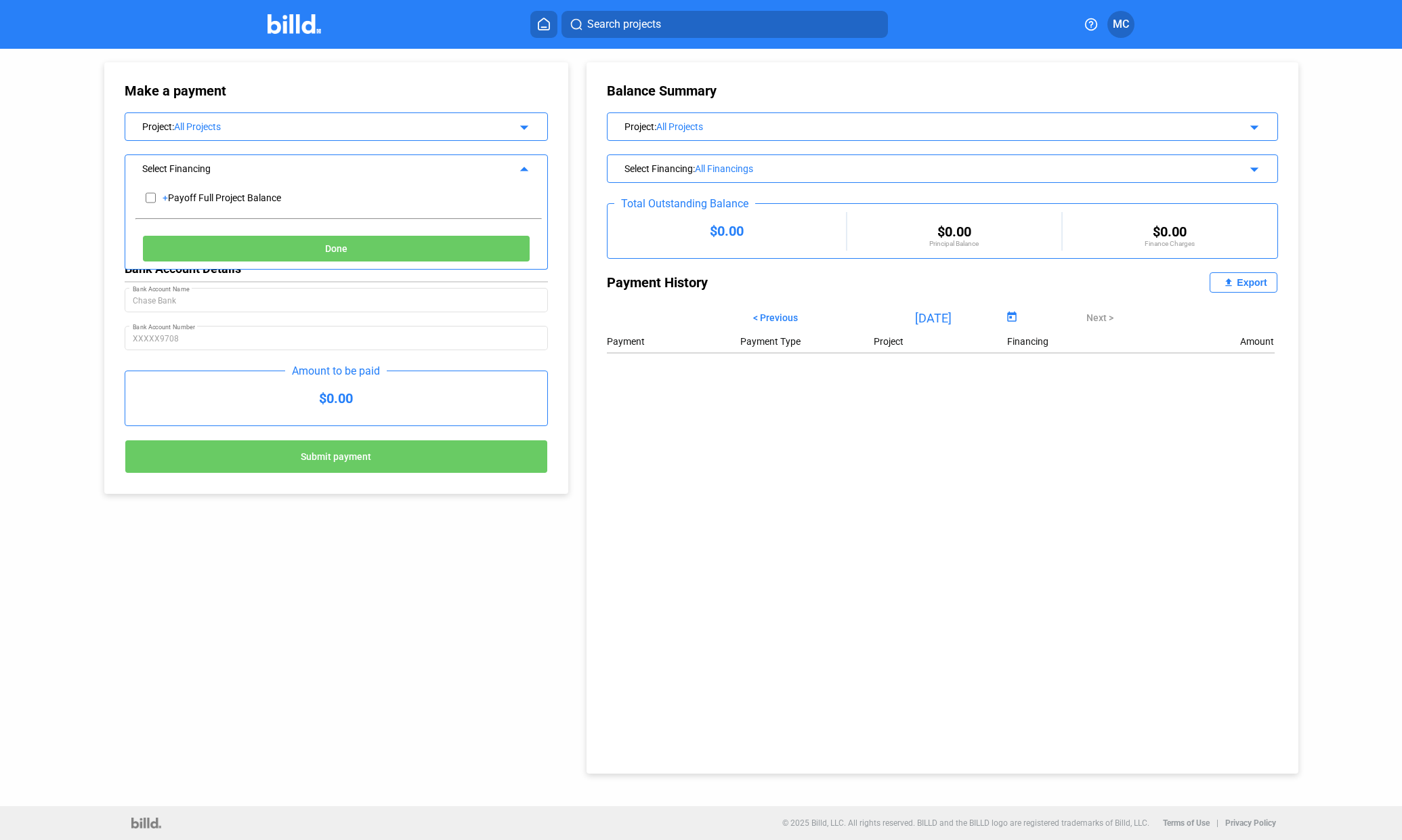
drag, startPoint x: 276, startPoint y: 189, endPoint x: 661, endPoint y: 448, distance: 464.0
drag, startPoint x: 661, startPoint y: 448, endPoint x: 454, endPoint y: 256, distance: 282.3
drag, startPoint x: 454, startPoint y: 256, endPoint x: 332, endPoint y: 251, distance: 122.1
drag, startPoint x: 332, startPoint y: 251, endPoint x: 738, endPoint y: 164, distance: 415.2
drag, startPoint x: 738, startPoint y: 164, endPoint x: 1254, endPoint y: 171, distance: 516.0
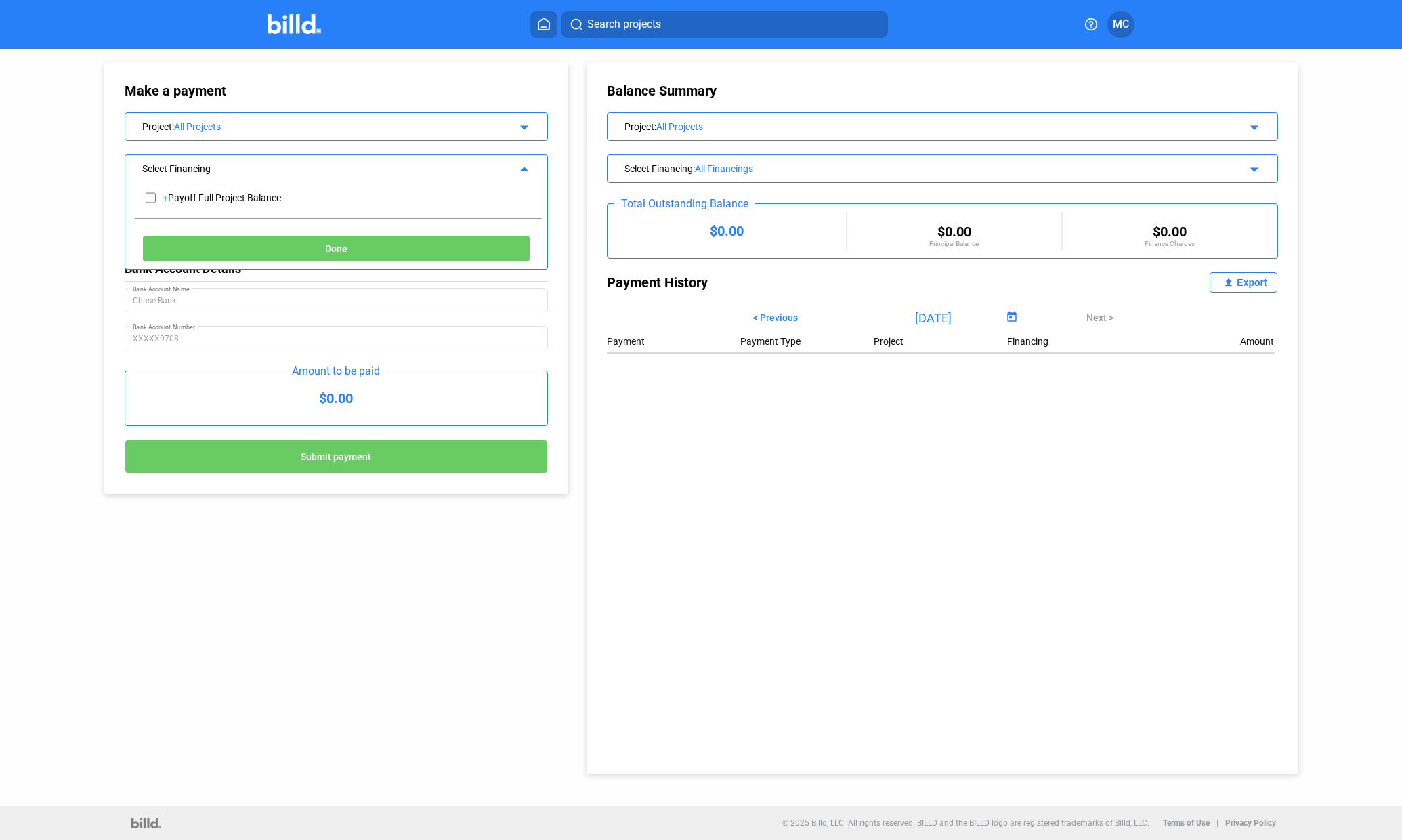
drag, startPoint x: 1254, startPoint y: 171, endPoint x: 1101, endPoint y: 179, distance: 153.2
click at [1101, 179] on div "Select Financing : All Financings arrow_drop_down" at bounding box center [942, 168] width 671 height 28
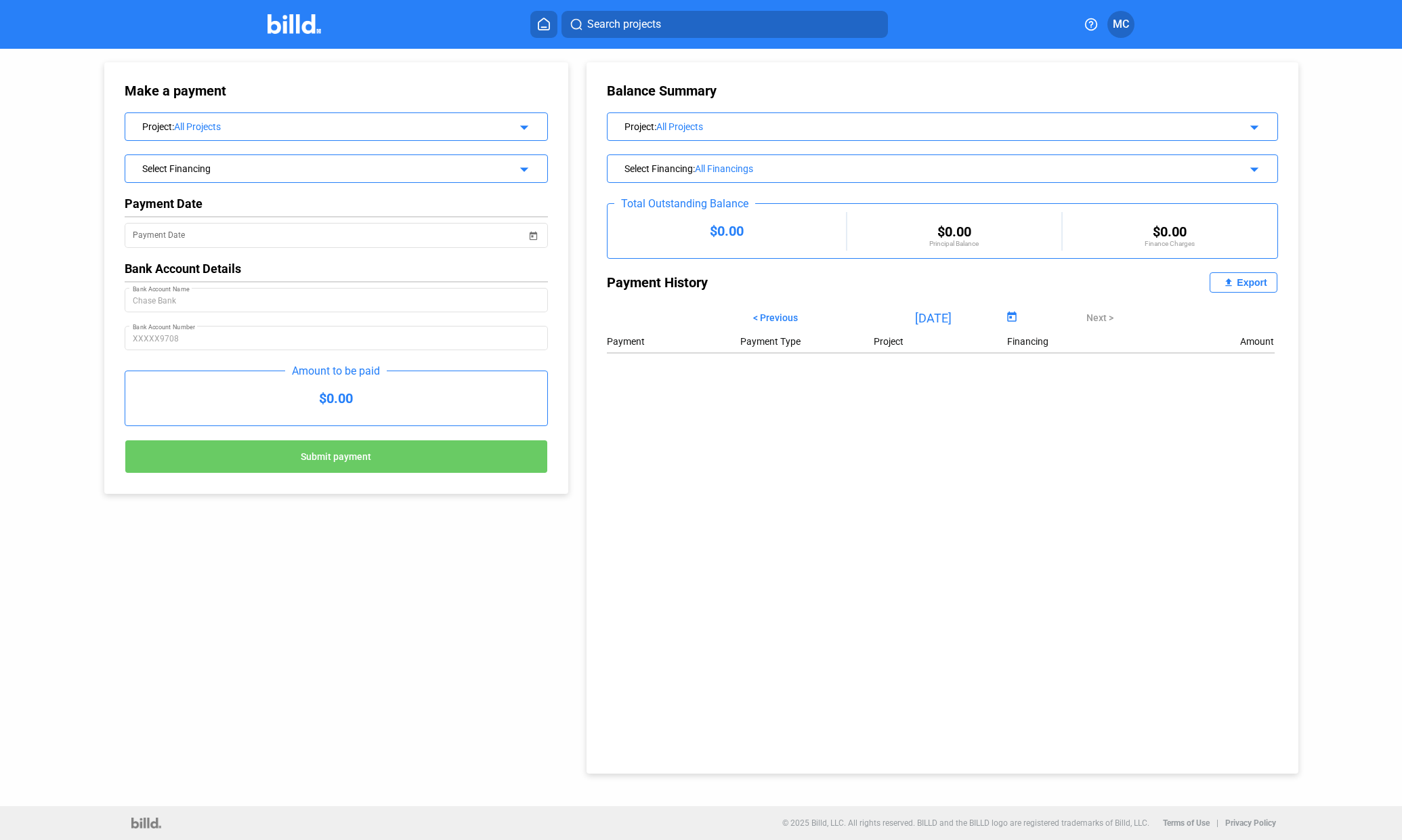
click at [1253, 168] on mat-icon "arrow_drop_down" at bounding box center [1253, 167] width 17 height 17
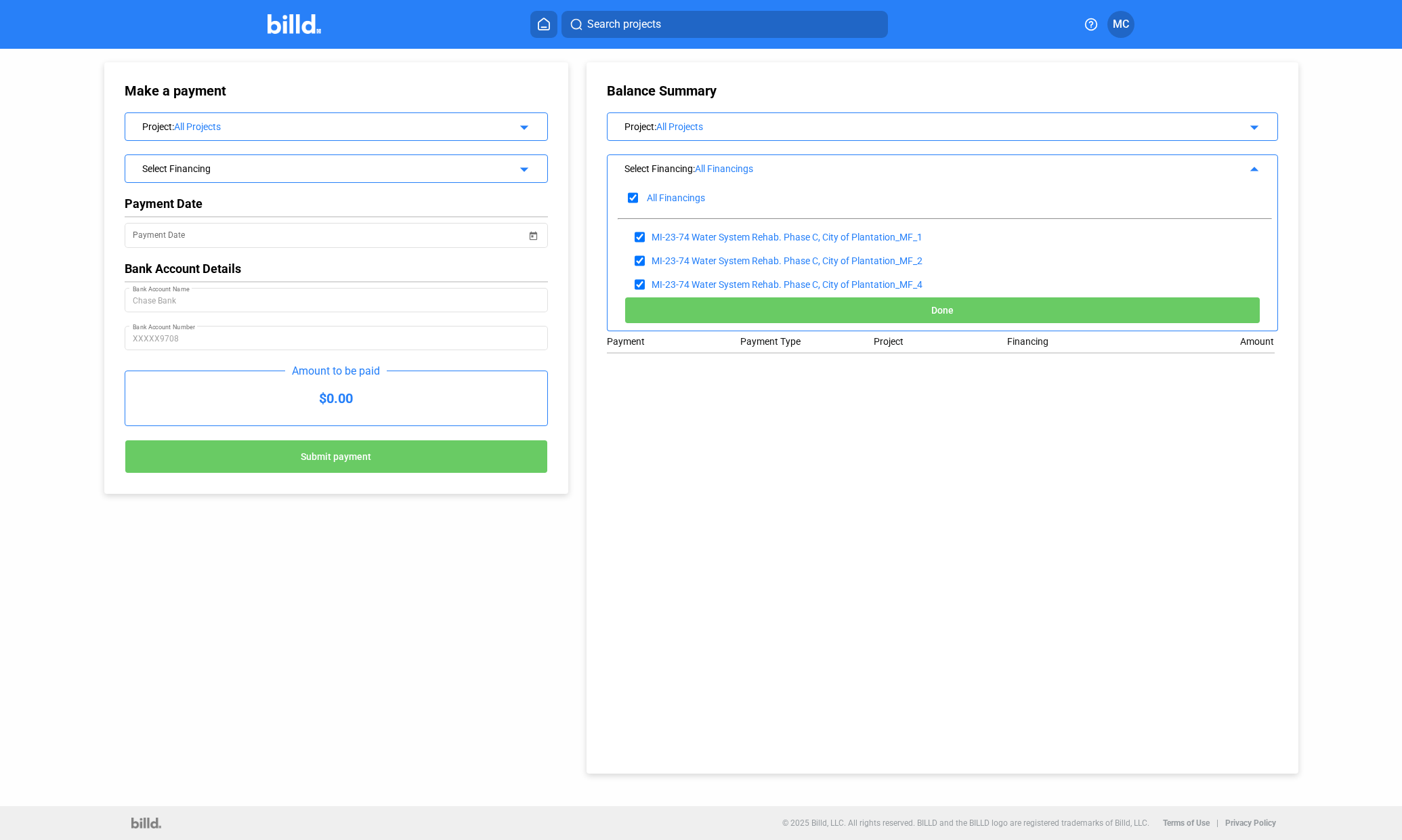
drag, startPoint x: 1089, startPoint y: 400, endPoint x: 960, endPoint y: 388, distance: 129.6
drag, startPoint x: 960, startPoint y: 388, endPoint x: 939, endPoint y: 309, distance: 81.7
drag, startPoint x: 933, startPoint y: 309, endPoint x: 850, endPoint y: 309, distance: 83.0
drag, startPoint x: 850, startPoint y: 309, endPoint x: 1163, endPoint y: 389, distance: 323.1
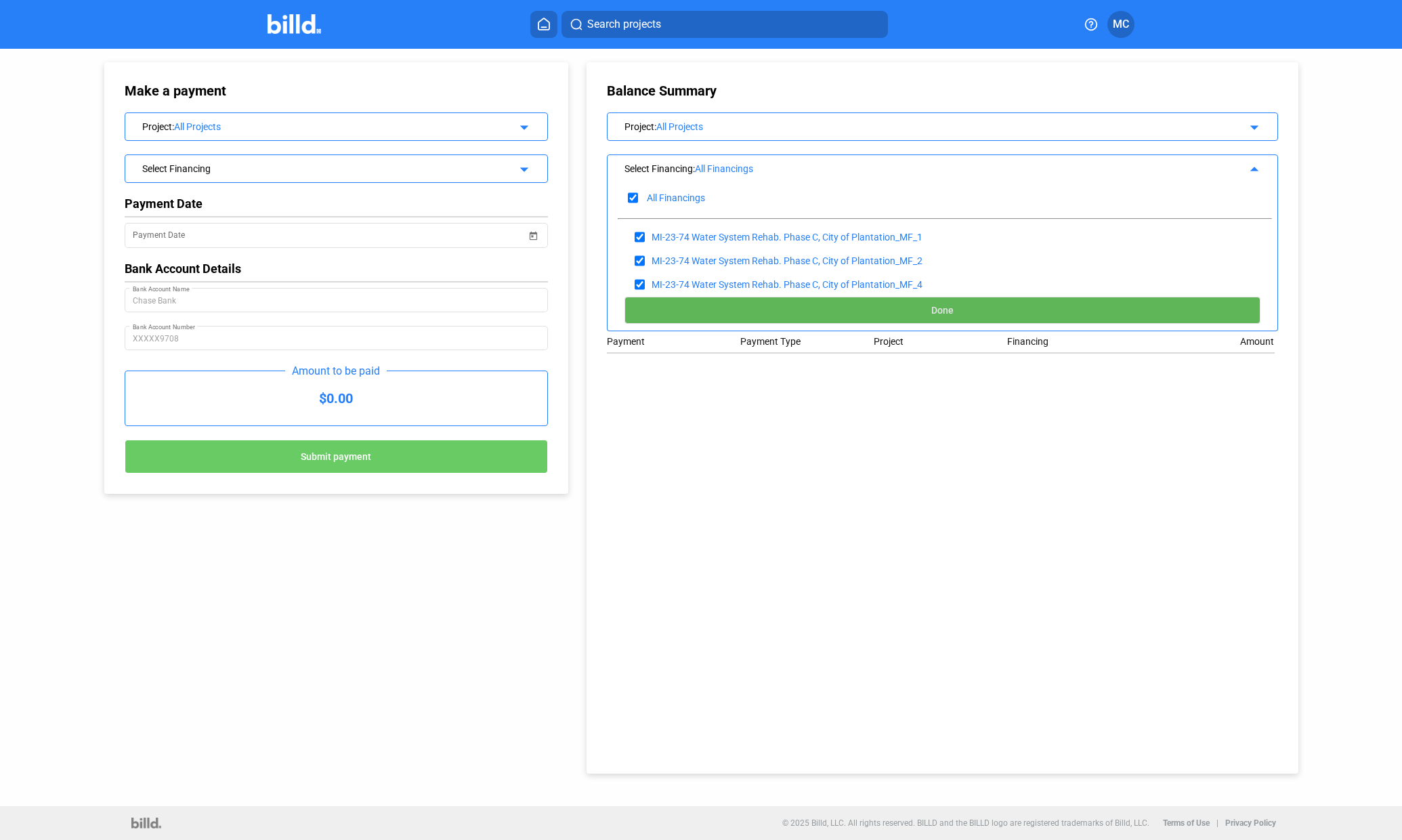
drag, startPoint x: 1163, startPoint y: 389, endPoint x: 976, endPoint y: 310, distance: 203.0
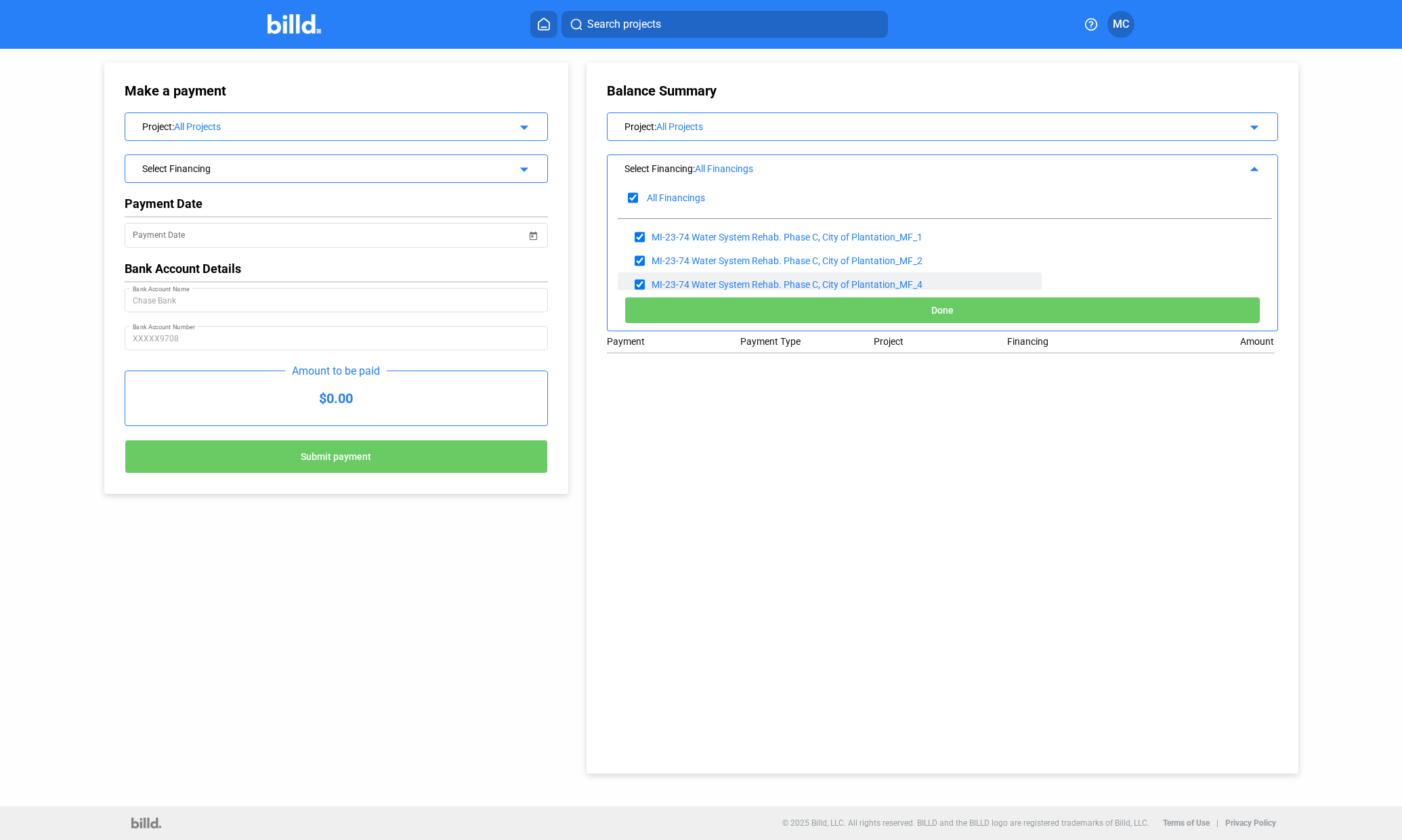
drag, startPoint x: 976, startPoint y: 310, endPoint x: 910, endPoint y: 279, distance: 72.9
drag, startPoint x: 910, startPoint y: 279, endPoint x: 870, endPoint y: 281, distance: 40.0
click at [870, 281] on div "MI-23-74 Water System Rehab. Phase C, City of Plantation_MF_4" at bounding box center [787, 284] width 271 height 11
click at [768, 279] on div "MI-23-74 Water System Rehab. Phase C, City of Plantation_MF_4" at bounding box center [787, 284] width 271 height 11
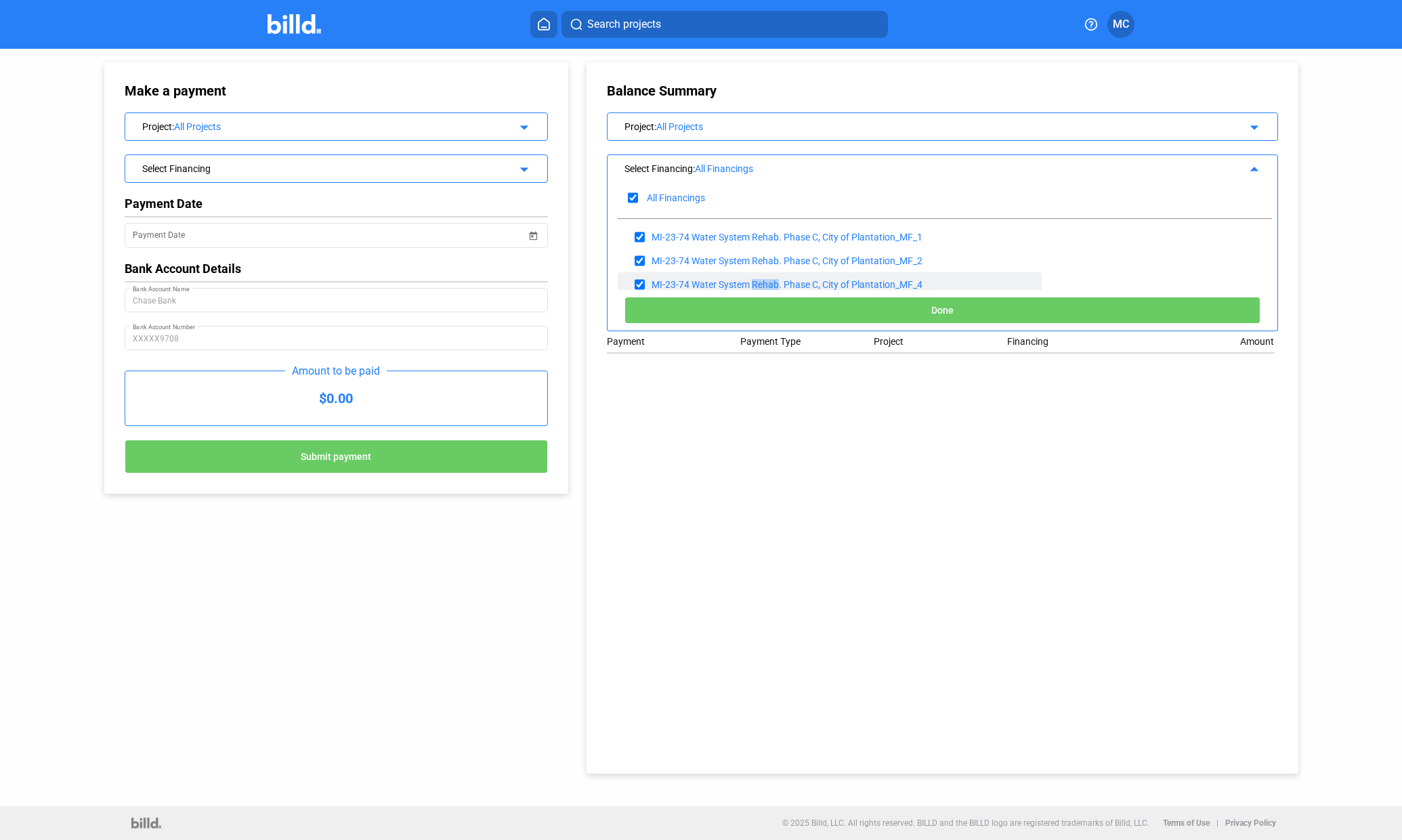
click at [768, 279] on div "MI-23-74 Water System Rehab. Phase C, City of Plantation_MF_4" at bounding box center [787, 284] width 271 height 11
drag, startPoint x: 768, startPoint y: 278, endPoint x: 728, endPoint y: 278, distance: 40.0
click at [728, 279] on div "MI-23-74 Water System Rehab. Phase C, City of Plantation_MF_4" at bounding box center [787, 284] width 271 height 11
click at [518, 125] on mat-icon "arrow_drop_down" at bounding box center [522, 125] width 17 height 17
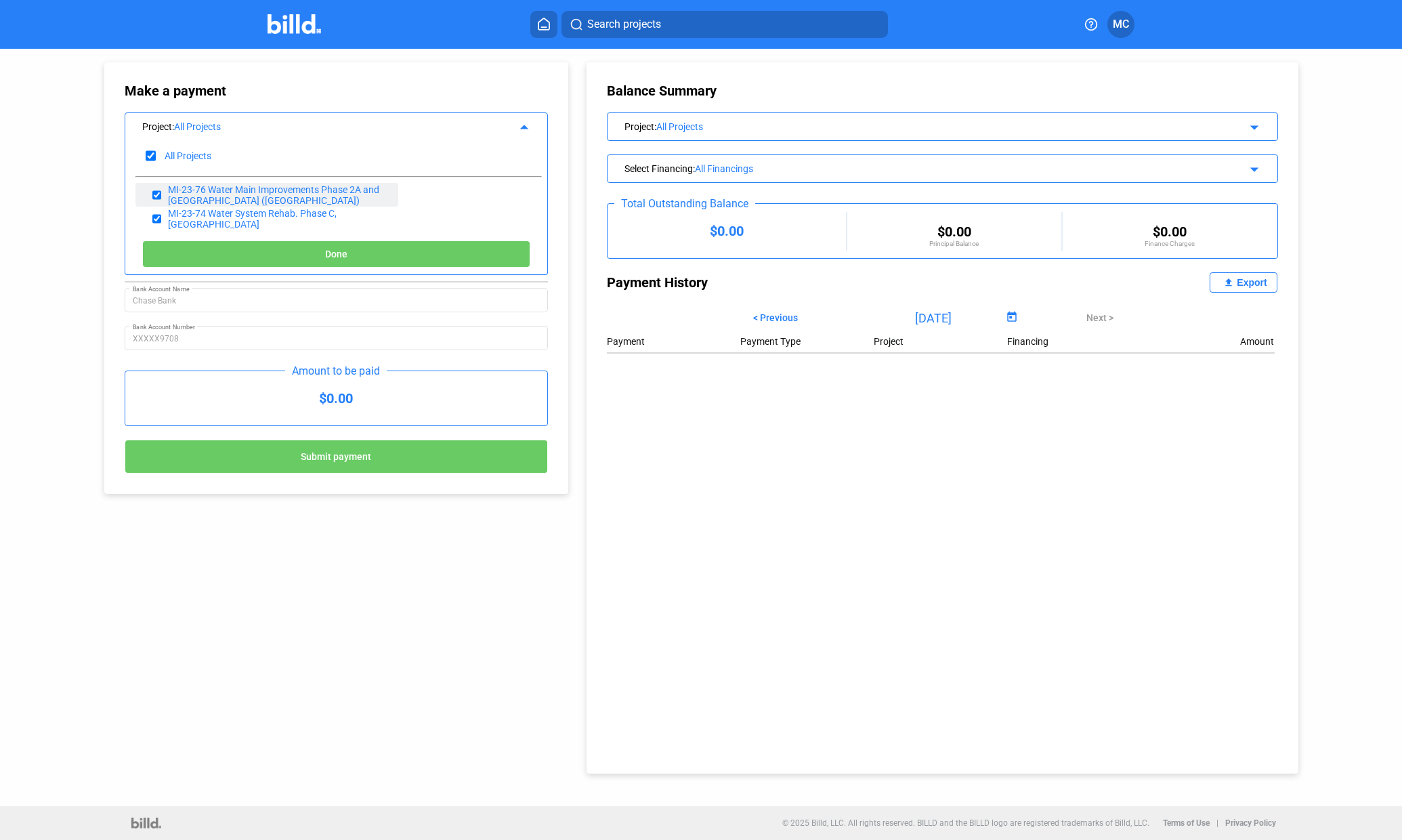
drag, startPoint x: 267, startPoint y: 194, endPoint x: 224, endPoint y: 197, distance: 43.1
click at [224, 197] on div "MI-23-76 Water Main Improvements Phase 2A and [GEOGRAPHIC_DATA] ([GEOGRAPHIC_DA…" at bounding box center [278, 195] width 220 height 21
drag, startPoint x: 224, startPoint y: 197, endPoint x: 153, endPoint y: 220, distance: 74.6
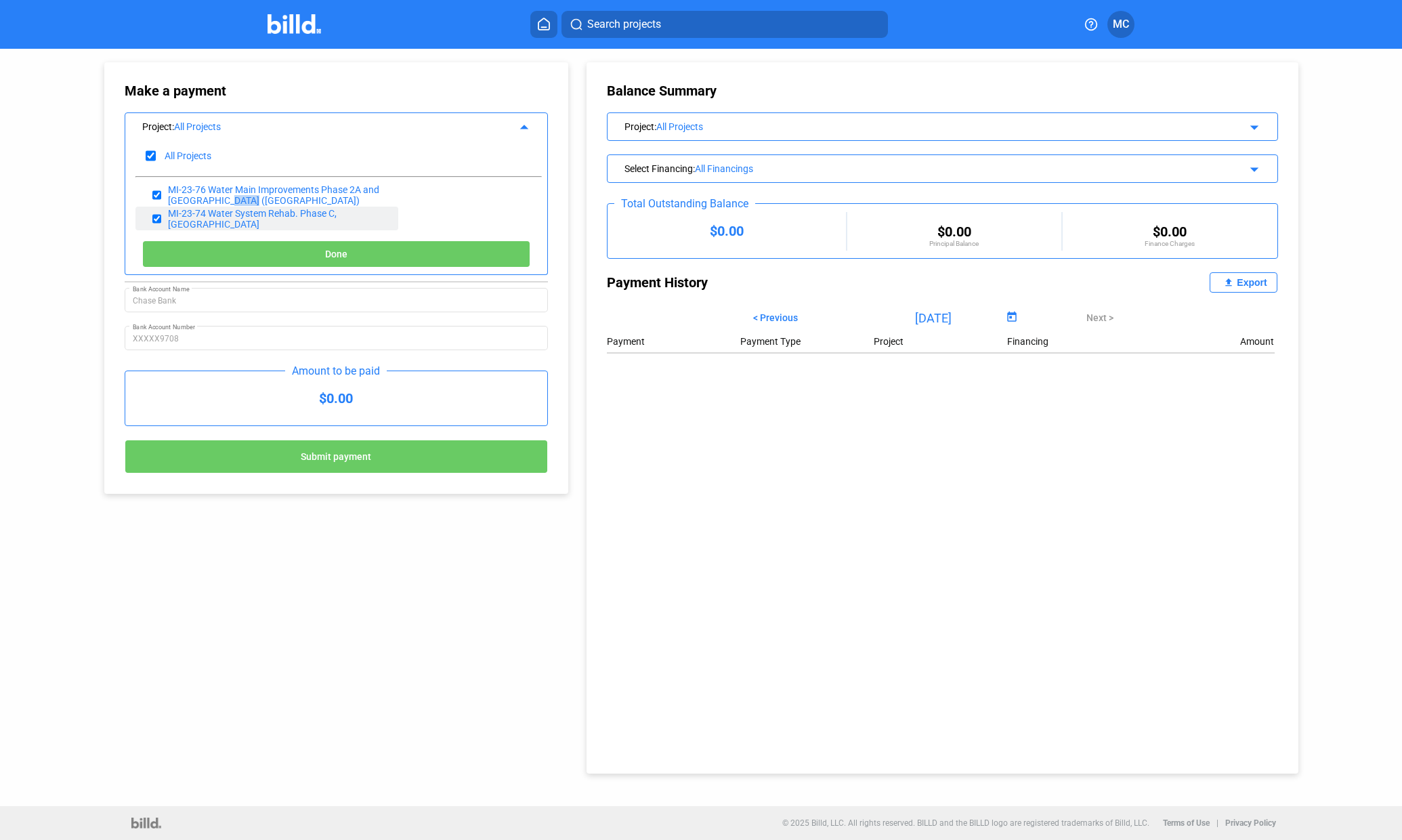
click at [153, 220] on input "checkbox" at bounding box center [156, 219] width 9 height 20
checkbox input "false"
click at [339, 254] on span "Done" at bounding box center [336, 255] width 22 height 11
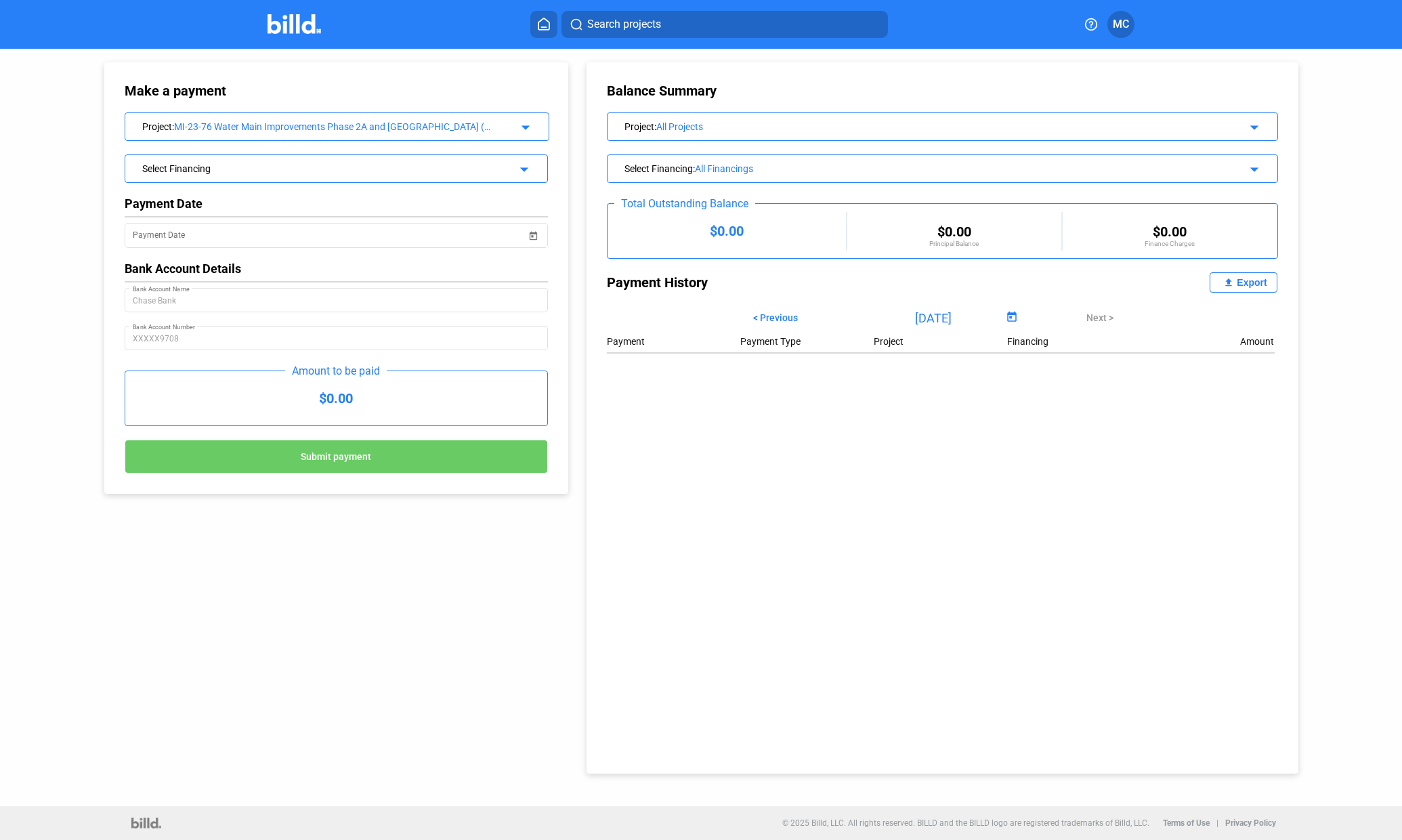
drag, startPoint x: 527, startPoint y: 172, endPoint x: 515, endPoint y: 170, distance: 12.2
click at [515, 170] on mat-icon "arrow_drop_down" at bounding box center [522, 167] width 17 height 17
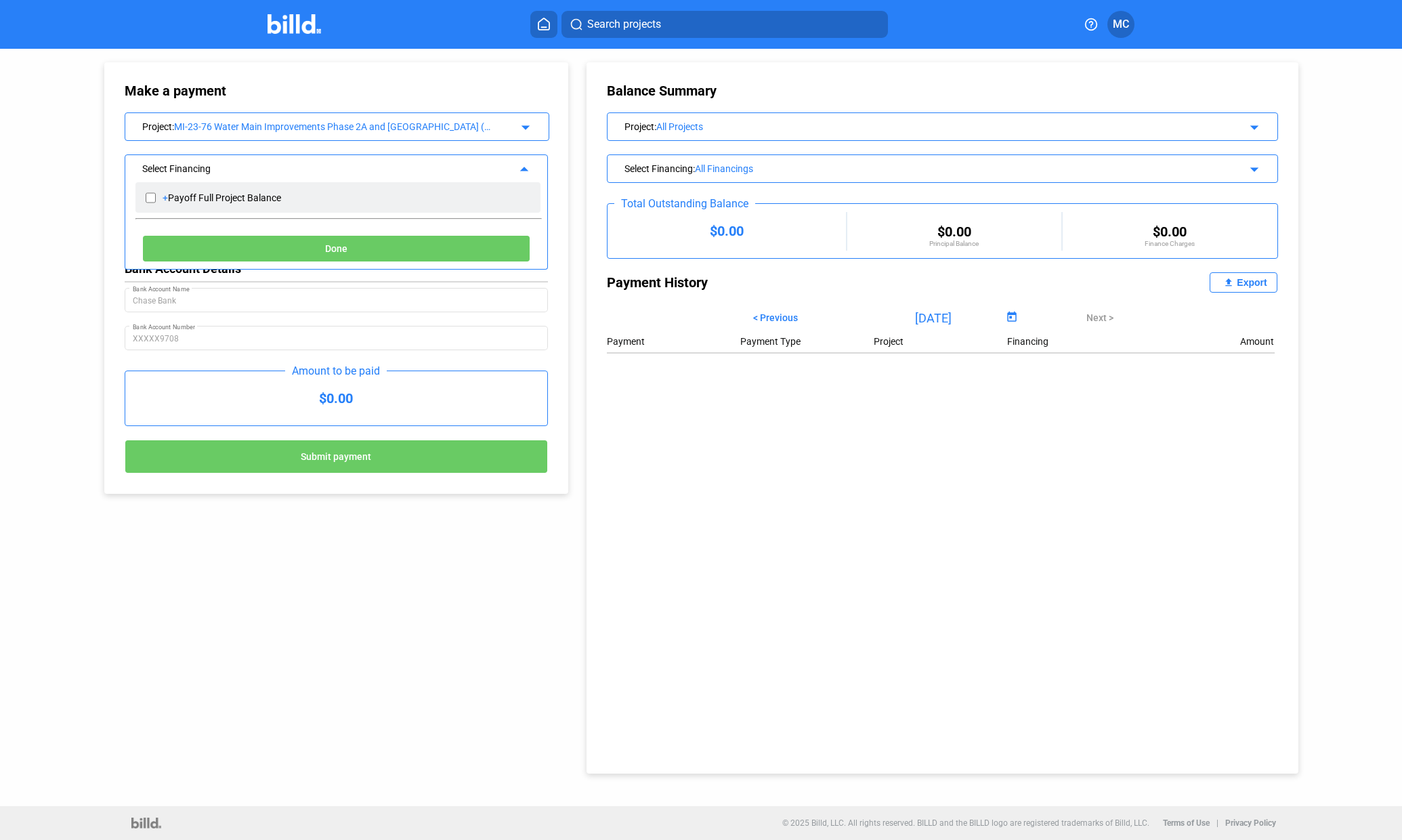
drag, startPoint x: 150, startPoint y: 200, endPoint x: 173, endPoint y: 199, distance: 23.0
drag, startPoint x: 173, startPoint y: 199, endPoint x: 164, endPoint y: 190, distance: 12.7
drag, startPoint x: 164, startPoint y: 190, endPoint x: 227, endPoint y: 167, distance: 67.1
drag, startPoint x: 227, startPoint y: 167, endPoint x: 180, endPoint y: 196, distance: 55.2
drag, startPoint x: 180, startPoint y: 196, endPoint x: 149, endPoint y: 194, distance: 31.1
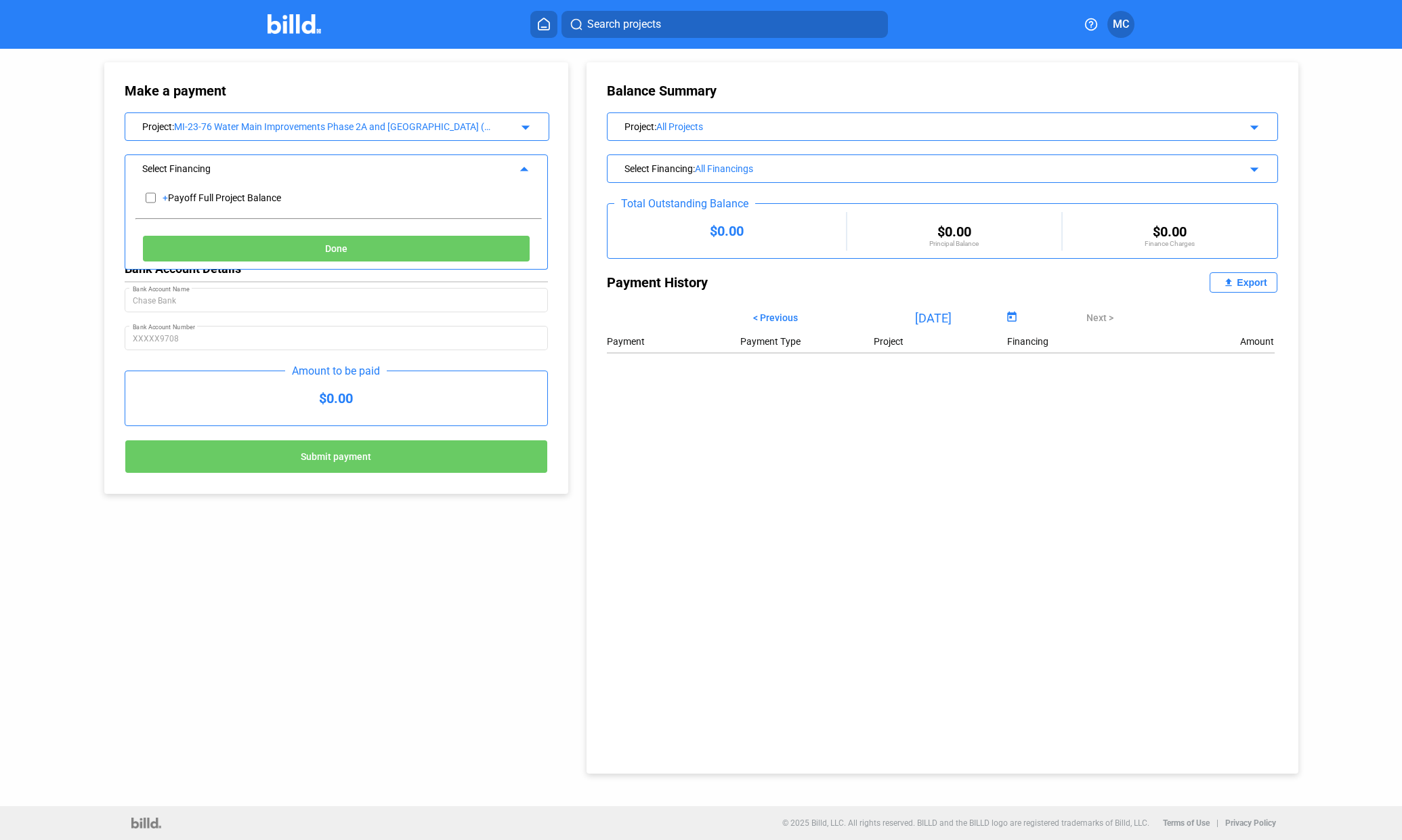
drag, startPoint x: 149, startPoint y: 194, endPoint x: 203, endPoint y: 174, distance: 57.6
click at [203, 174] on div "Select Financing arrow_drop_up" at bounding box center [336, 167] width 422 height 23
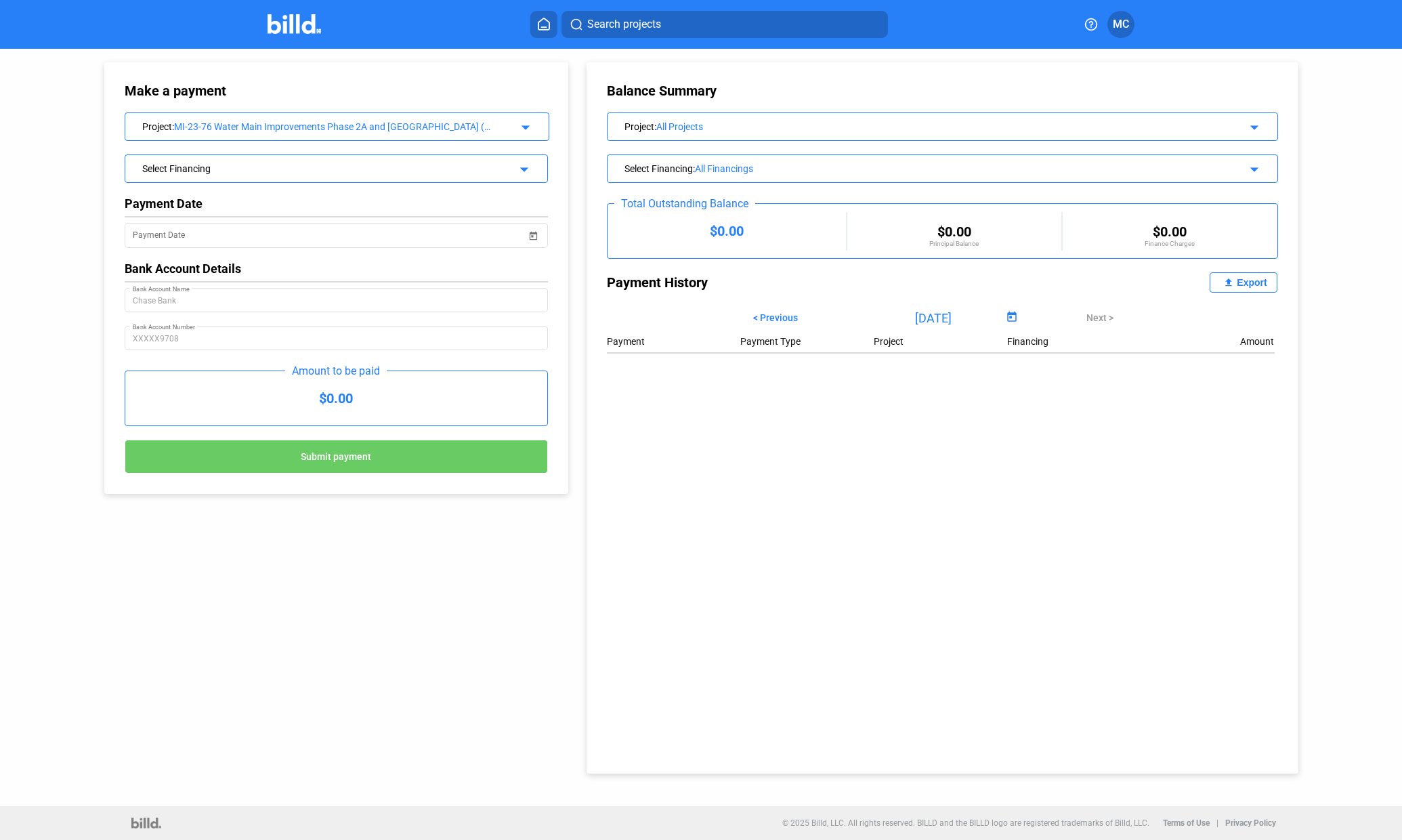
click at [211, 176] on div "Select Financing arrow_drop_down" at bounding box center [336, 167] width 422 height 23
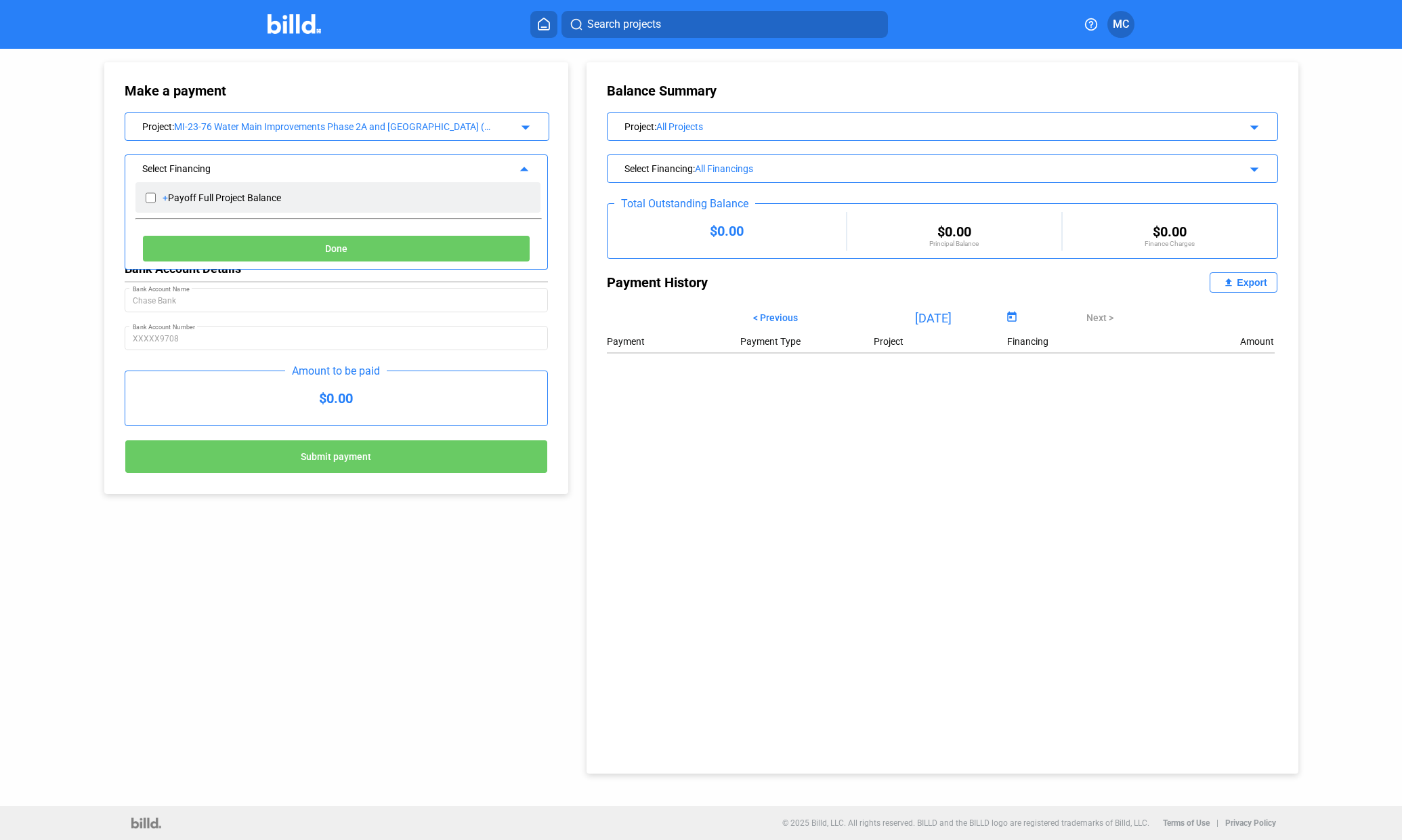
click at [151, 196] on input "checkbox" at bounding box center [150, 197] width 10 height 20
checkbox input "true"
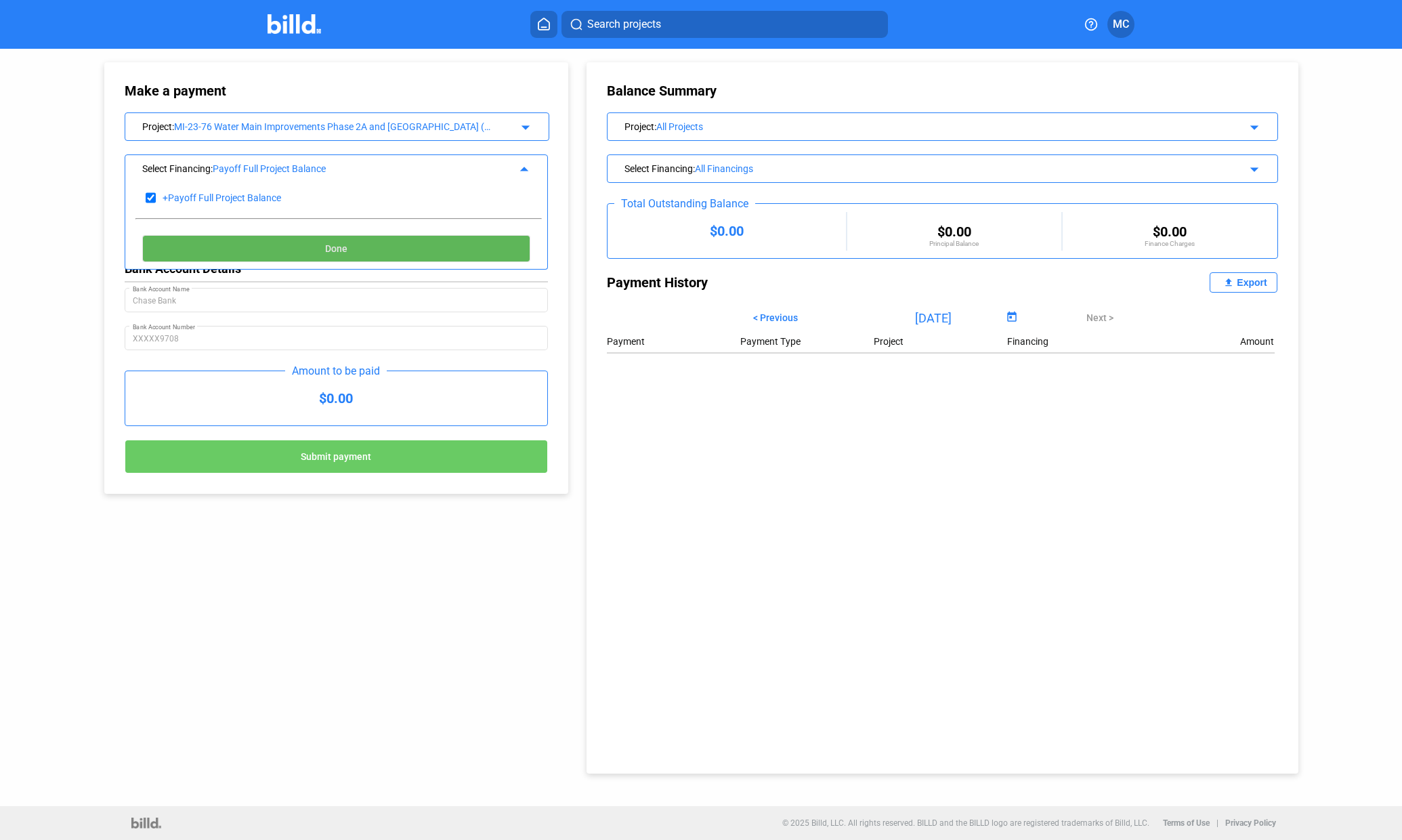
drag, startPoint x: 344, startPoint y: 255, endPoint x: 340, endPoint y: 248, distance: 8.1
click at [340, 248] on span "Done" at bounding box center [336, 249] width 22 height 11
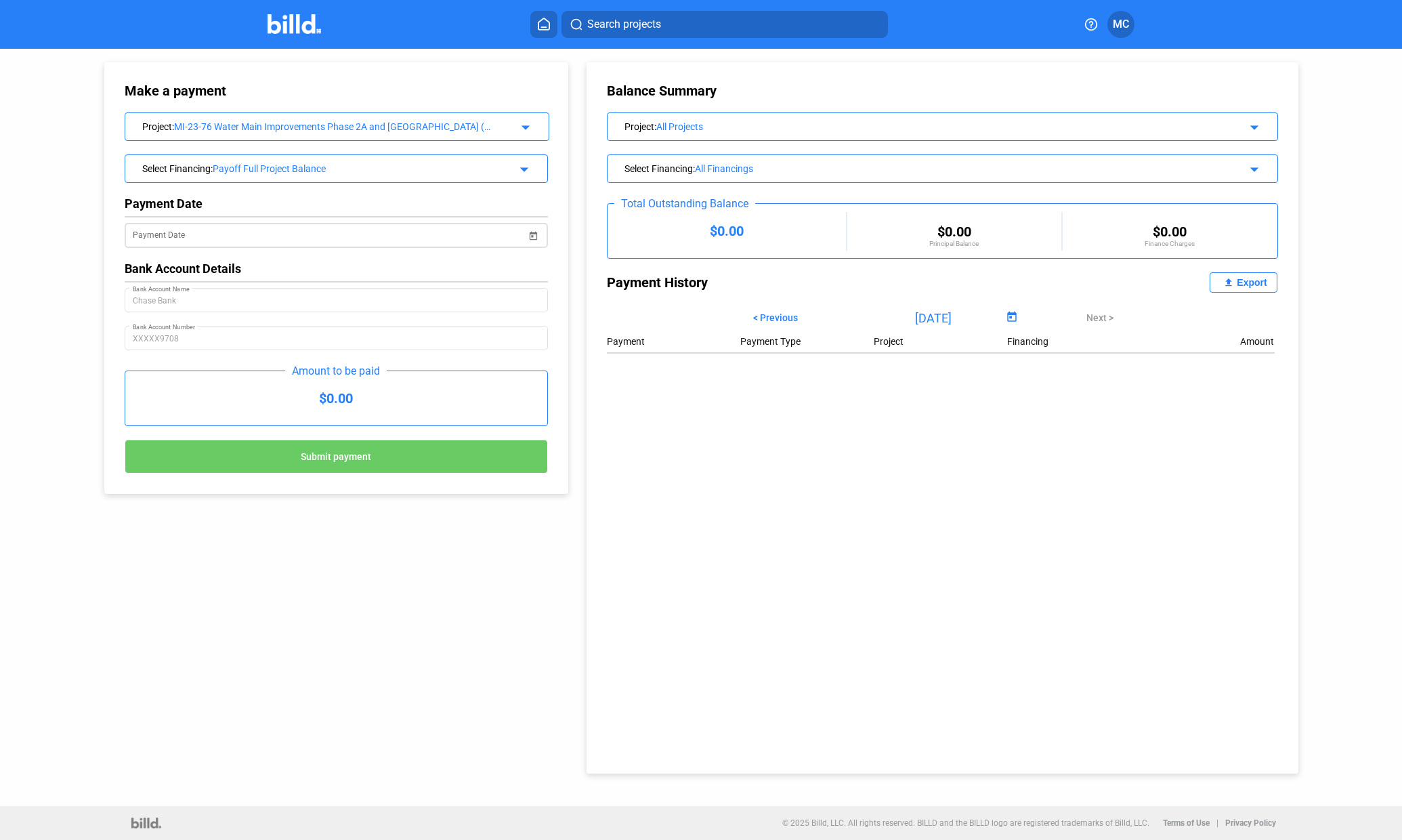
click at [532, 234] on span "Open calendar" at bounding box center [534, 227] width 32 height 32
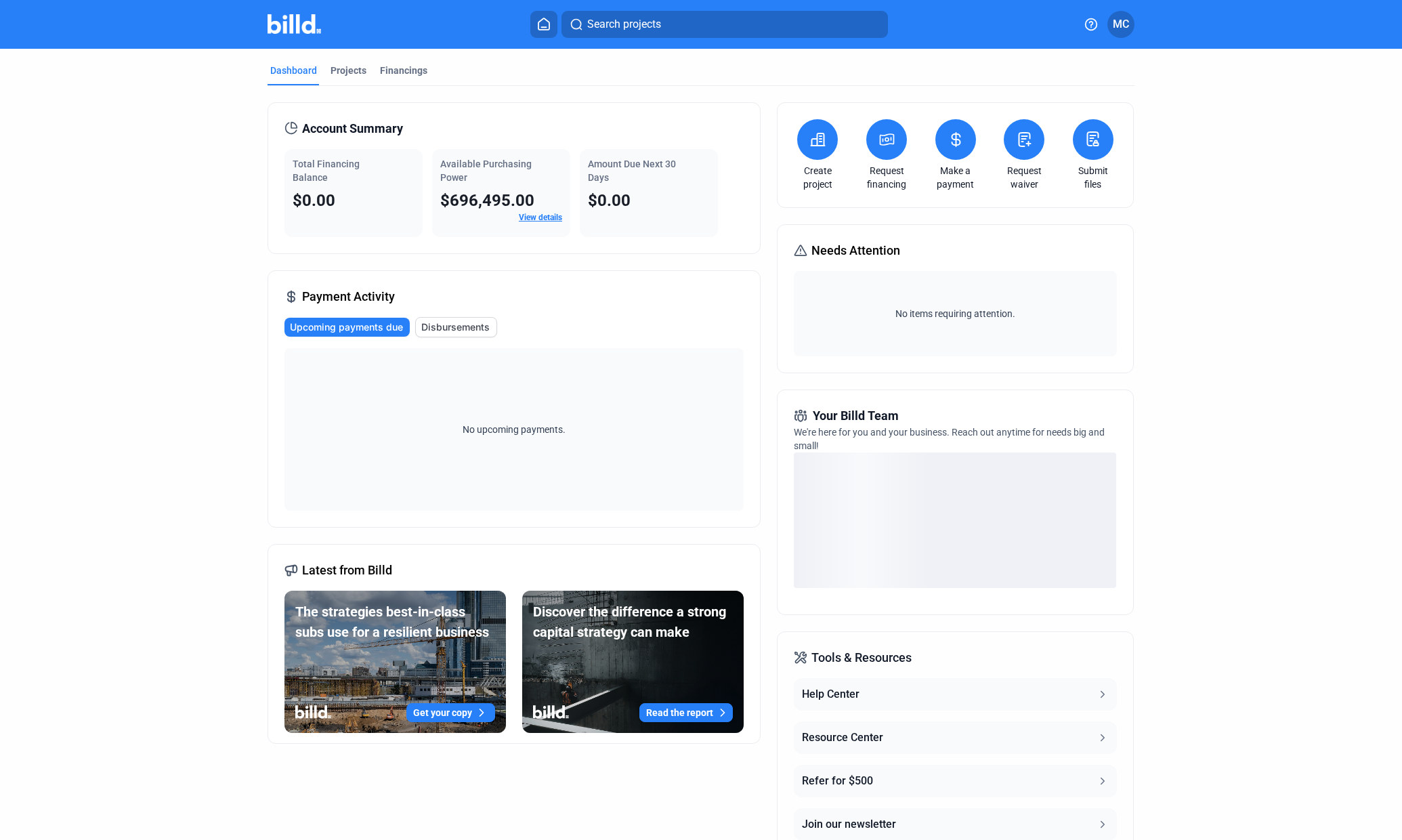
drag, startPoint x: 450, startPoint y: 332, endPoint x: 440, endPoint y: 323, distance: 13.5
click at [440, 323] on span "Disbursements" at bounding box center [456, 327] width 68 height 14
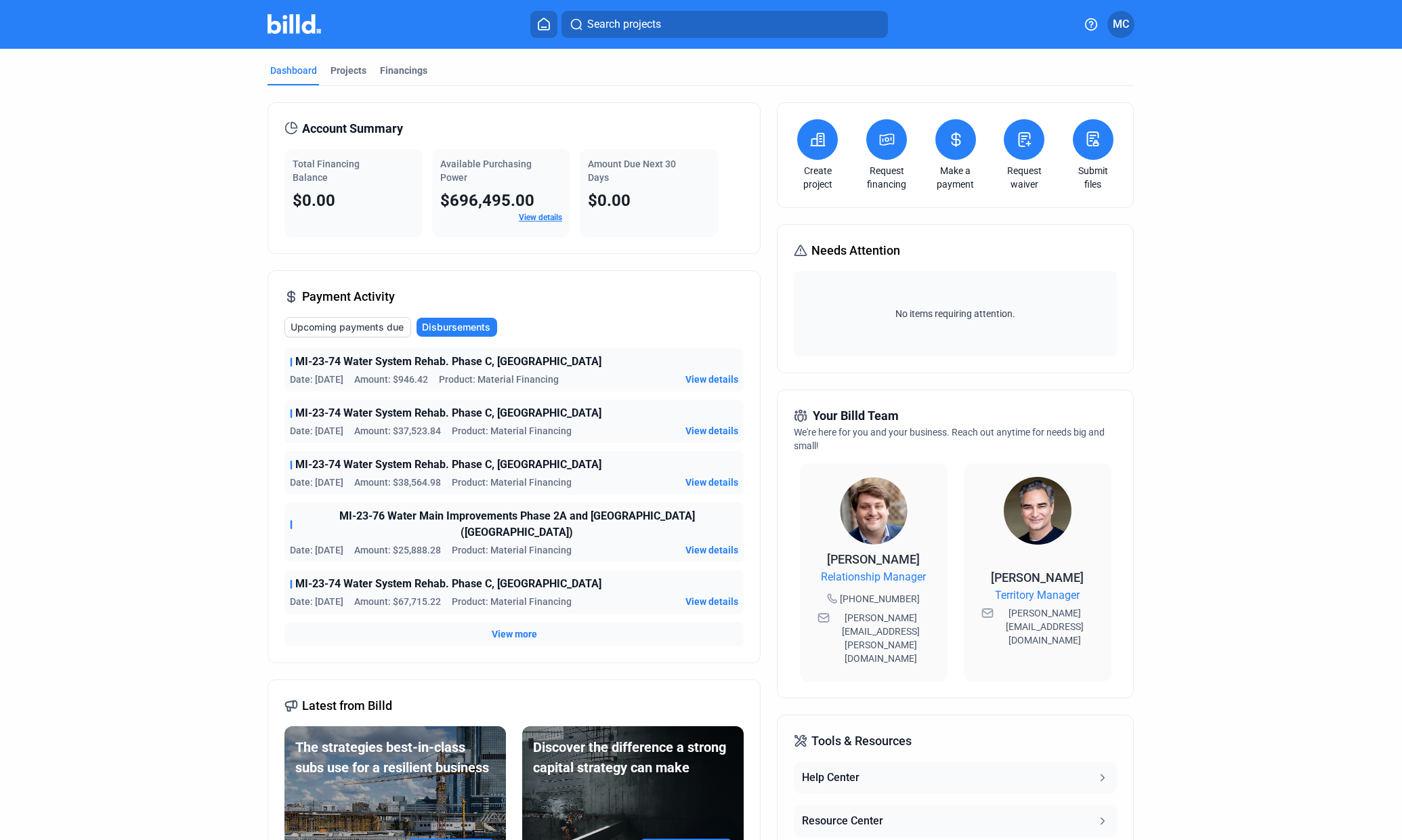
drag, startPoint x: 509, startPoint y: 622, endPoint x: 496, endPoint y: 613, distance: 15.8
drag, startPoint x: 496, startPoint y: 613, endPoint x: 528, endPoint y: 620, distance: 32.8
click at [528, 627] on span "View more" at bounding box center [514, 634] width 46 height 14
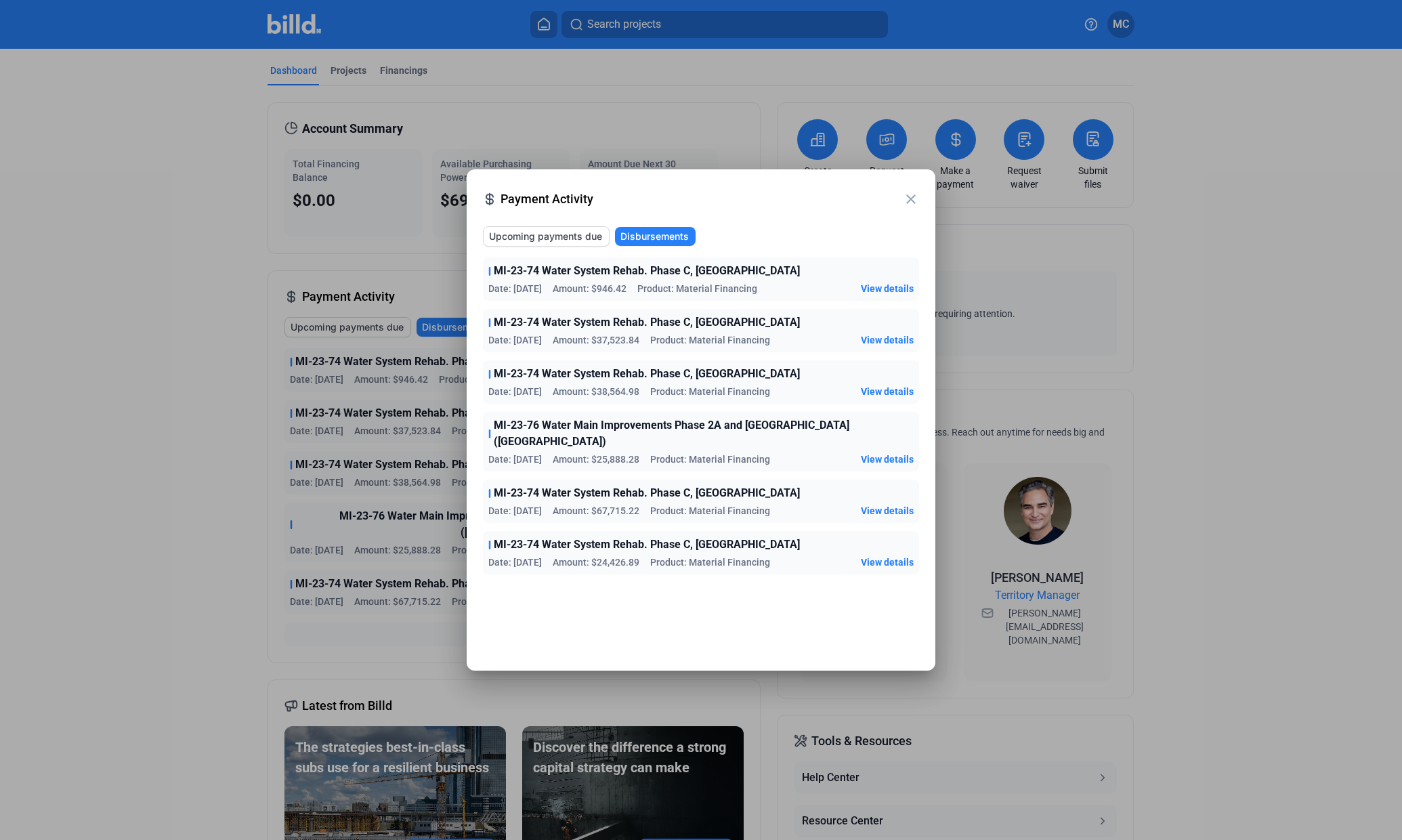
drag, startPoint x: 528, startPoint y: 620, endPoint x: 912, endPoint y: 198, distance: 570.6
click at [912, 198] on mat-icon "close" at bounding box center [911, 199] width 17 height 17
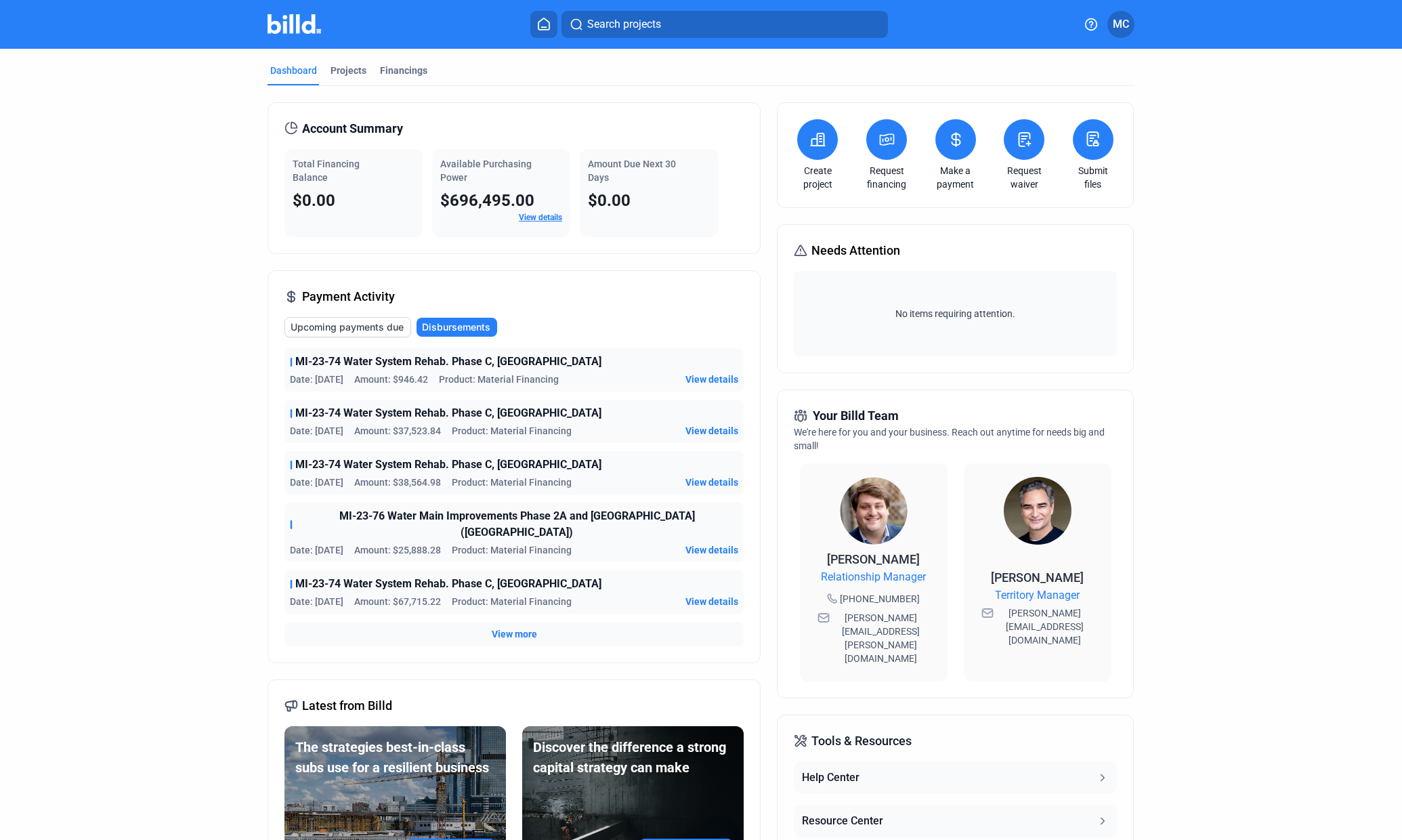
click at [1019, 179] on link "Request waiver" at bounding box center [1024, 178] width 48 height 27
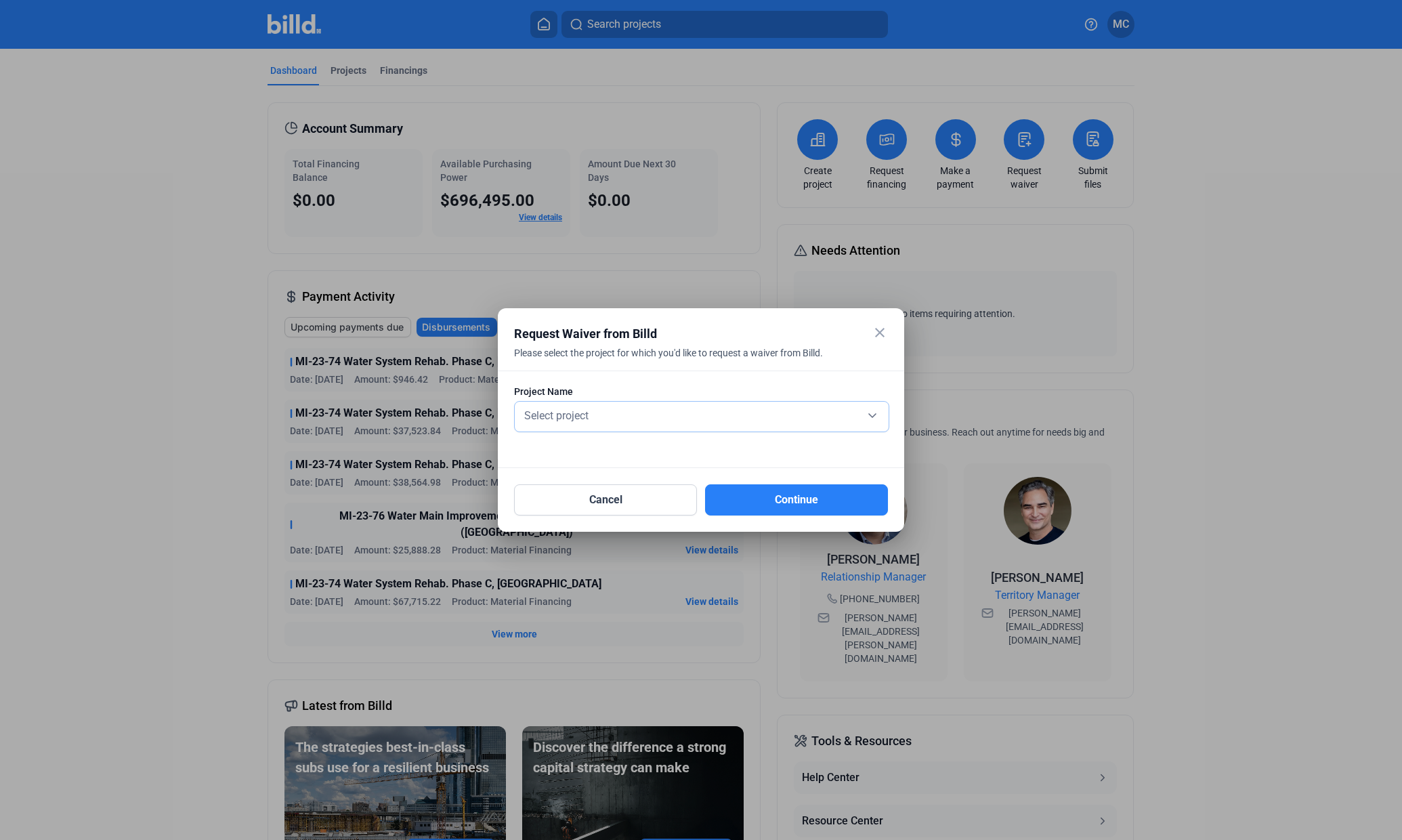
click at [878, 413] on div "Select project" at bounding box center [701, 414] width 360 height 19
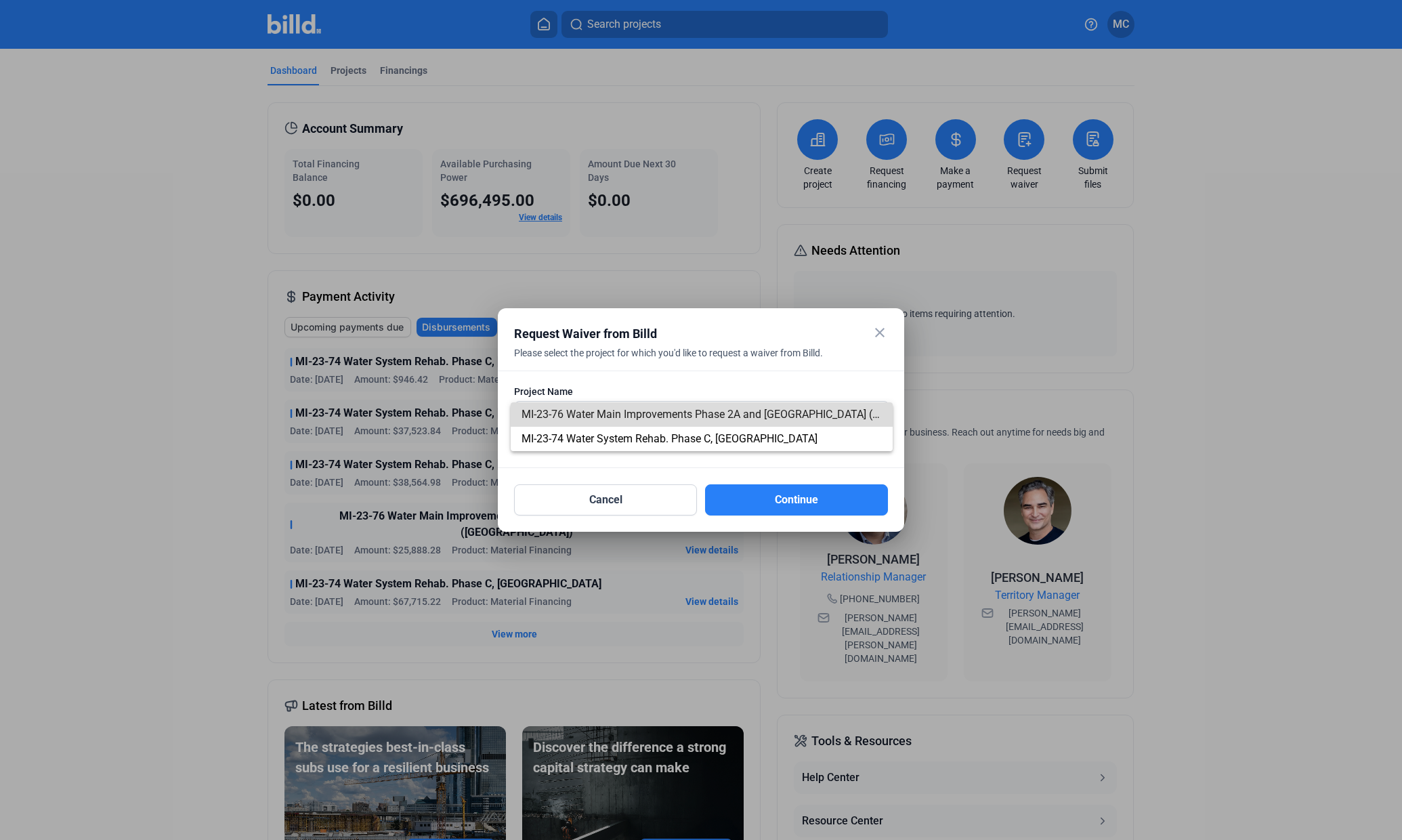
click at [757, 412] on span "MI-23-76 Water Main Improvements Phase 2A and [GEOGRAPHIC_DATA] ([GEOGRAPHIC_DA…" at bounding box center [750, 414] width 458 height 13
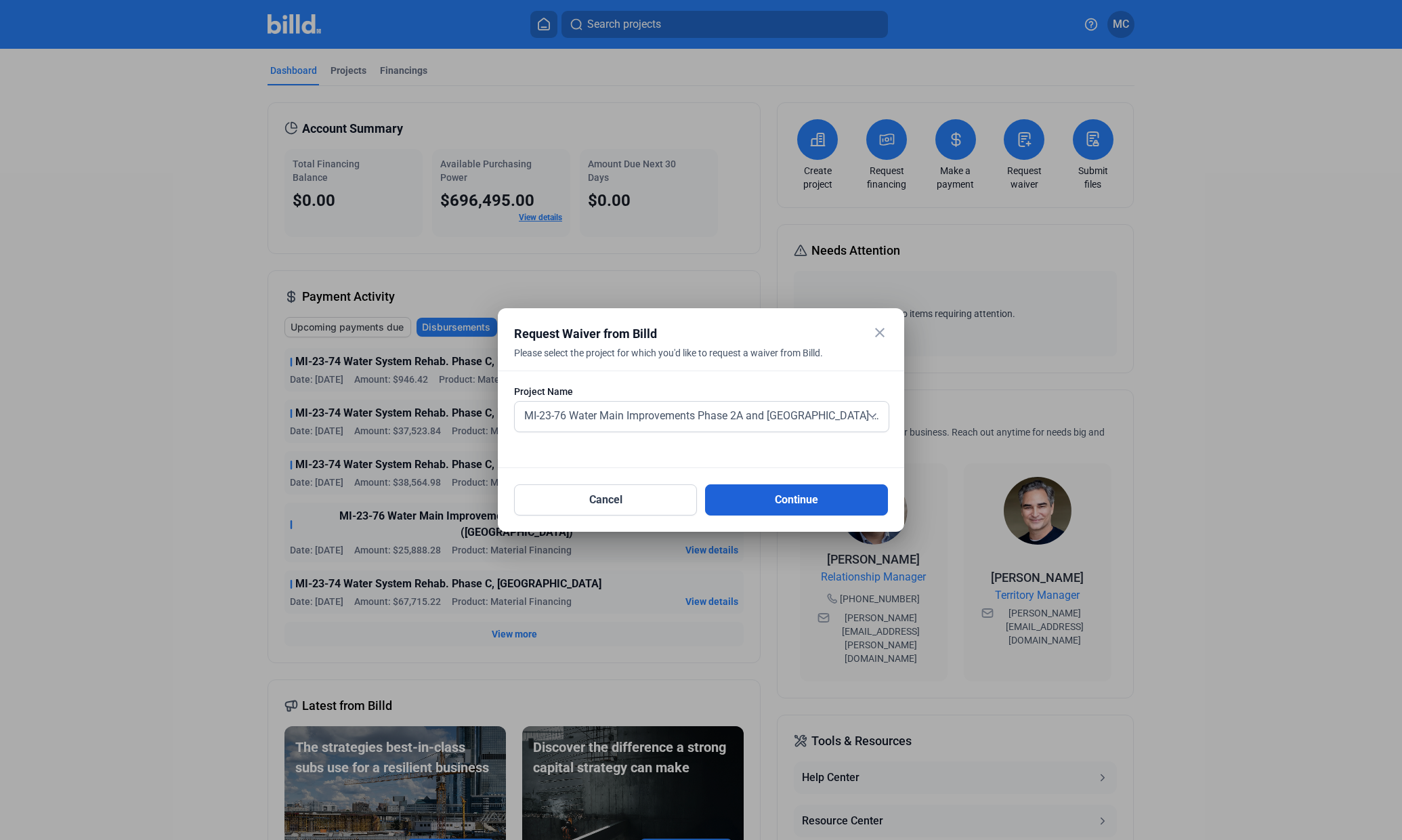
click at [781, 506] on button "Continue" at bounding box center [796, 500] width 182 height 31
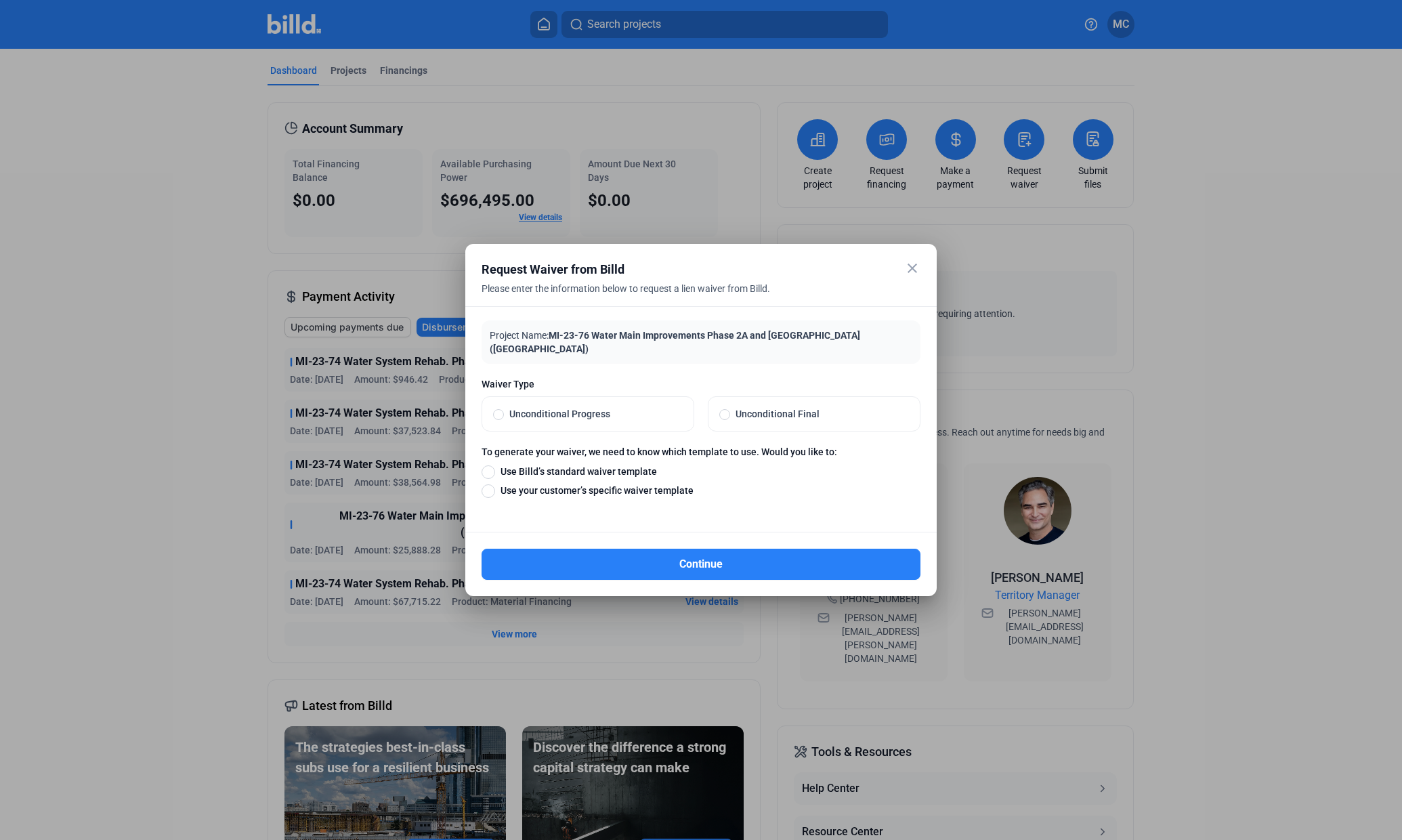
drag, startPoint x: 728, startPoint y: 412, endPoint x: 718, endPoint y: 404, distance: 12.8
click at [718, 404] on label "Unconditional Final" at bounding box center [814, 414] width 212 height 34
click at [719, 408] on input "Unconditional Final" at bounding box center [724, 414] width 11 height 12
radio input "true"
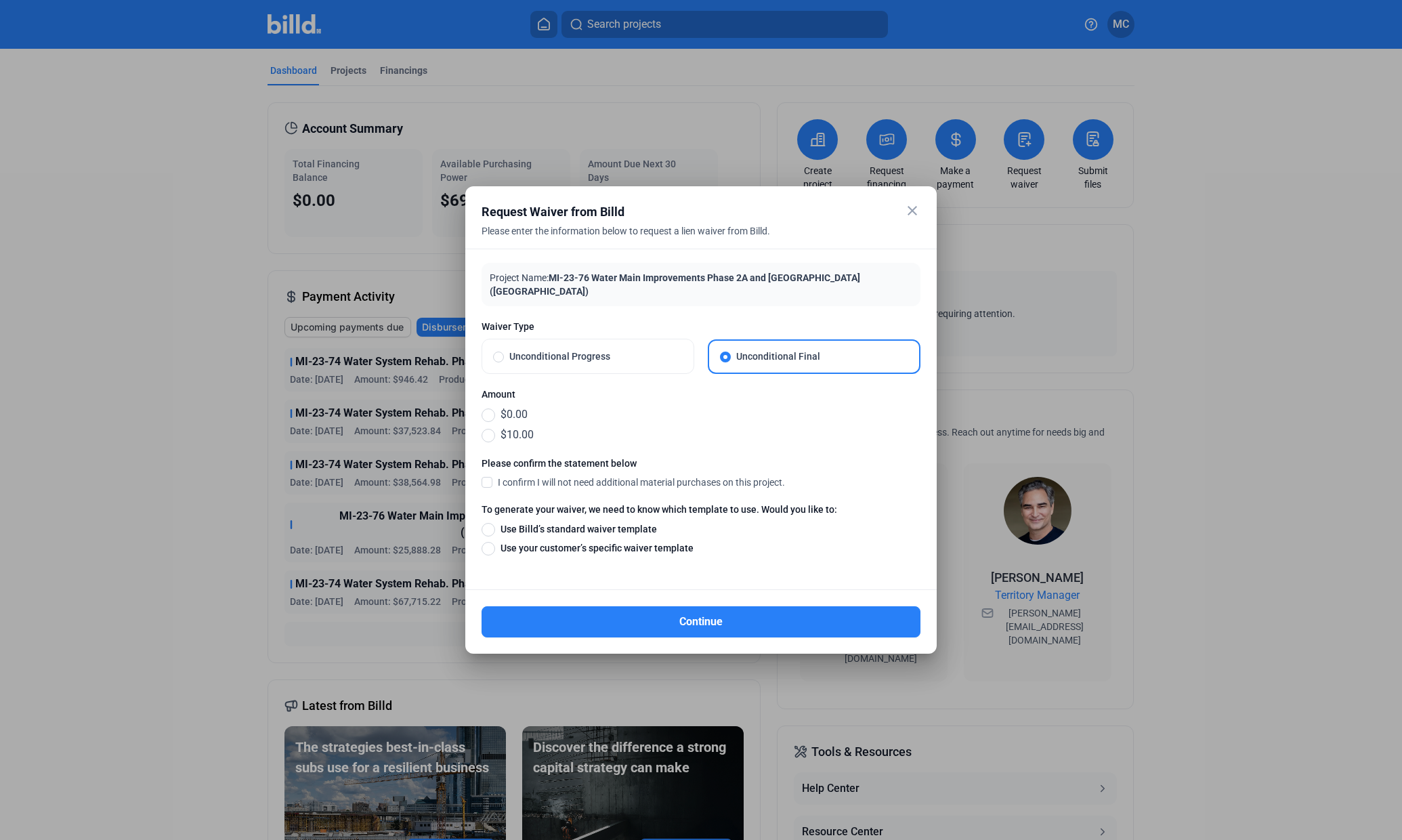
drag, startPoint x: 488, startPoint y: 406, endPoint x: 570, endPoint y: 393, distance: 83.0
drag, startPoint x: 570, startPoint y: 393, endPoint x: 488, endPoint y: 412, distance: 84.2
drag, startPoint x: 488, startPoint y: 412, endPoint x: 557, endPoint y: 403, distance: 69.6
drag, startPoint x: 557, startPoint y: 403, endPoint x: 488, endPoint y: 433, distance: 75.2
drag, startPoint x: 488, startPoint y: 433, endPoint x: 488, endPoint y: 417, distance: 16.0
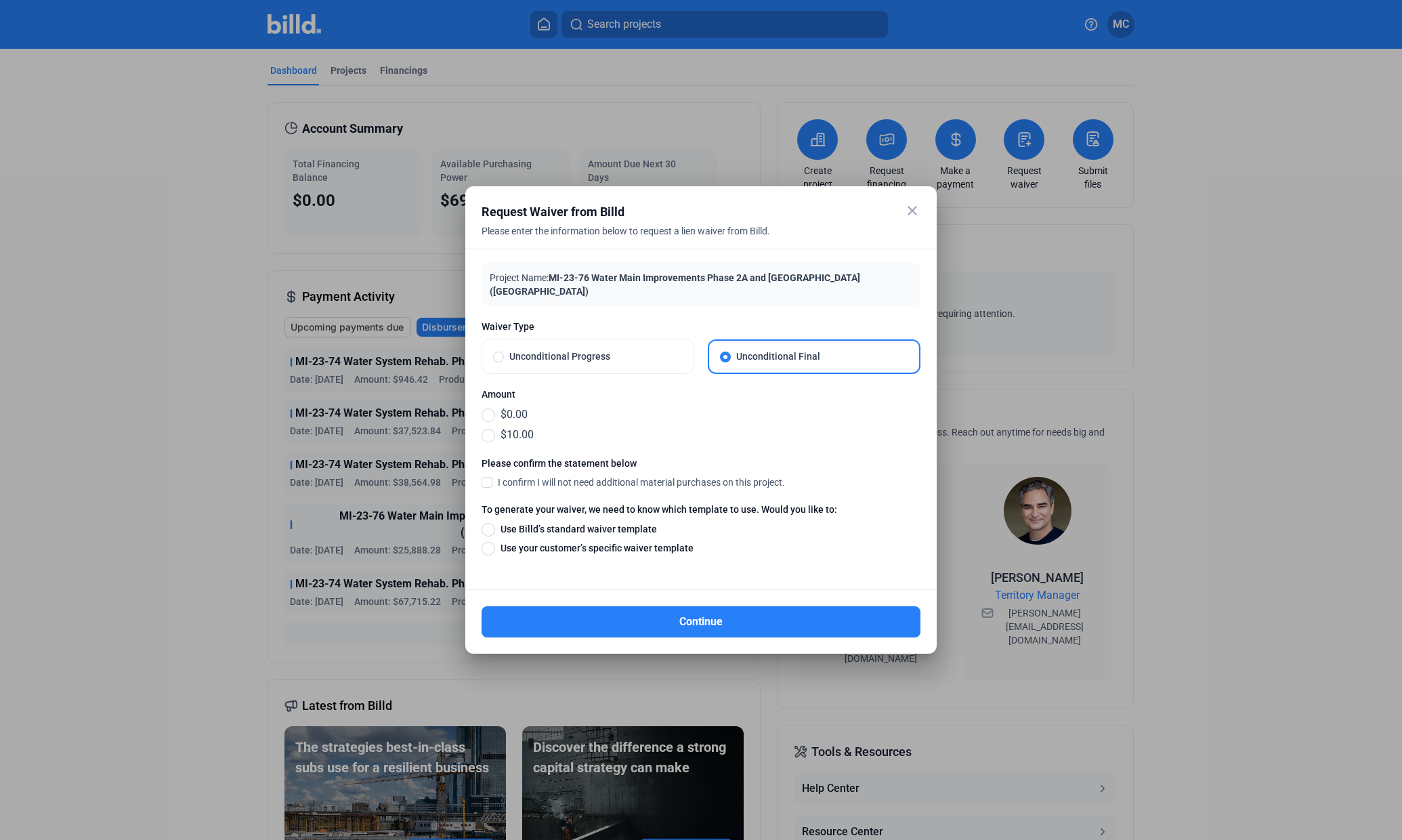
click at [488, 417] on mat-radio-group "$0.00 $10.00" at bounding box center [701, 424] width 439 height 36
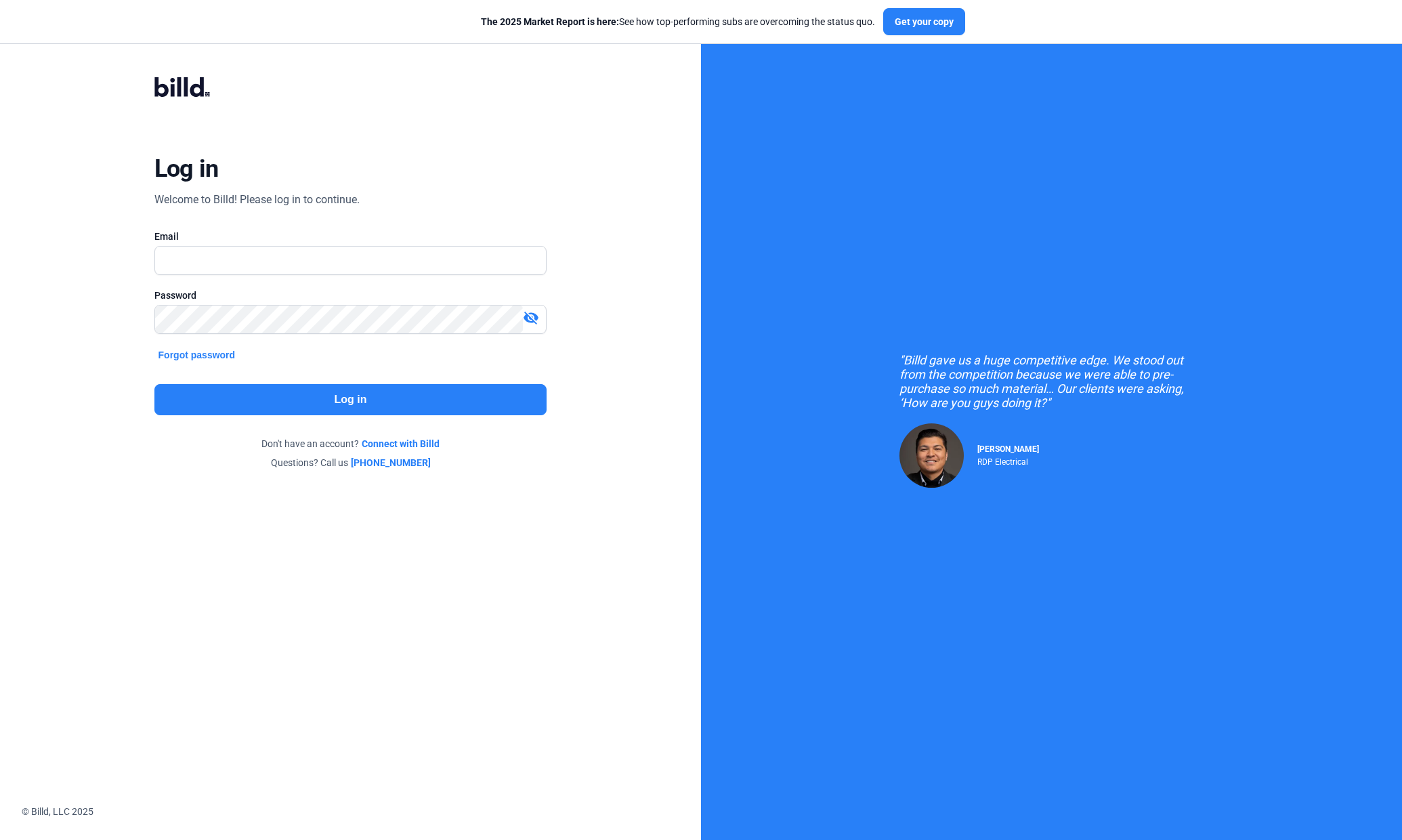
drag, startPoint x: 494, startPoint y: 412, endPoint x: 715, endPoint y: 236, distance: 282.5
